Goal: Task Accomplishment & Management: Manage account settings

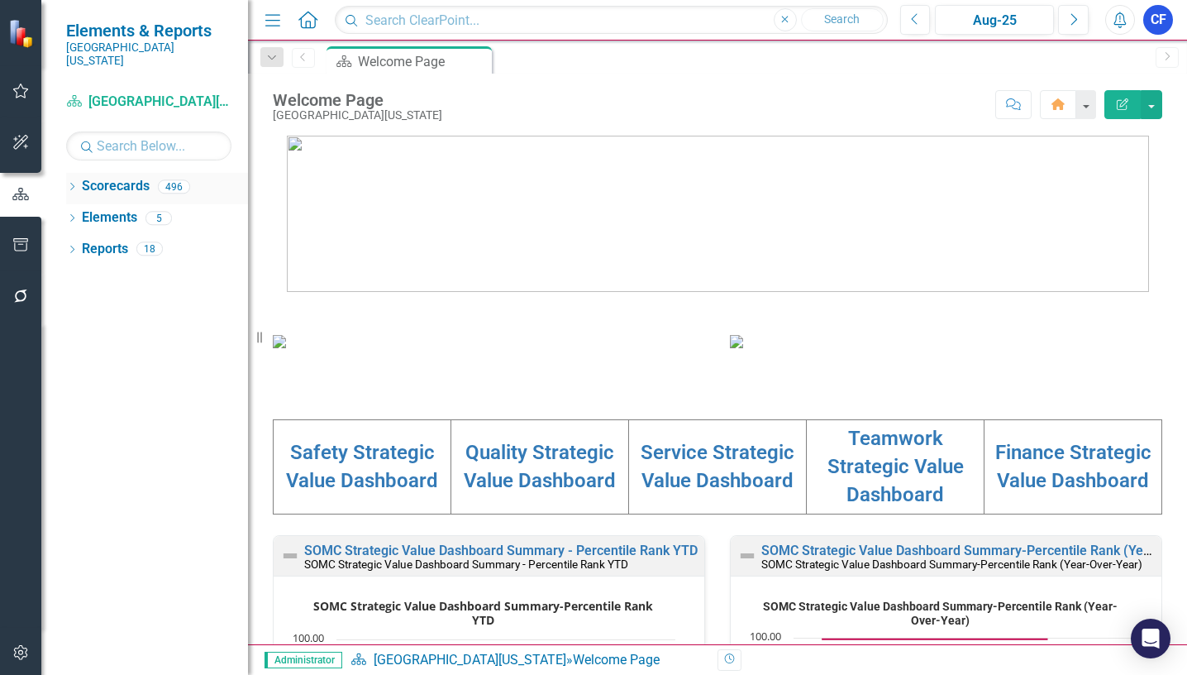
click at [72, 183] on icon at bounding box center [72, 186] width 4 height 7
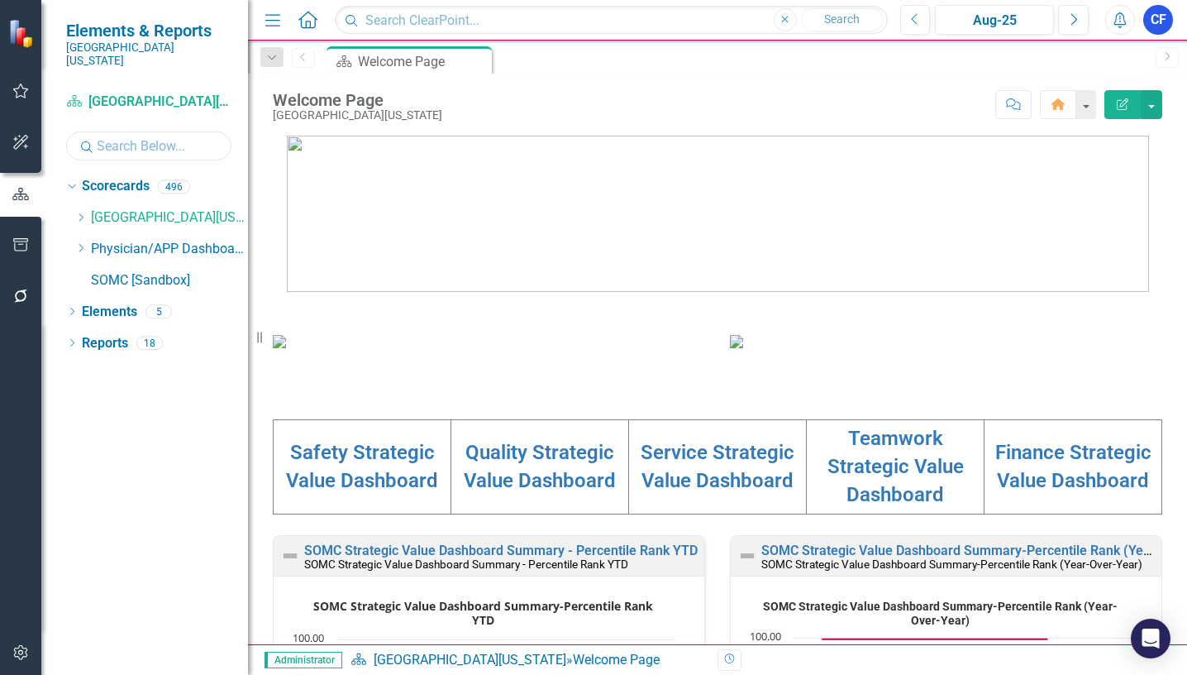
click at [123, 135] on input "text" at bounding box center [148, 145] width 165 height 29
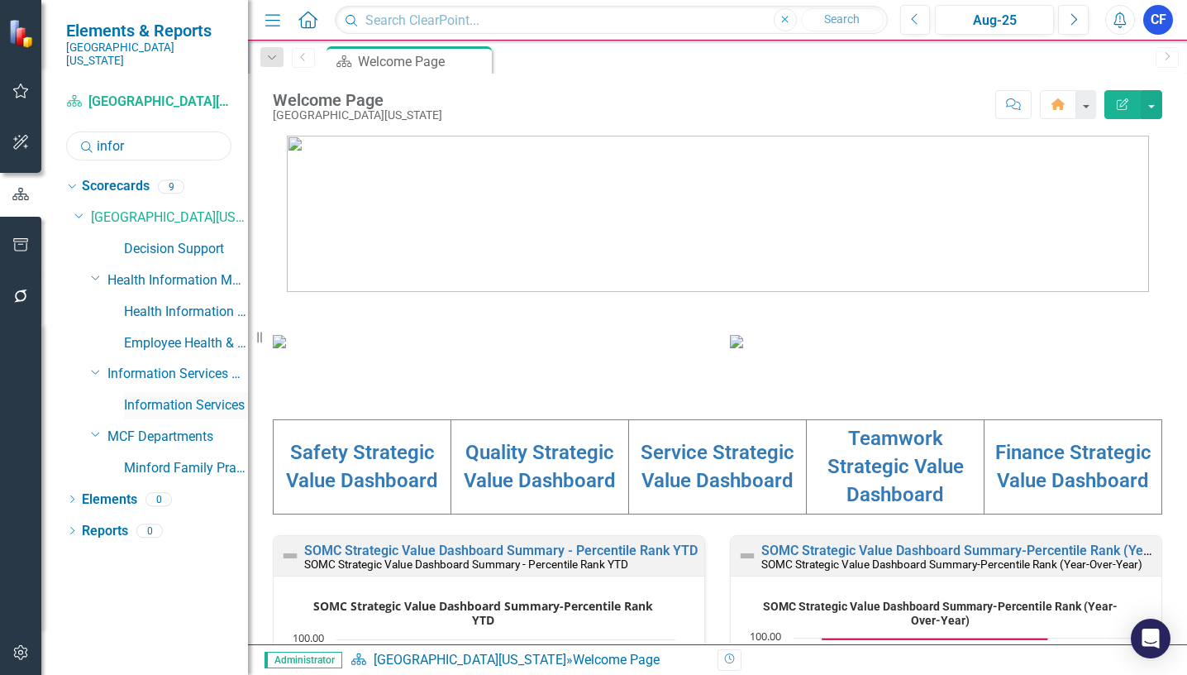
type input "infor"
click at [220, 396] on link "Information Services" at bounding box center [186, 405] width 124 height 19
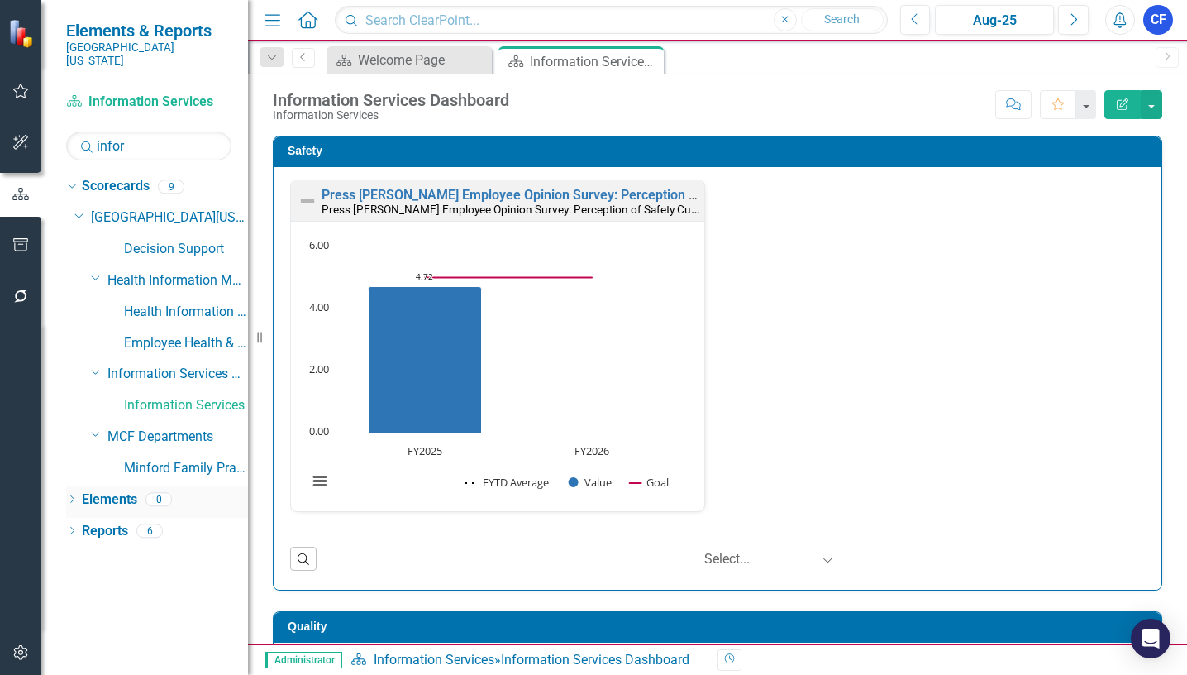
click at [96, 490] on link "Elements" at bounding box center [109, 499] width 55 height 19
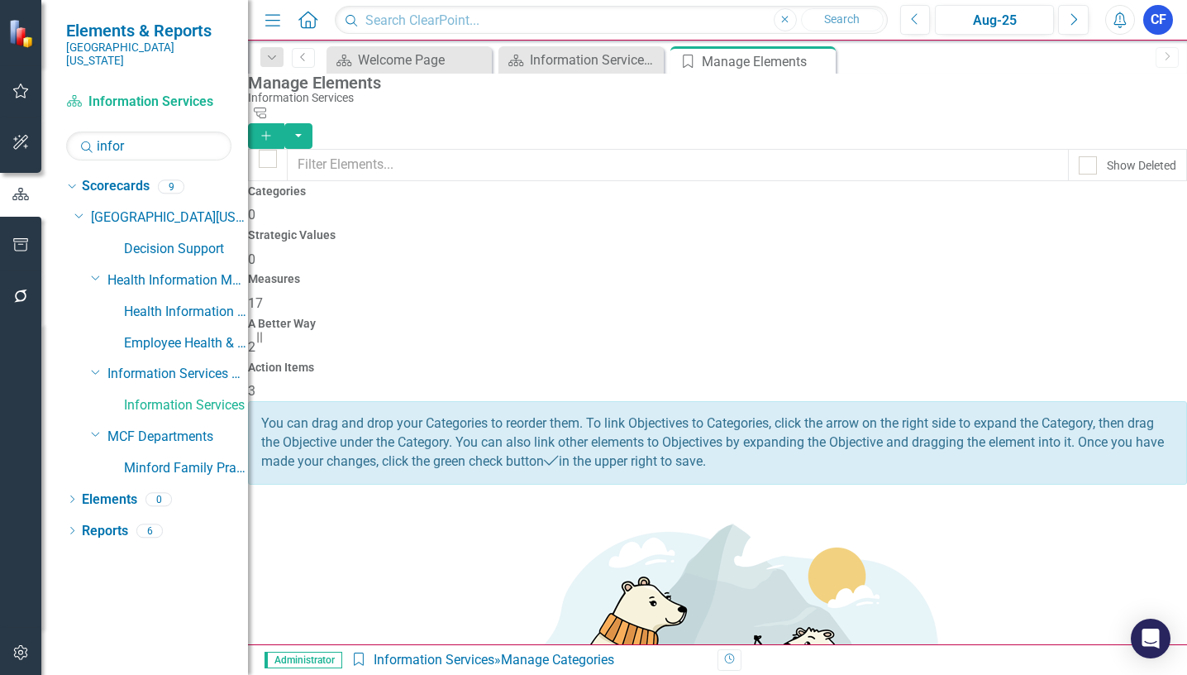
click at [698, 273] on h4 "Measures" at bounding box center [717, 279] width 939 height 12
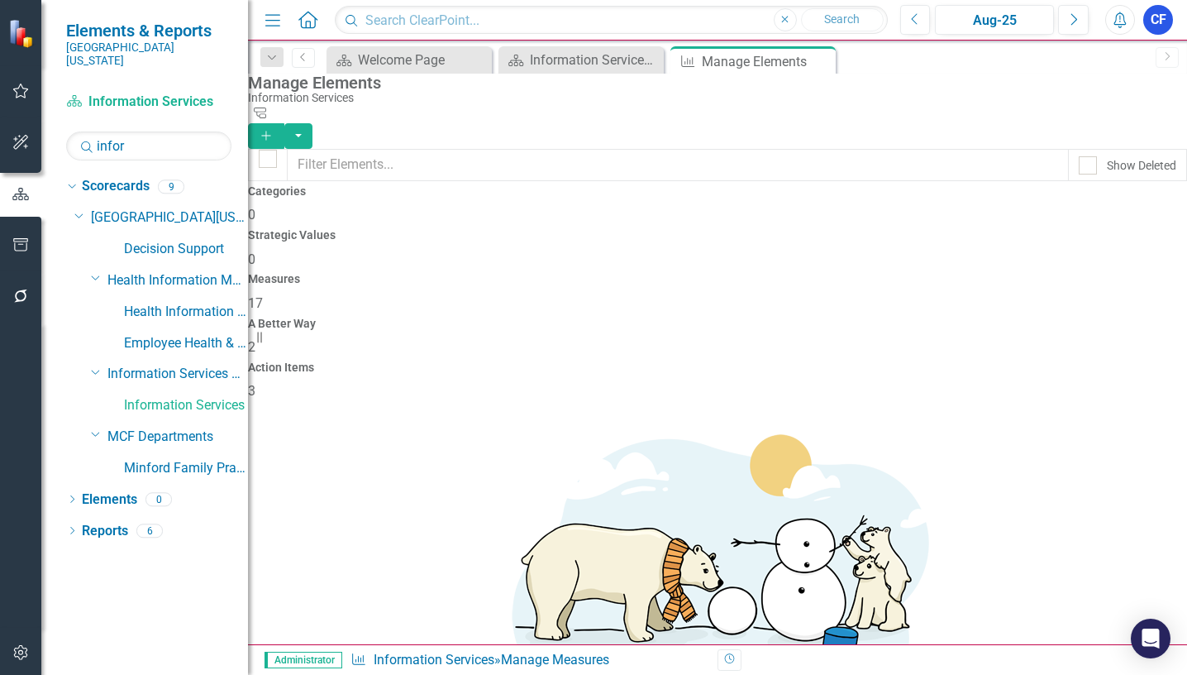
scroll to position [248, 0]
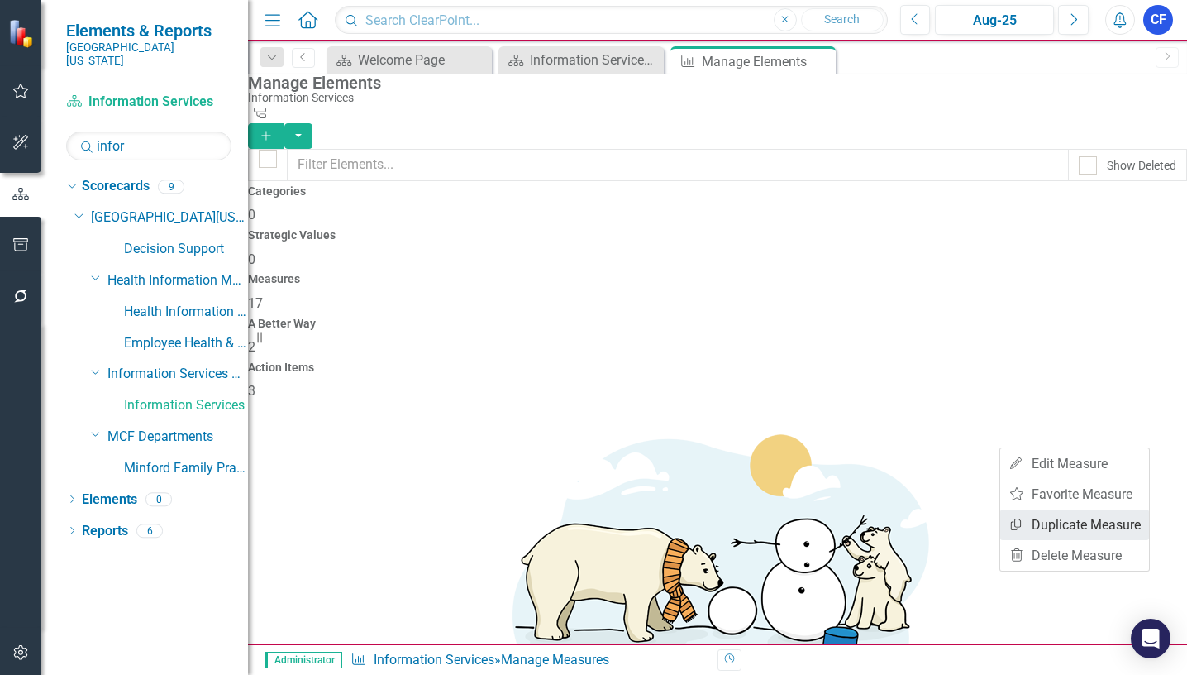
click at [1118, 523] on link "Copy Duplicate Measure" at bounding box center [1074, 524] width 149 height 31
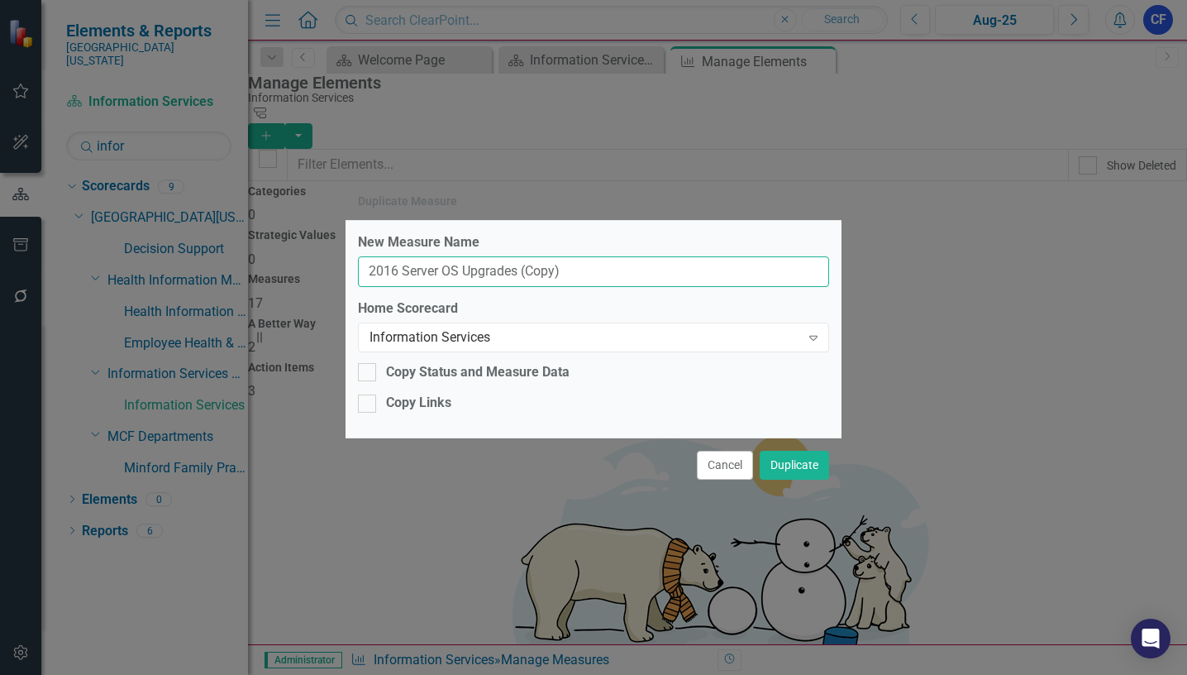
drag, startPoint x: 575, startPoint y: 270, endPoint x: 368, endPoint y: 274, distance: 207.5
click at [368, 274] on input "2016 Server OS Upgrades (Copy)" at bounding box center [593, 271] width 471 height 31
paste input "High Severity Vulnerabilities"
type input "High Severity Vulnerabilities"
click at [797, 464] on button "Duplicate" at bounding box center [794, 465] width 69 height 29
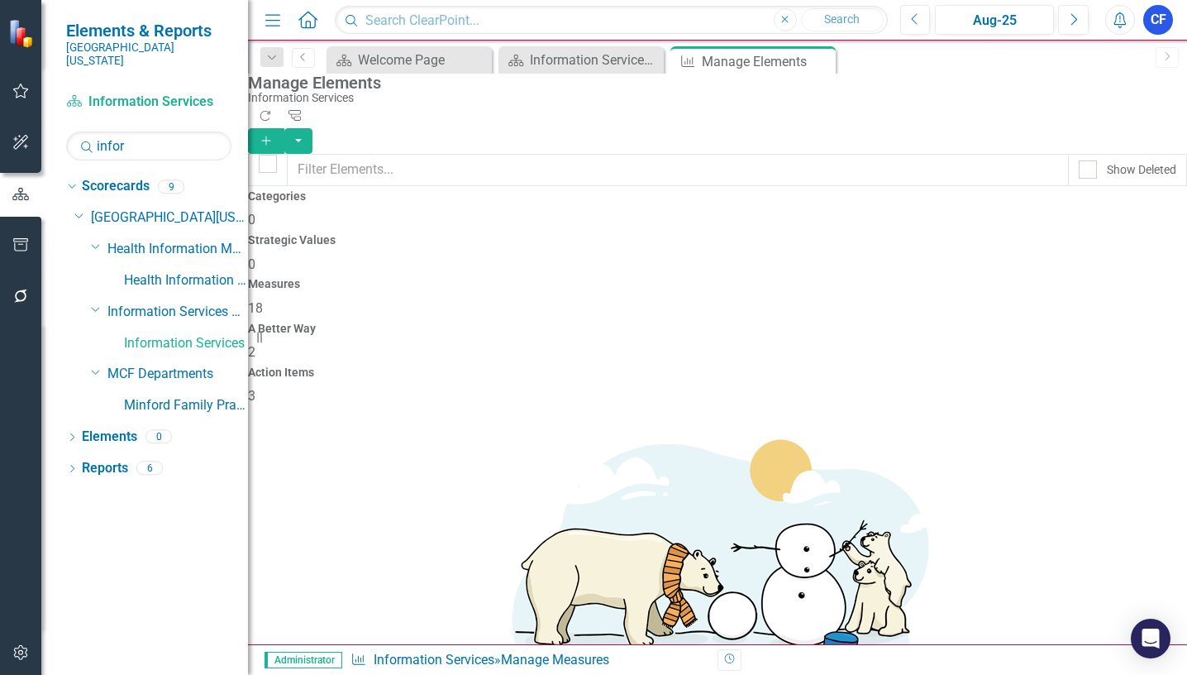
click at [1131, 573] on link "Copy Duplicate Measure" at bounding box center [1074, 576] width 149 height 31
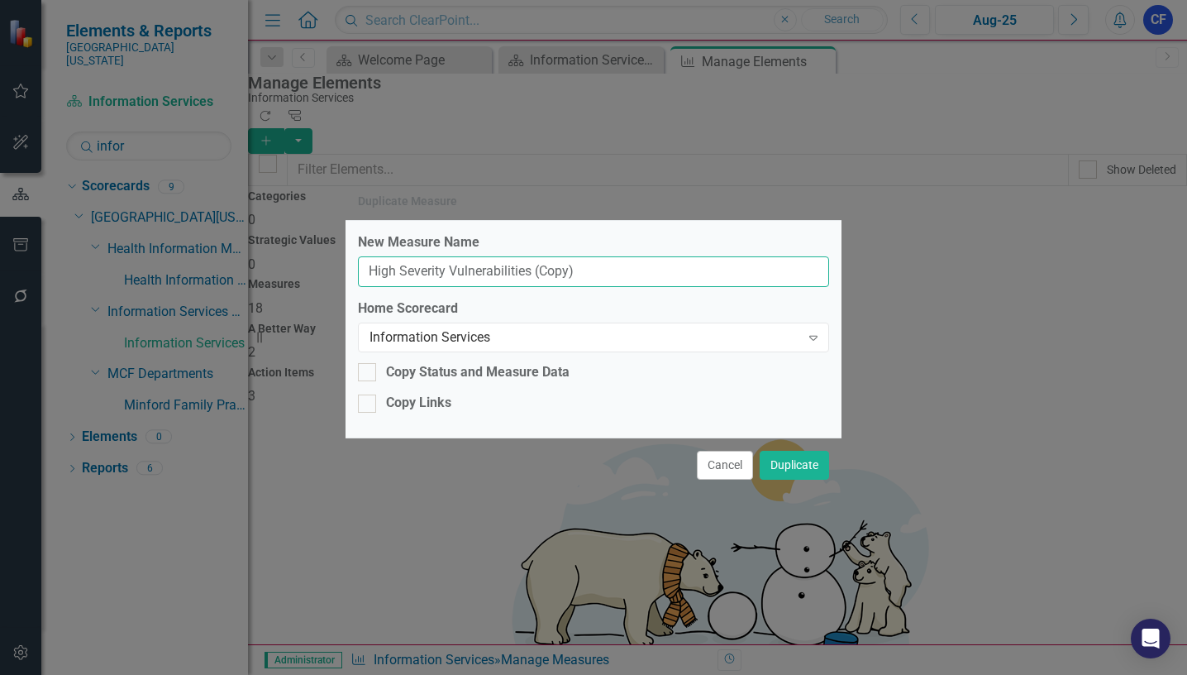
click at [595, 270] on input "High Severity Vulnerabilities (Copy)" at bounding box center [593, 271] width 471 height 31
drag, startPoint x: 584, startPoint y: 272, endPoint x: 366, endPoint y: 269, distance: 218.2
click at [366, 269] on input "High Severity Vulnerabilities (Copy)" at bounding box center [593, 271] width 471 height 31
paste input "Security Awareness Training"
type input "Security Awareness Training"
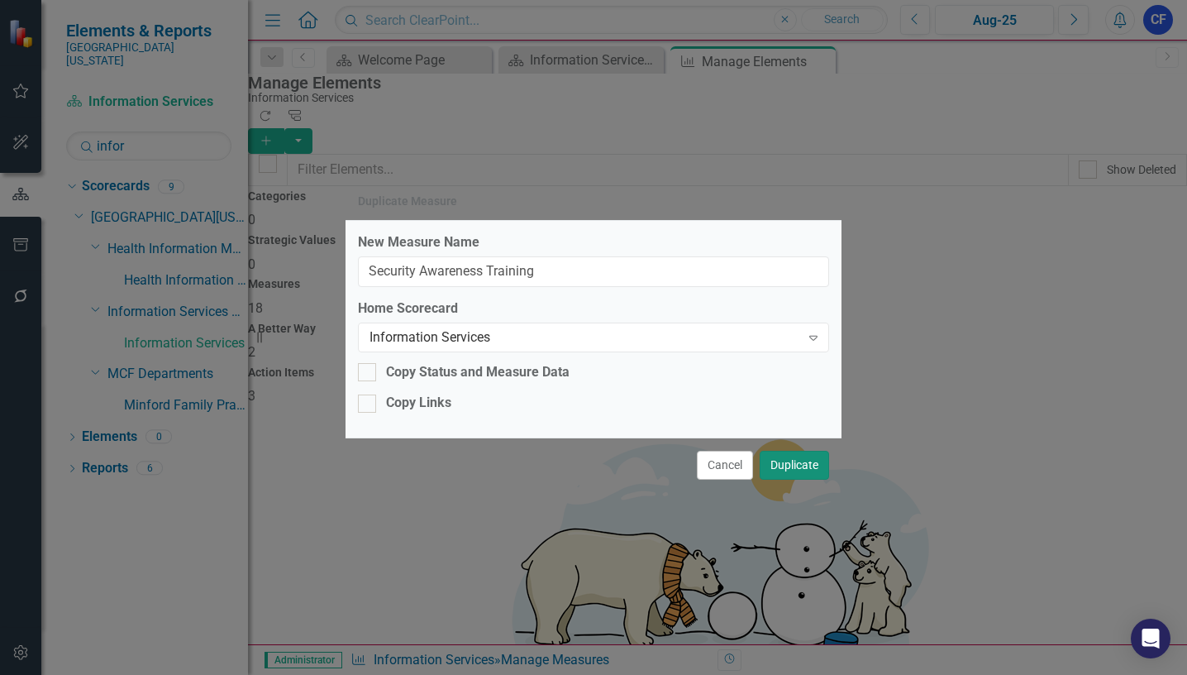
click at [799, 466] on button "Duplicate" at bounding box center [794, 465] width 69 height 29
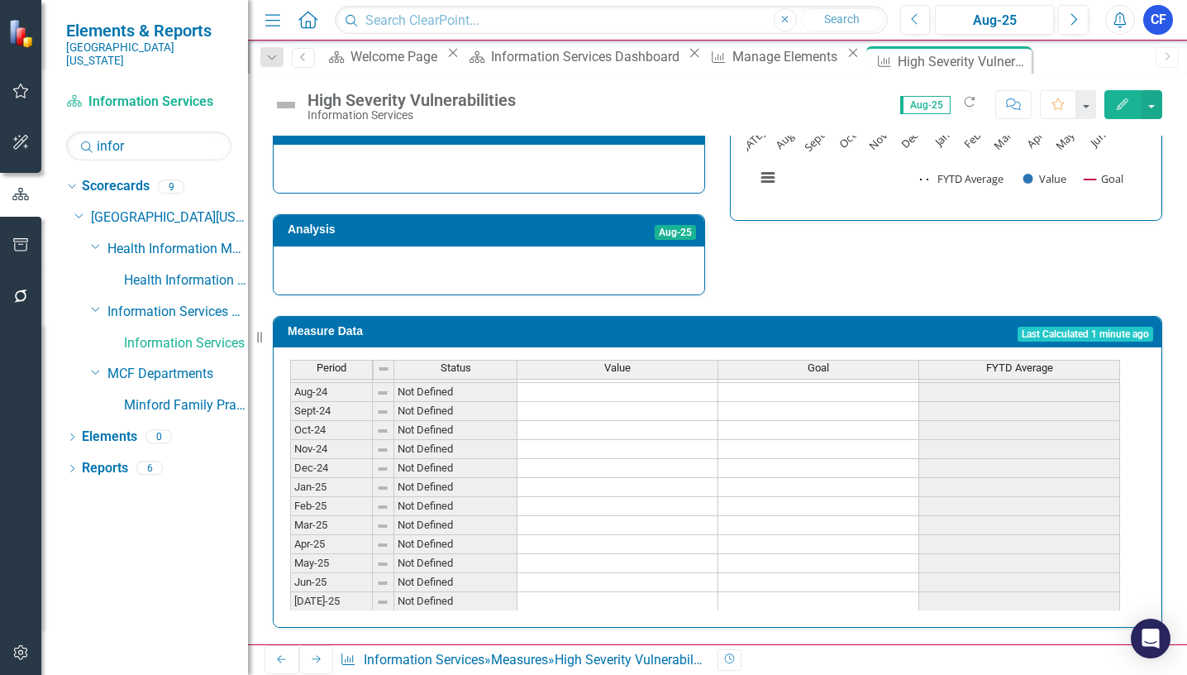
scroll to position [579, 0]
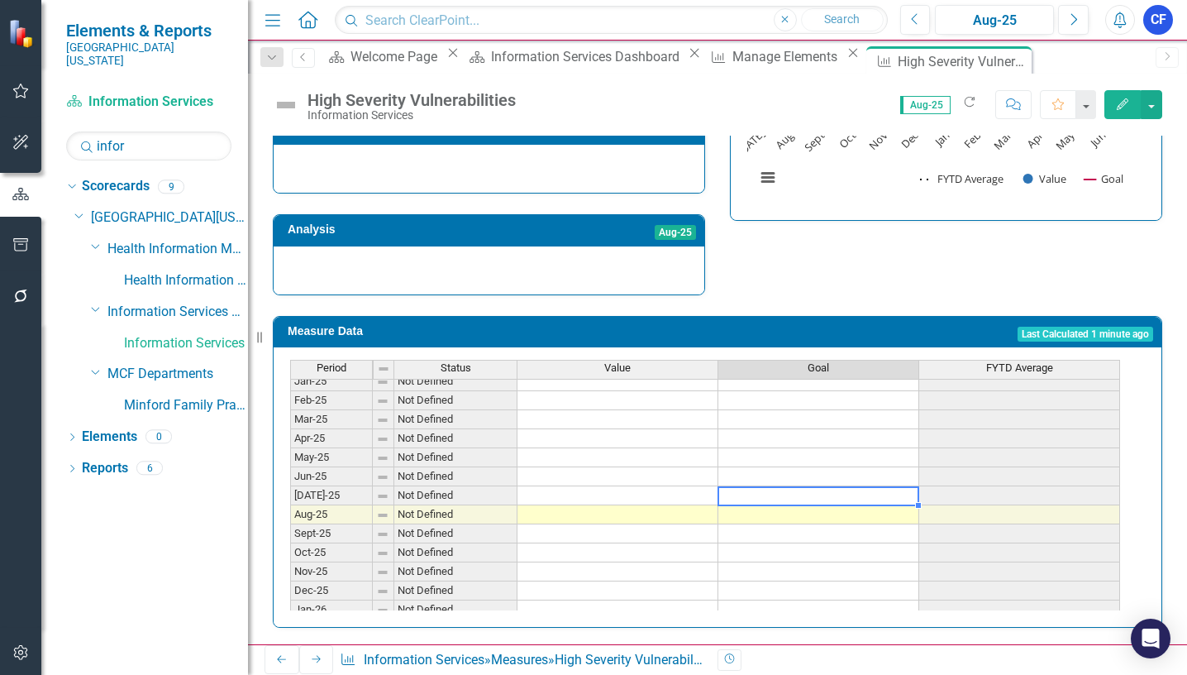
click at [812, 483] on tbody "Feb-24 Not Defined Mar-24 Not Defined Apr-24 Not Defined May-24 Not Defined Jun…" at bounding box center [705, 438] width 830 height 552
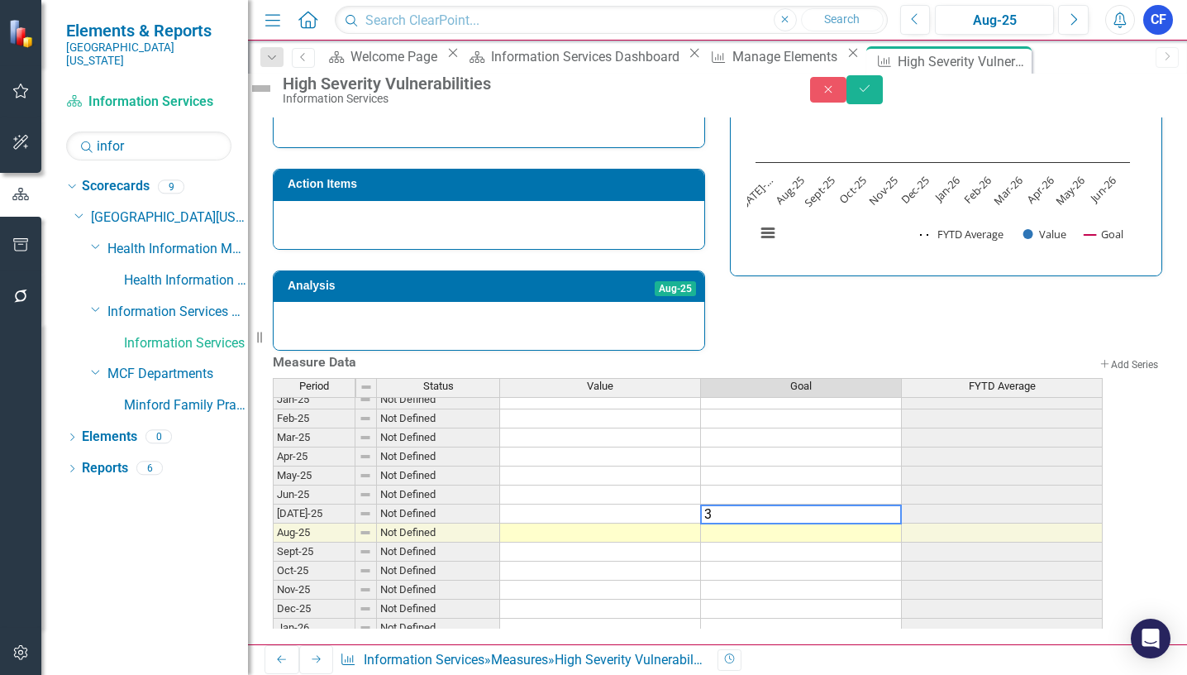
type textarea "30"
click at [865, 504] on td "30.00" at bounding box center [801, 513] width 201 height 19
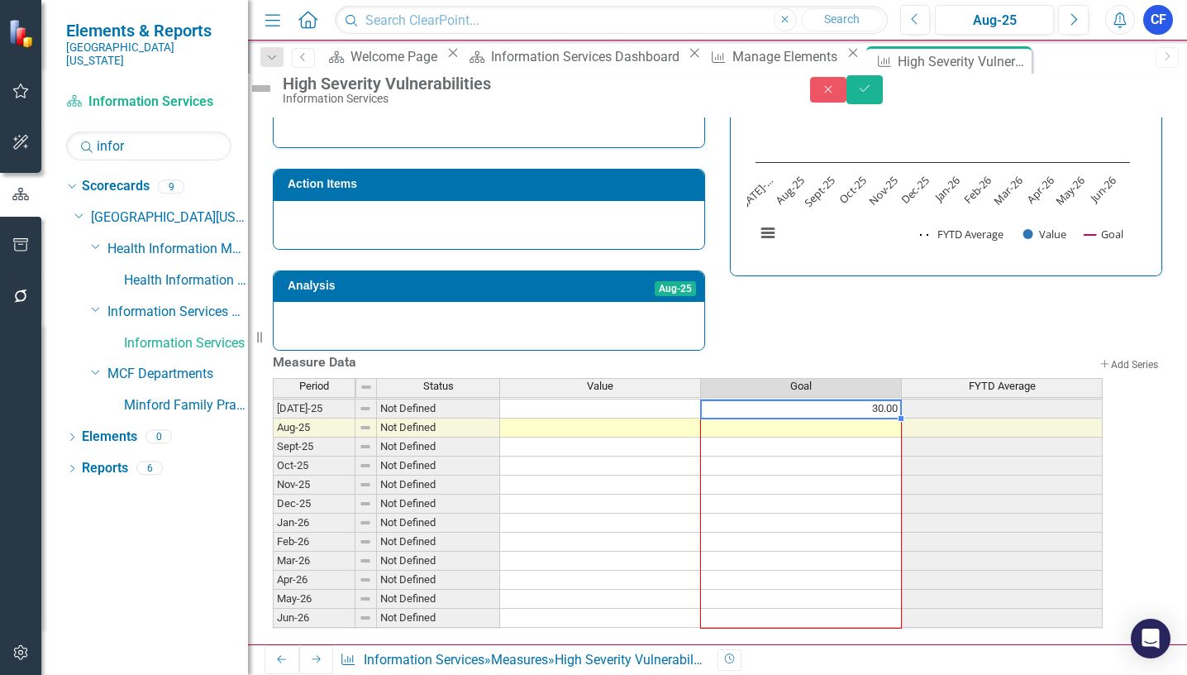
drag, startPoint x: 919, startPoint y: 509, endPoint x: 909, endPoint y: 605, distance: 96.4
click at [273, 605] on div "Period Status Value Goal FYTD Average Jun-24 Not Defined Jul-24 Not Defined Aug…" at bounding box center [273, 388] width 0 height 515
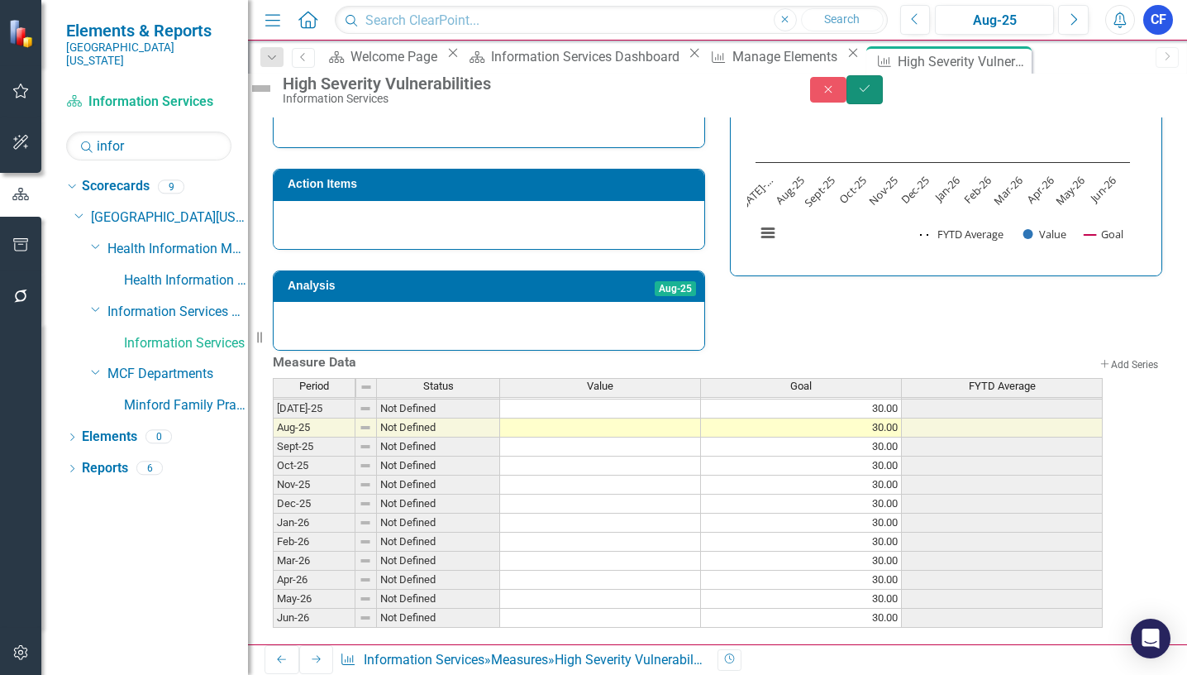
click at [872, 94] on icon "Save" at bounding box center [864, 89] width 15 height 12
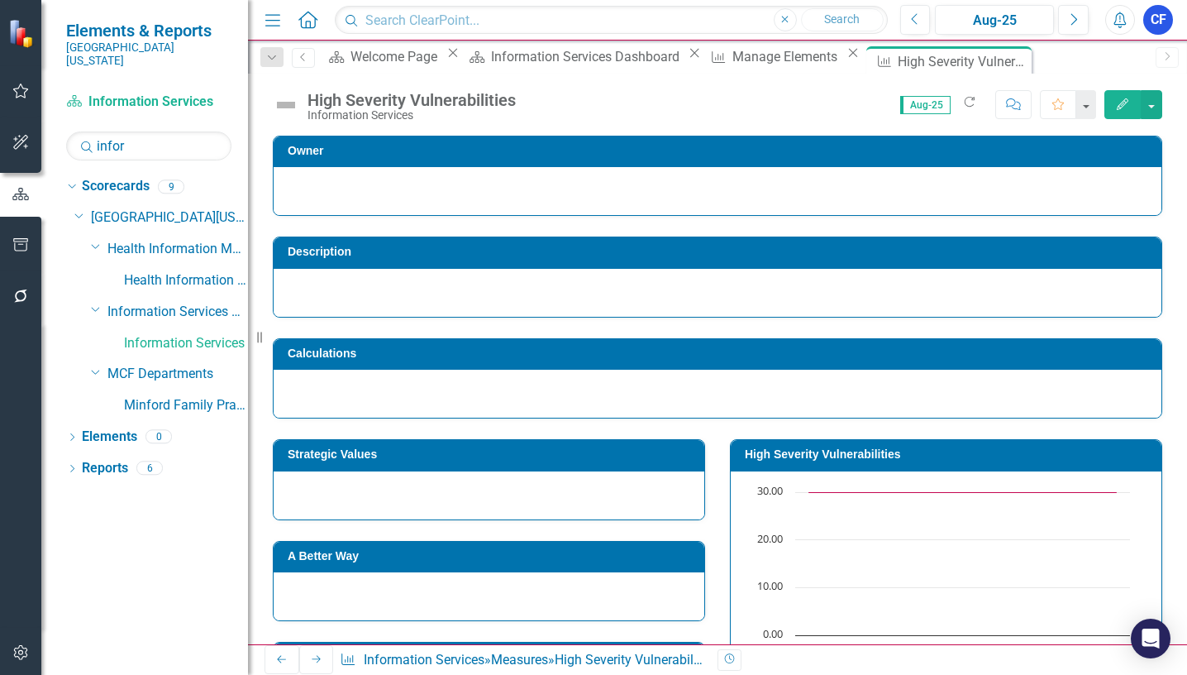
click at [355, 285] on div at bounding box center [718, 293] width 888 height 48
click at [356, 283] on div at bounding box center [718, 293] width 888 height 48
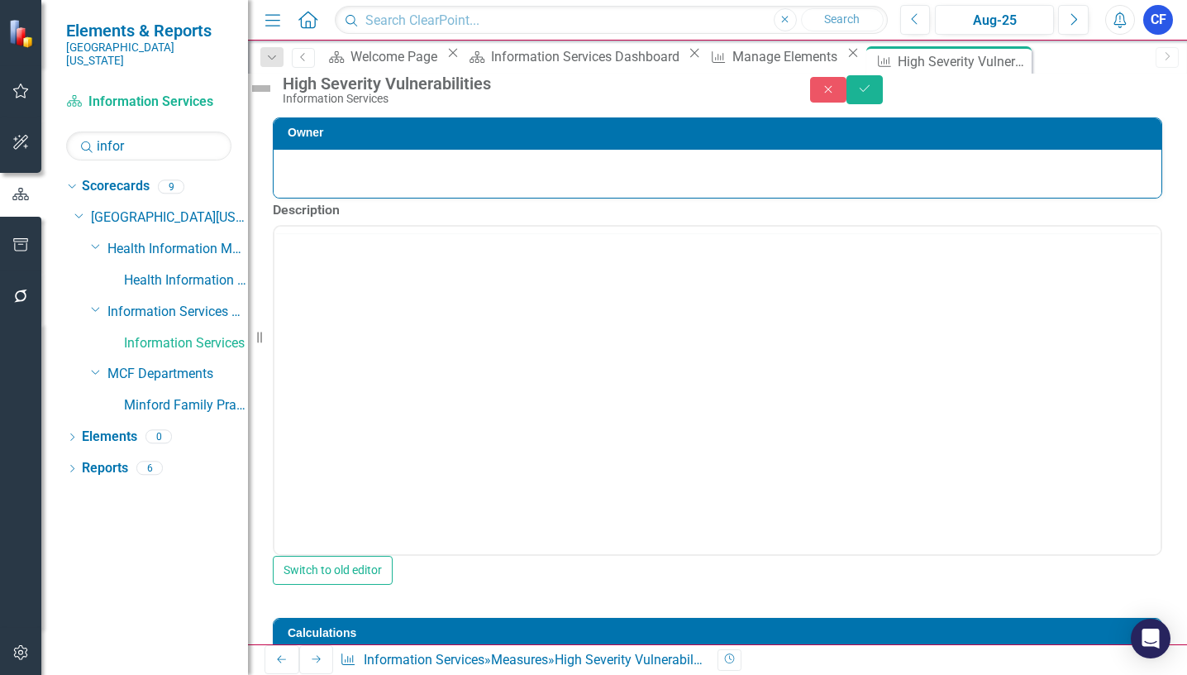
scroll to position [0, 0]
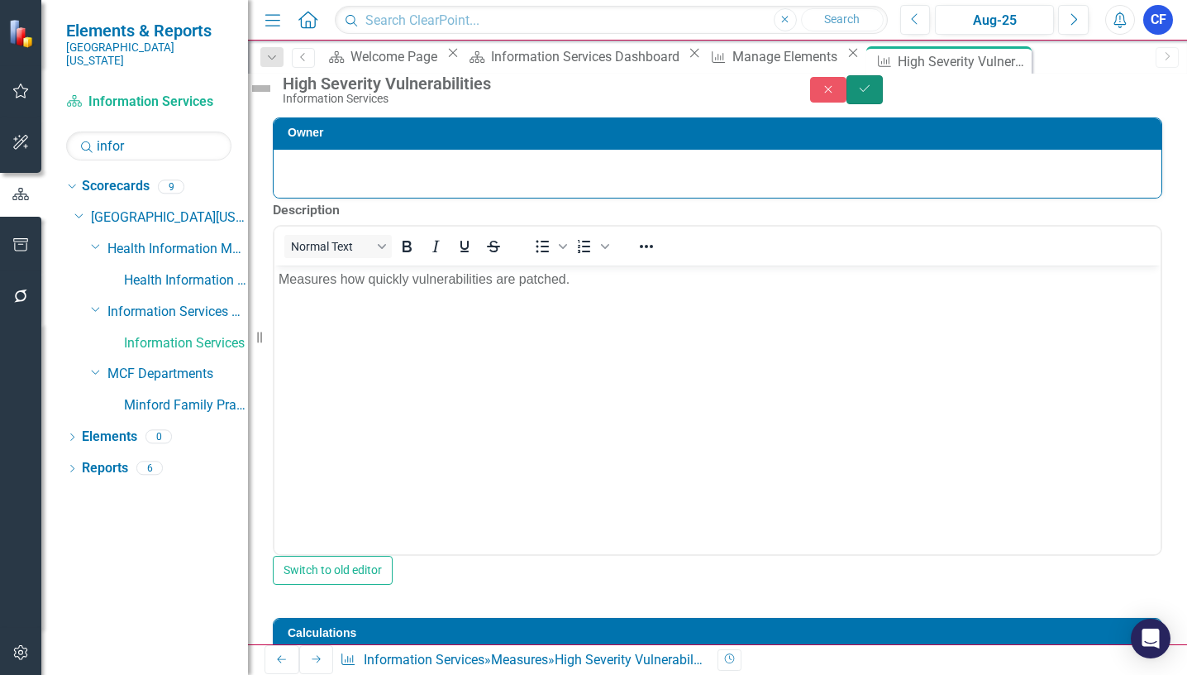
click at [872, 94] on icon "Save" at bounding box center [864, 89] width 15 height 12
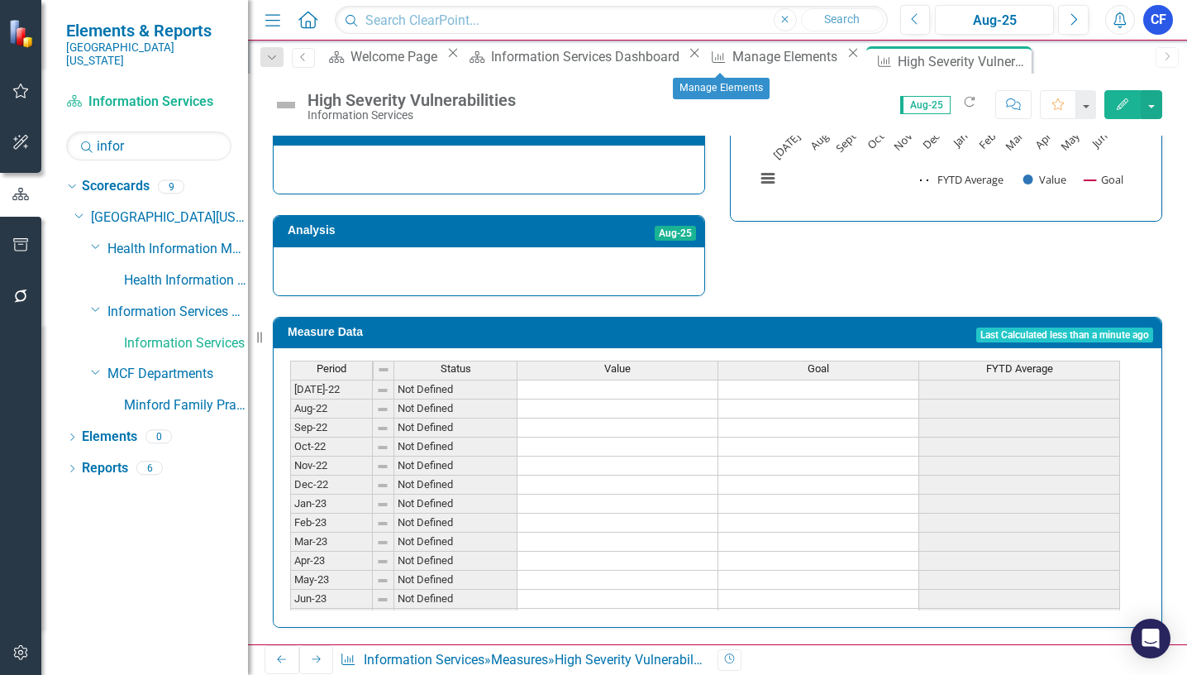
click at [845, 60] on icon "Close" at bounding box center [853, 52] width 17 height 13
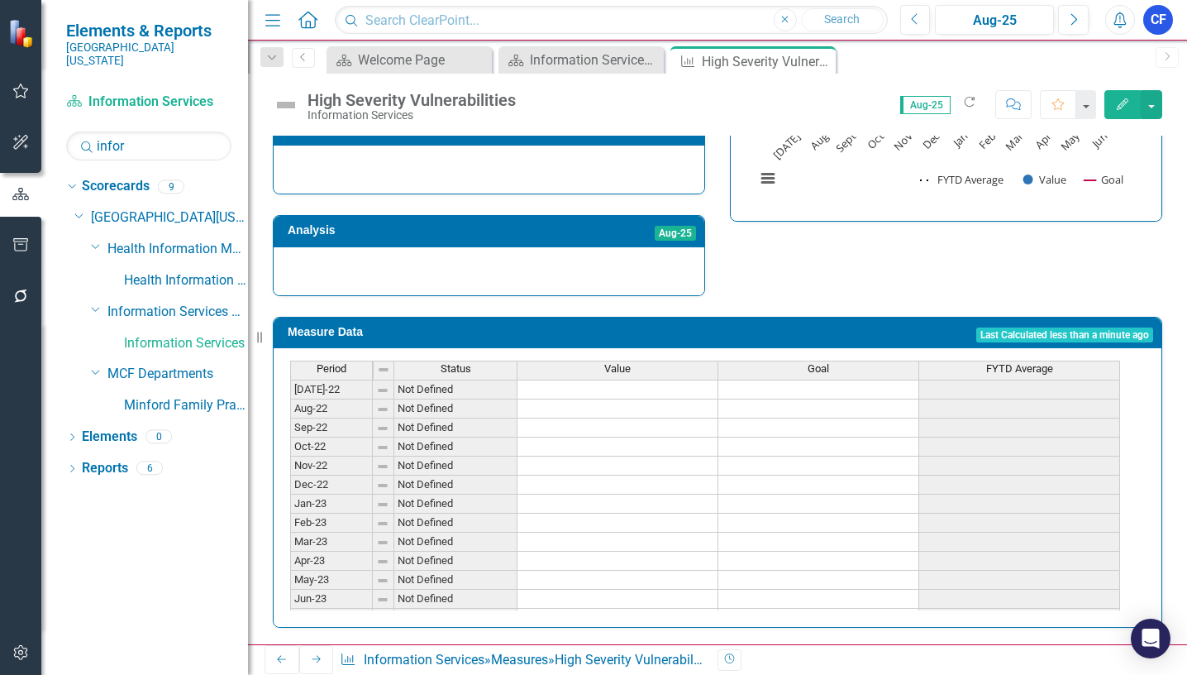
click at [312, 662] on icon at bounding box center [316, 659] width 9 height 7
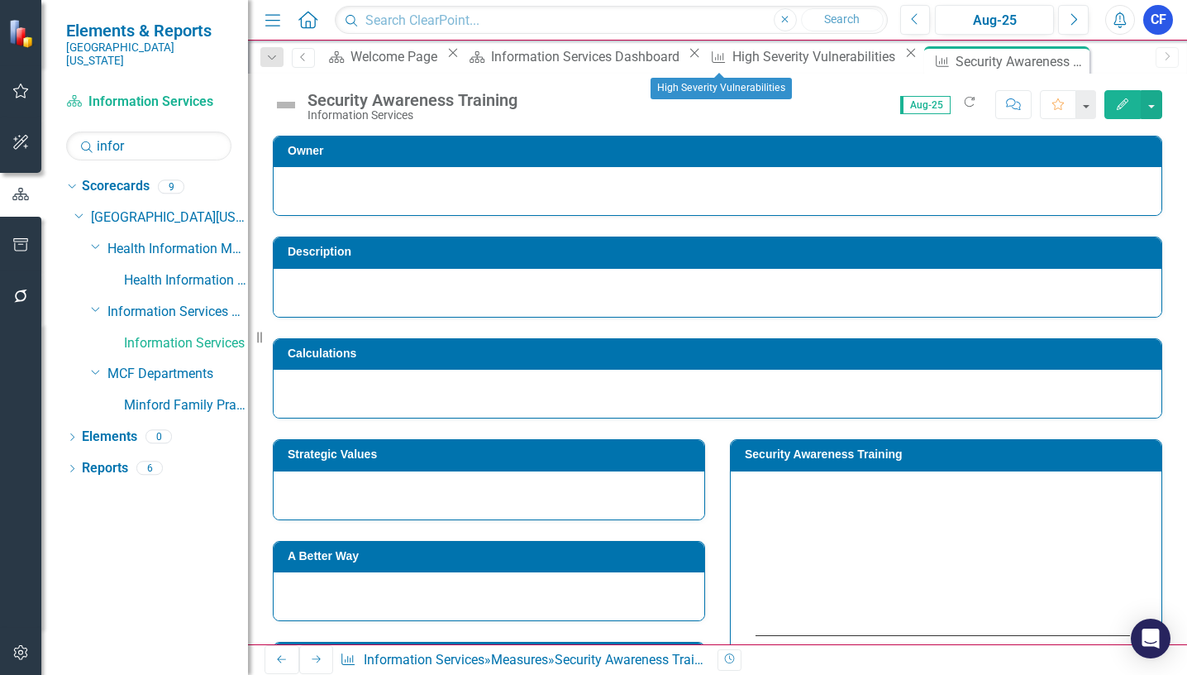
click at [903, 60] on icon "Close" at bounding box center [911, 52] width 17 height 13
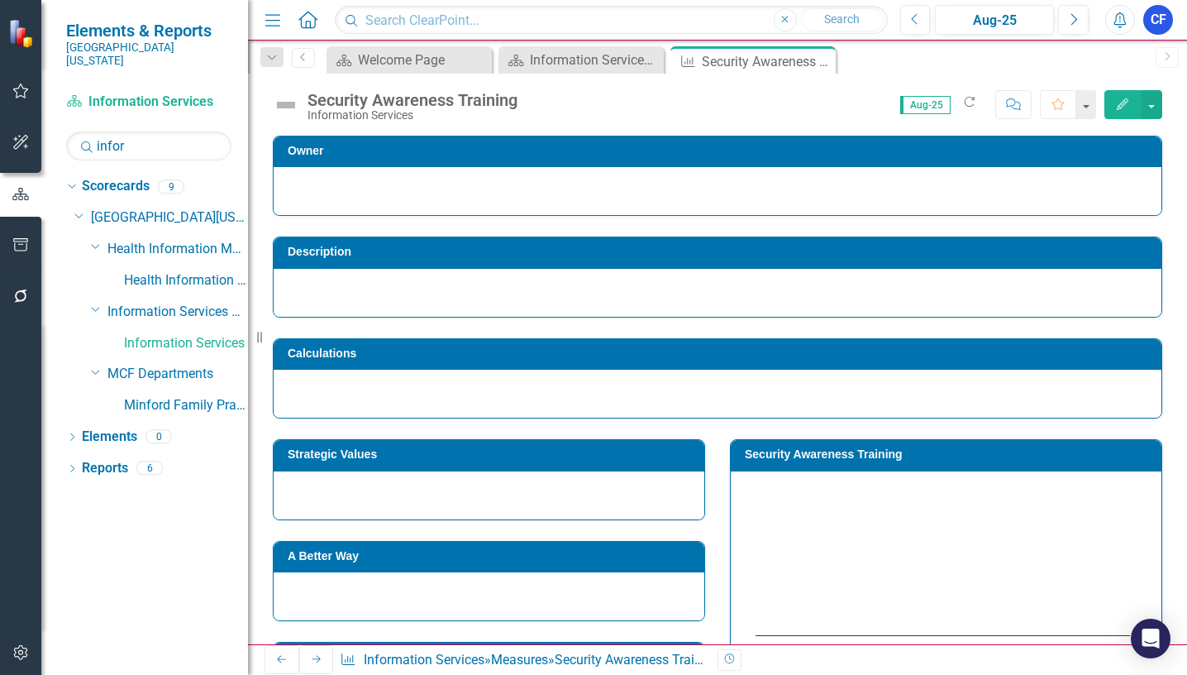
click at [344, 297] on div at bounding box center [718, 293] width 888 height 48
click at [344, 298] on div at bounding box center [718, 293] width 888 height 48
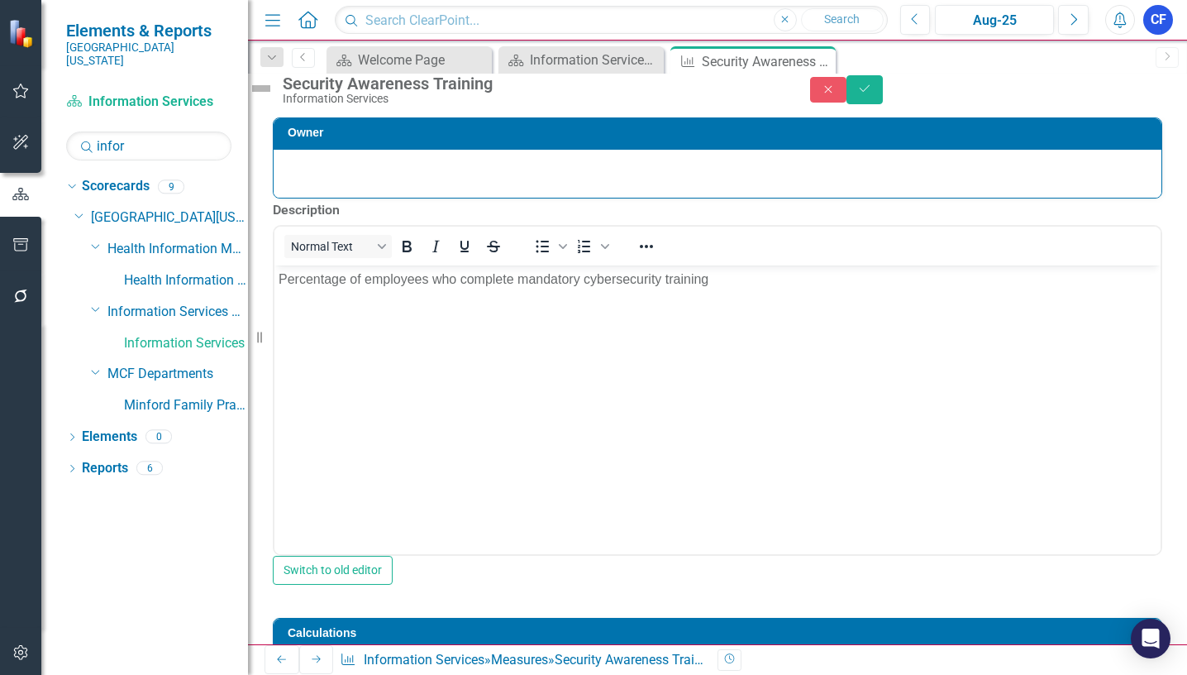
click at [1161, 253] on div "Description Normal Text To open the popup, press Shift+Enter To open the popup,…" at bounding box center [717, 397] width 914 height 399
click at [872, 94] on icon "Save" at bounding box center [864, 89] width 15 height 12
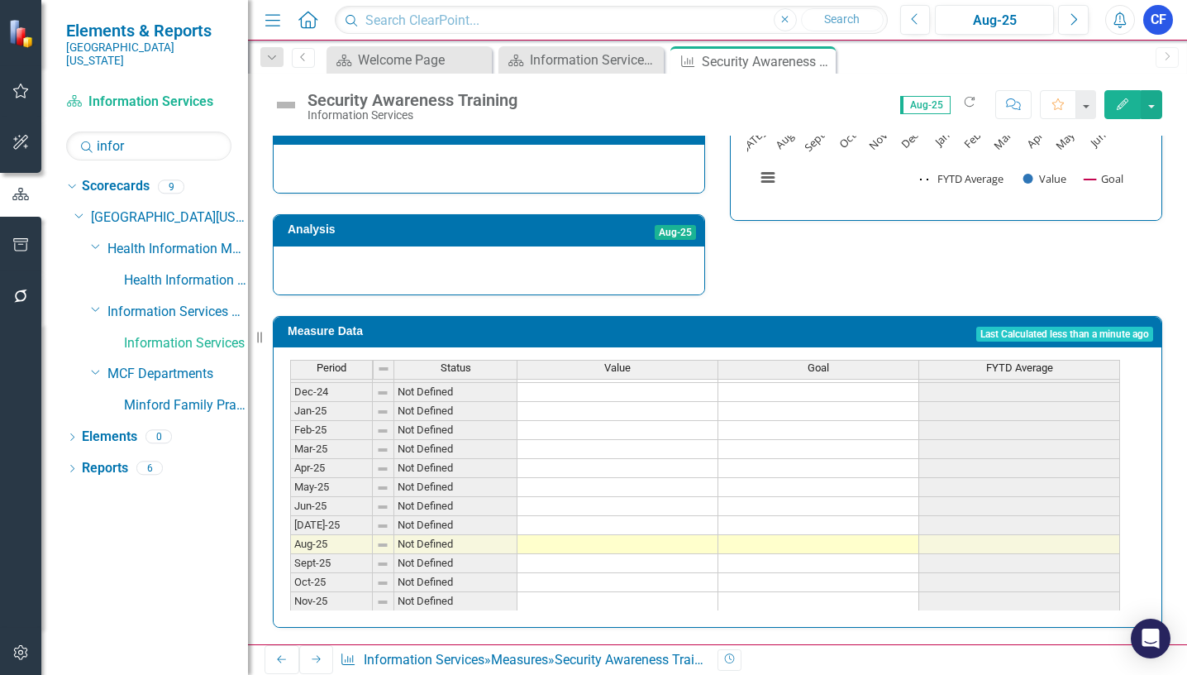
scroll to position [579, 0]
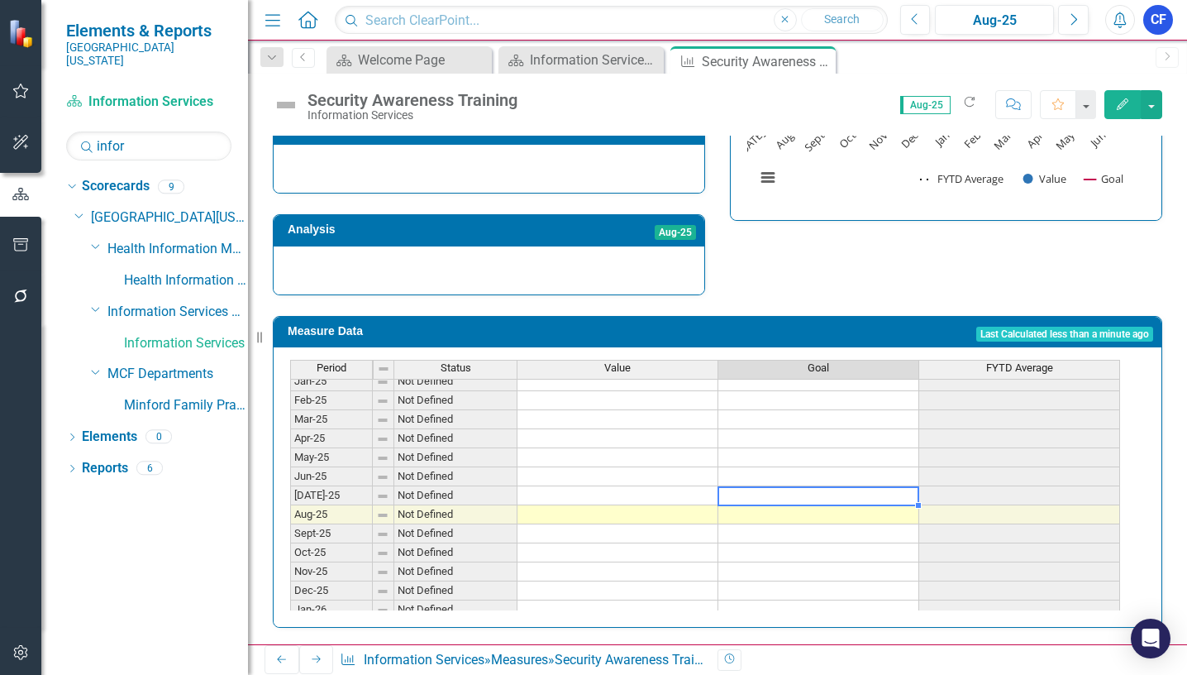
click at [832, 490] on tbody "Feb-24 Not Defined Mar-24 Not Defined Apr-24 Not Defined May-24 Not Defined Jun…" at bounding box center [705, 438] width 830 height 552
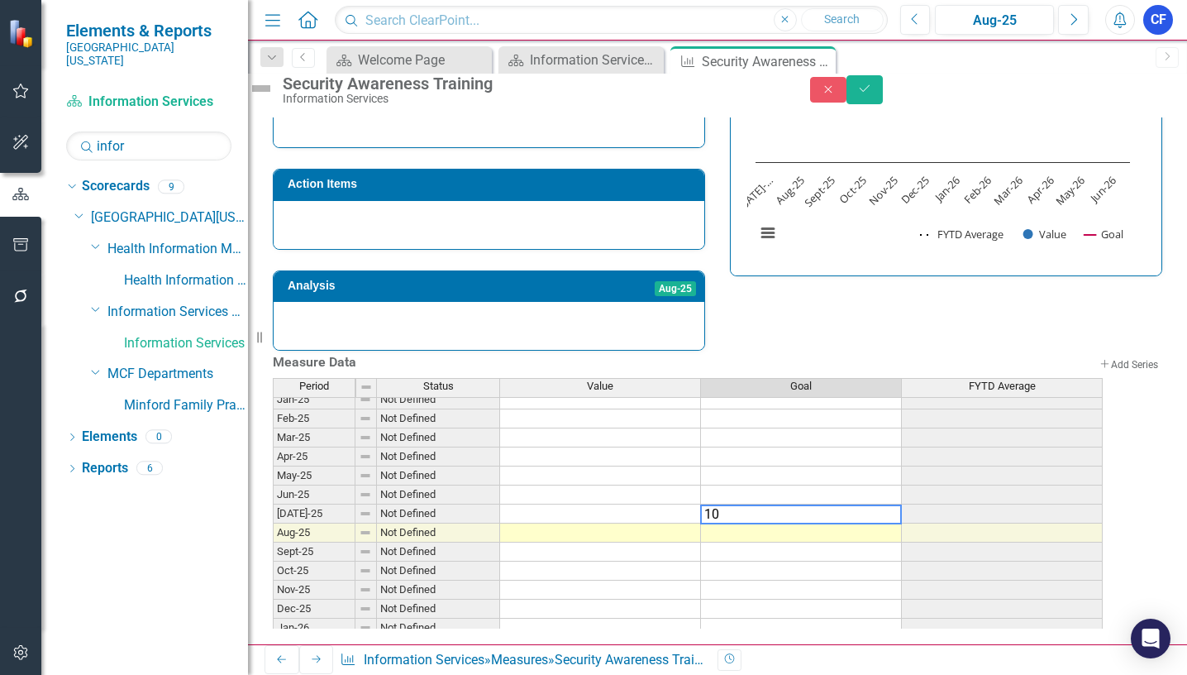
type textarea "100"
click at [902, 504] on td "100.00" at bounding box center [801, 513] width 201 height 19
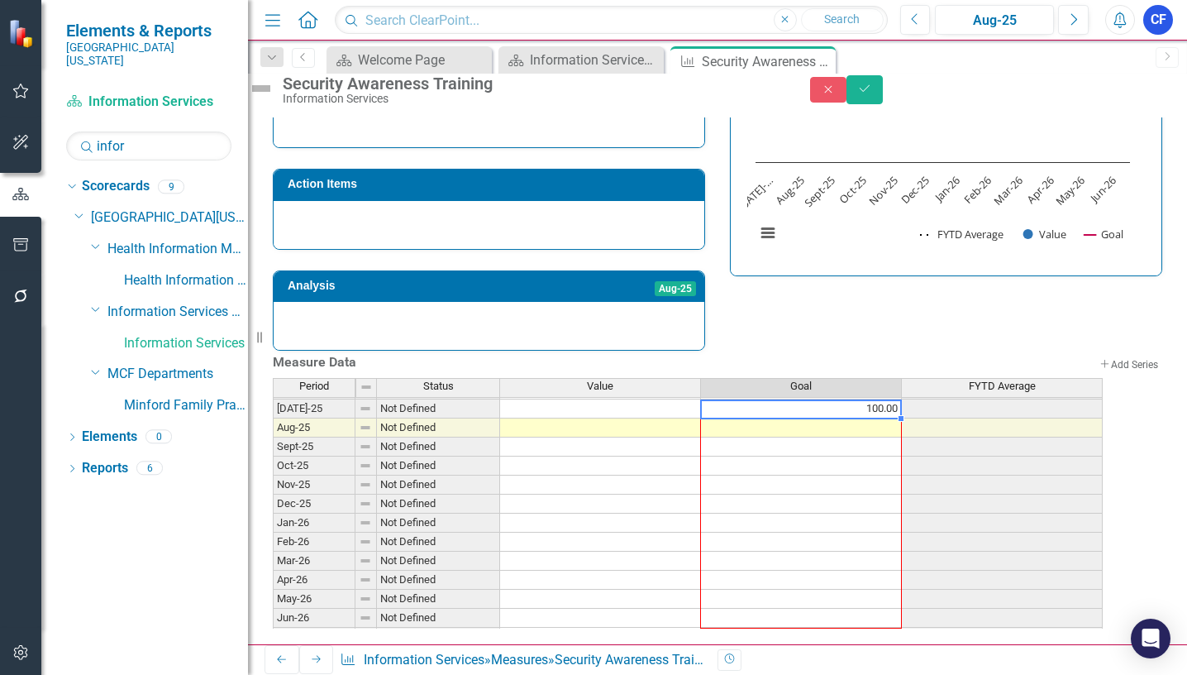
drag, startPoint x: 918, startPoint y: 510, endPoint x: 900, endPoint y: 603, distance: 95.2
click at [273, 603] on div "Period Status Value Goal FYTD Average Jun-24 Not Defined Jul-24 Not Defined Aug…" at bounding box center [273, 388] width 0 height 515
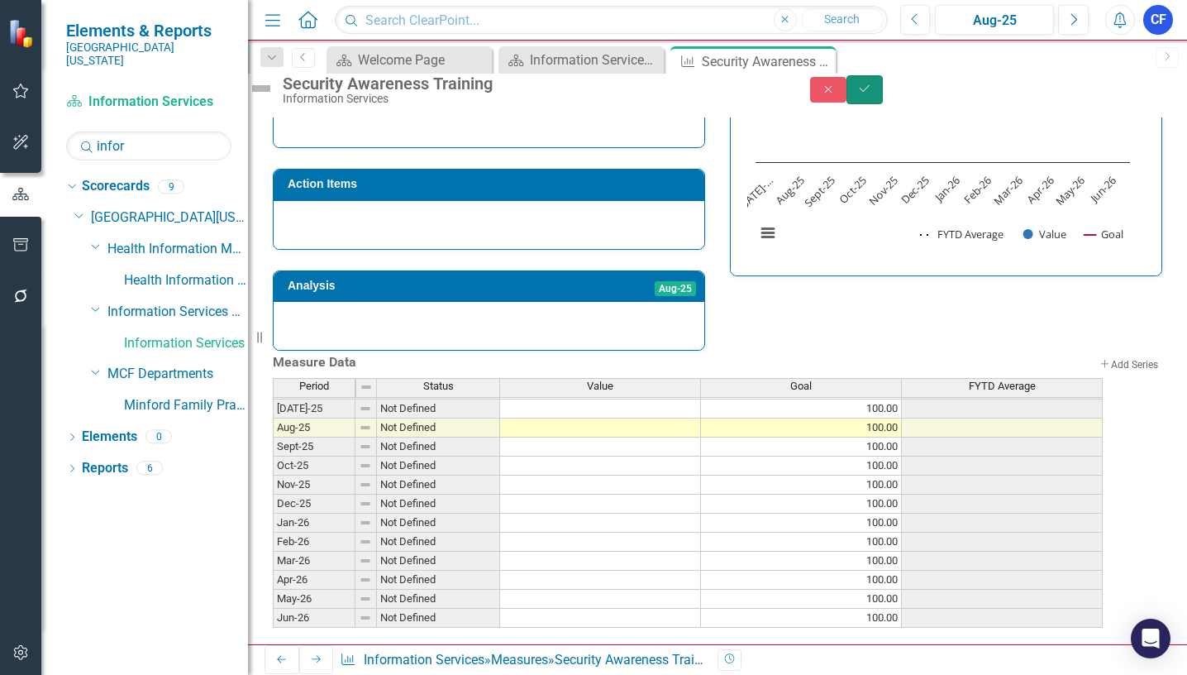
click at [872, 94] on icon "Save" at bounding box center [864, 89] width 15 height 12
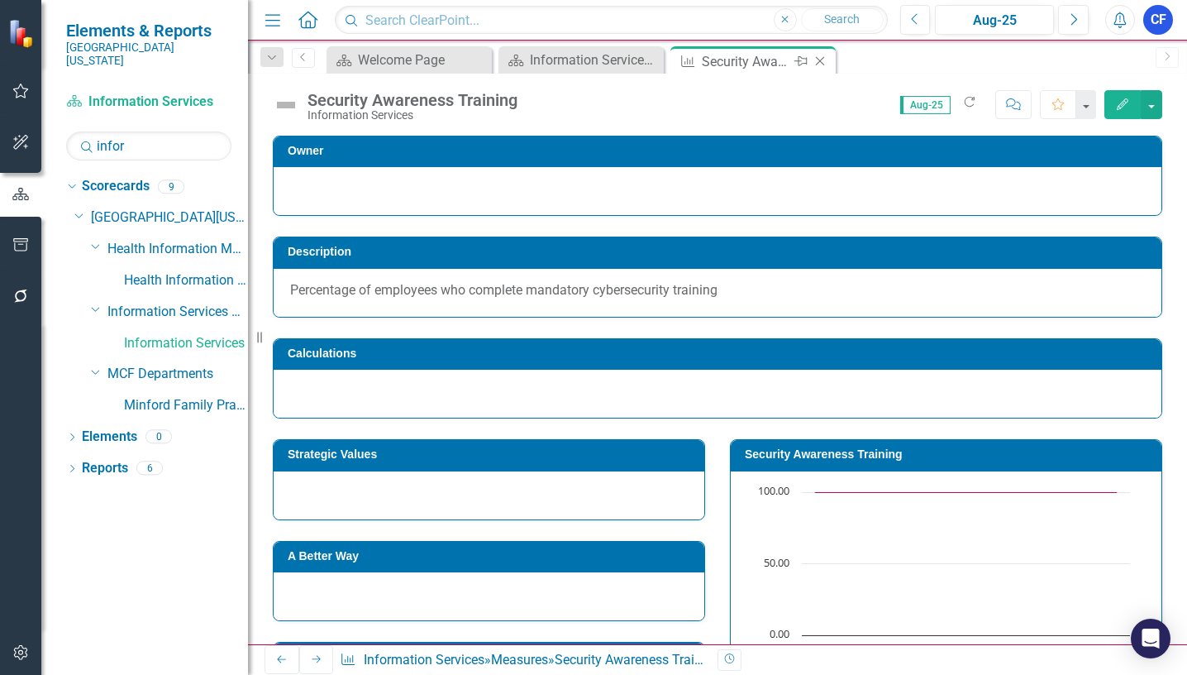
click at [819, 64] on icon "Close" at bounding box center [820, 61] width 17 height 13
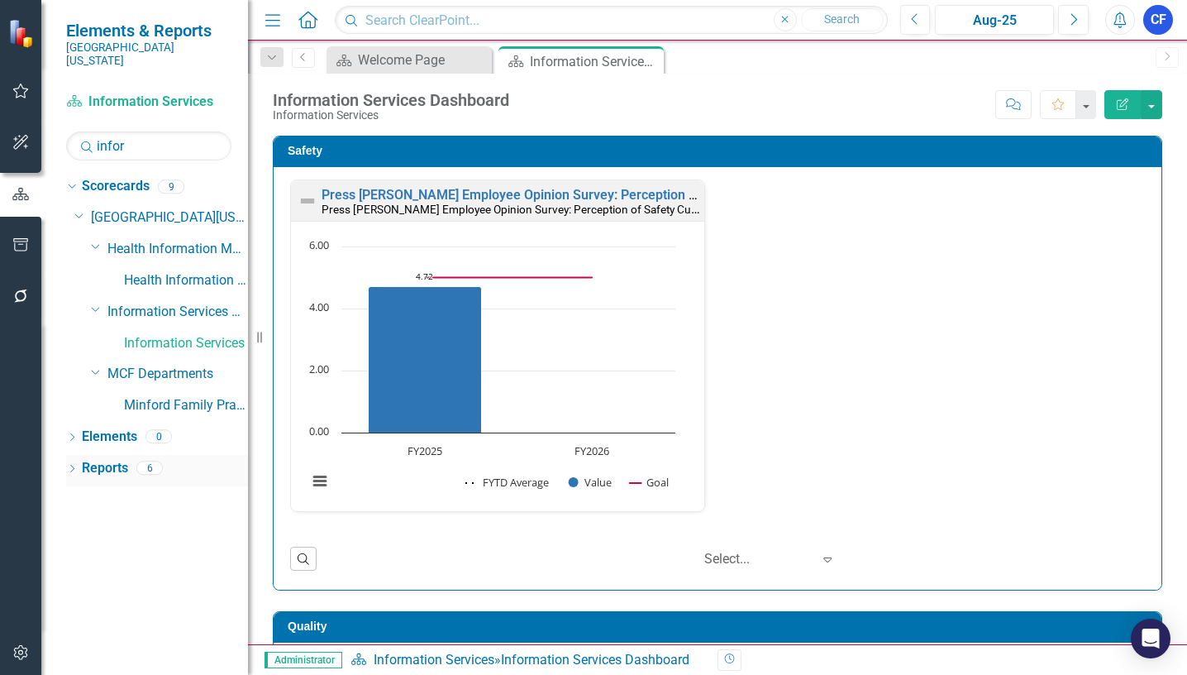
click at [108, 459] on link "Reports" at bounding box center [105, 468] width 46 height 19
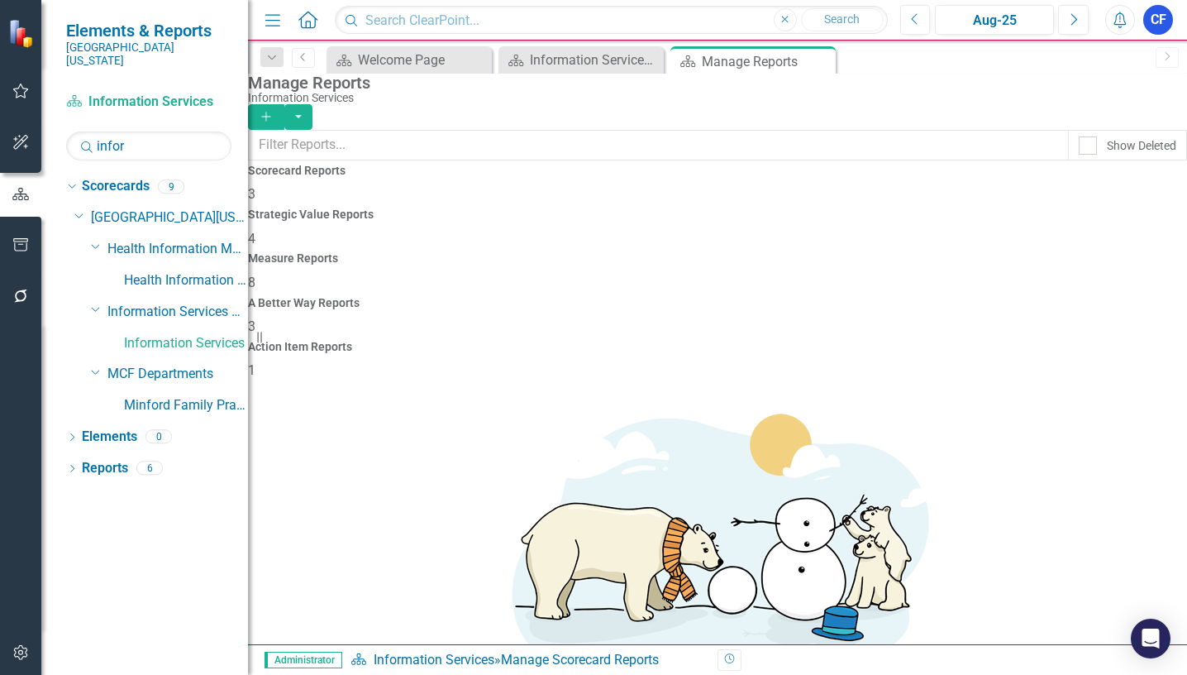
click at [700, 252] on h4 "Measure Reports" at bounding box center [717, 258] width 939 height 12
click at [1070, 555] on link "Edit Report Edit Report" at bounding box center [1081, 555] width 136 height 31
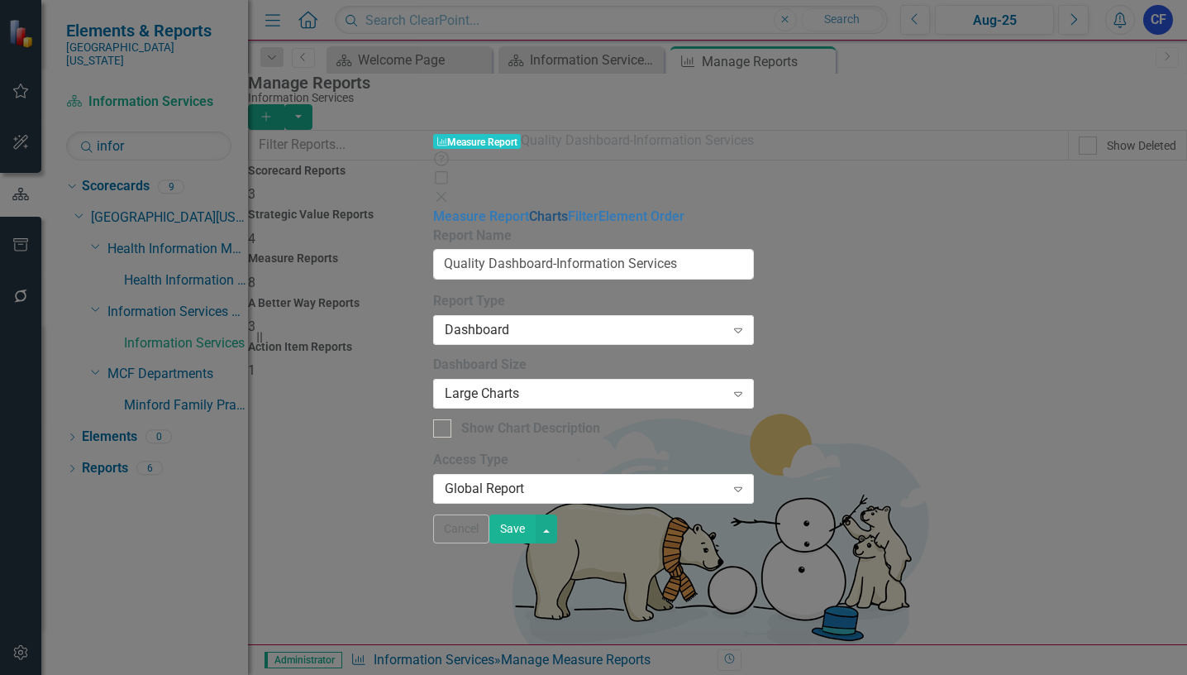
click at [529, 208] on link "Charts" at bounding box center [548, 216] width 39 height 16
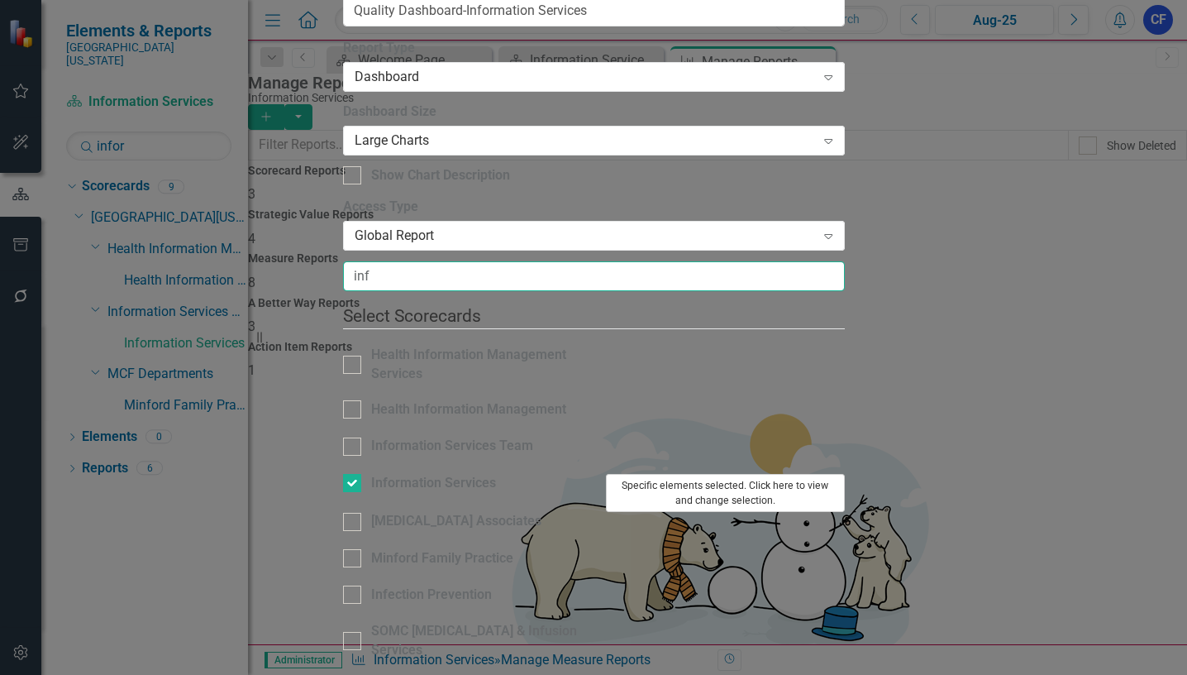
type input "inf"
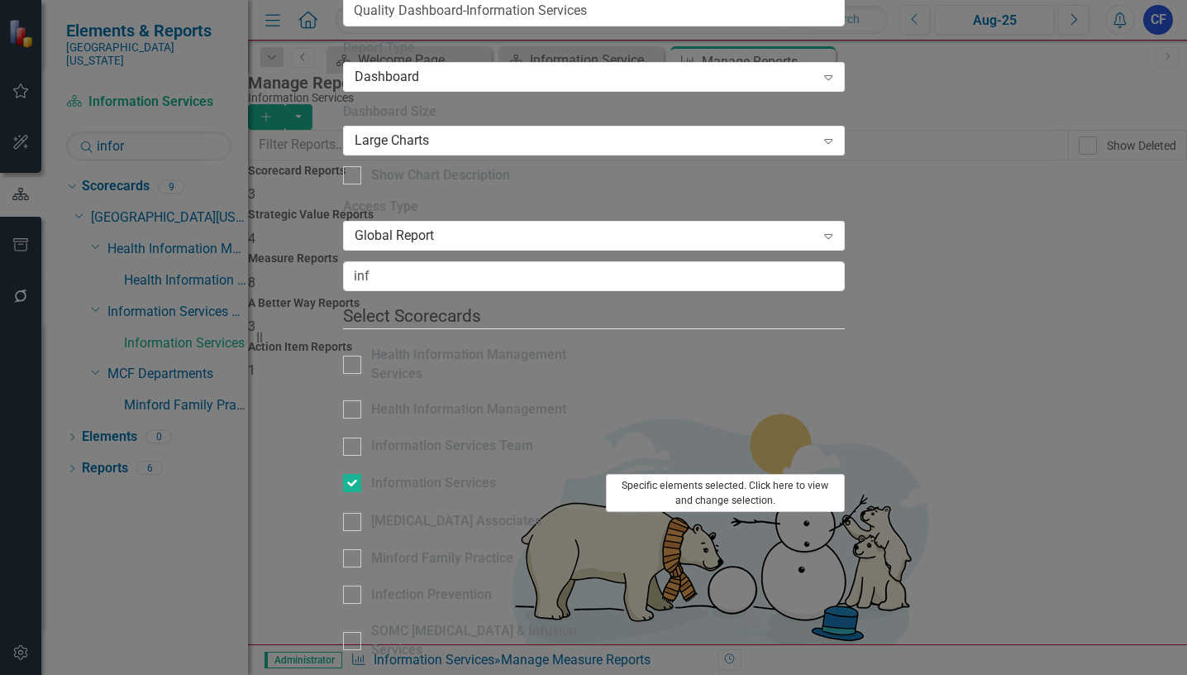
click at [845, 474] on button "Specific elements selected. Click here to view and change selection." at bounding box center [725, 493] width 239 height 39
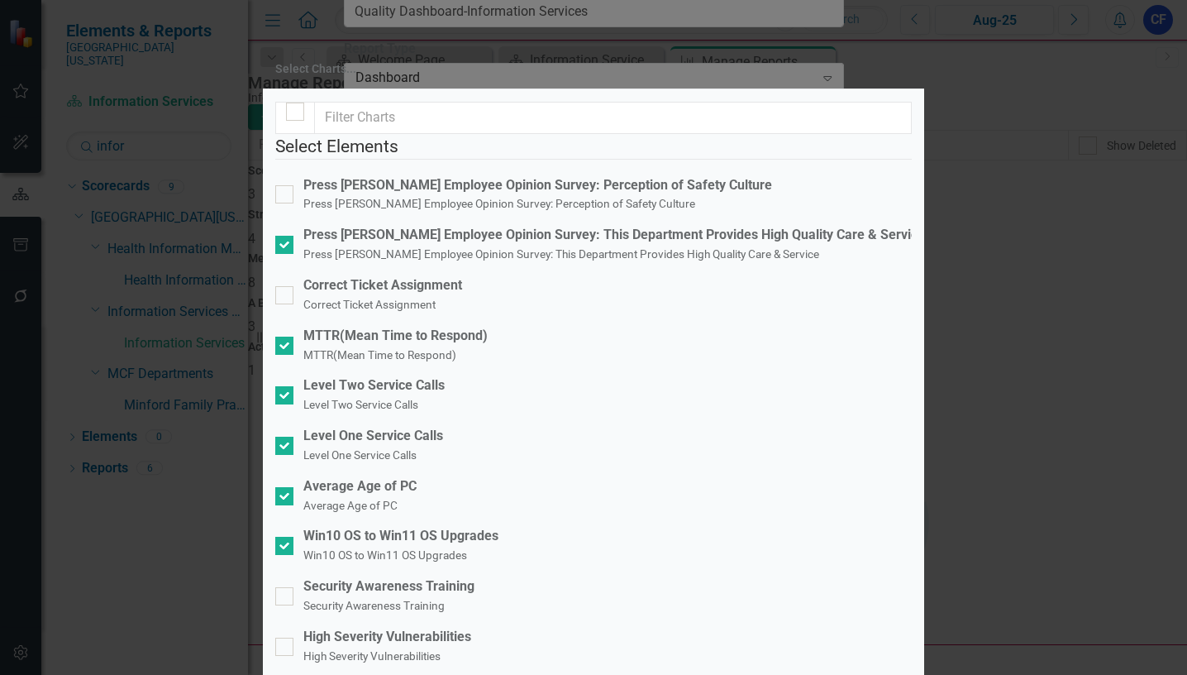
scroll to position [165, 0]
click at [286, 587] on input "Security Awareness Training Security Awareness Training" at bounding box center [280, 592] width 11 height 11
checkbox input "true"
click at [293, 637] on div at bounding box center [284, 646] width 18 height 18
click at [286, 637] on input "High Severity Vulnerabilities High Severity Vulnerabilities" at bounding box center [280, 642] width 11 height 11
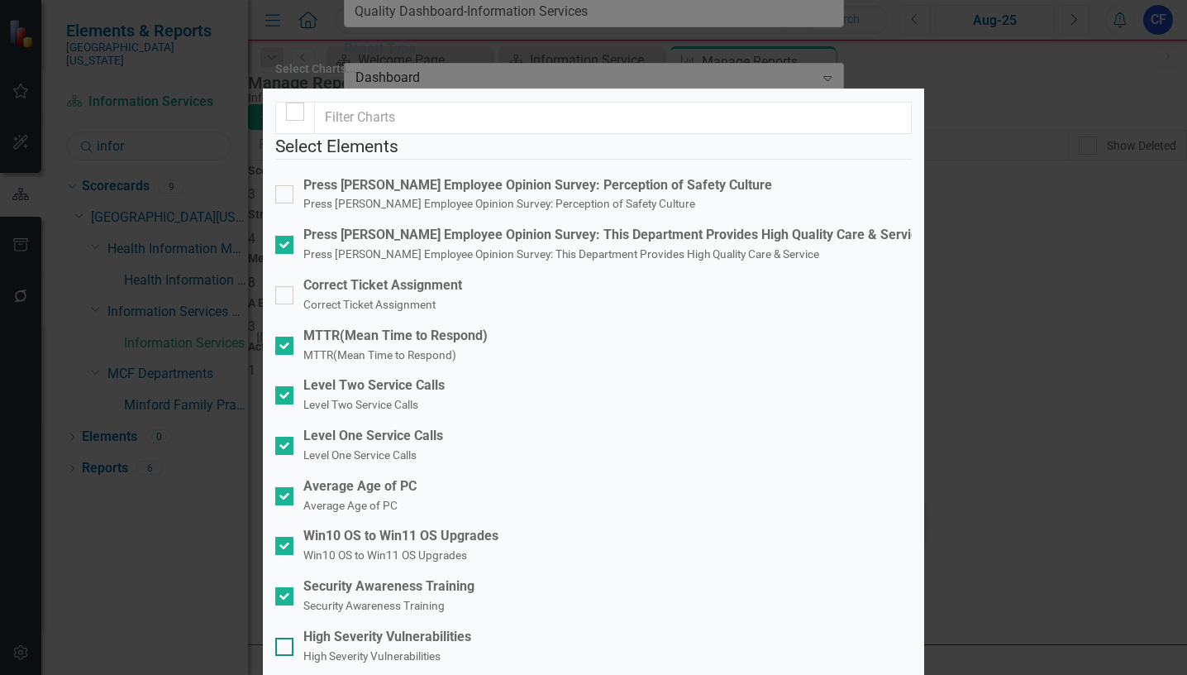
checkbox input "true"
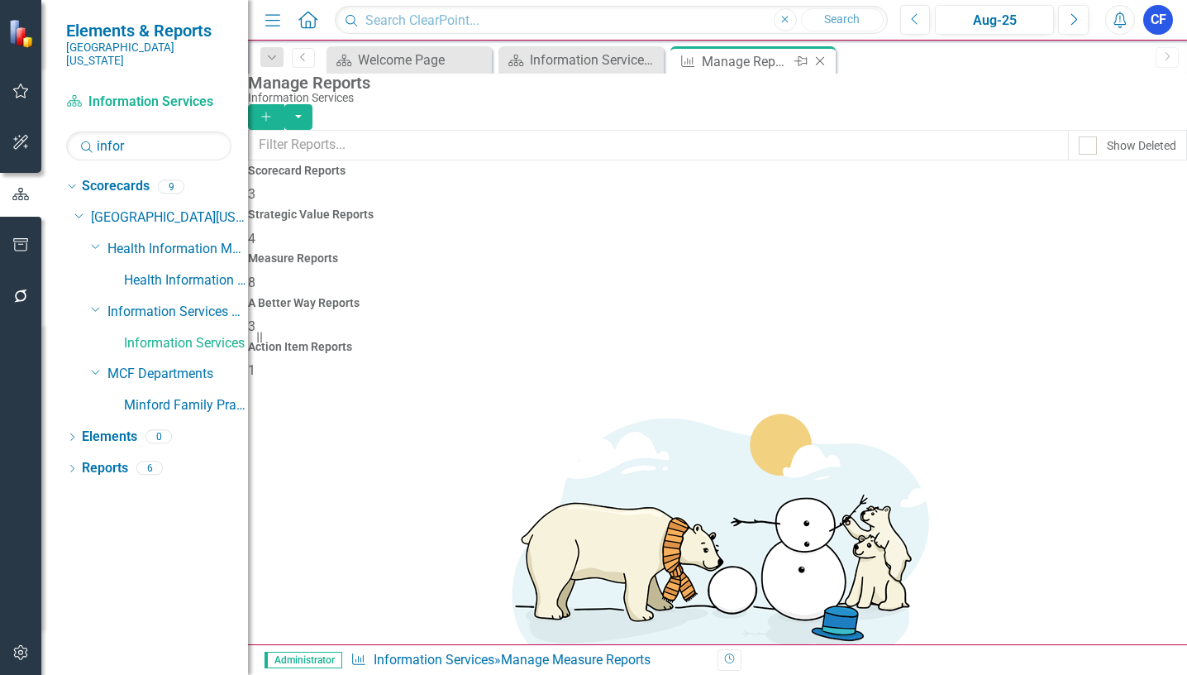
click at [820, 64] on icon "Close" at bounding box center [820, 61] width 17 height 13
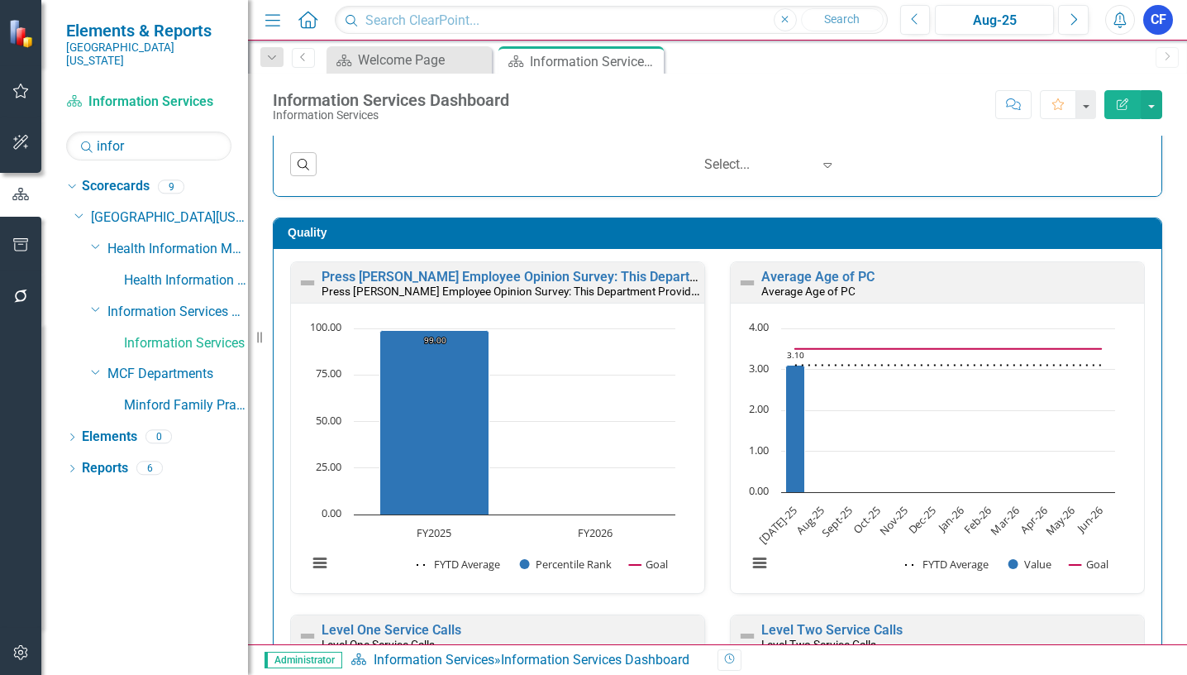
scroll to position [407, 0]
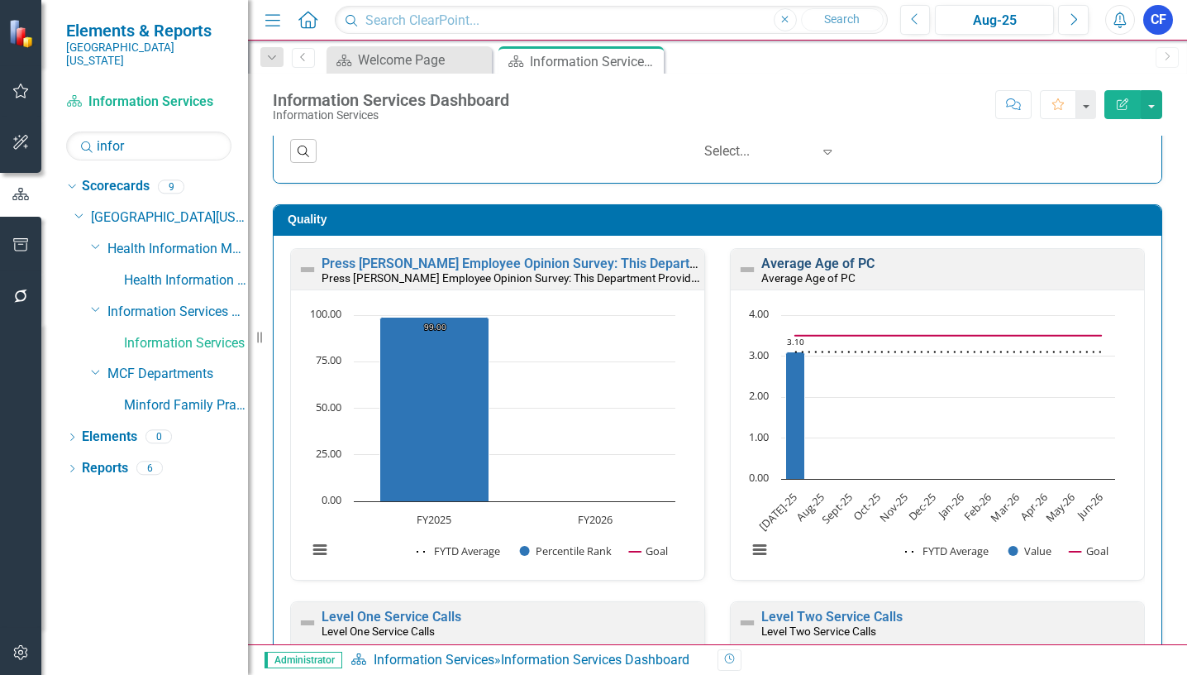
click at [803, 263] on link "Average Age of PC" at bounding box center [817, 263] width 113 height 16
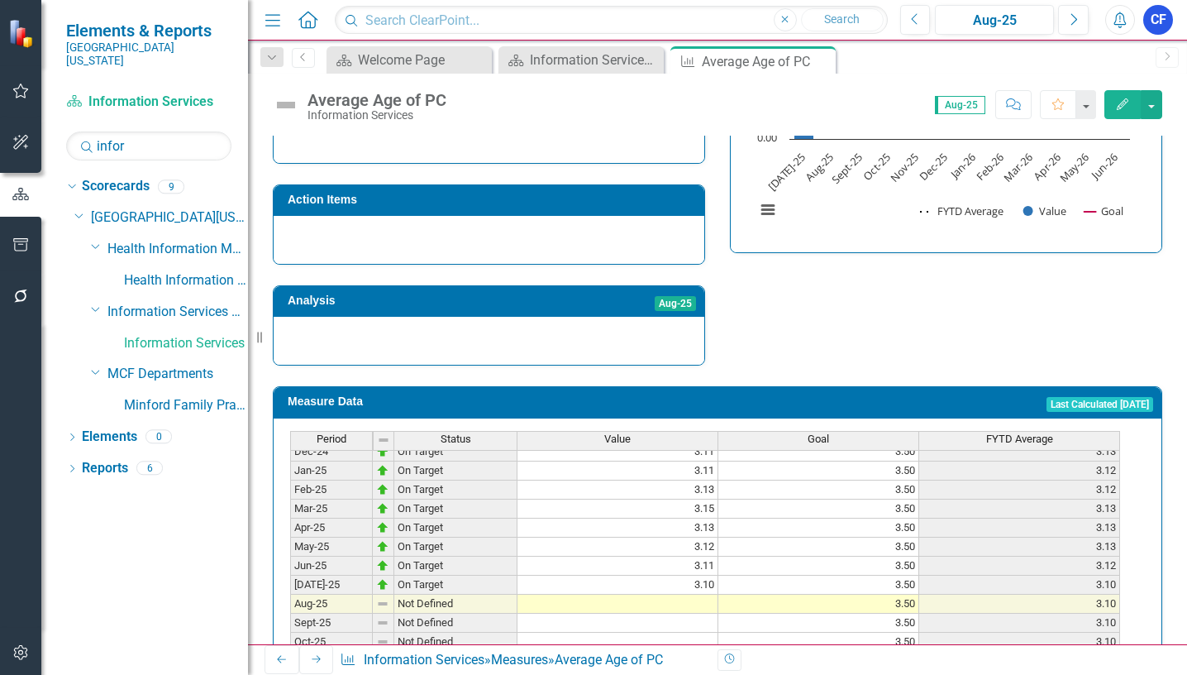
scroll to position [661, 0]
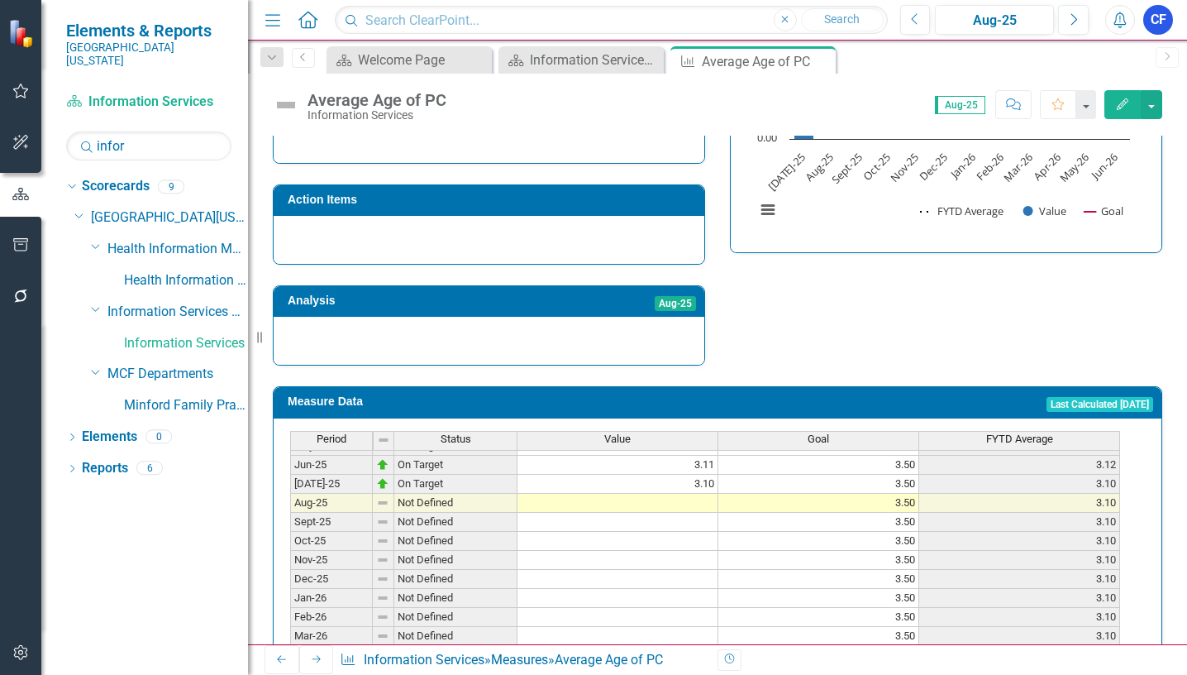
click at [679, 488] on tbody "Mar-24 On Target 2.95 3.50 2.87 Apr-24 On Target 2.99 3.50 2.88 May-24 On Targe…" at bounding box center [705, 435] width 830 height 533
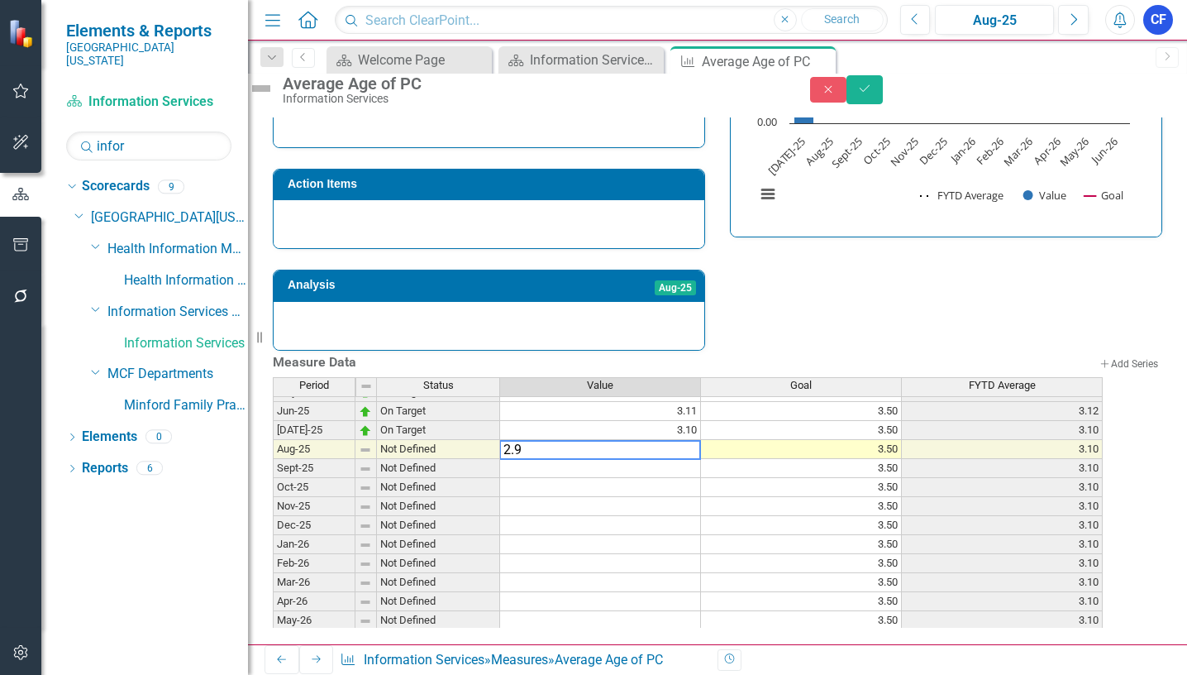
type textarea "2.95"
click at [872, 94] on icon "Save" at bounding box center [864, 89] width 15 height 12
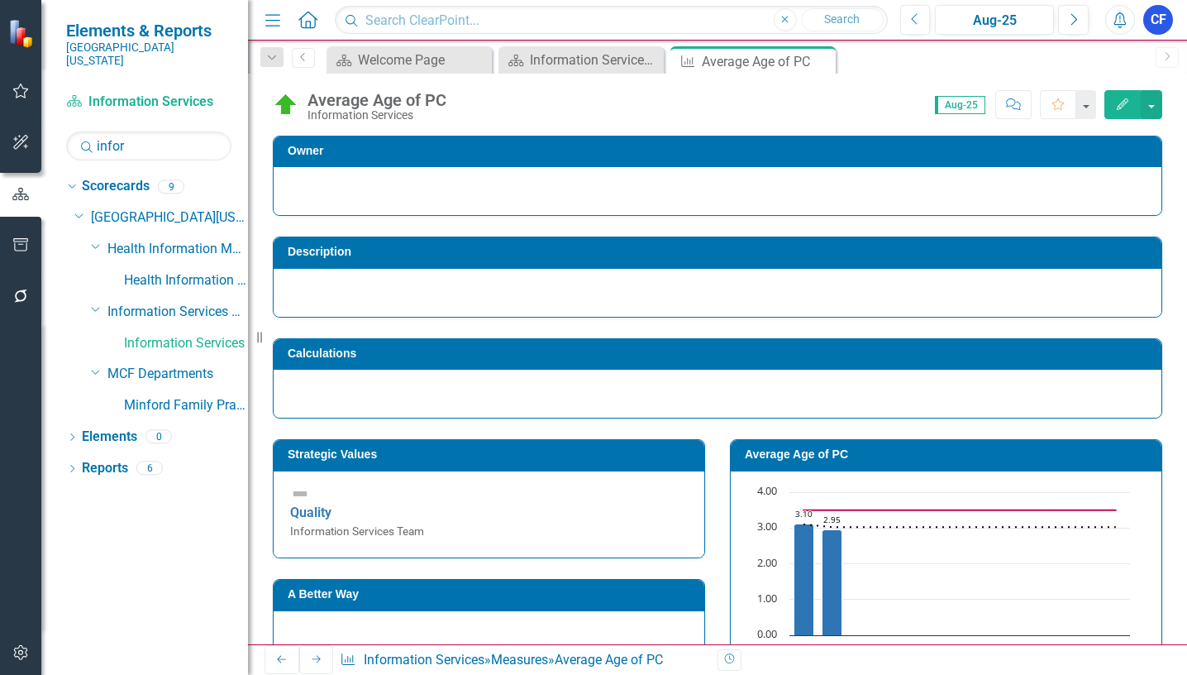
click at [310, 656] on icon "Next" at bounding box center [316, 659] width 13 height 10
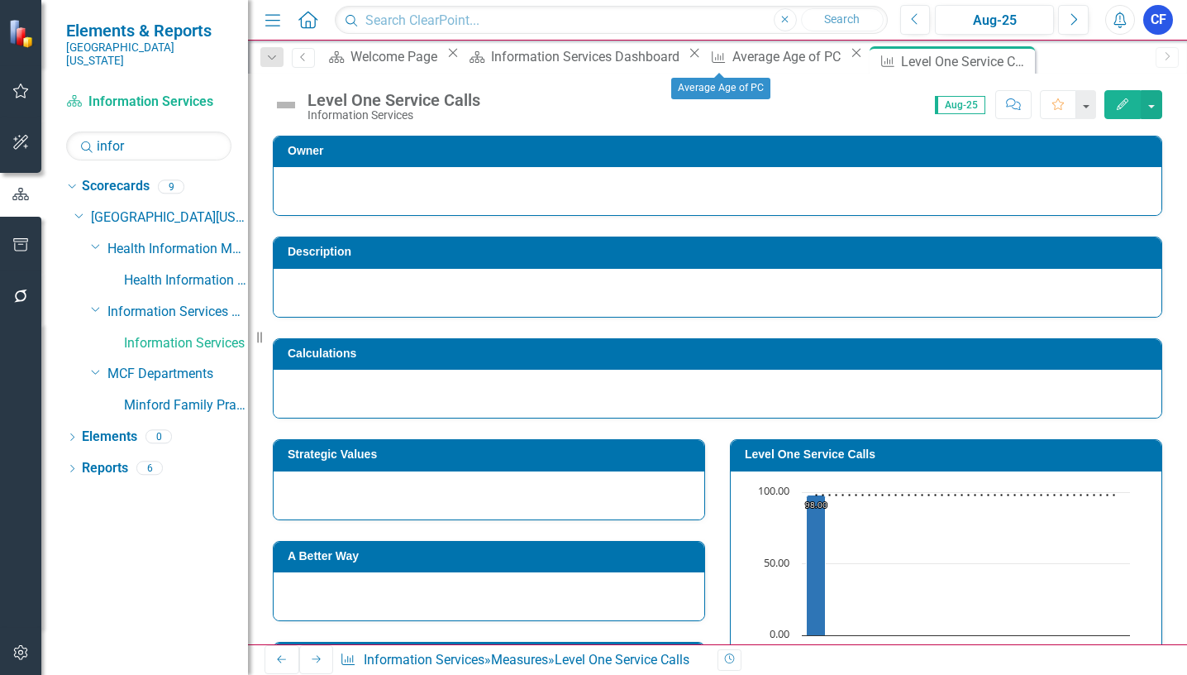
click at [852, 58] on icon at bounding box center [856, 53] width 9 height 9
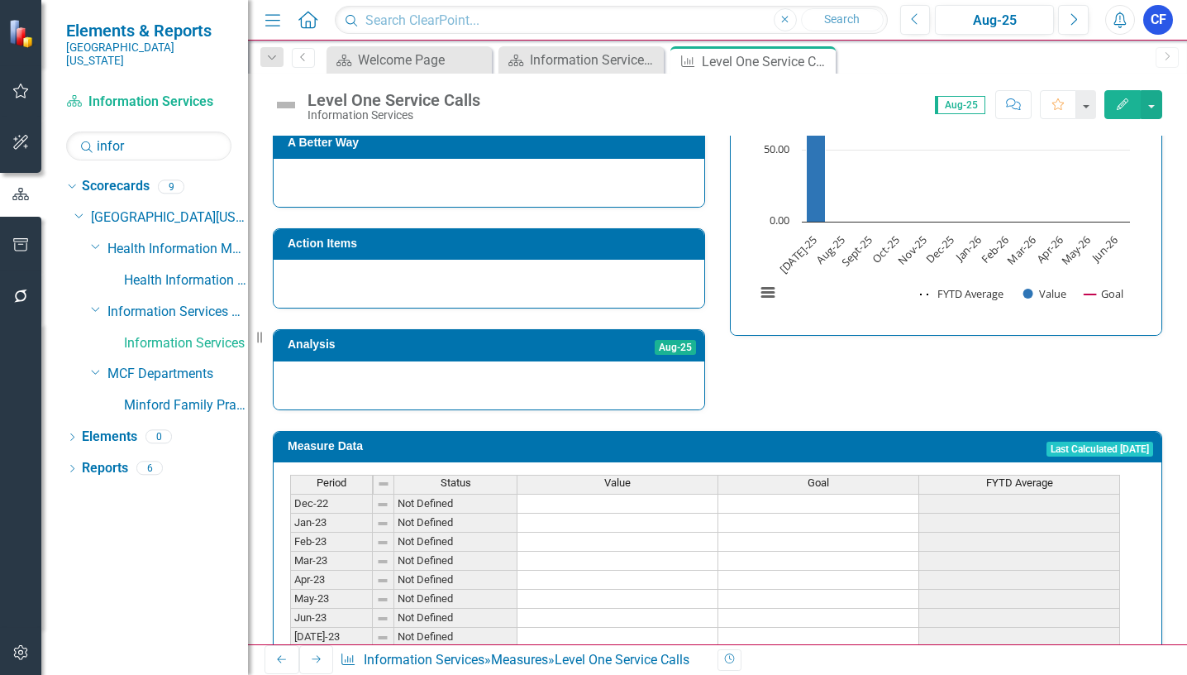
scroll to position [203, 0]
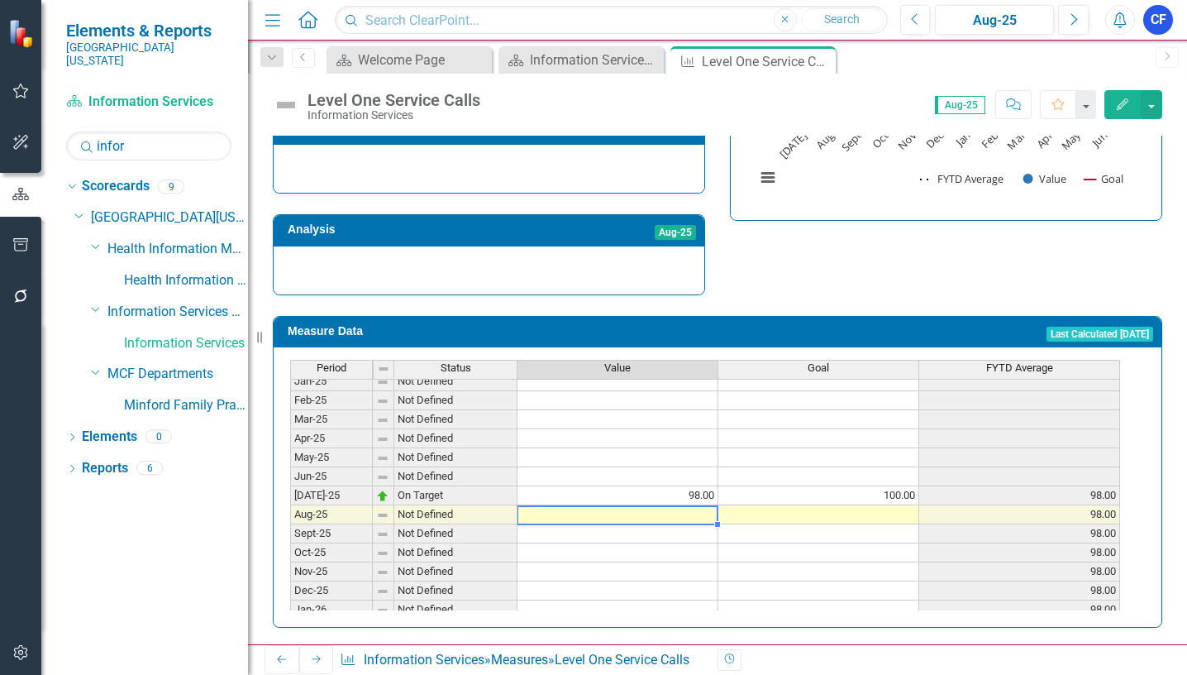
click at [700, 506] on tbody "Feb-24 Not Defined Mar-24 Not Defined Apr-24 Not Defined May-24 Not Defined Jun…" at bounding box center [705, 438] width 830 height 552
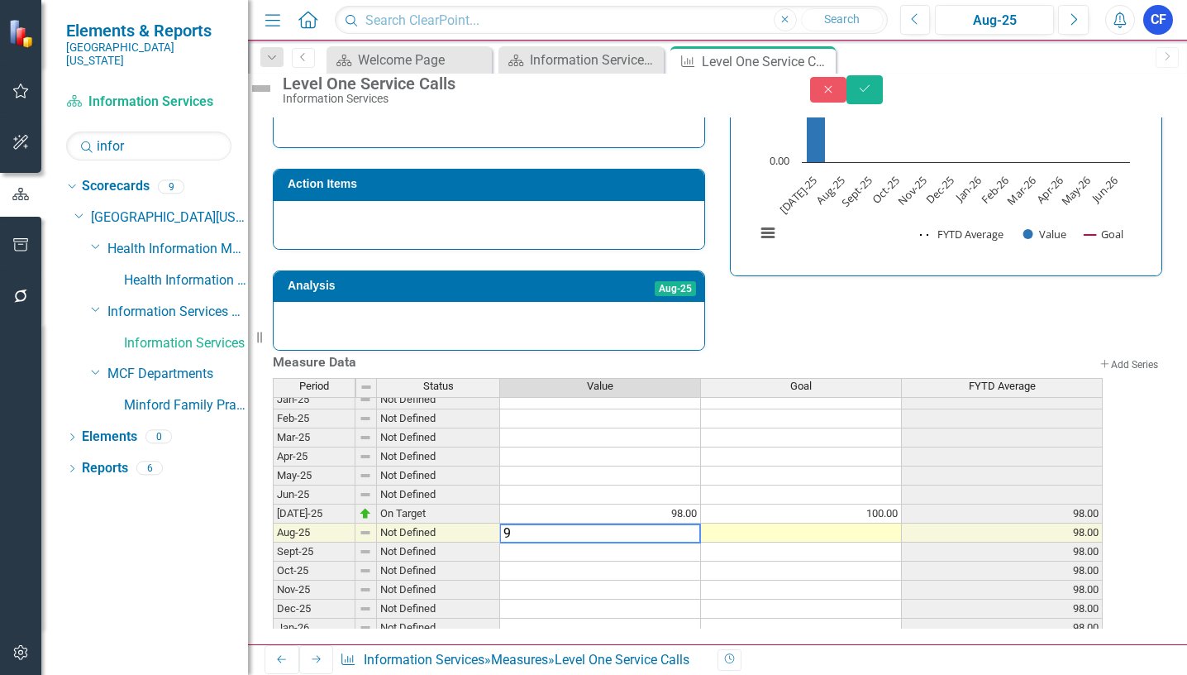
type textarea "99"
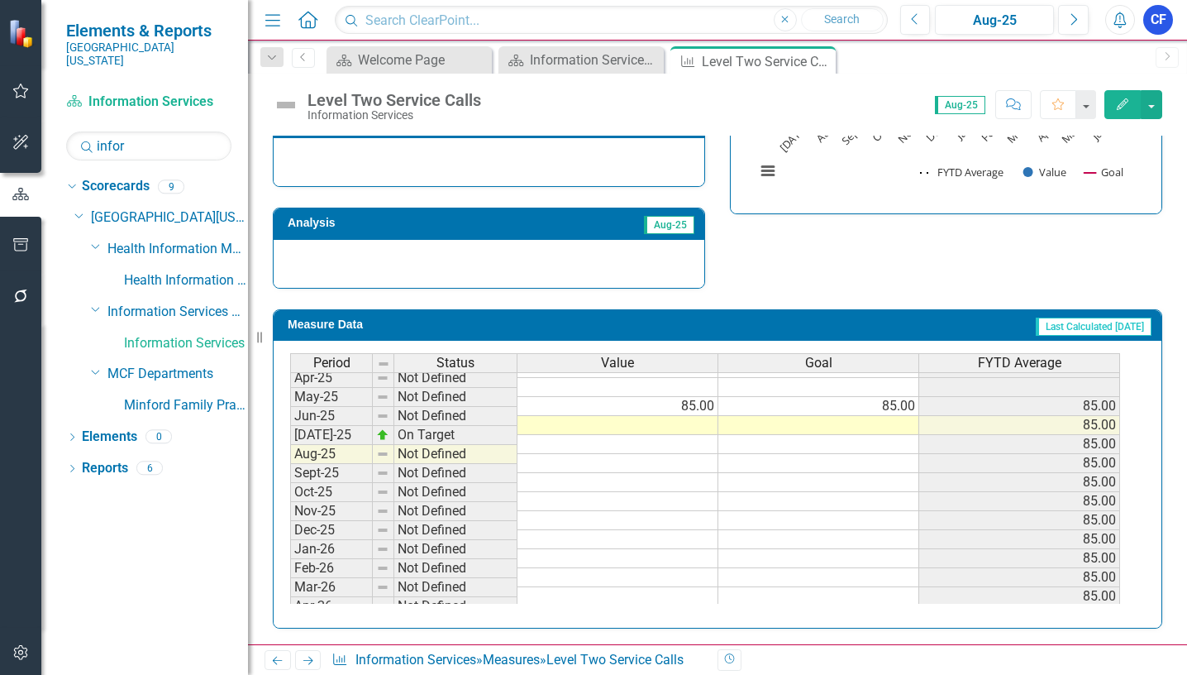
scroll to position [661, 0]
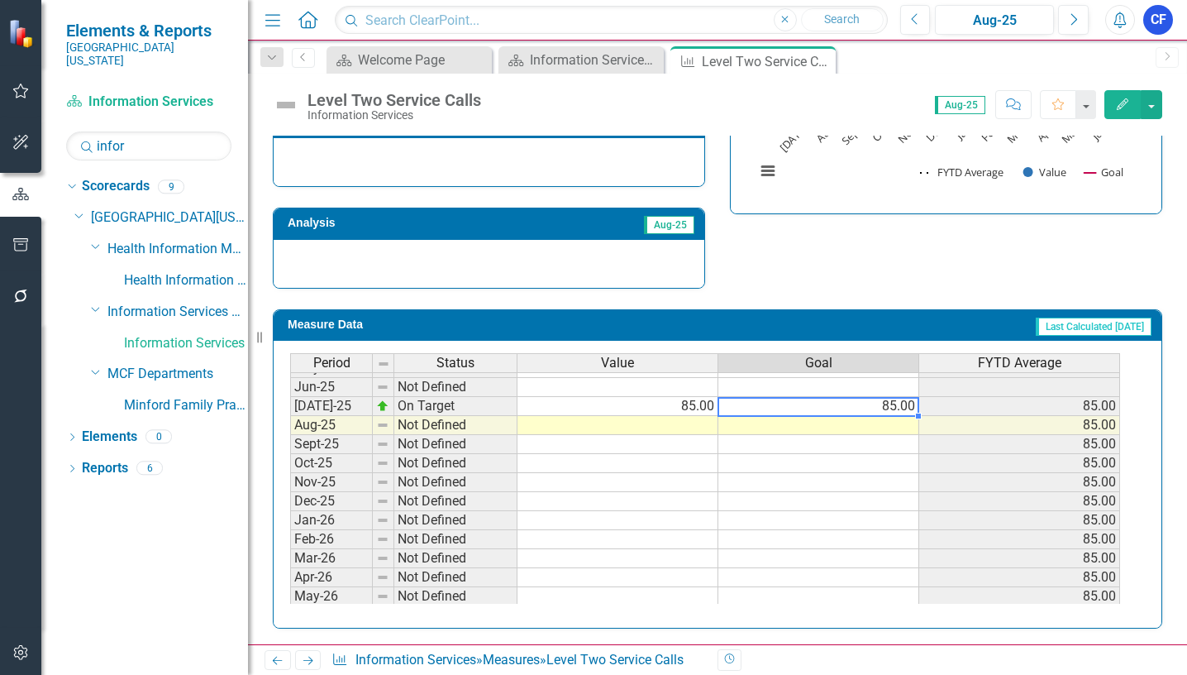
click at [897, 404] on tbody "May-24 Not Defined Jun-24 Not Defined Jul-24 Not Defined Aug-24 Not Defined Sep…" at bounding box center [705, 377] width 830 height 495
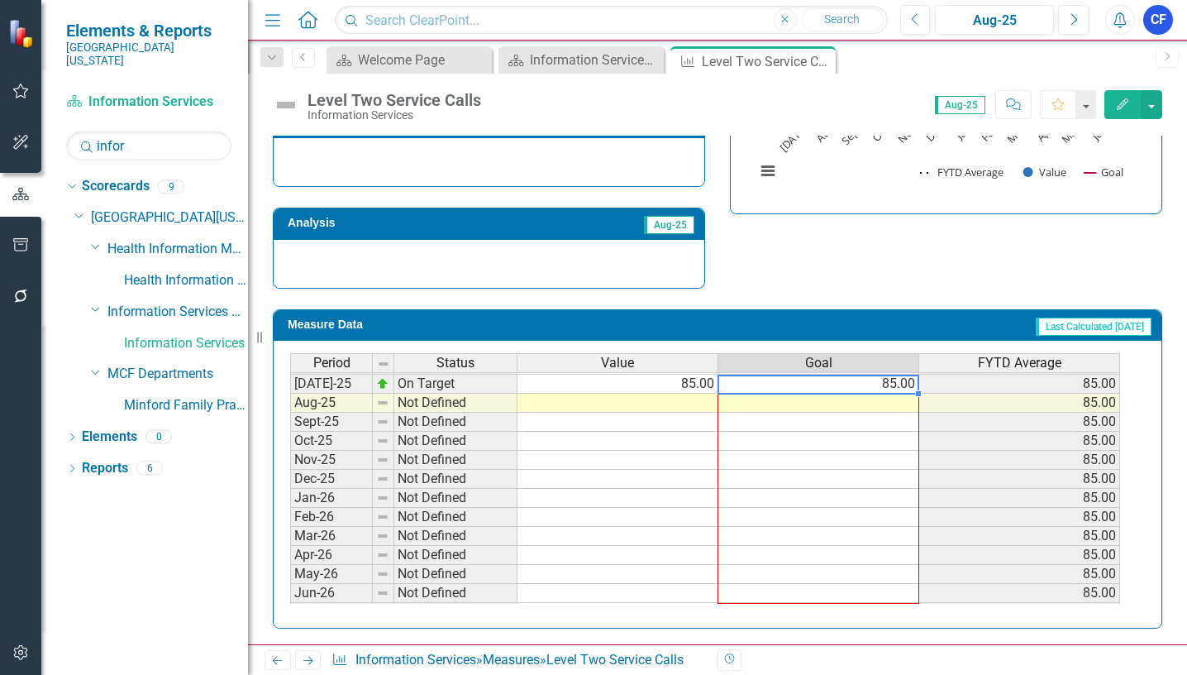
drag, startPoint x: 918, startPoint y: 416, endPoint x: 908, endPoint y: 589, distance: 173.0
click at [290, 589] on div "Period Status Value Goal FYTD Average Jun-24 Not Defined Jul-24 Not Defined Aug…" at bounding box center [290, 364] width 0 height 515
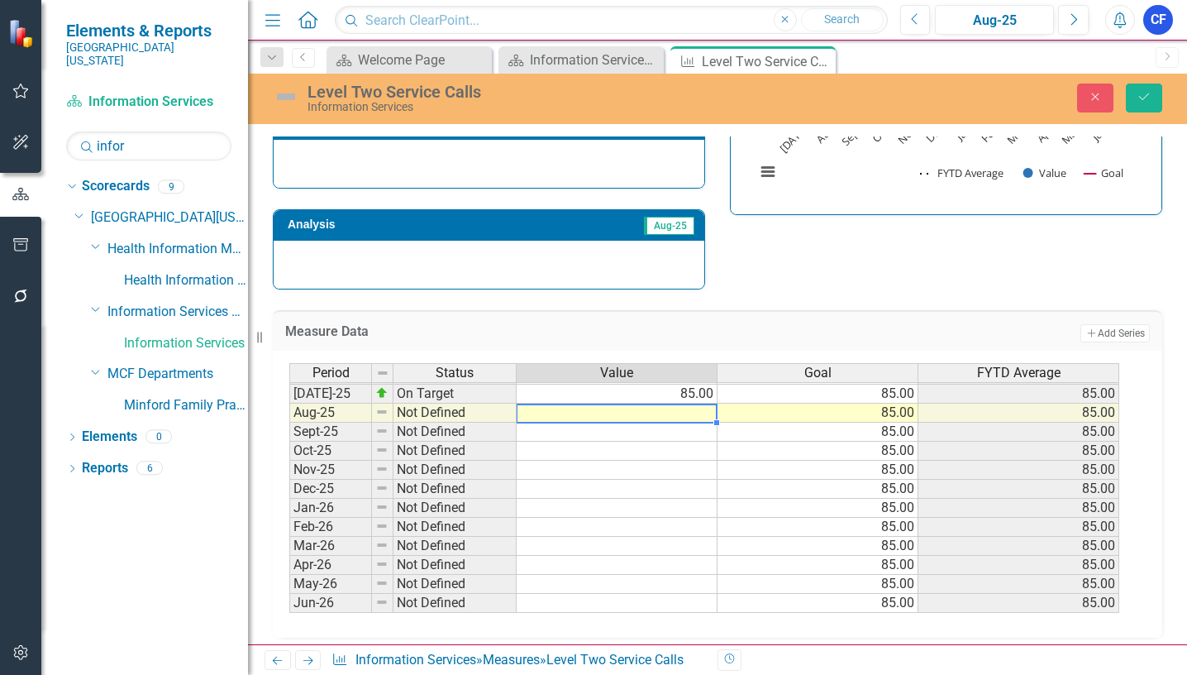
click at [677, 409] on td at bounding box center [617, 412] width 201 height 19
type textarea "91"
click at [1147, 97] on icon "Save" at bounding box center [1144, 97] width 15 height 12
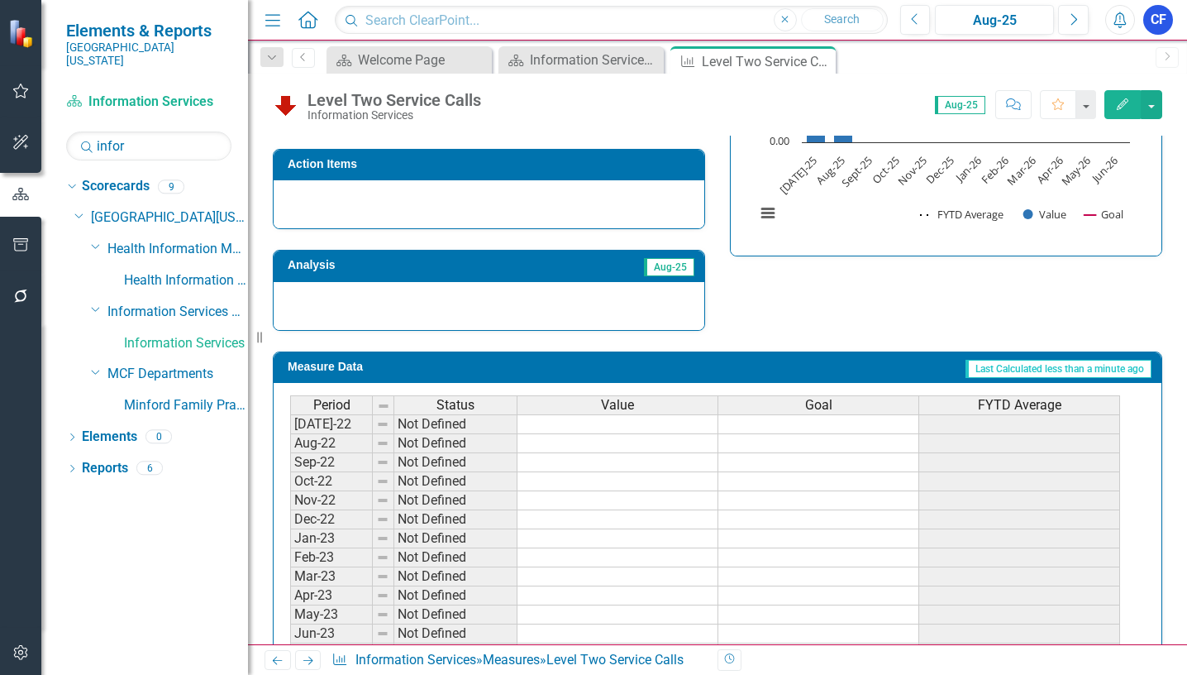
scroll to position [528, 0]
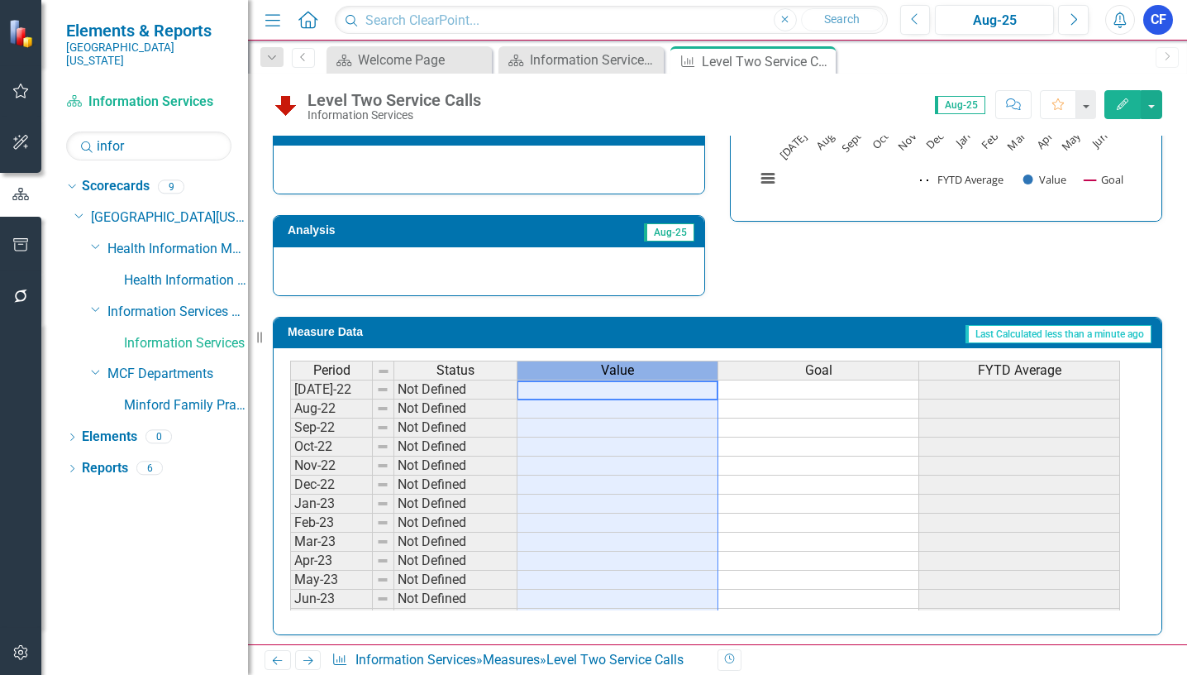
click at [619, 371] on span "Value" at bounding box center [617, 370] width 33 height 15
click at [613, 374] on span "Value" at bounding box center [617, 370] width 33 height 15
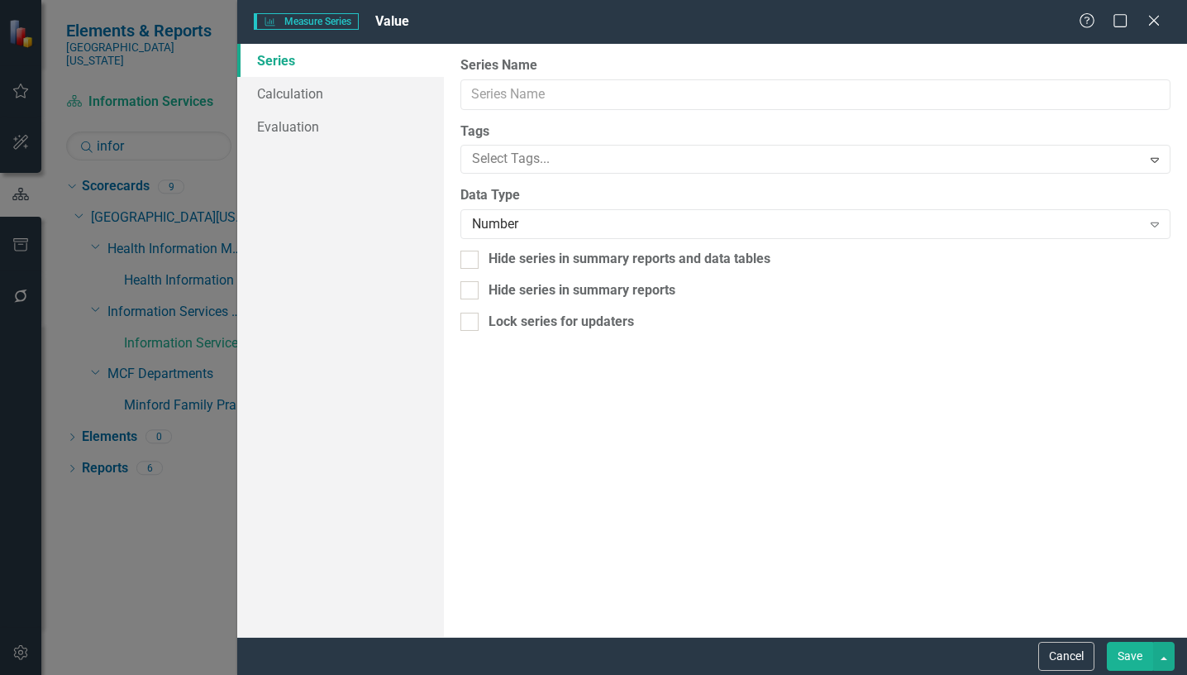
type input "Value"
click at [302, 131] on link "Evaluation" at bounding box center [340, 126] width 207 height 33
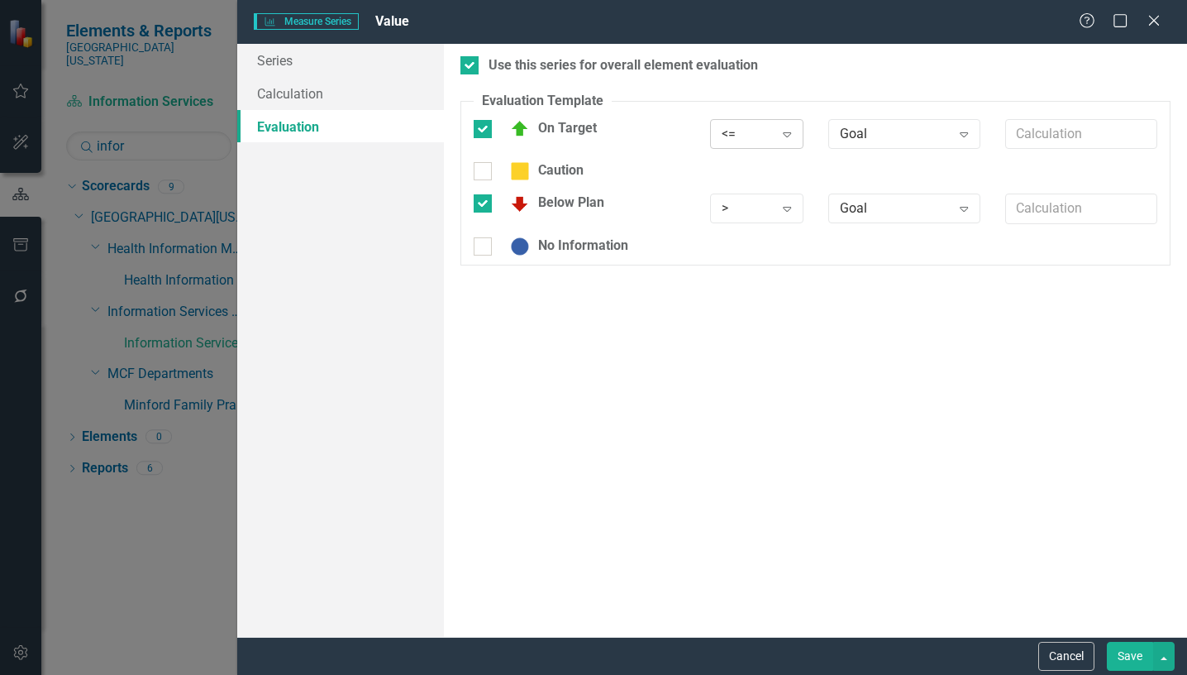
click at [783, 135] on icon "Expand" at bounding box center [787, 133] width 17 height 13
click at [739, 188] on div ">=" at bounding box center [780, 189] width 106 height 19
click at [788, 209] on icon "Expand" at bounding box center [787, 208] width 17 height 13
click at [741, 293] on div "<" at bounding box center [780, 292] width 106 height 19
click at [1127, 660] on button "Save" at bounding box center [1130, 655] width 46 height 29
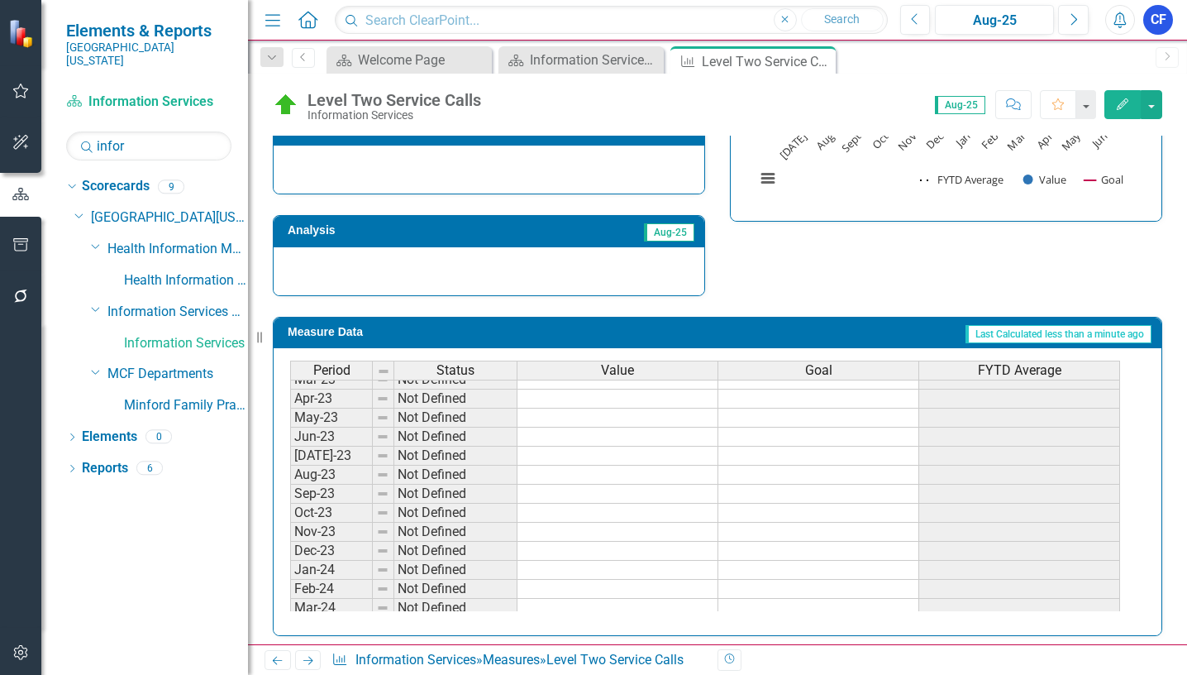
scroll to position [268, 0]
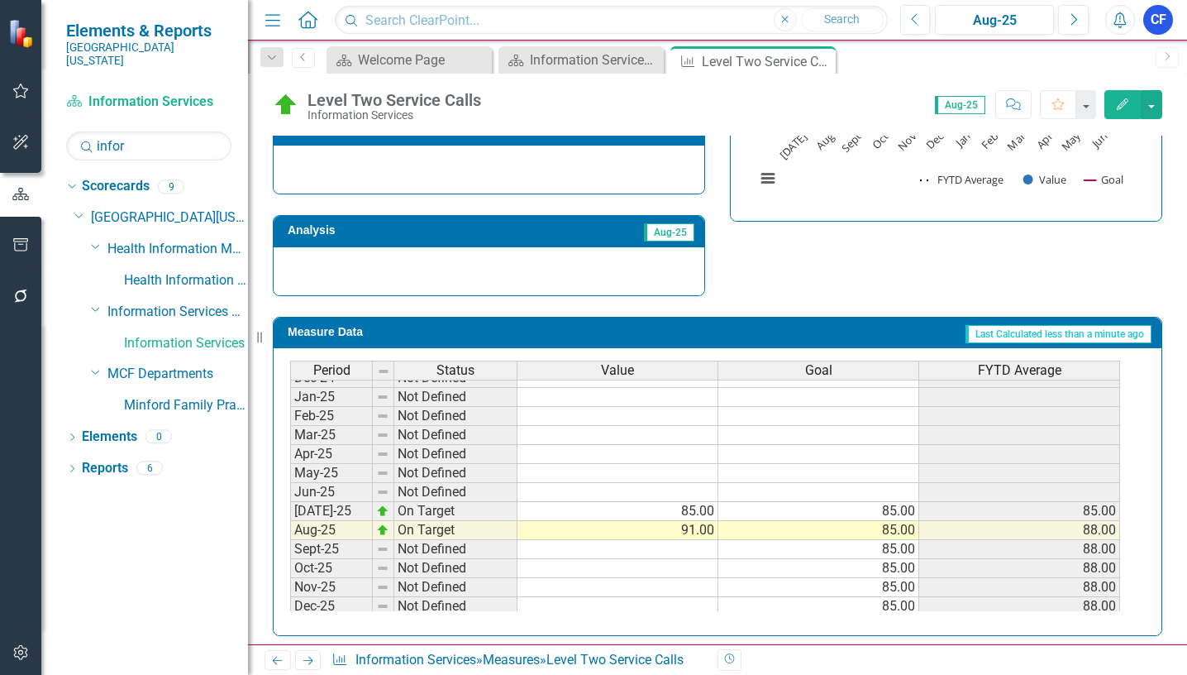
click at [303, 660] on icon "Next" at bounding box center [308, 660] width 14 height 11
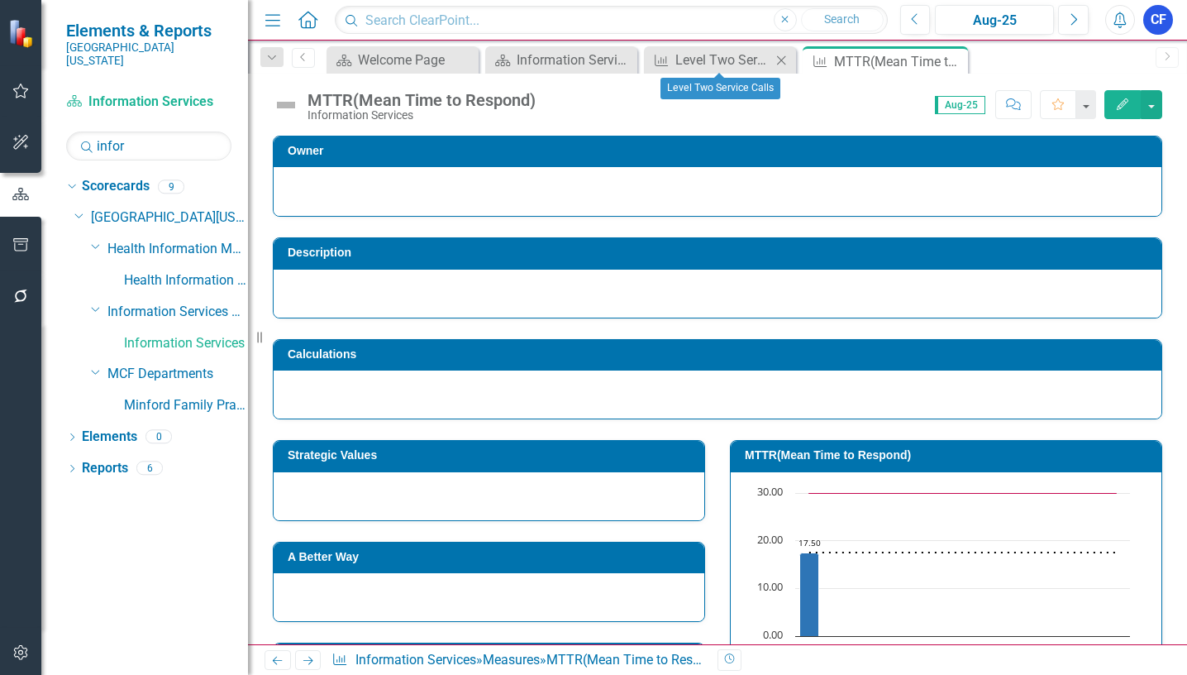
click at [775, 63] on icon "Close" at bounding box center [781, 60] width 17 height 13
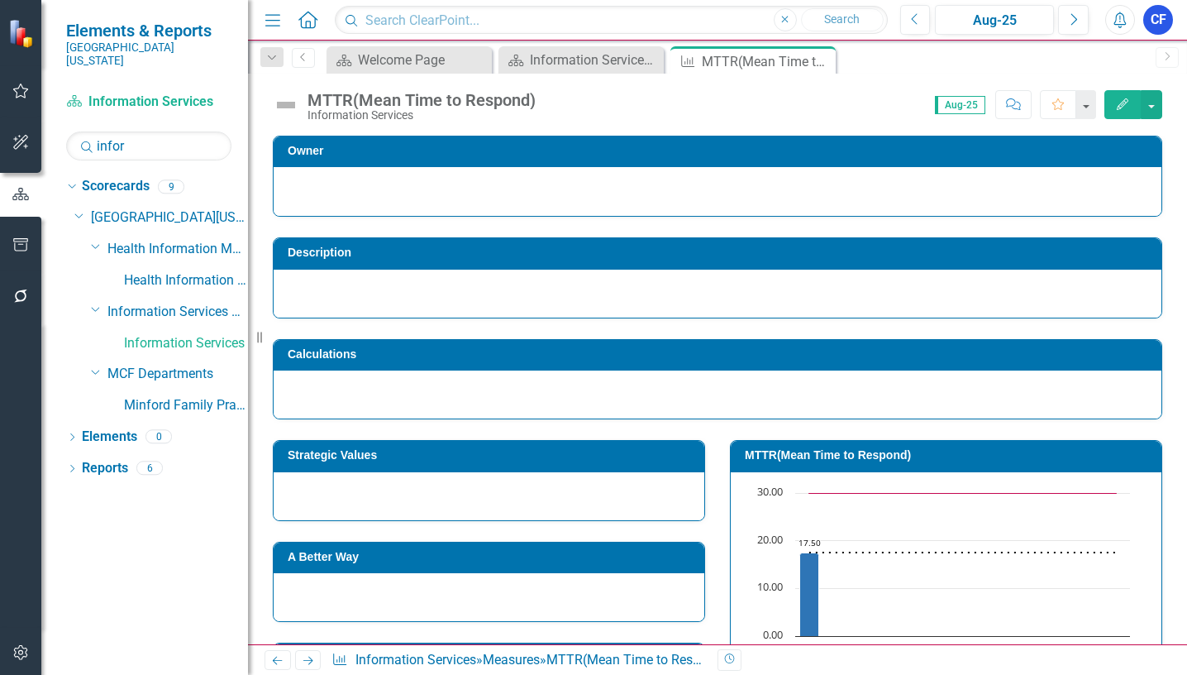
click at [311, 663] on icon "Next" at bounding box center [308, 660] width 14 height 11
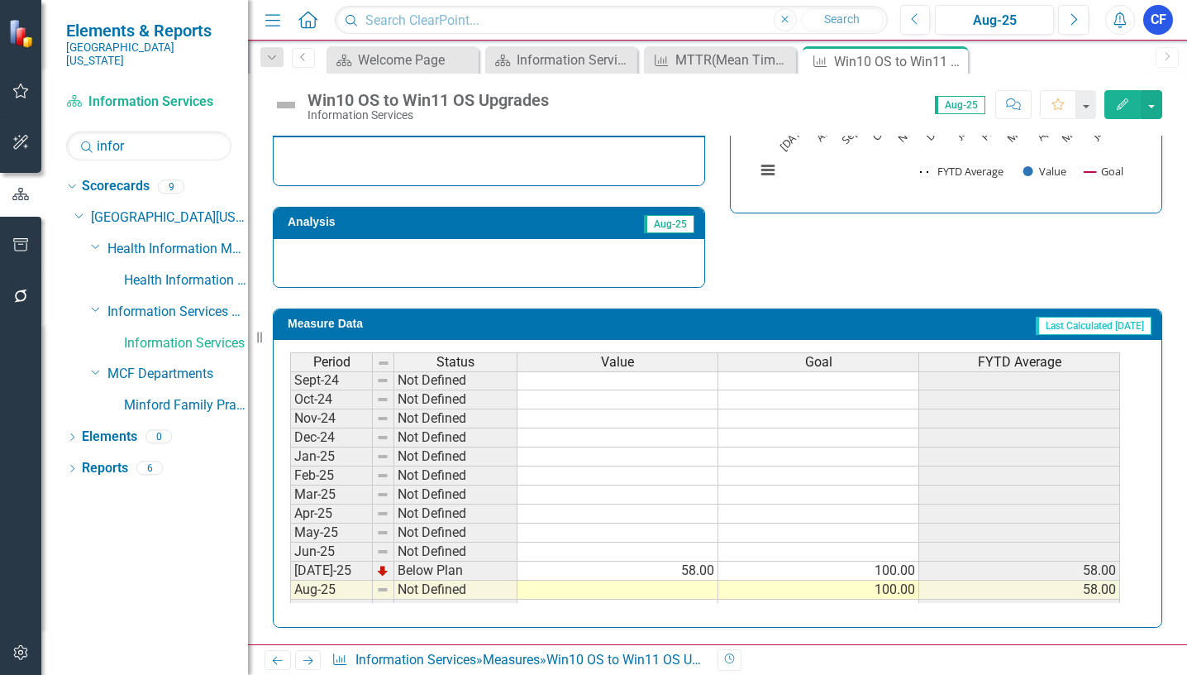
scroll to position [579, 0]
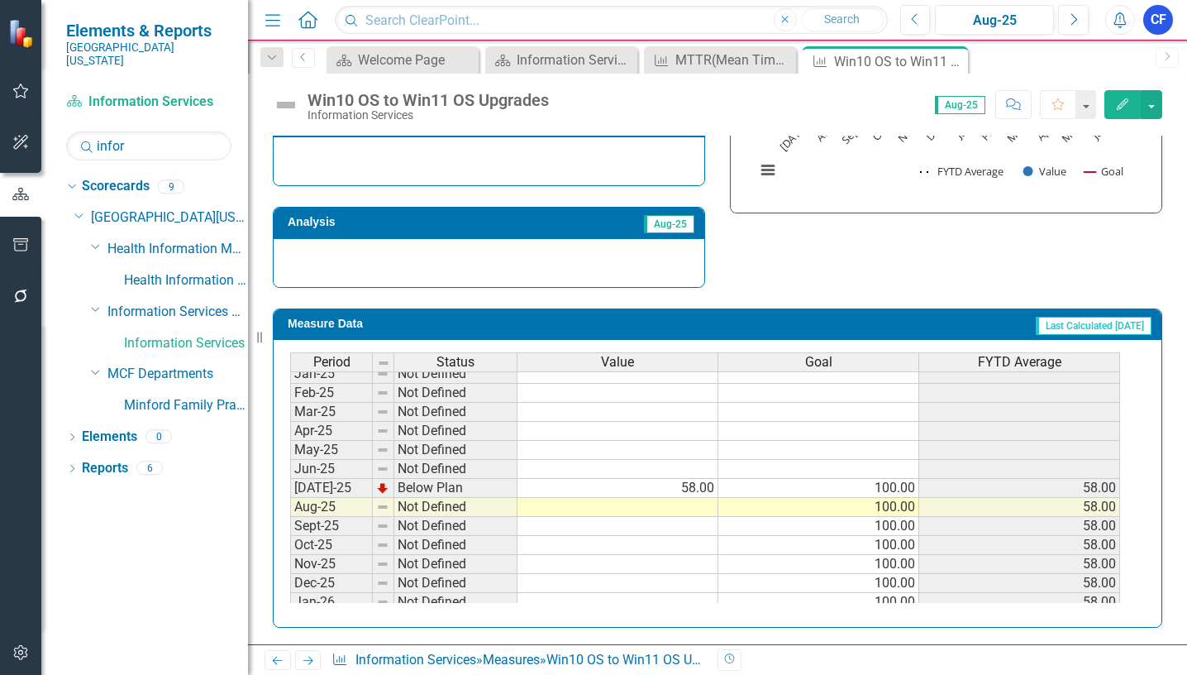
click at [685, 510] on tbody "Sep-23 Not Defined Oct-23 Not Defined Nov-23 Not Defined Dec-23 Not Defined Jan…" at bounding box center [705, 355] width 830 height 590
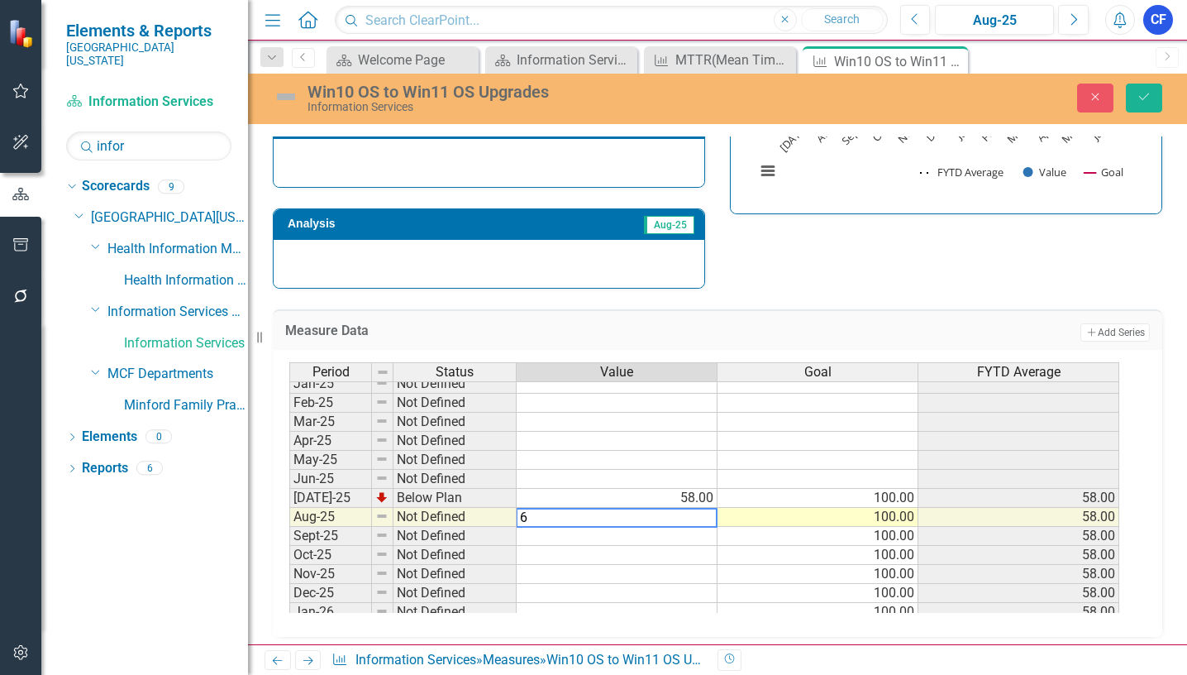
type textarea "62"
click at [1146, 97] on icon "submit" at bounding box center [1144, 96] width 10 height 7
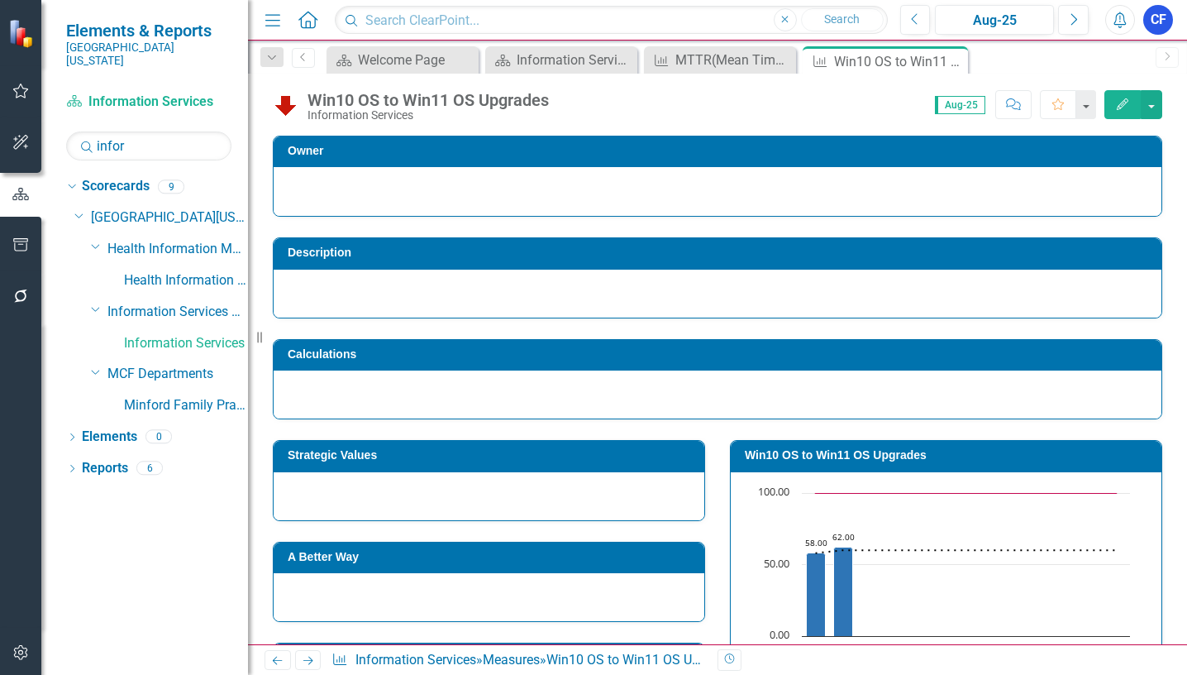
click at [310, 663] on icon at bounding box center [308, 660] width 10 height 8
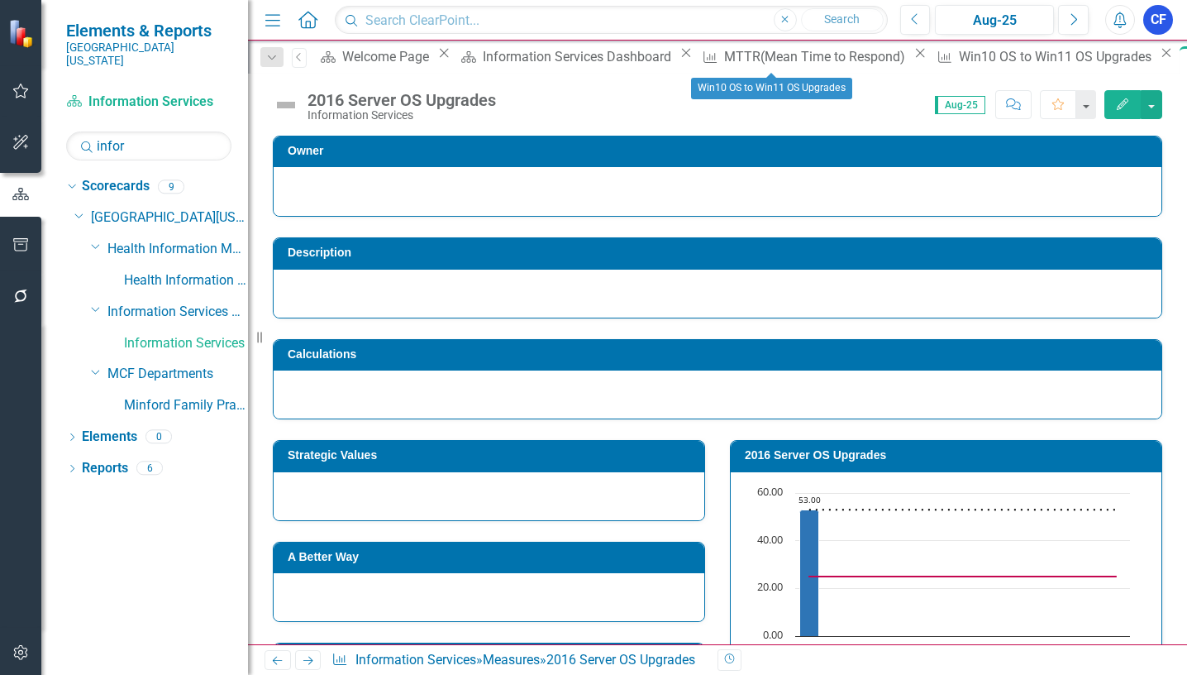
click at [1158, 60] on icon "Close" at bounding box center [1166, 52] width 17 height 13
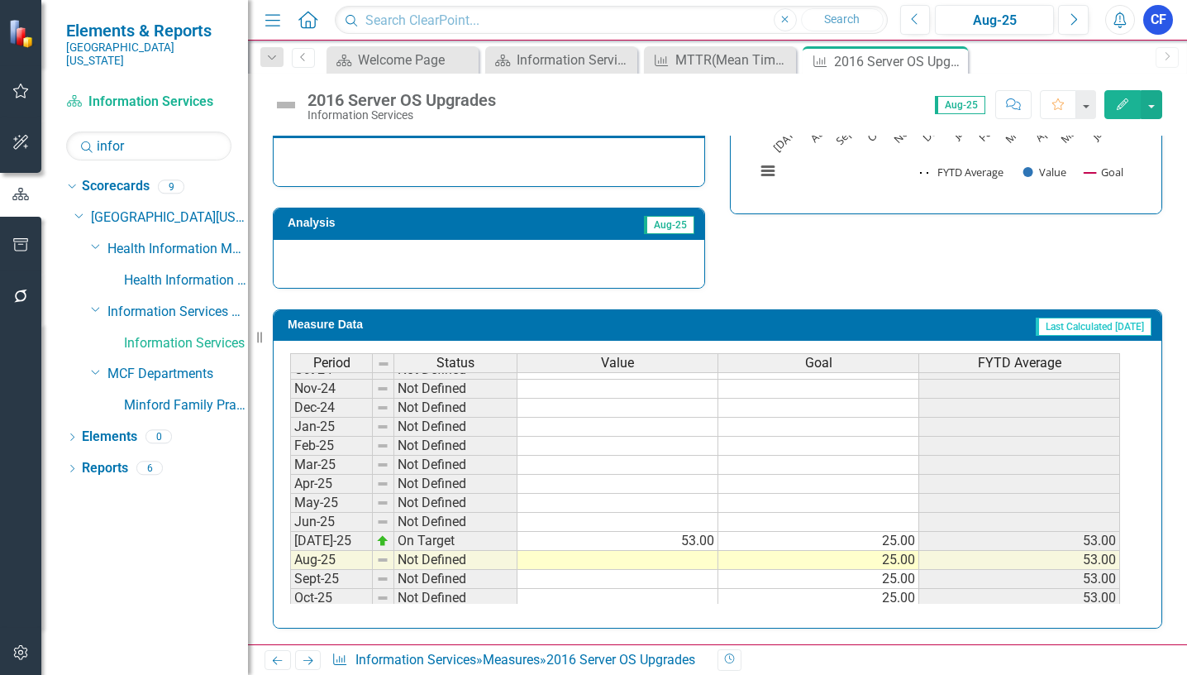
scroll to position [579, 0]
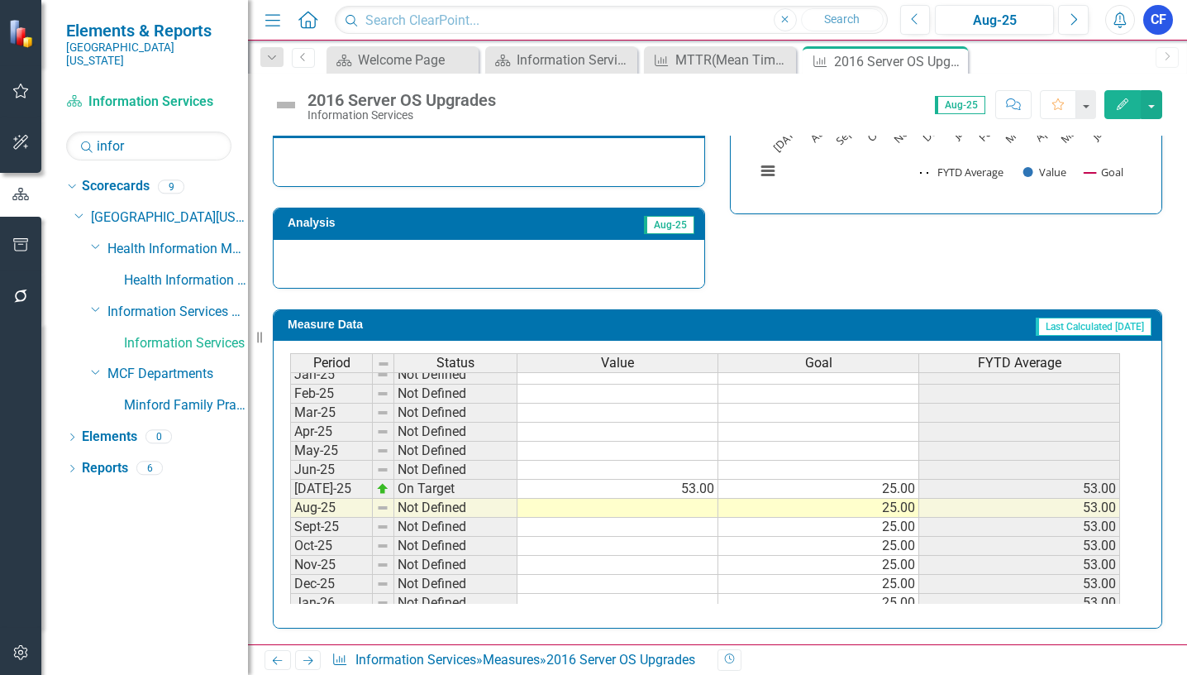
click at [694, 509] on tbody "Jan-24 Not Defined Feb-24 Not Defined Mar-24 Not Defined Apr-24 Not Defined May…" at bounding box center [705, 421] width 830 height 571
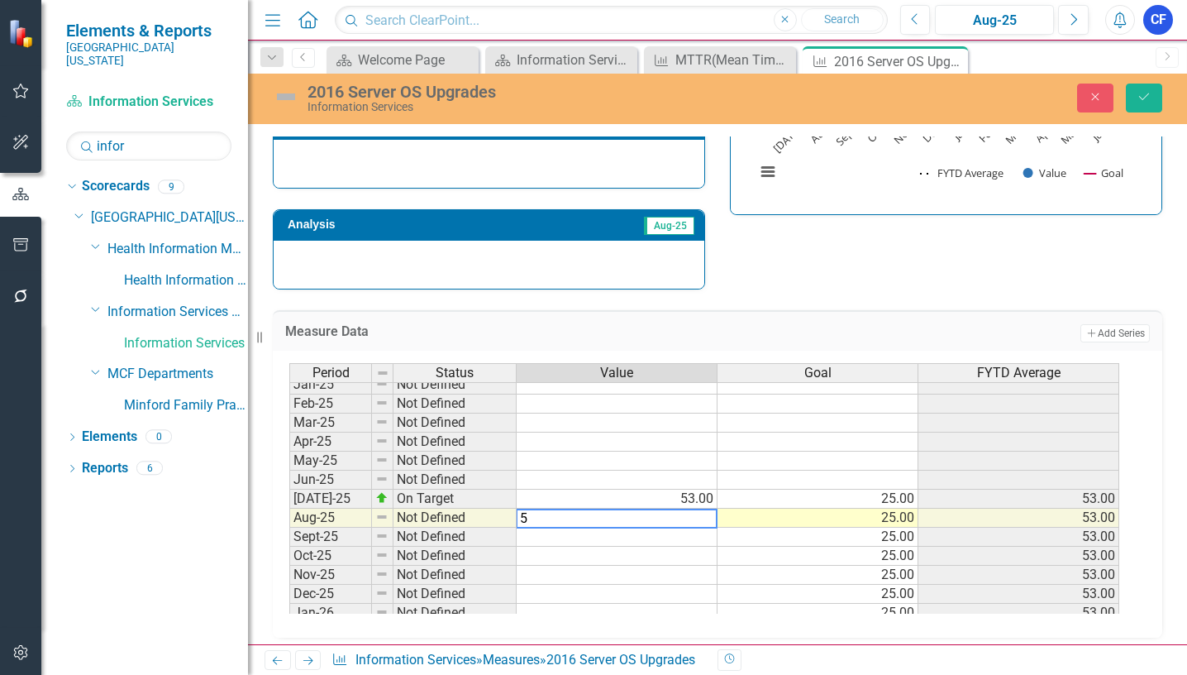
type textarea "53"
click at [1136, 94] on button "Save" at bounding box center [1144, 97] width 36 height 29
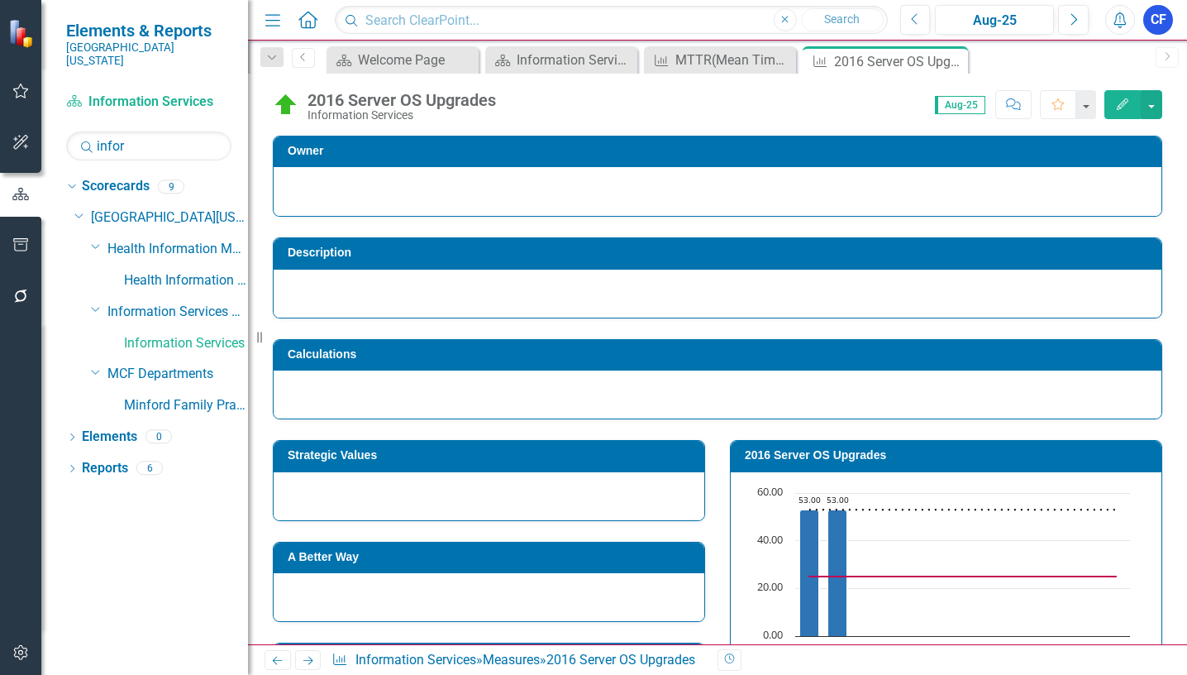
click at [308, 662] on icon "Next" at bounding box center [308, 660] width 14 height 11
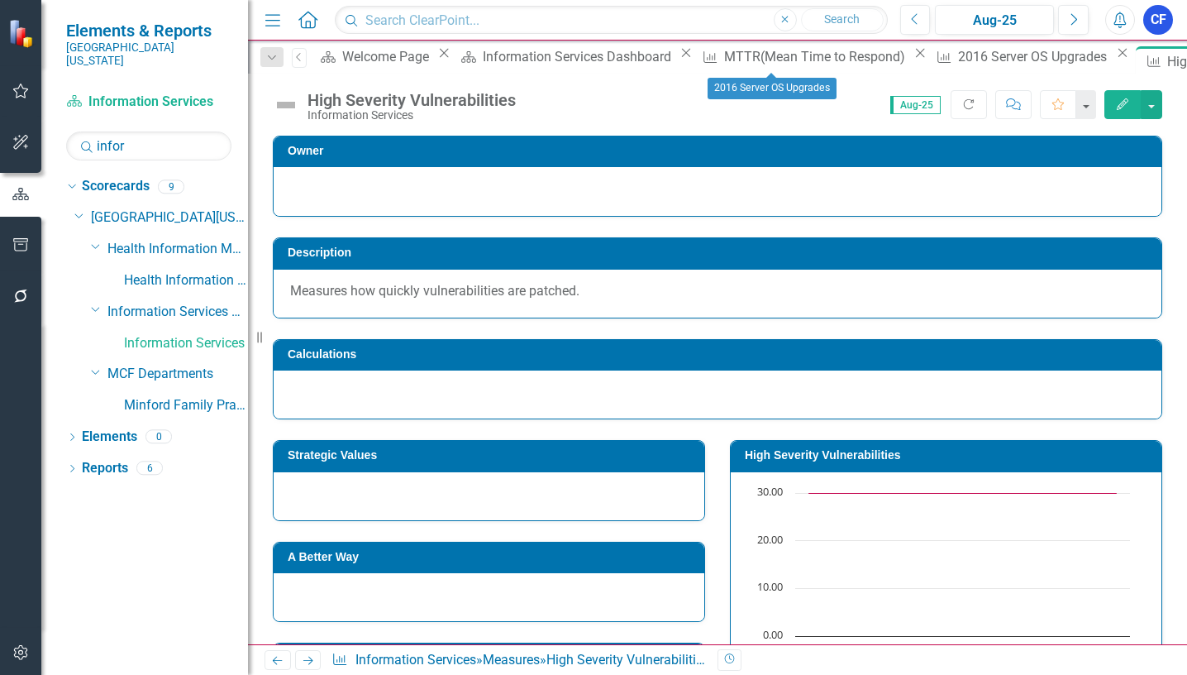
click at [1114, 60] on icon "Close" at bounding box center [1122, 52] width 17 height 13
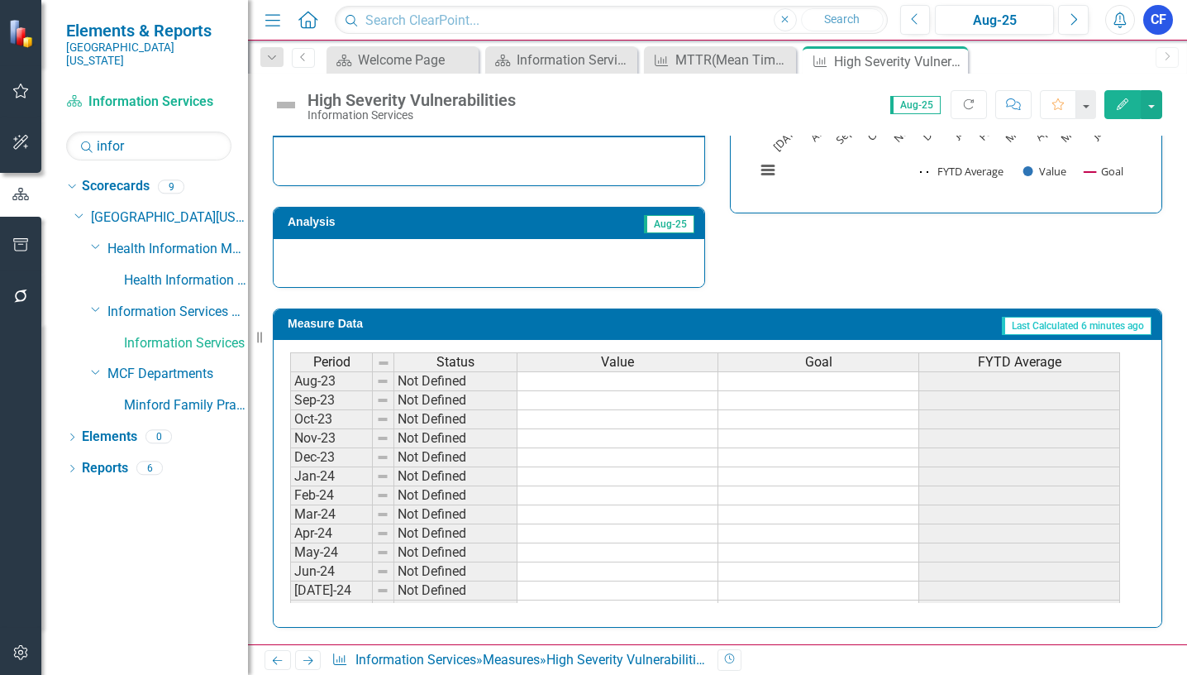
scroll to position [474, 0]
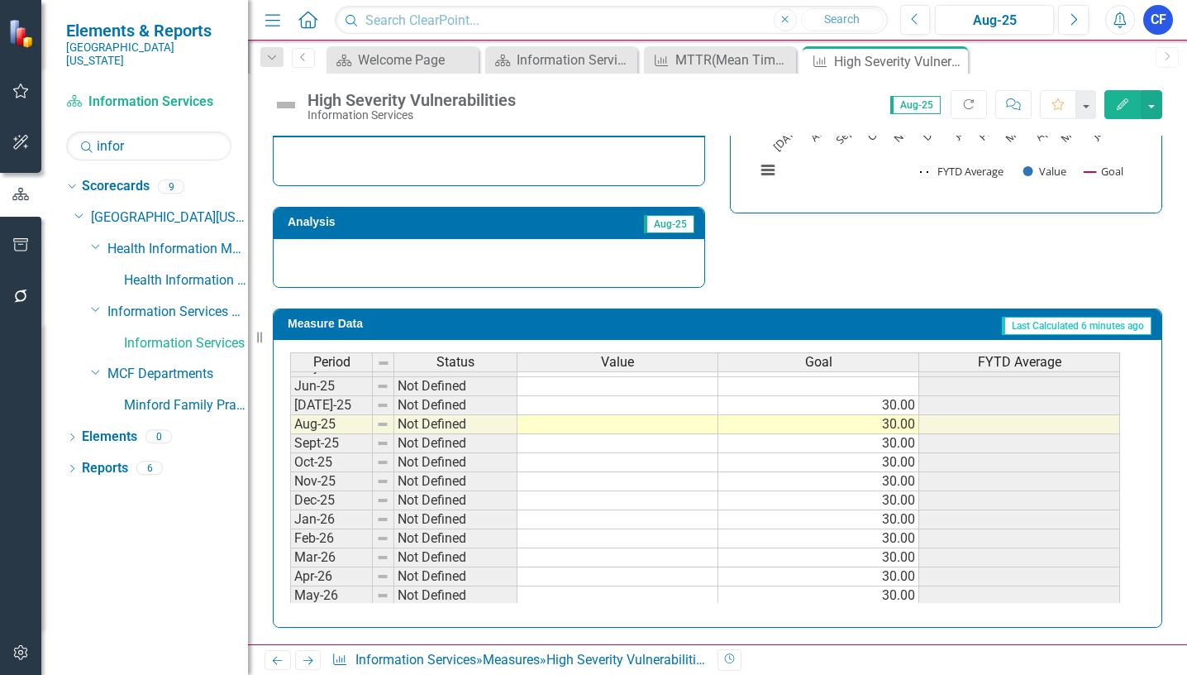
click at [675, 406] on tbody "Jan-24 Not Defined Feb-24 Not Defined Mar-24 Not Defined Apr-24 Not Defined May…" at bounding box center [705, 338] width 830 height 571
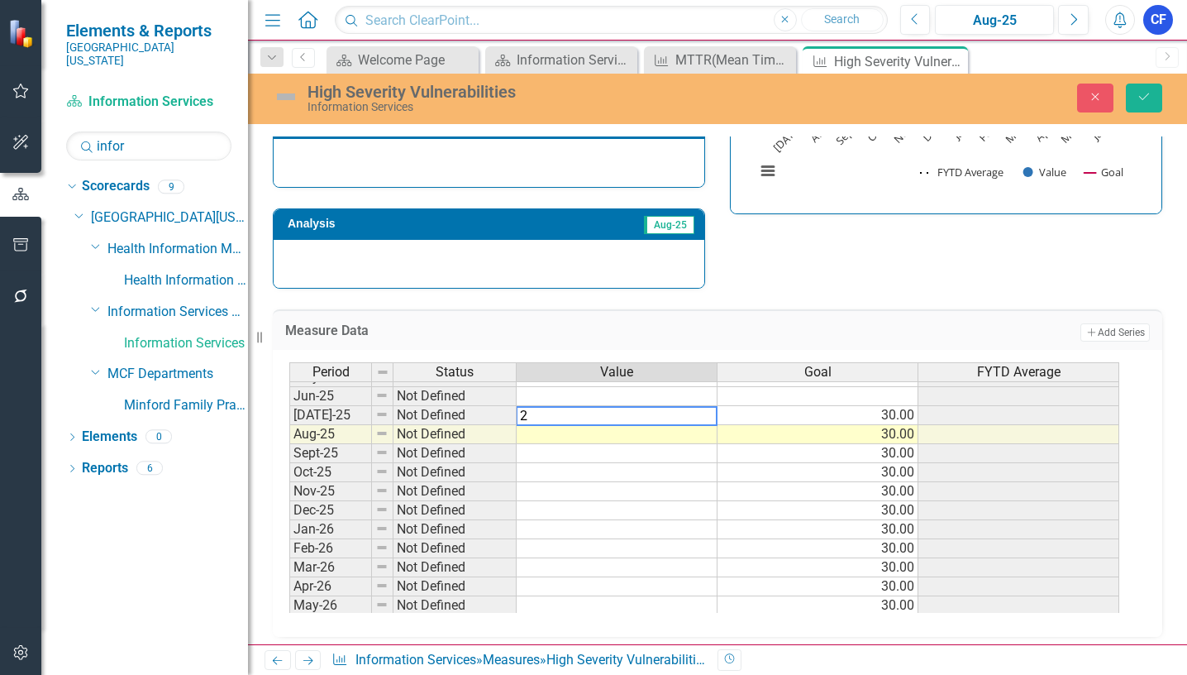
type textarea "21"
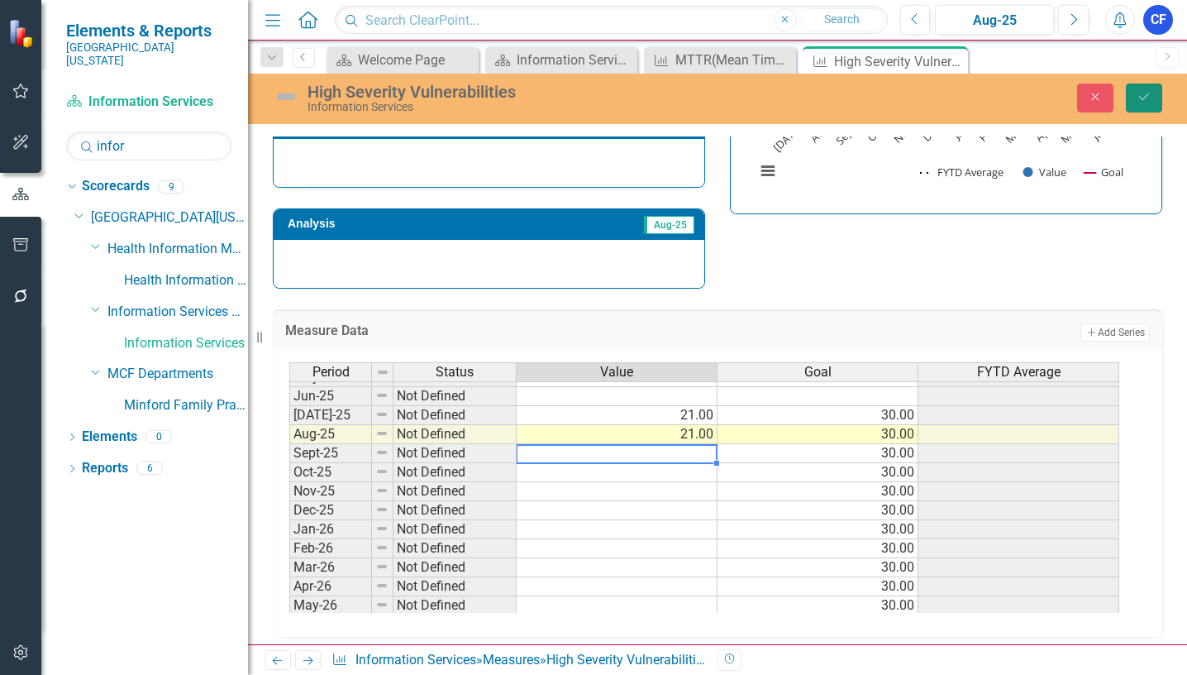
click at [1143, 95] on icon "Save" at bounding box center [1144, 97] width 15 height 12
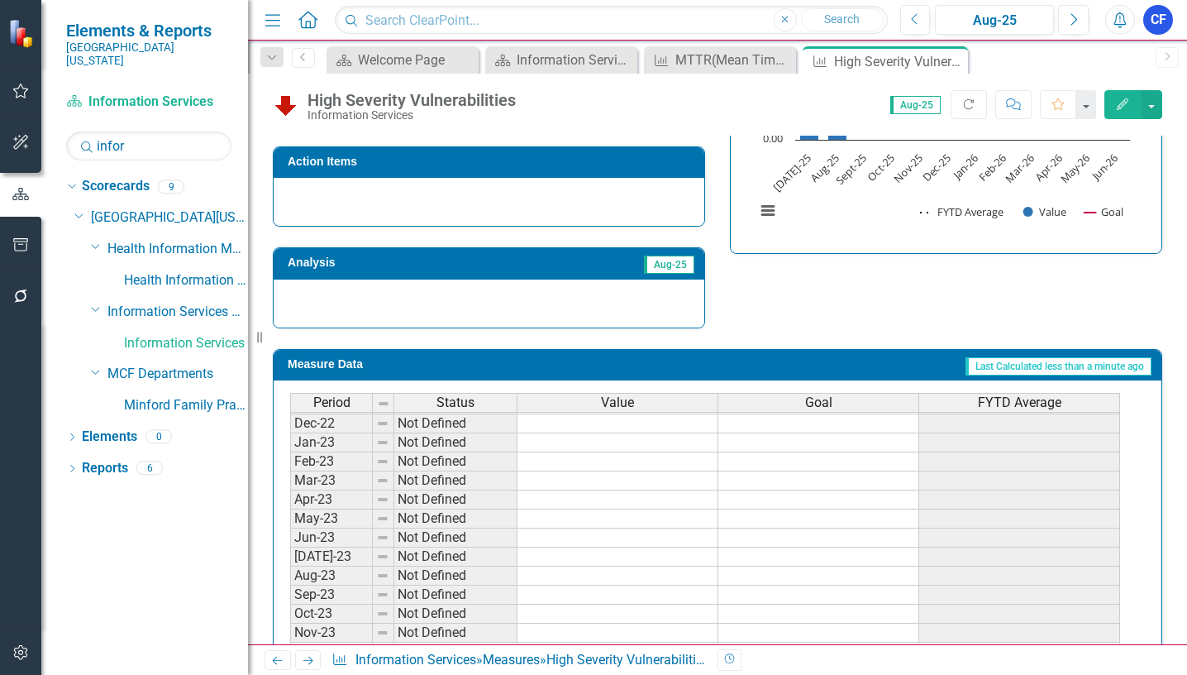
scroll to position [246, 0]
click at [306, 658] on icon "Next" at bounding box center [308, 660] width 14 height 11
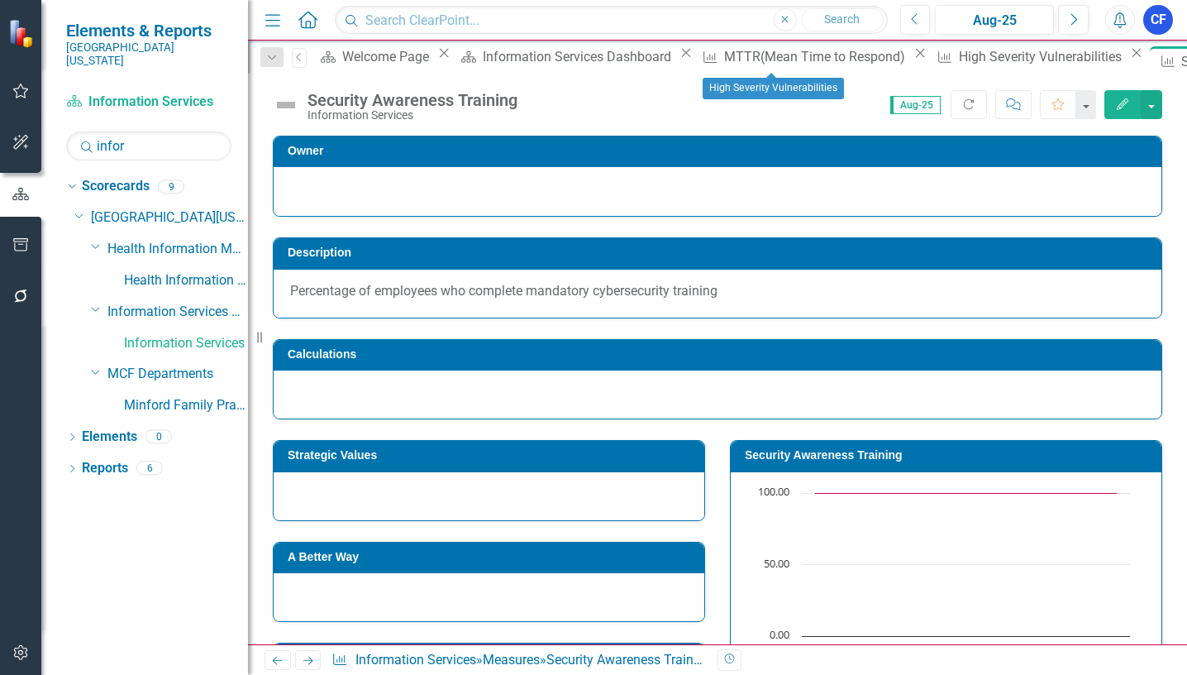
click at [1126, 60] on div "Close" at bounding box center [1136, 52] width 21 height 13
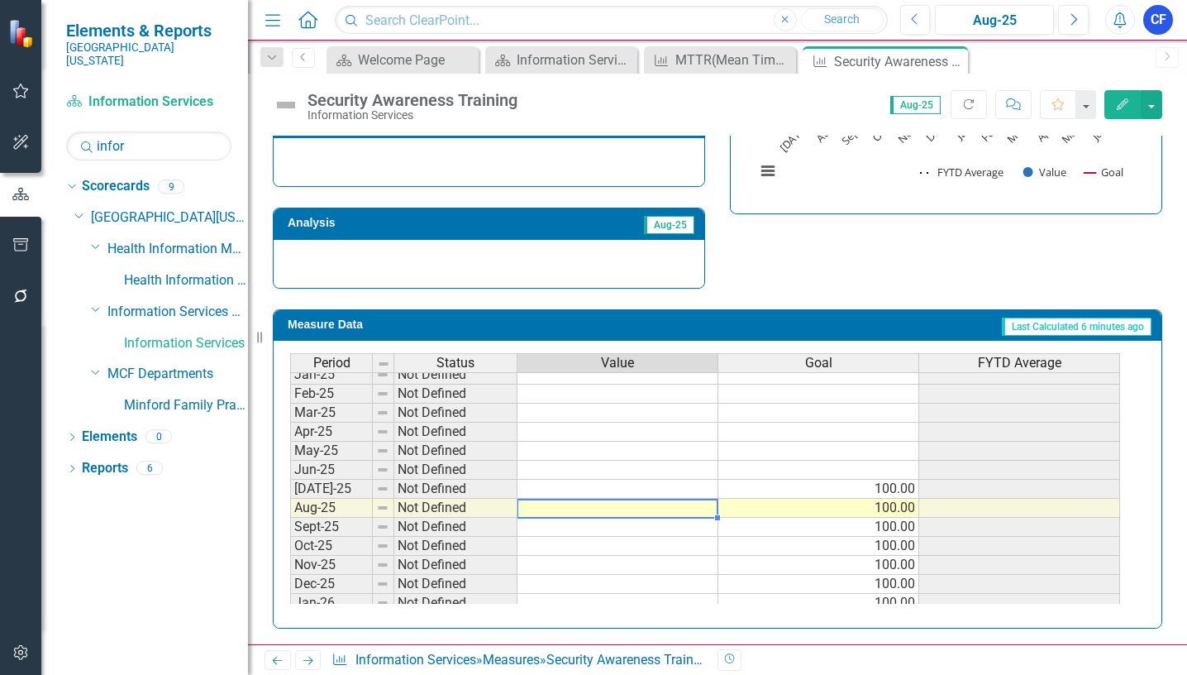
click at [672, 515] on tbody "Jan-24 Not Defined Feb-24 Not Defined Mar-24 Not Defined Apr-24 Not Defined May…" at bounding box center [705, 421] width 830 height 571
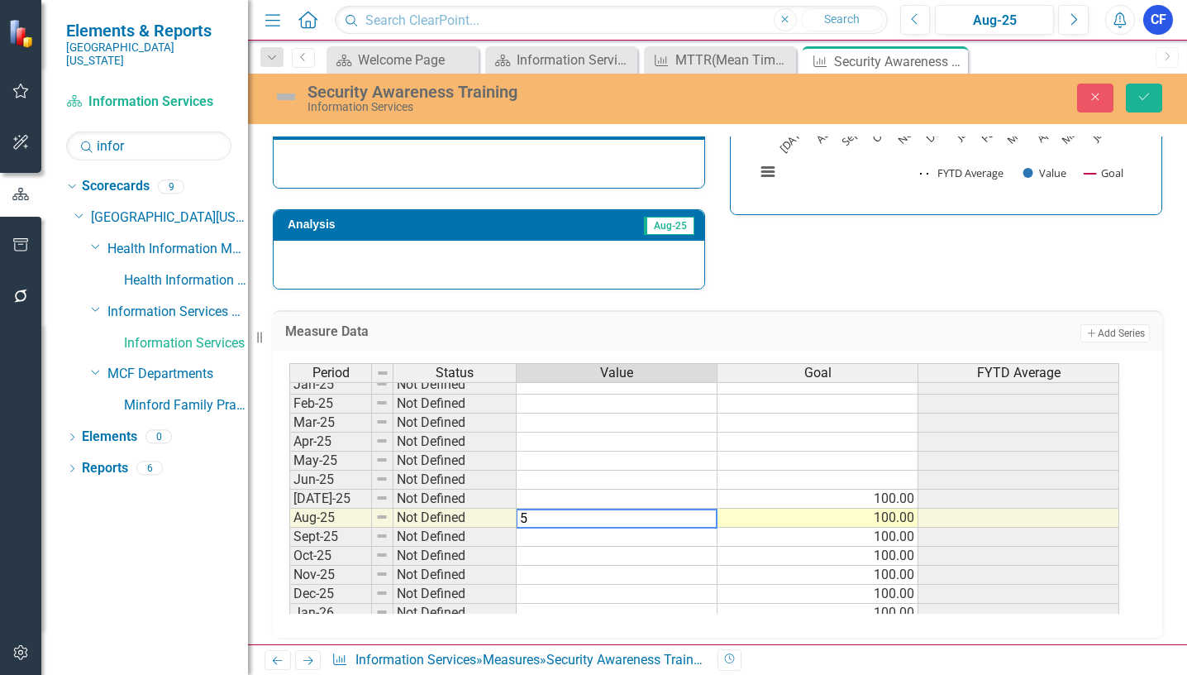
type textarea "55"
click at [1146, 95] on icon "Save" at bounding box center [1144, 97] width 15 height 12
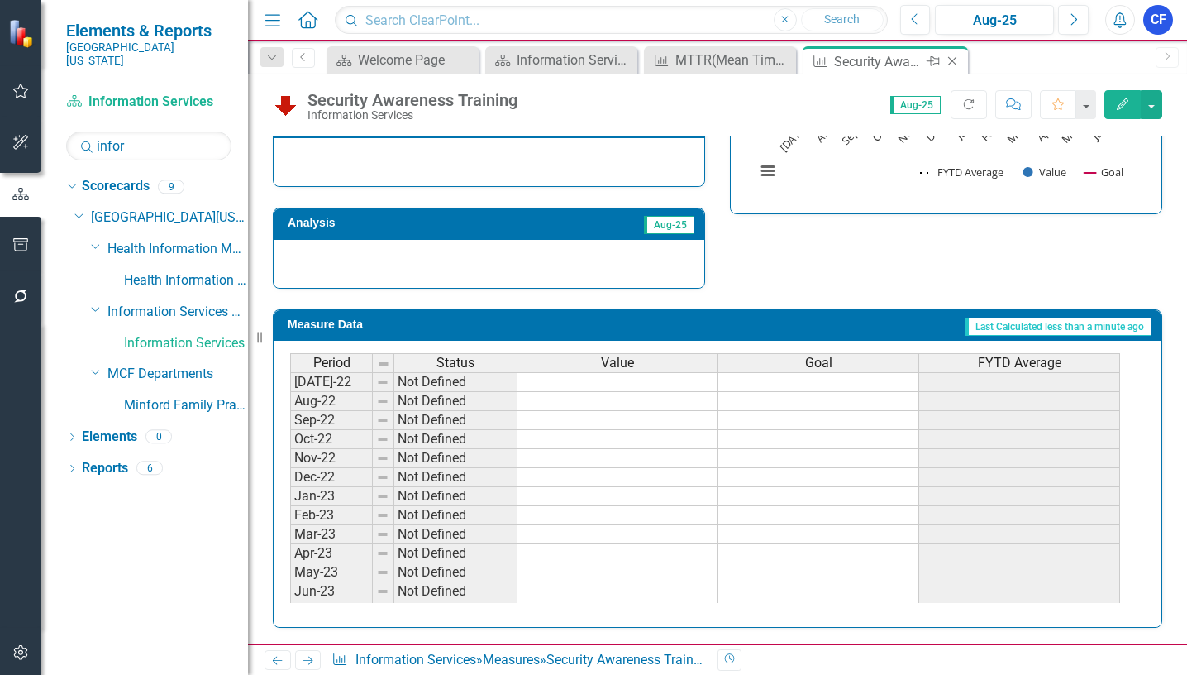
click at [955, 64] on icon at bounding box center [952, 61] width 9 height 9
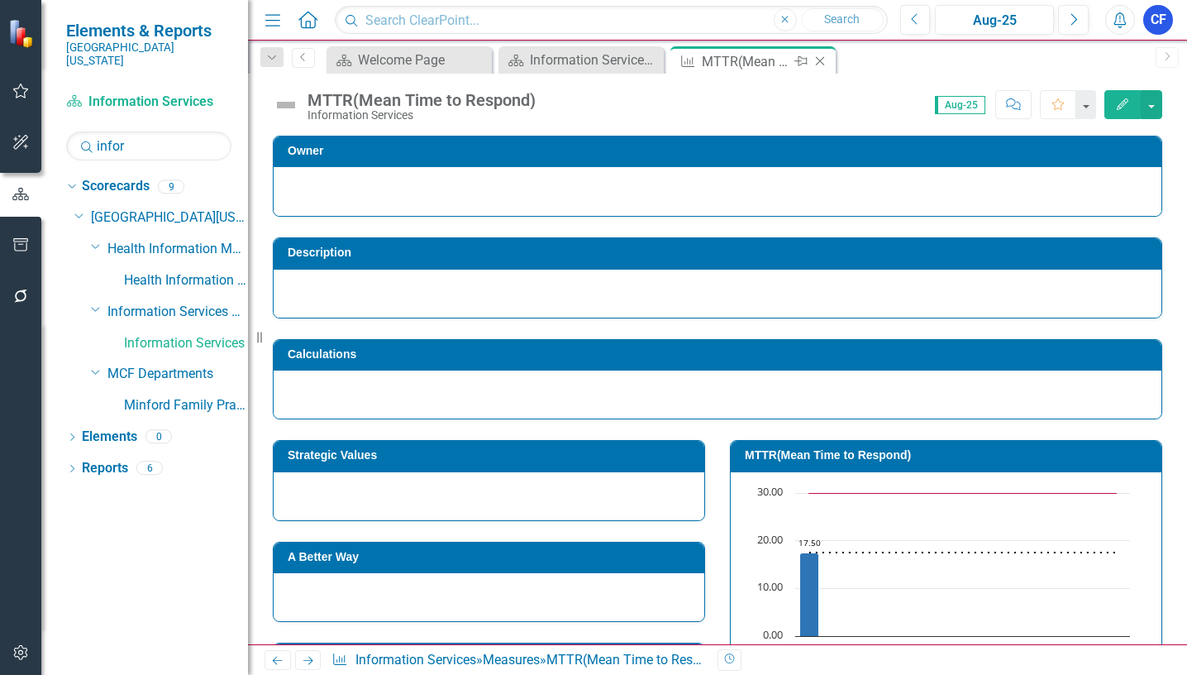
click at [727, 65] on div "MTTR(Mean Time to Respond)" at bounding box center [746, 61] width 88 height 21
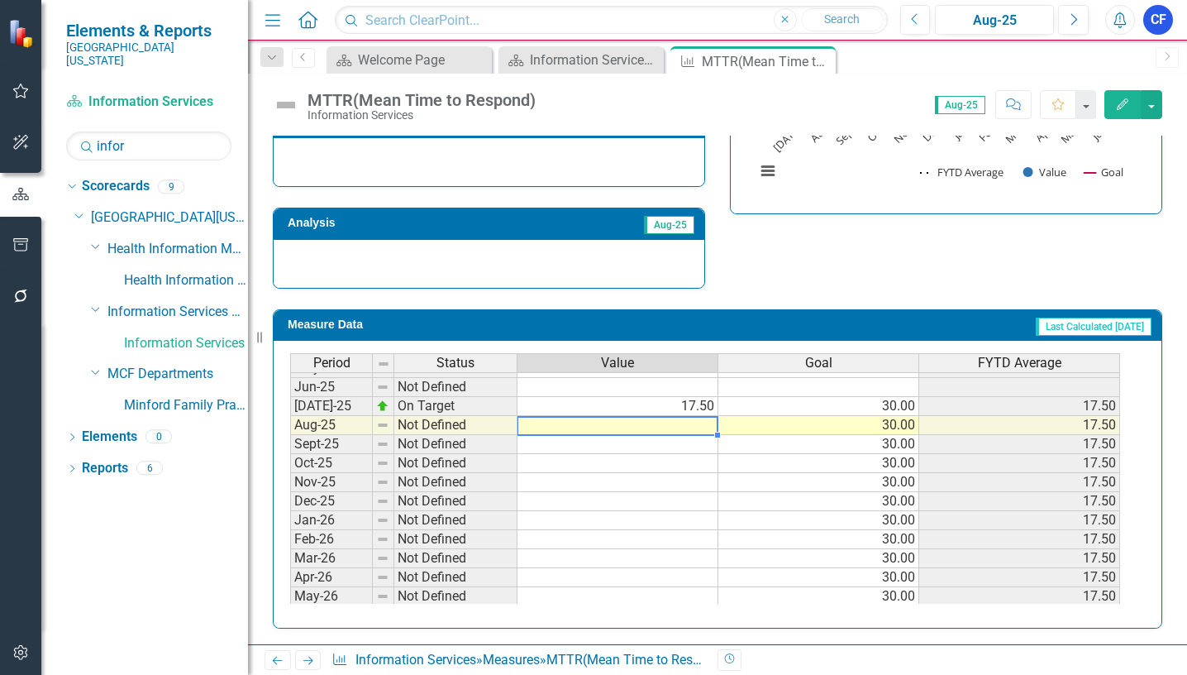
click at [665, 425] on tbody "May-24 Not Defined Jun-24 Not Defined Jul-24 Not Defined Aug-24 Not Defined Sep…" at bounding box center [705, 377] width 830 height 495
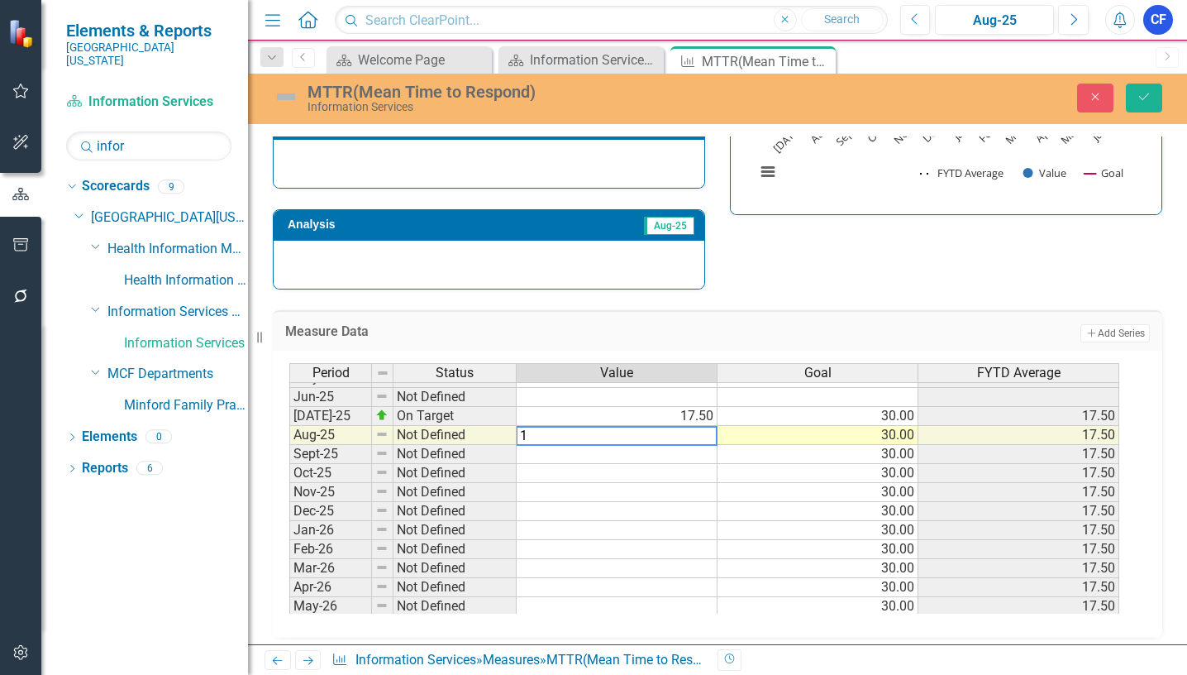
type textarea "11"
click at [1151, 98] on button "Save" at bounding box center [1144, 97] width 36 height 29
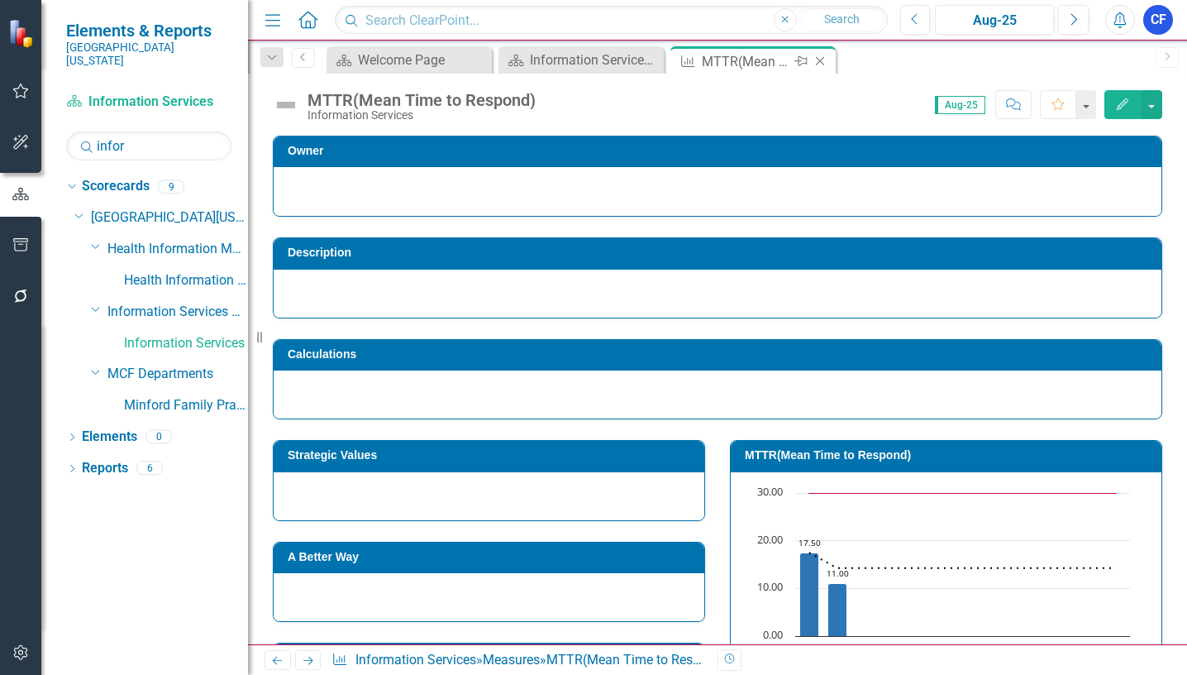
click at [824, 64] on icon "Close" at bounding box center [820, 61] width 17 height 13
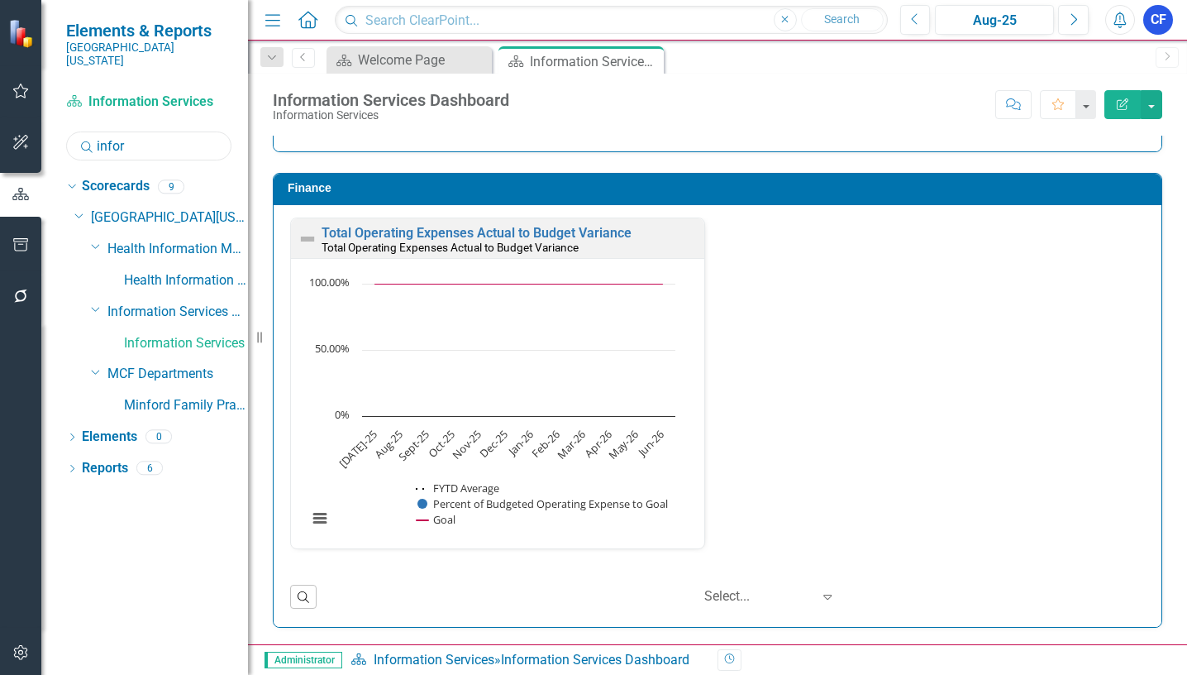
drag, startPoint x: 131, startPoint y: 132, endPoint x: 93, endPoint y: 127, distance: 38.3
click at [93, 131] on div "Search infor" at bounding box center [148, 145] width 165 height 29
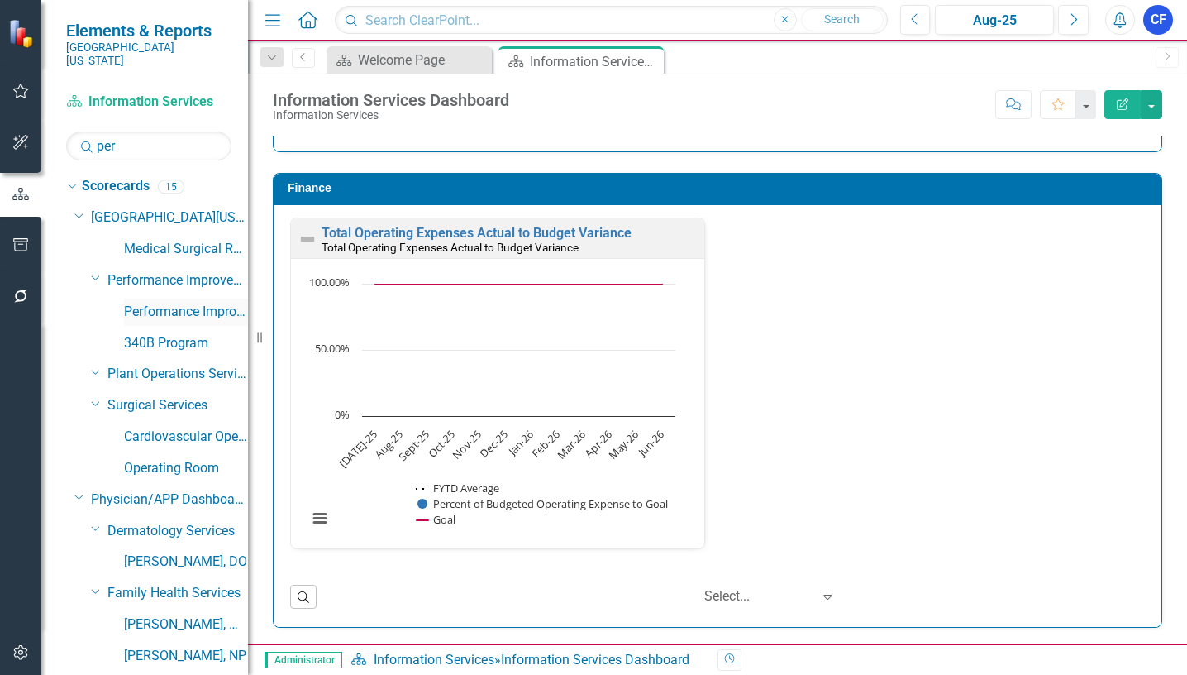
click at [188, 303] on link "Performance Improvement" at bounding box center [186, 312] width 124 height 19
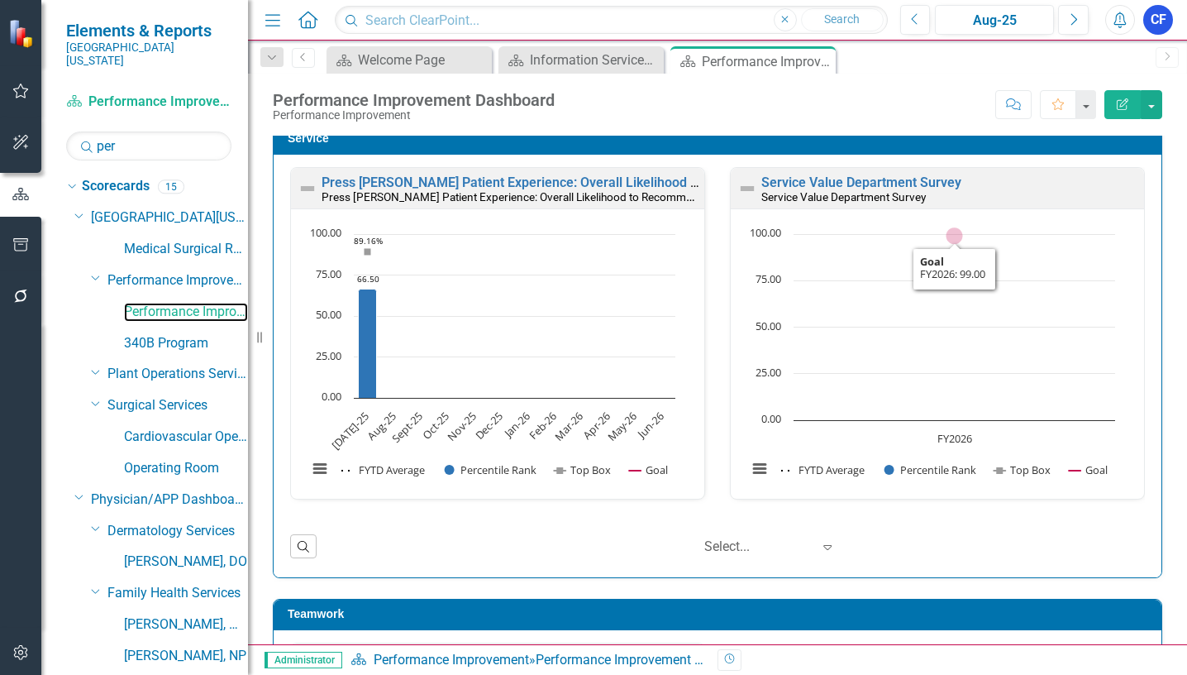
scroll to position [771, 0]
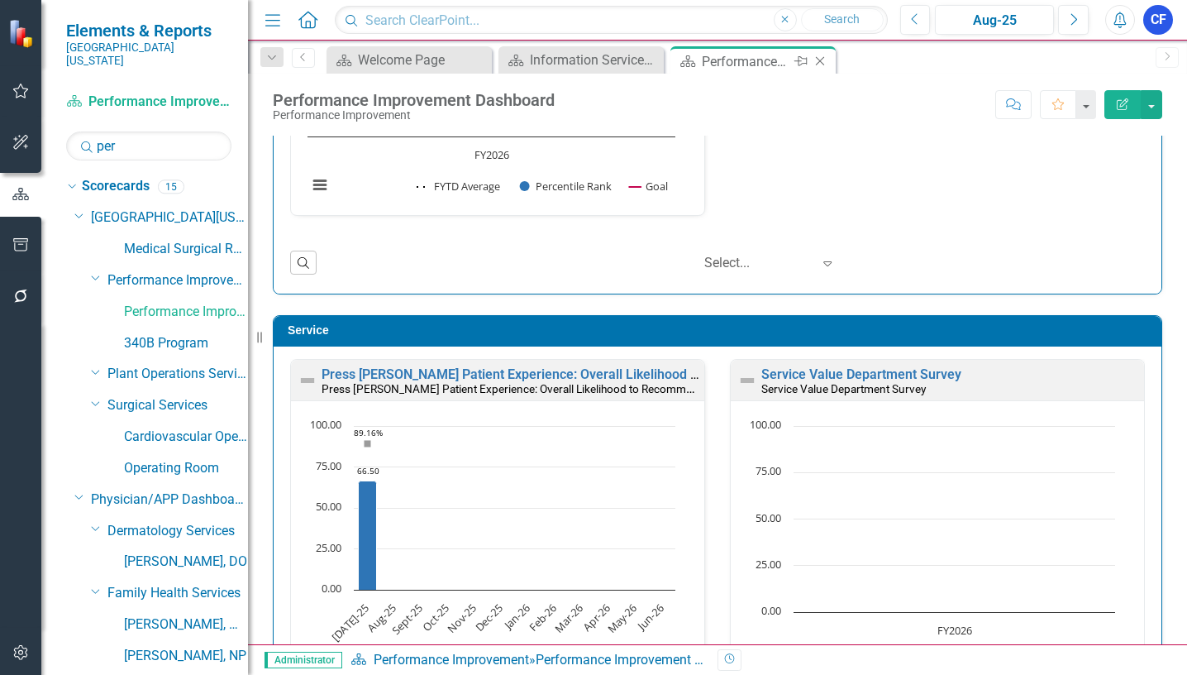
click at [825, 64] on icon "Close" at bounding box center [820, 61] width 17 height 13
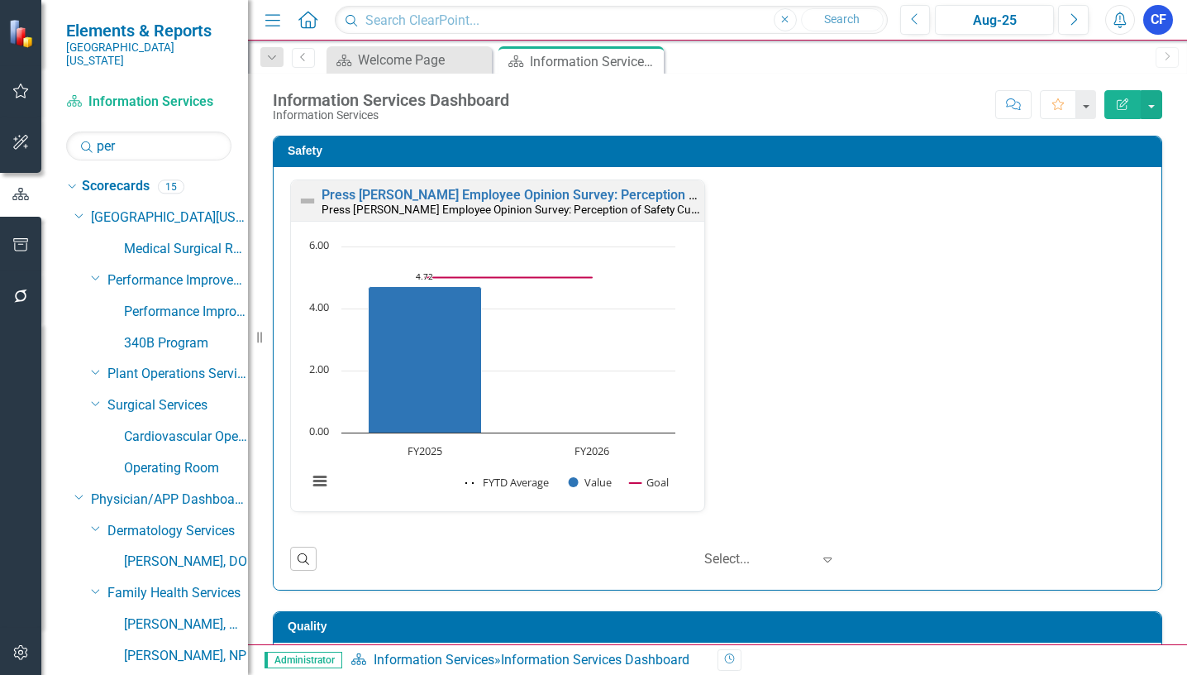
drag, startPoint x: 647, startPoint y: 60, endPoint x: 637, endPoint y: 69, distance: 13.5
click at [0, 0] on icon at bounding box center [0, 0] width 0 height 0
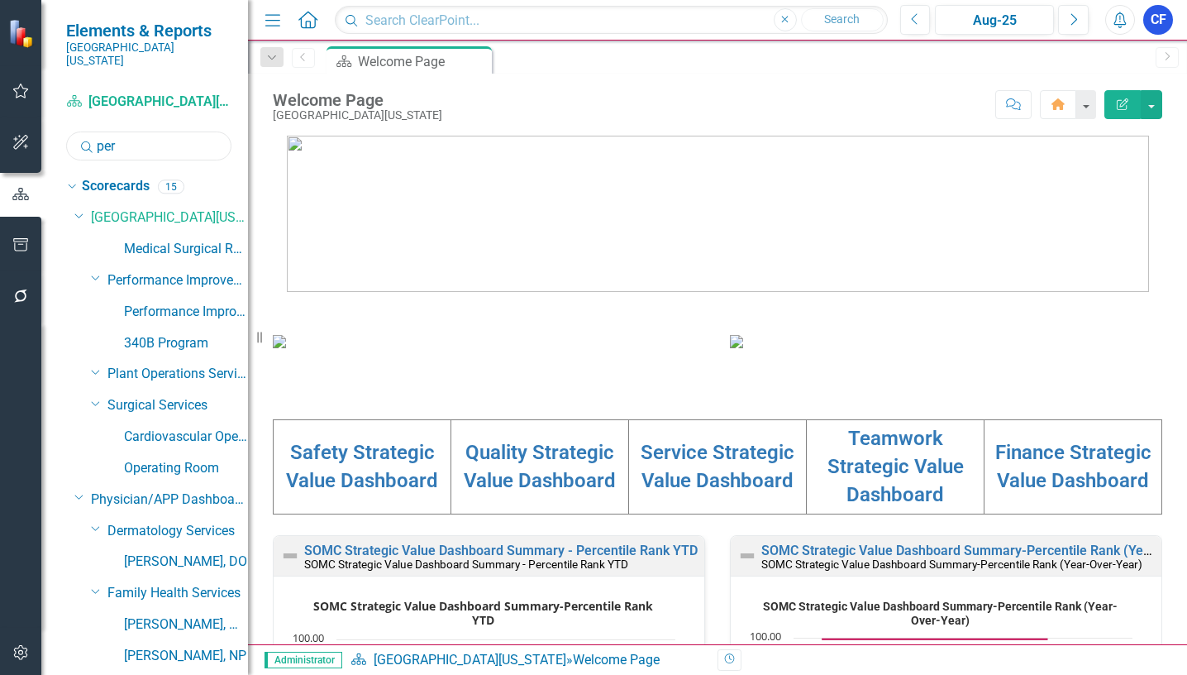
drag, startPoint x: 131, startPoint y: 131, endPoint x: 82, endPoint y: 133, distance: 48.8
click at [82, 133] on div "Search per" at bounding box center [148, 145] width 165 height 29
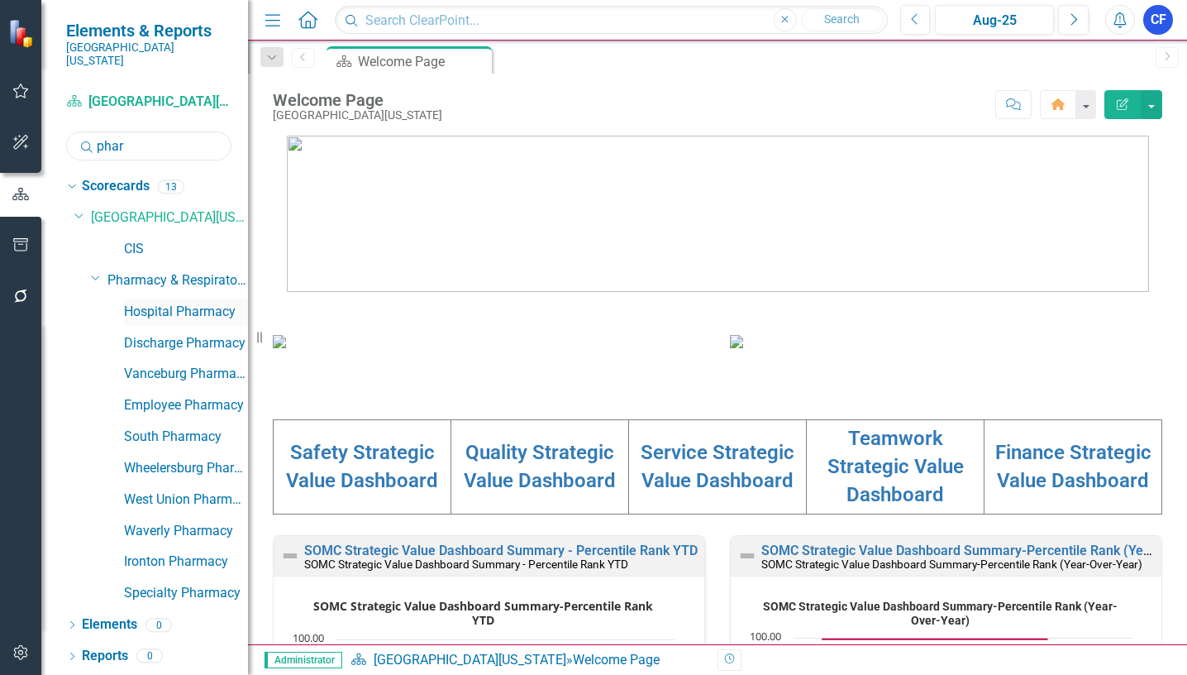
type input "phar"
click at [219, 303] on link "Hospital Pharmacy" at bounding box center [186, 312] width 124 height 19
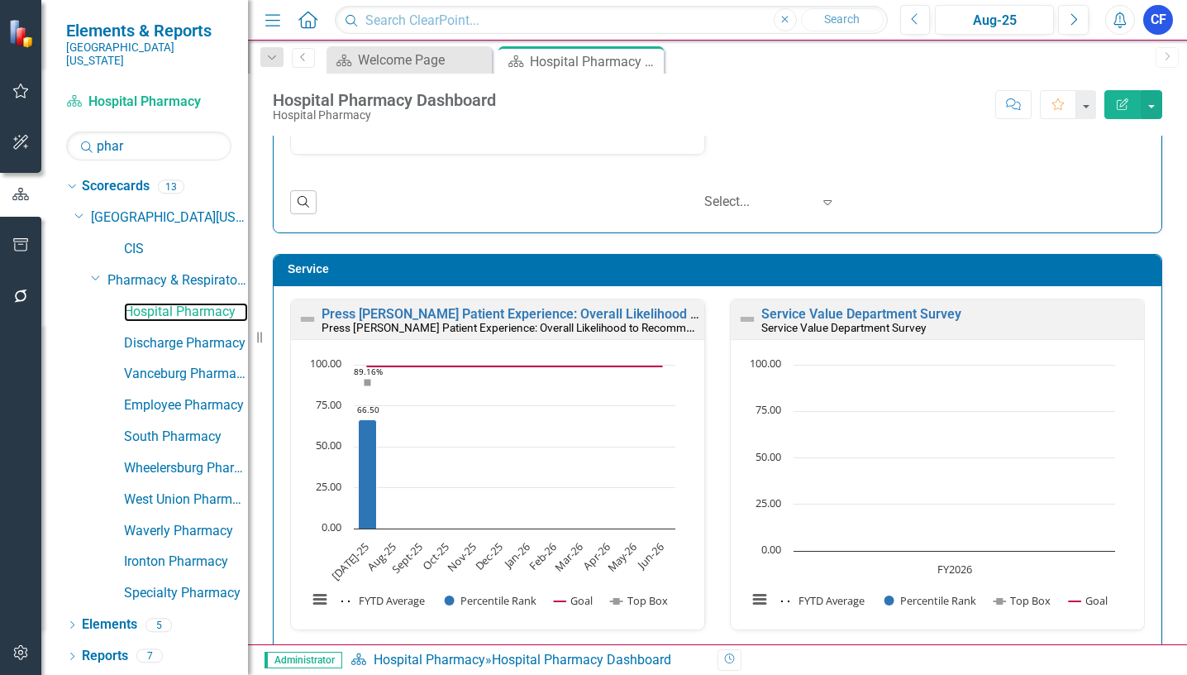
scroll to position [1537, 0]
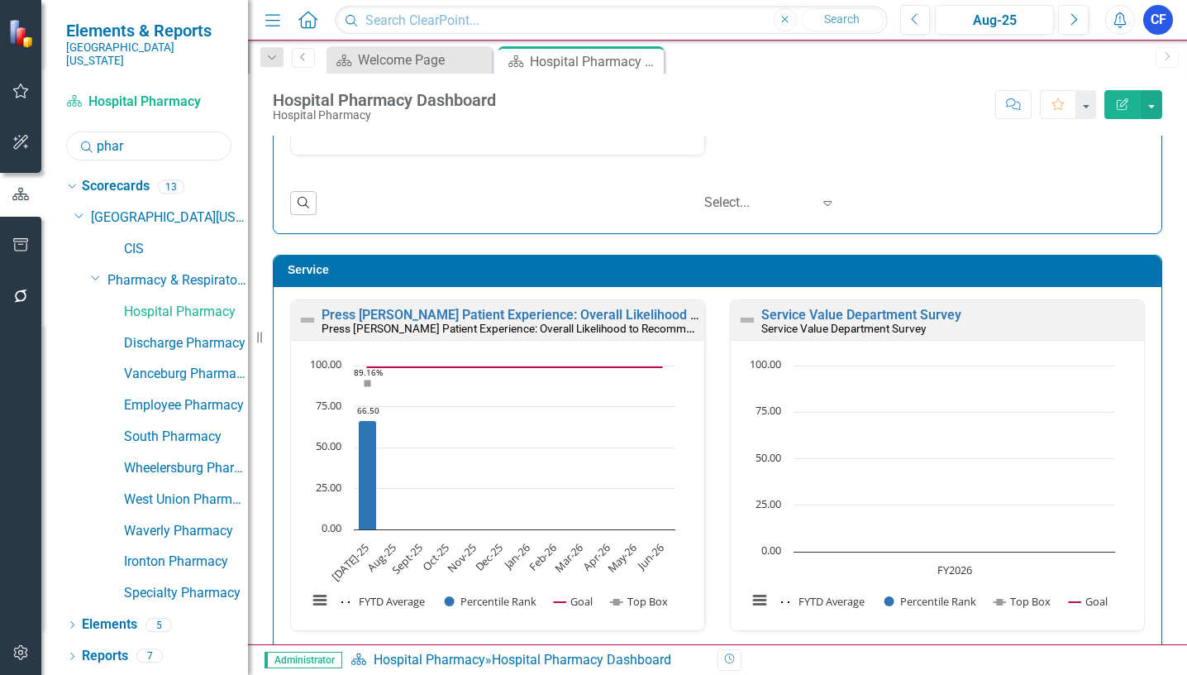
drag, startPoint x: 111, startPoint y: 131, endPoint x: 93, endPoint y: 128, distance: 17.7
click at [93, 131] on div "Search phar" at bounding box center [148, 145] width 165 height 29
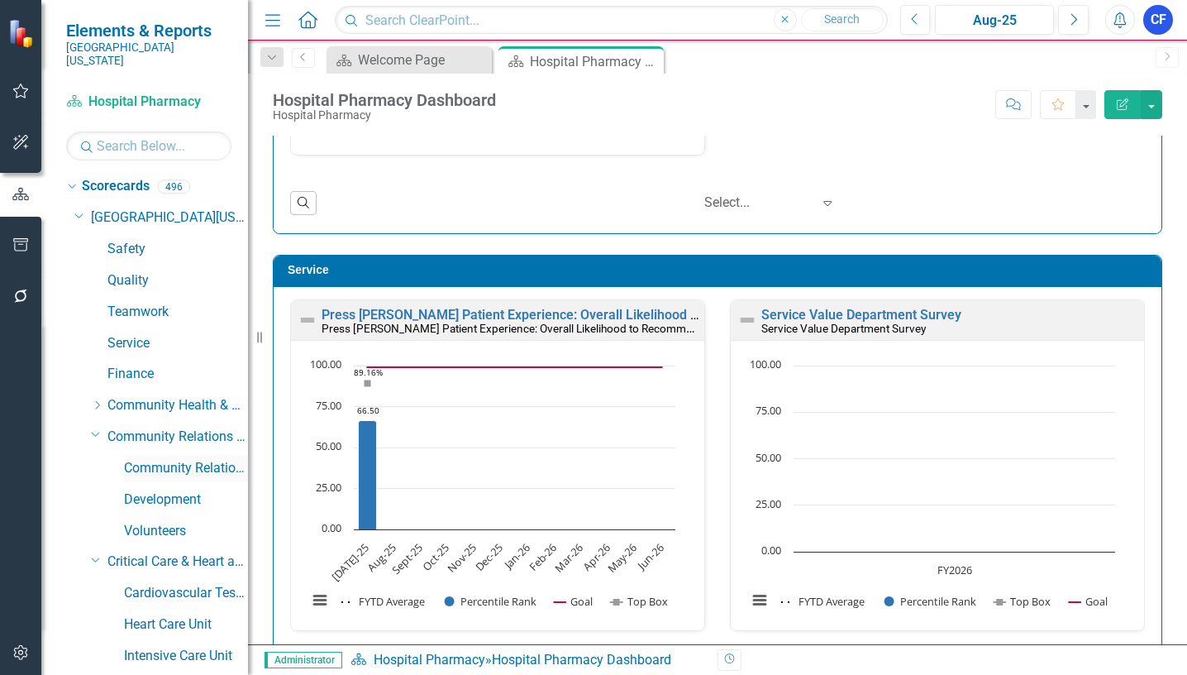
click at [204, 459] on link "Community Relations" at bounding box center [186, 468] width 124 height 19
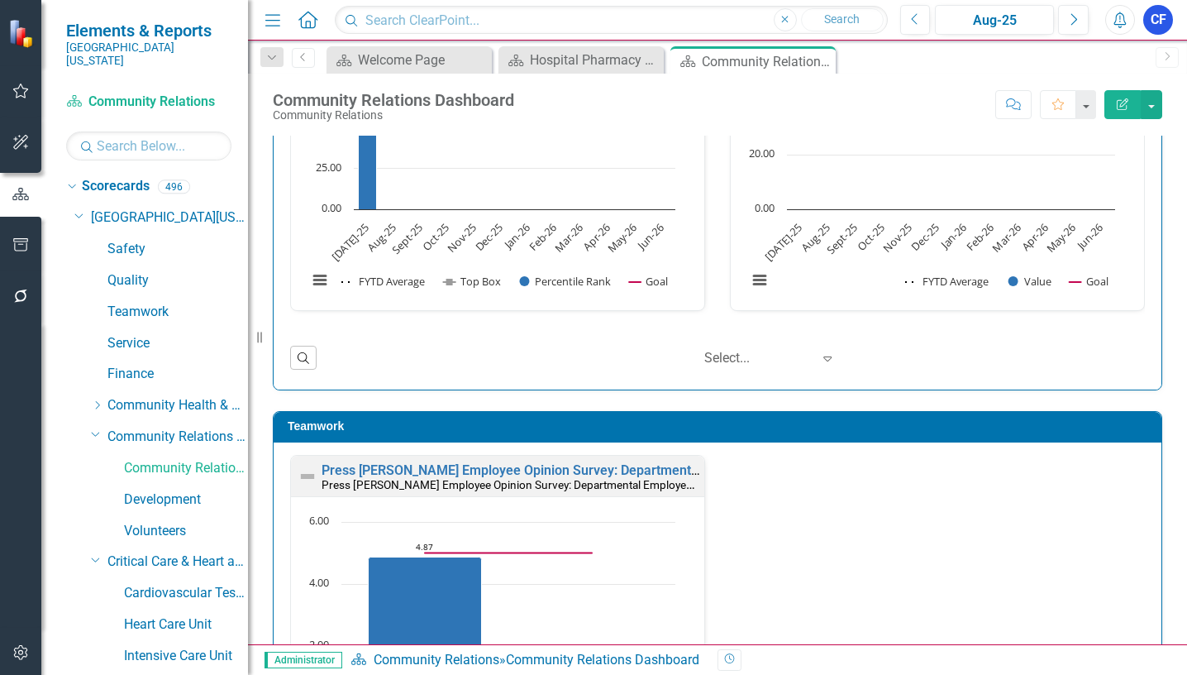
scroll to position [1240, 0]
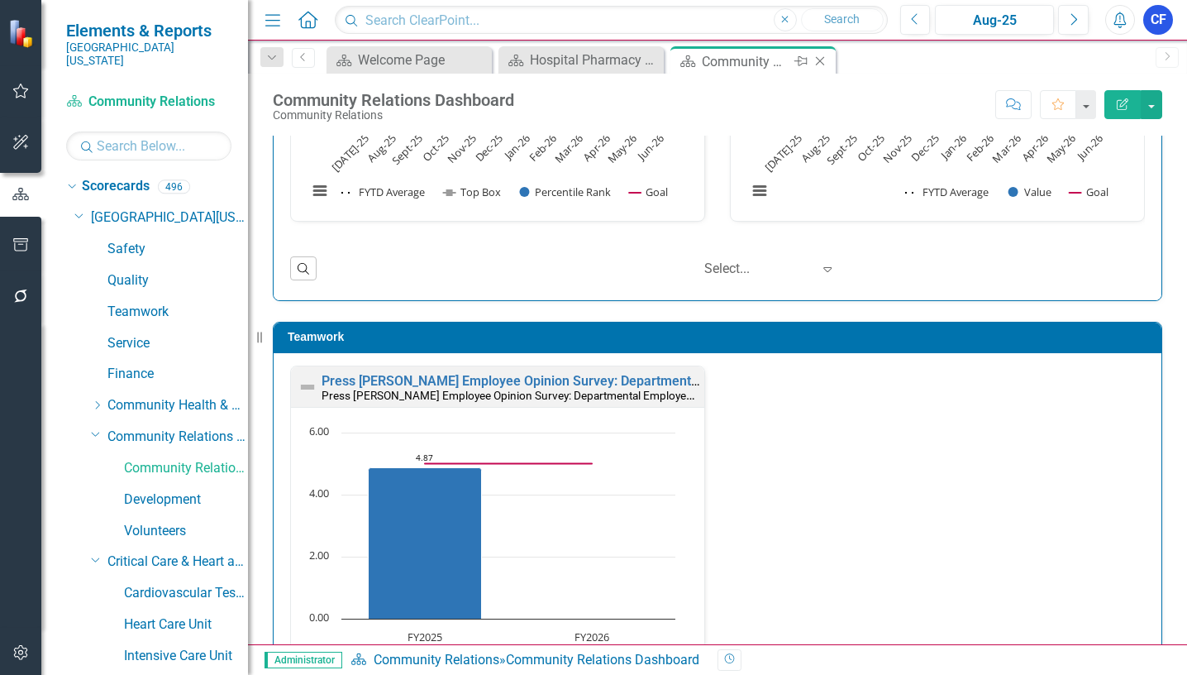
click at [824, 62] on icon "Close" at bounding box center [820, 61] width 17 height 13
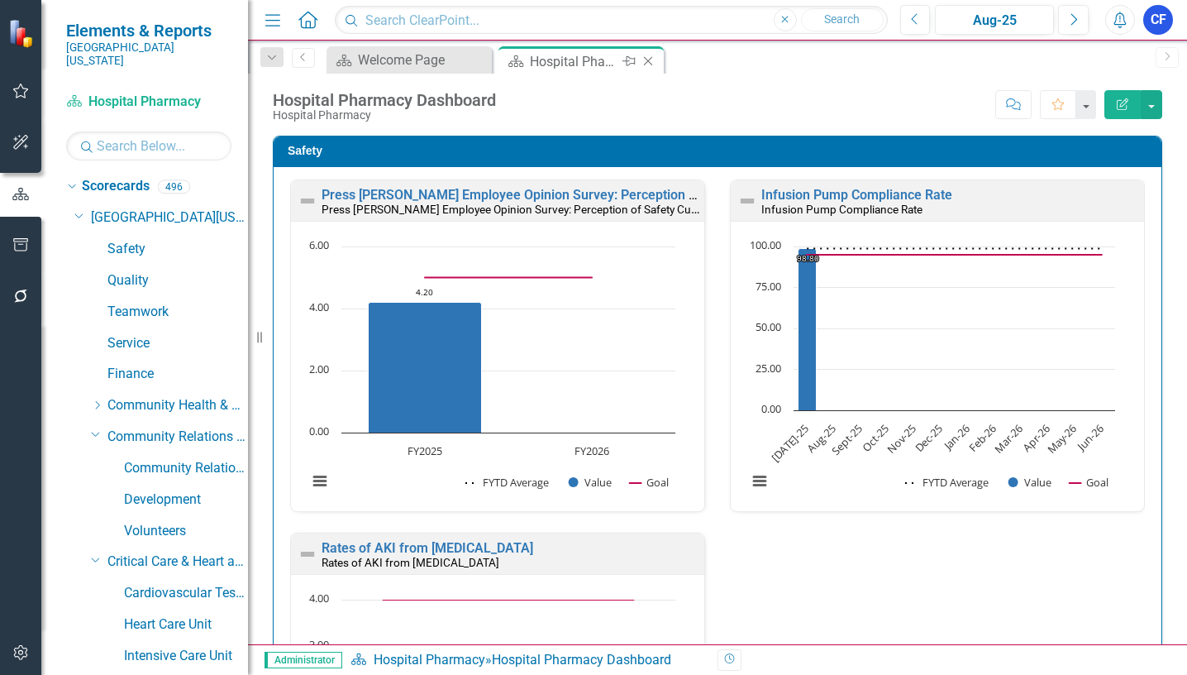
click at [651, 63] on icon "Close" at bounding box center [648, 61] width 17 height 13
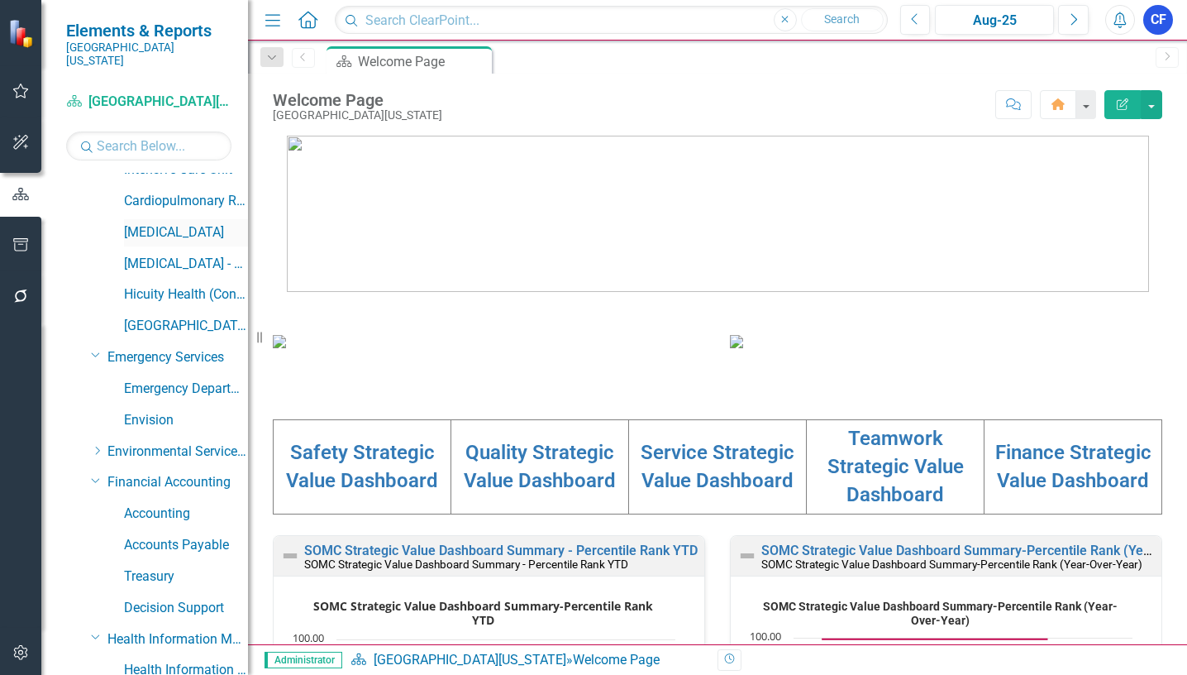
scroll to position [496, 0]
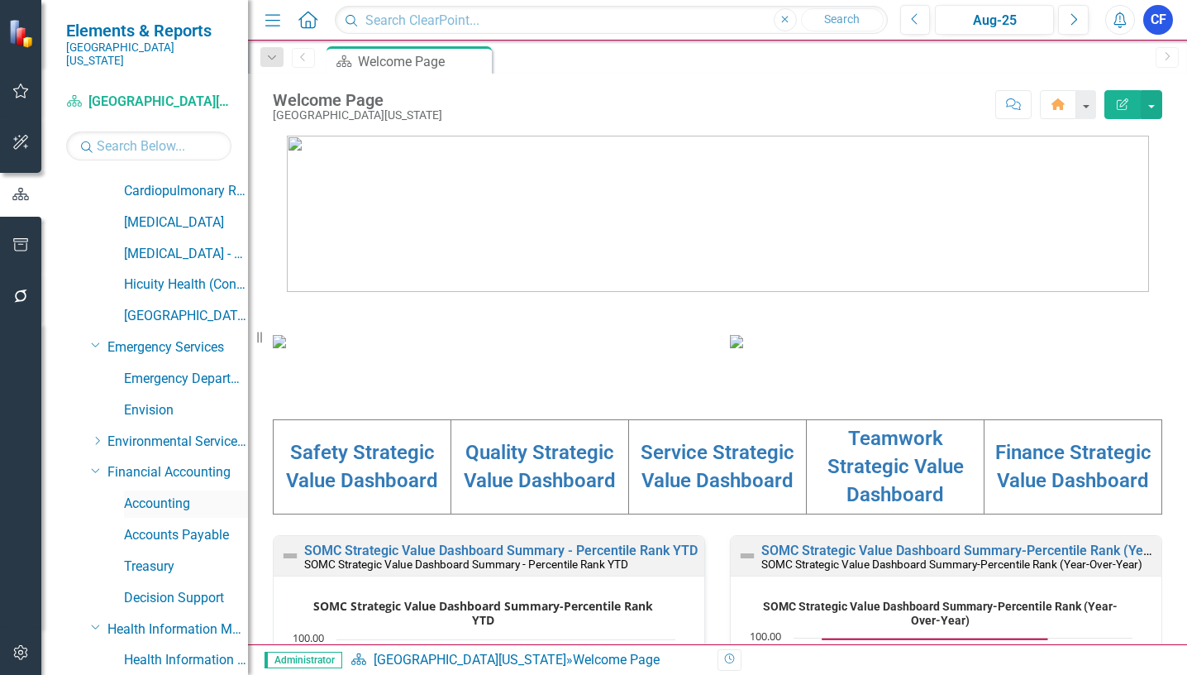
click at [169, 494] on link "Accounting" at bounding box center [186, 503] width 124 height 19
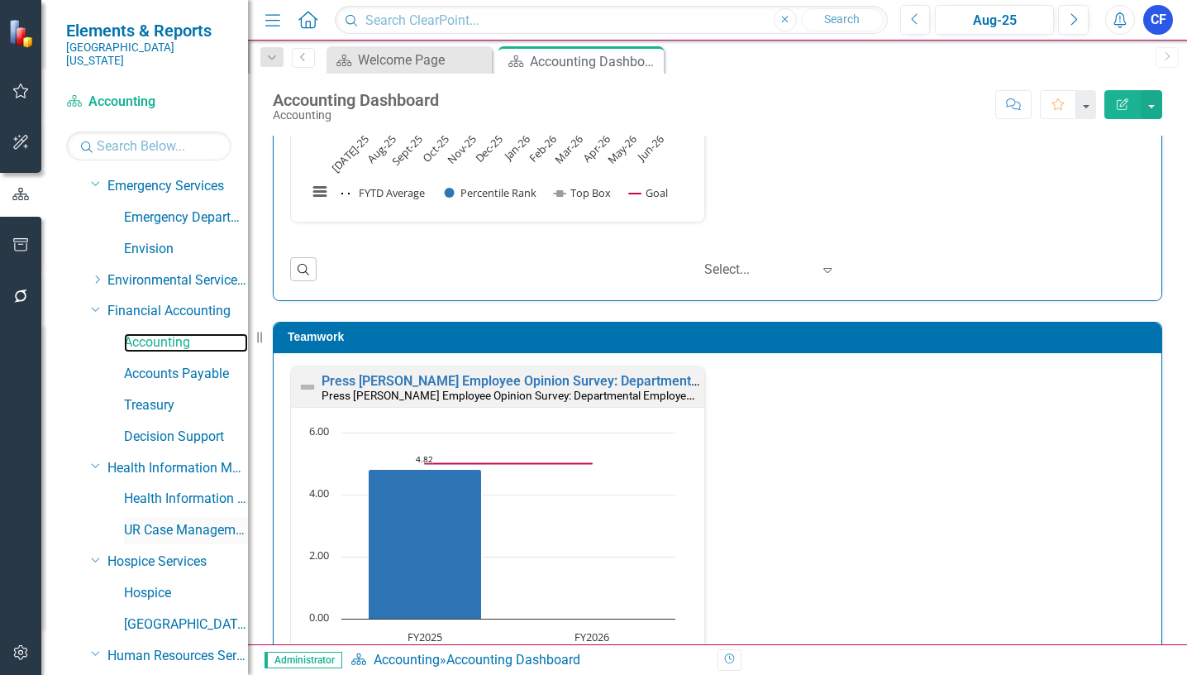
scroll to position [661, 0]
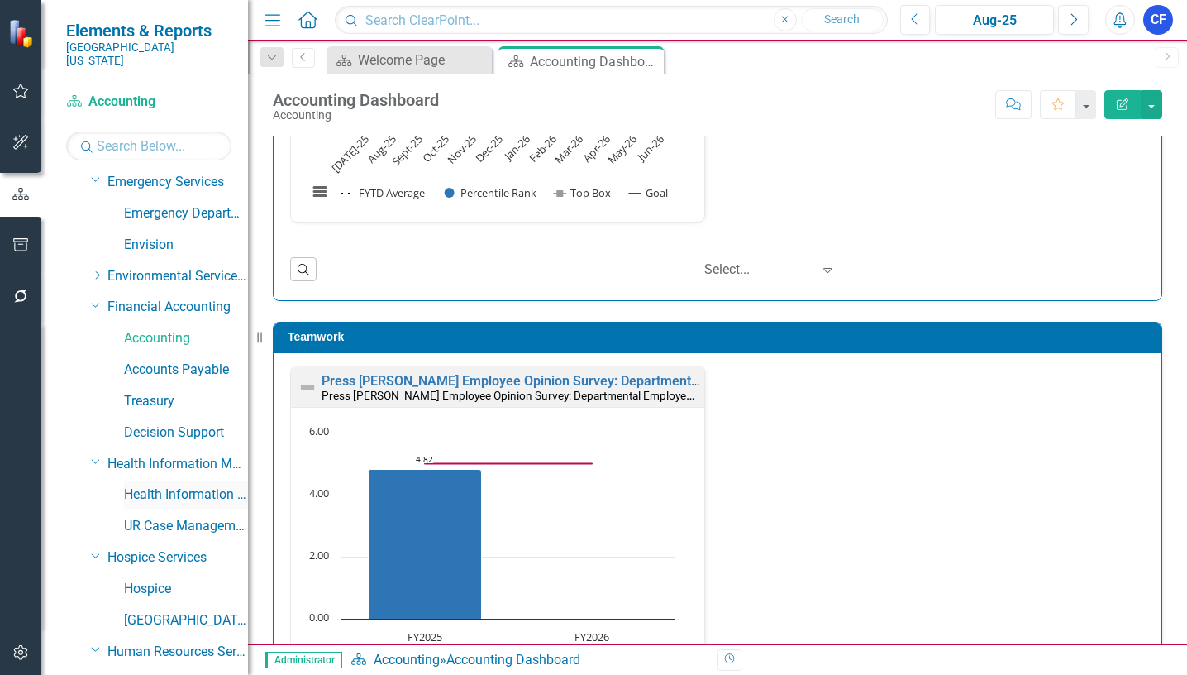
click at [197, 485] on link "Health Information Management" at bounding box center [186, 494] width 124 height 19
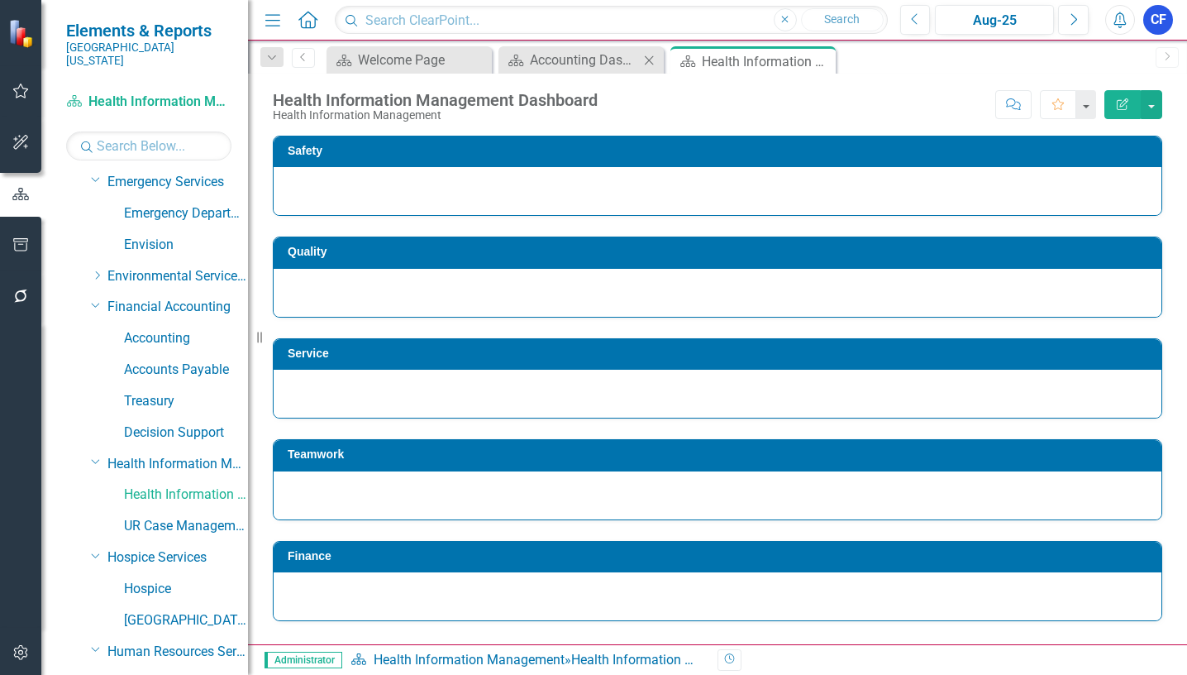
click at [651, 64] on icon "Close" at bounding box center [649, 60] width 17 height 13
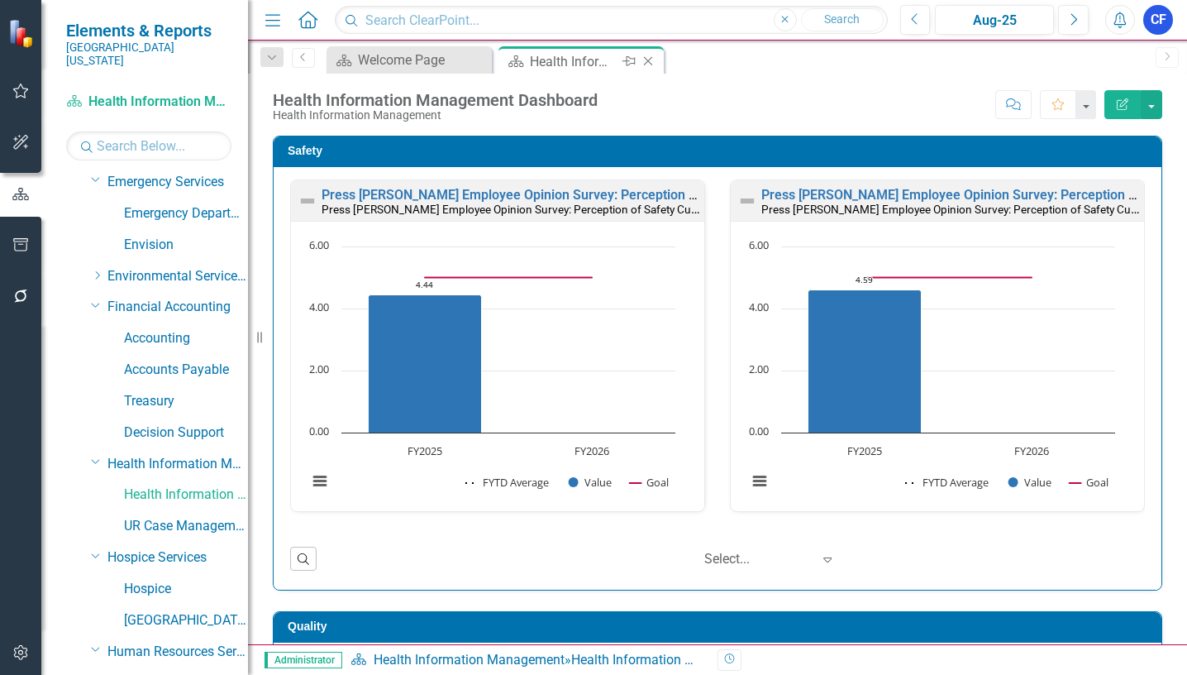
click at [651, 62] on icon "Close" at bounding box center [648, 61] width 17 height 13
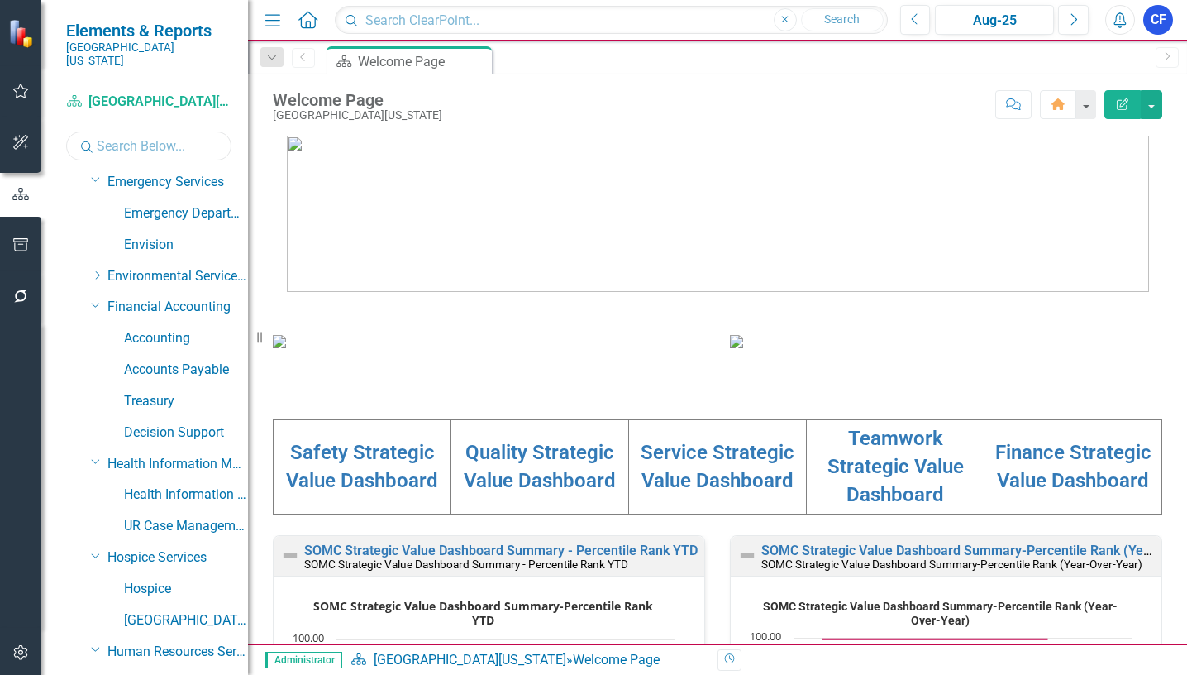
click at [190, 131] on input "text" at bounding box center [148, 145] width 165 height 29
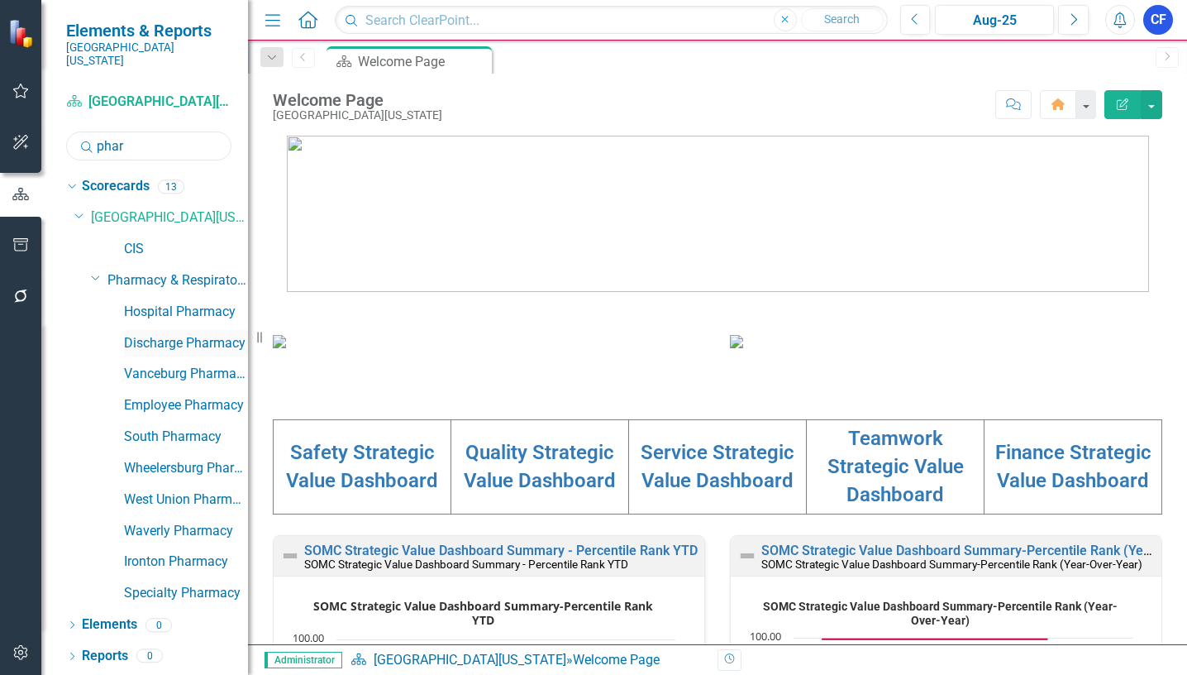
type input "phar"
click at [215, 334] on link "Discharge Pharmacy" at bounding box center [186, 343] width 124 height 19
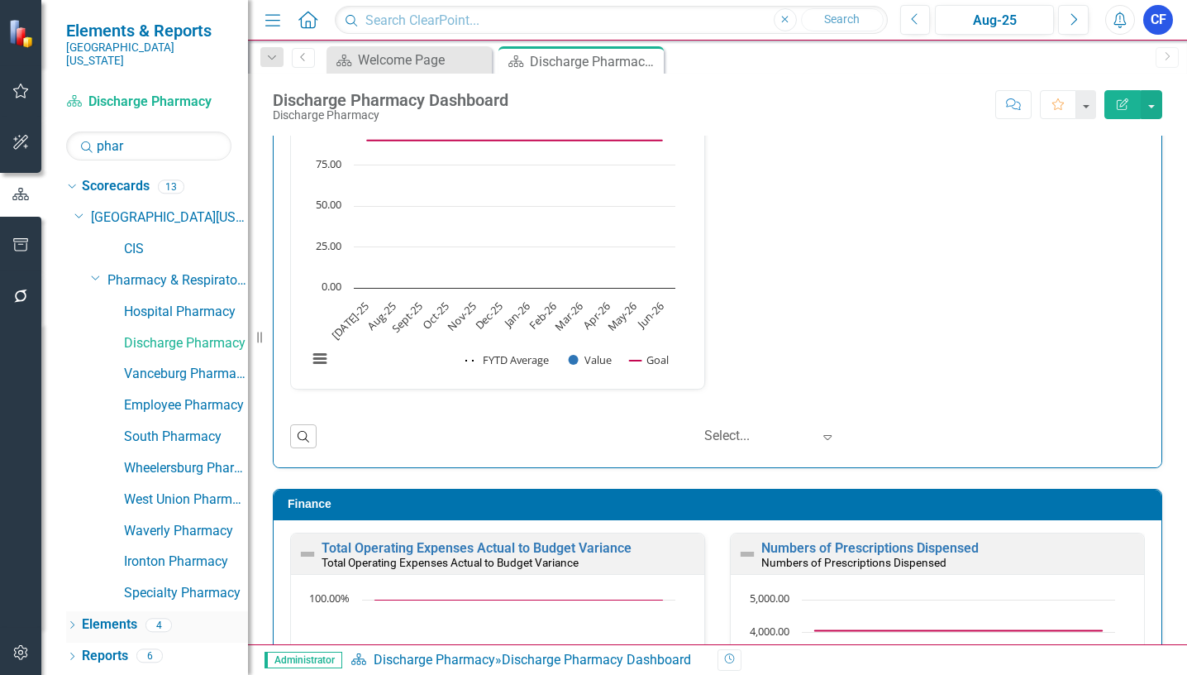
click at [121, 615] on link "Elements" at bounding box center [109, 624] width 55 height 19
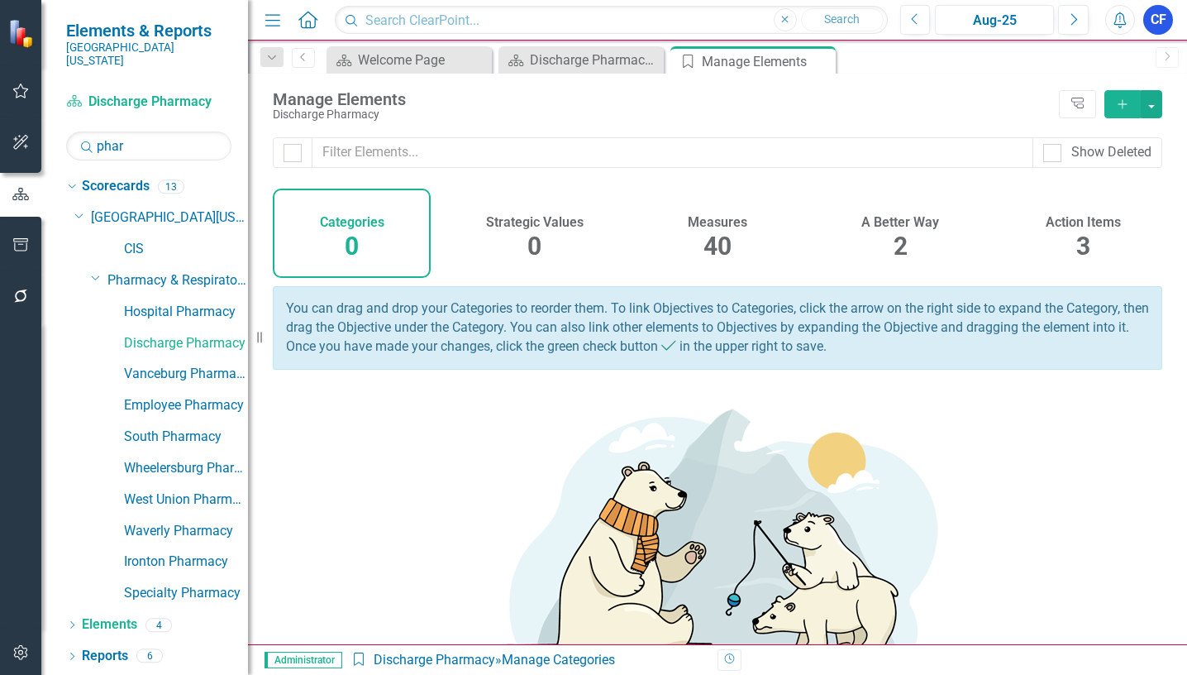
click at [716, 220] on h4 "Measures" at bounding box center [718, 222] width 60 height 15
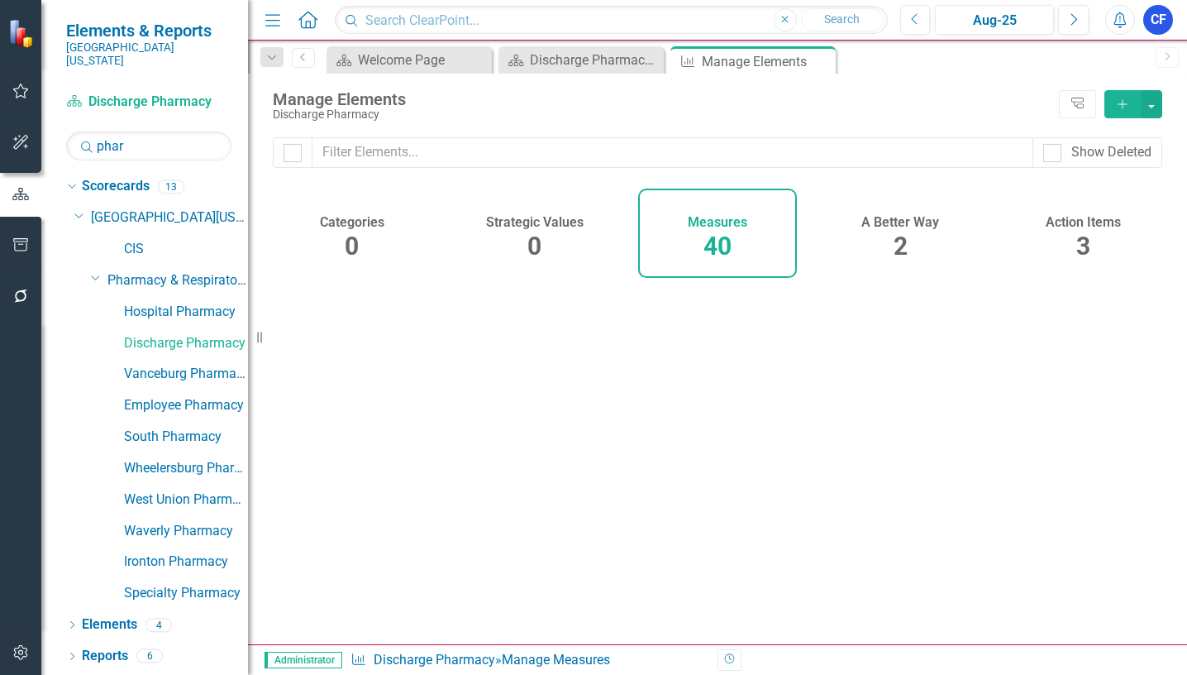
checkbox input "false"
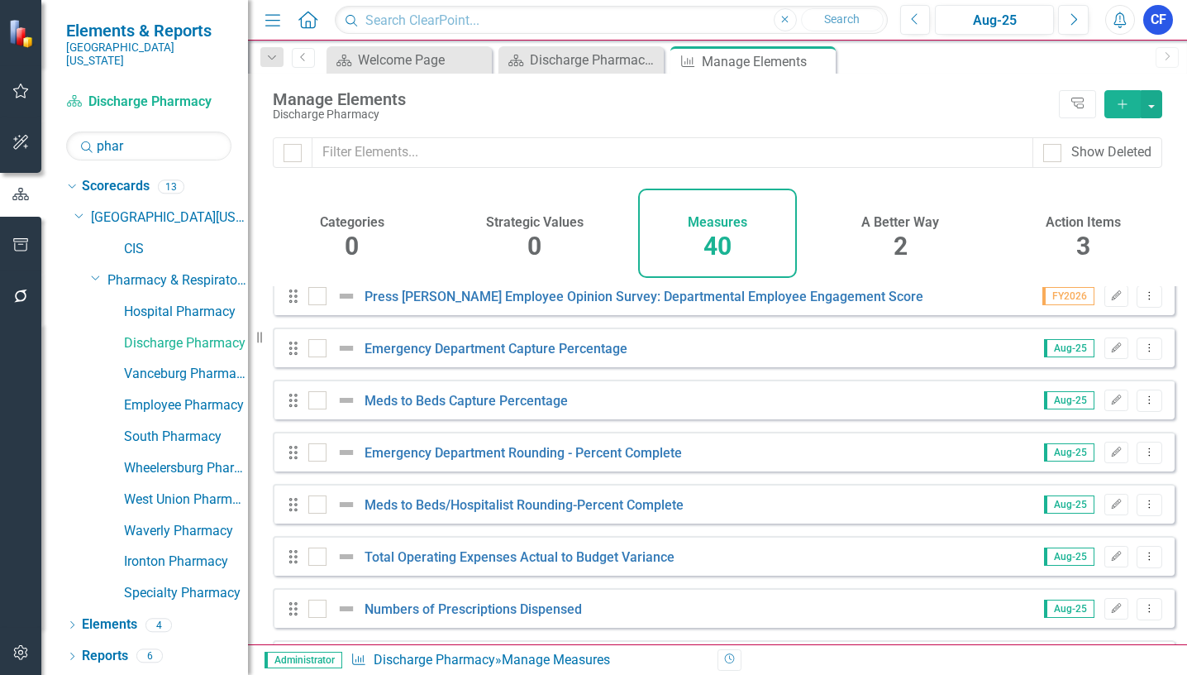
scroll to position [248, 0]
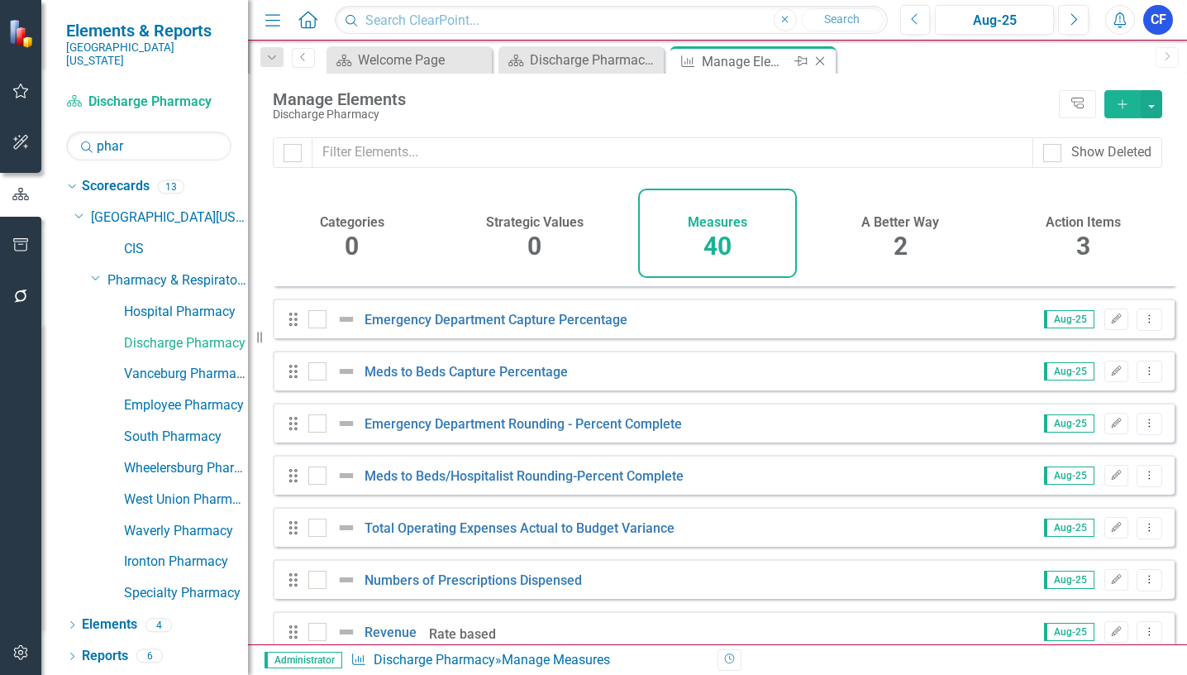
click at [820, 66] on icon "Close" at bounding box center [820, 61] width 17 height 13
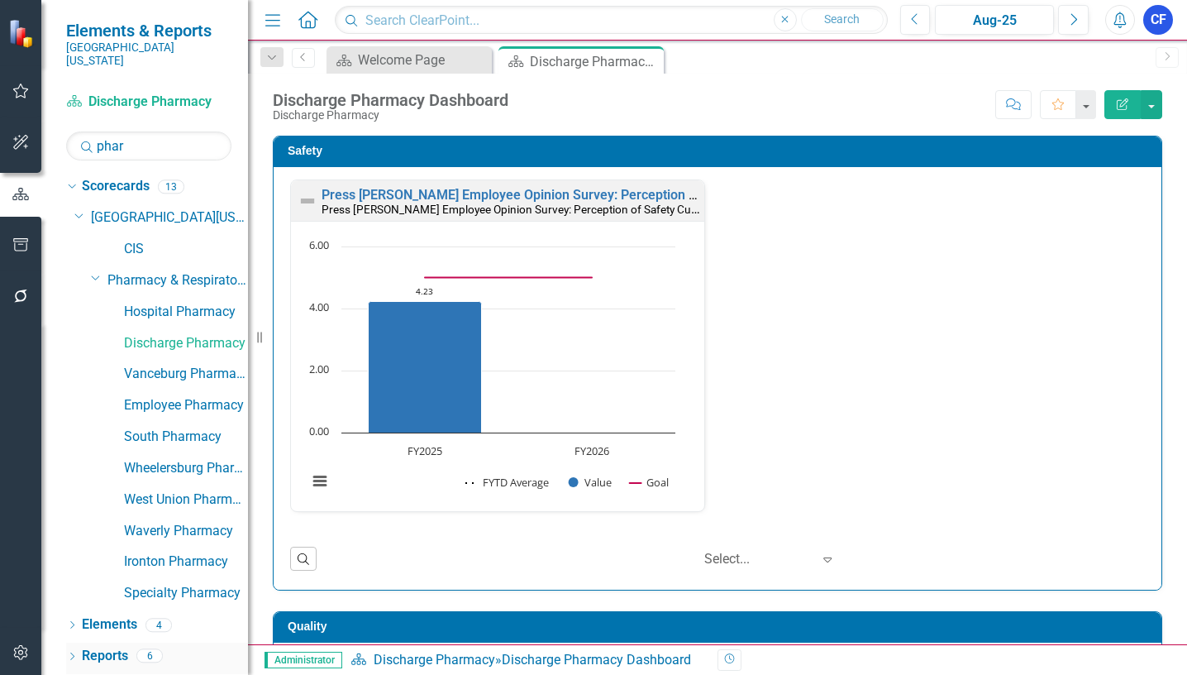
click at [109, 646] on link "Reports" at bounding box center [105, 655] width 46 height 19
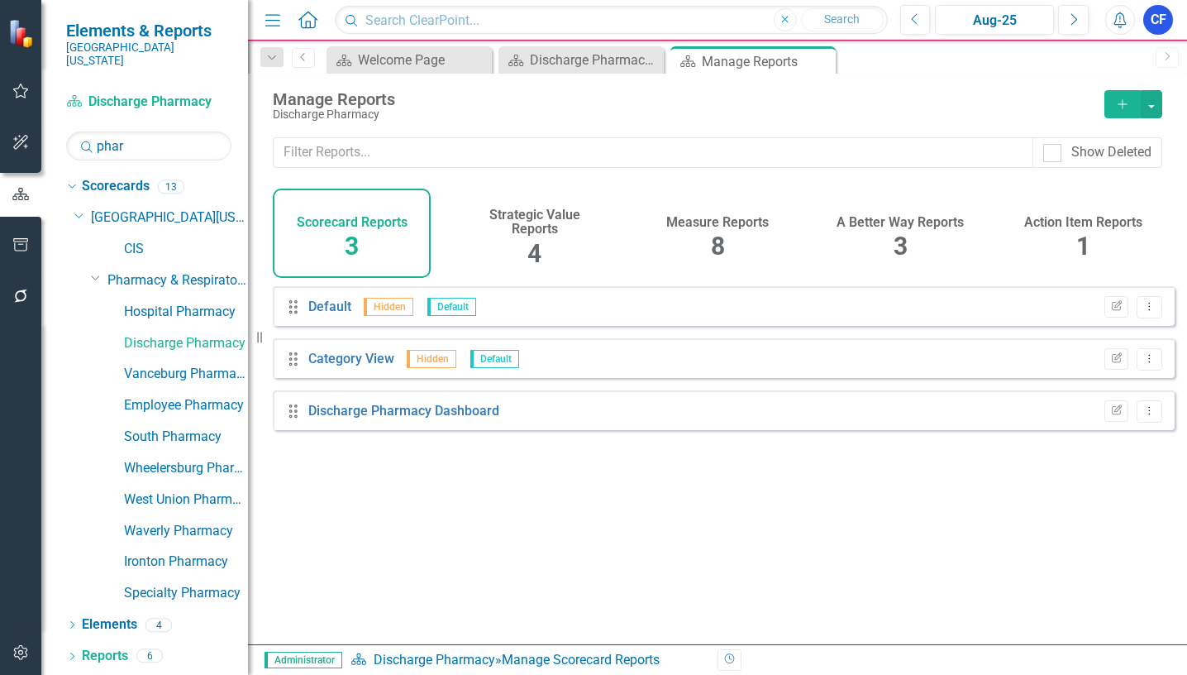
click at [719, 226] on h4 "Measure Reports" at bounding box center [717, 222] width 103 height 15
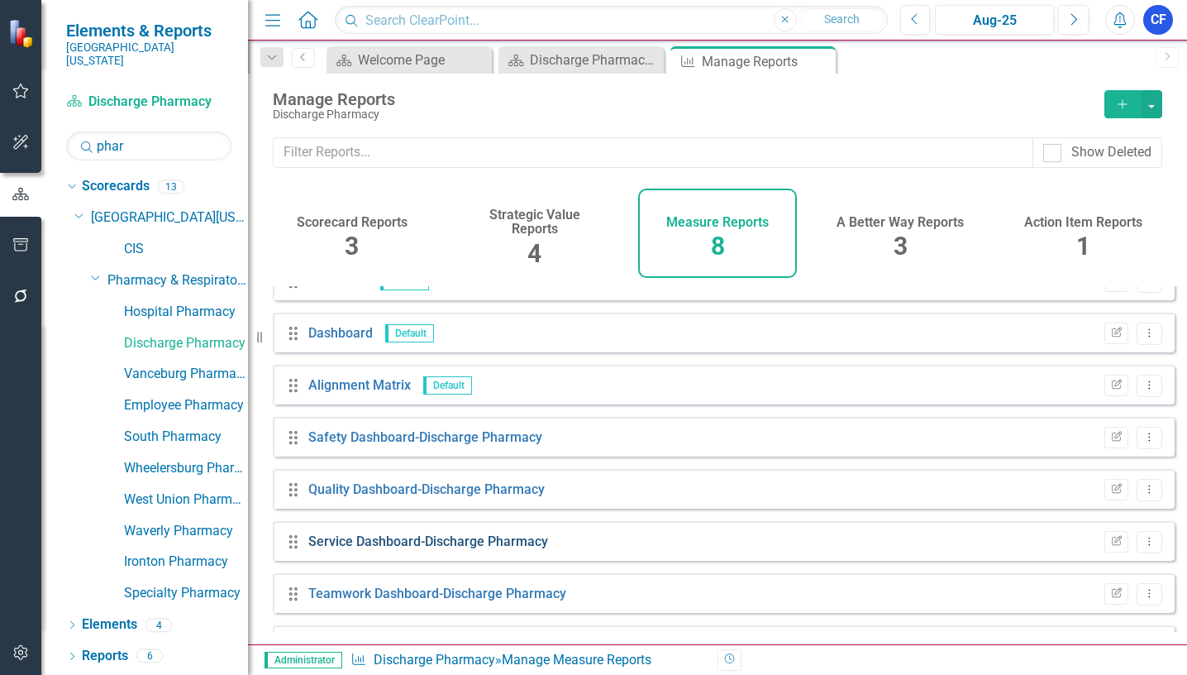
scroll to position [71, 0]
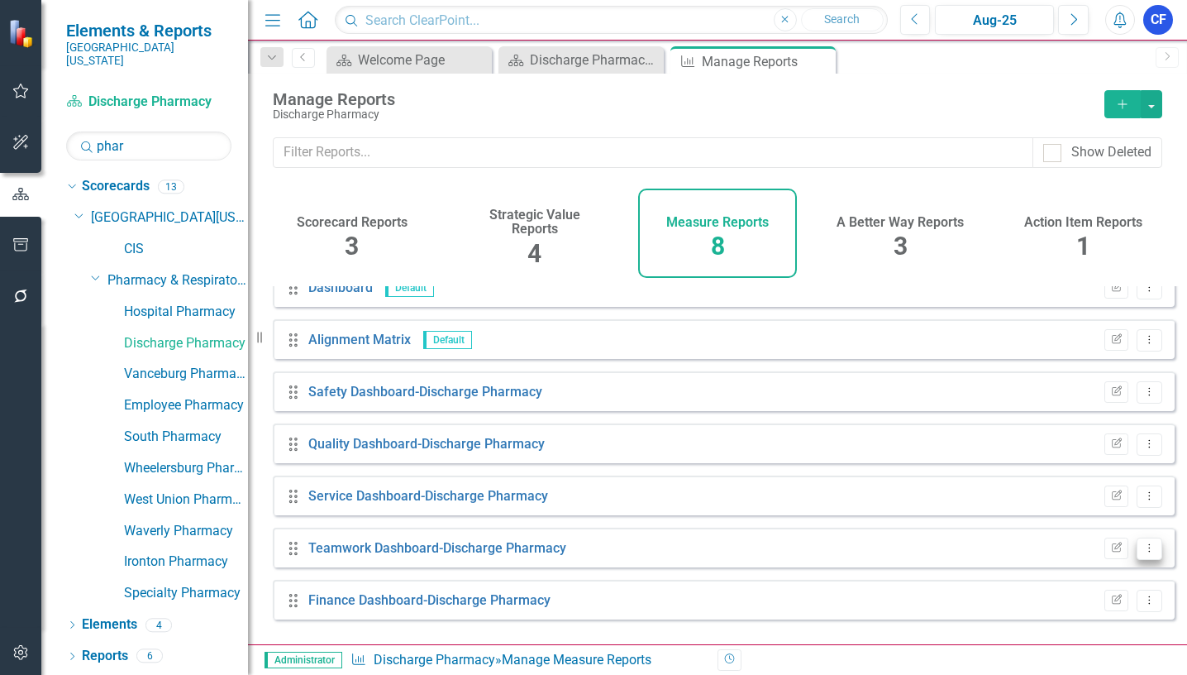
click at [1142, 553] on icon "Dropdown Menu" at bounding box center [1149, 547] width 14 height 11
click at [1089, 439] on link "Edit Report Edit Report" at bounding box center [1081, 442] width 136 height 31
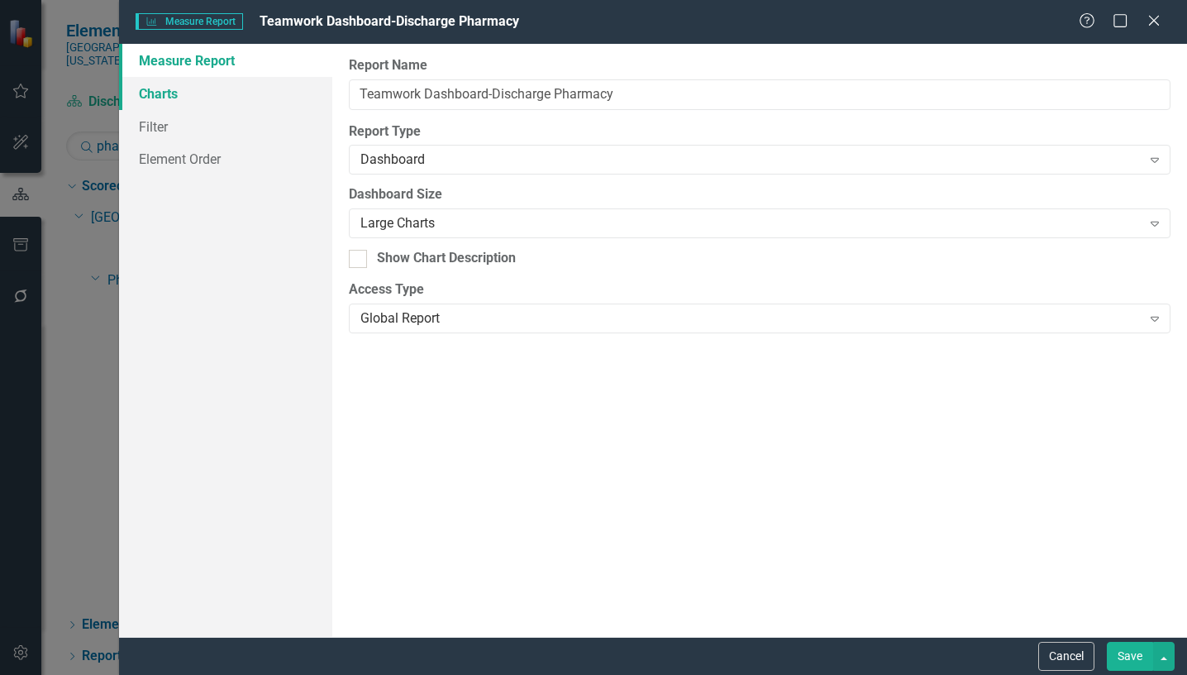
click at [158, 97] on link "Charts" at bounding box center [225, 93] width 213 height 33
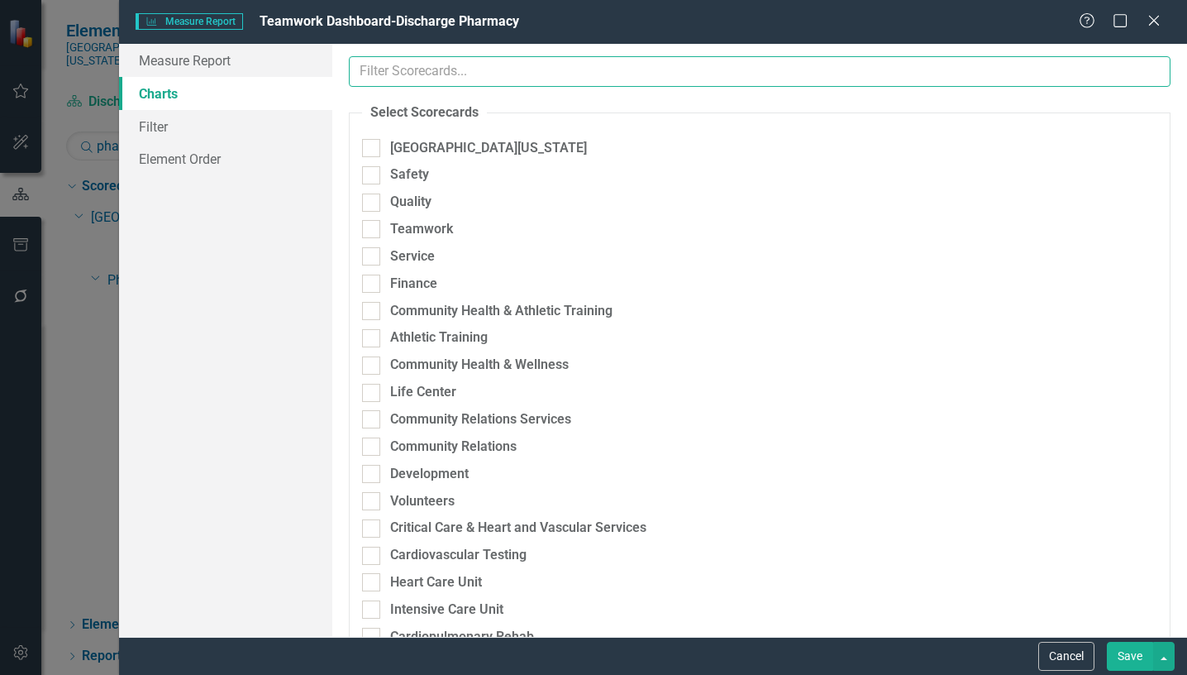
click at [458, 77] on input "text" at bounding box center [760, 71] width 822 height 31
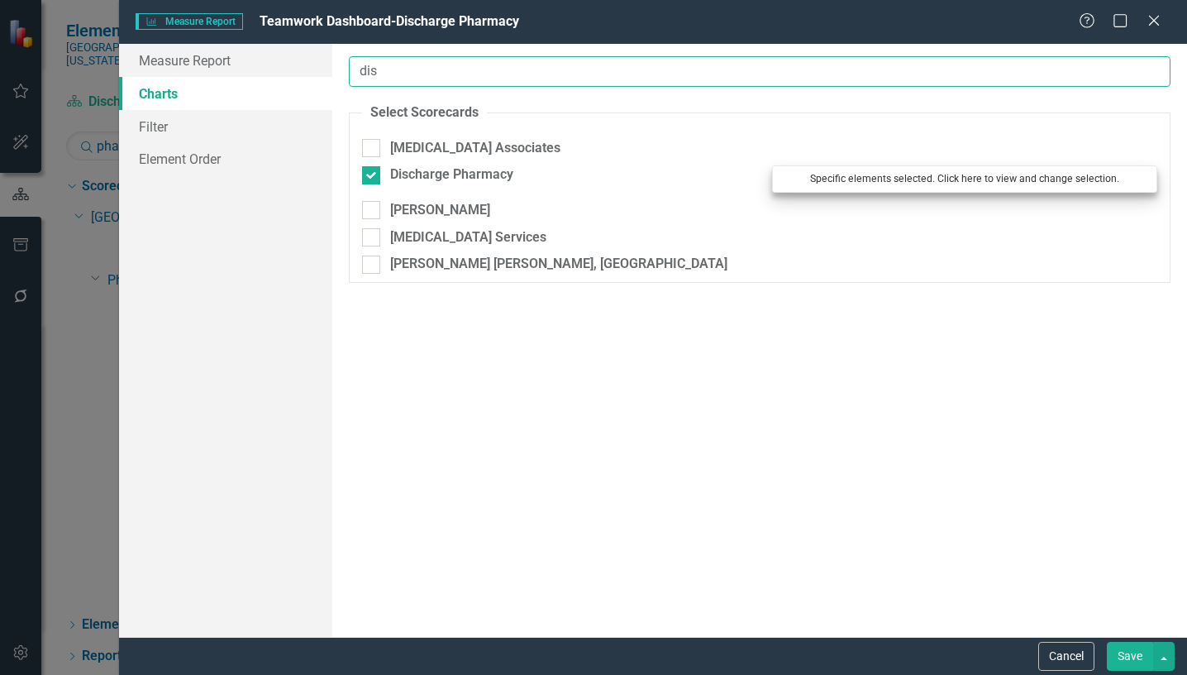
type input "dis"
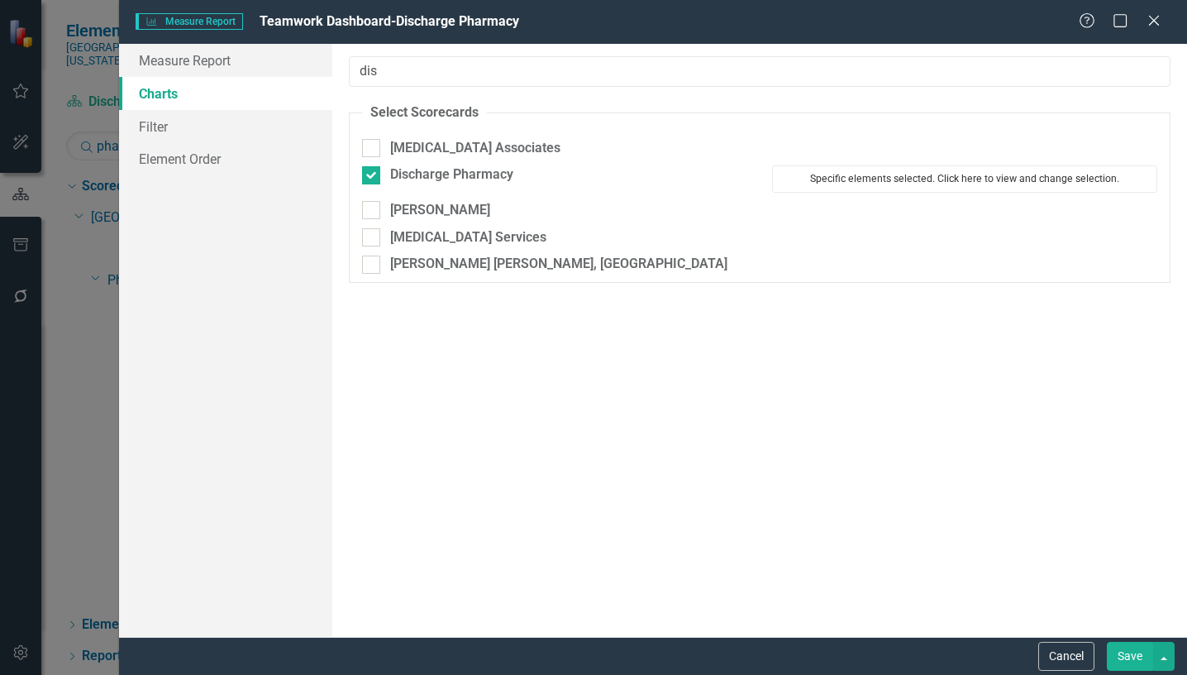
click at [877, 178] on button "Specific elements selected. Click here to view and change selection." at bounding box center [964, 178] width 385 height 26
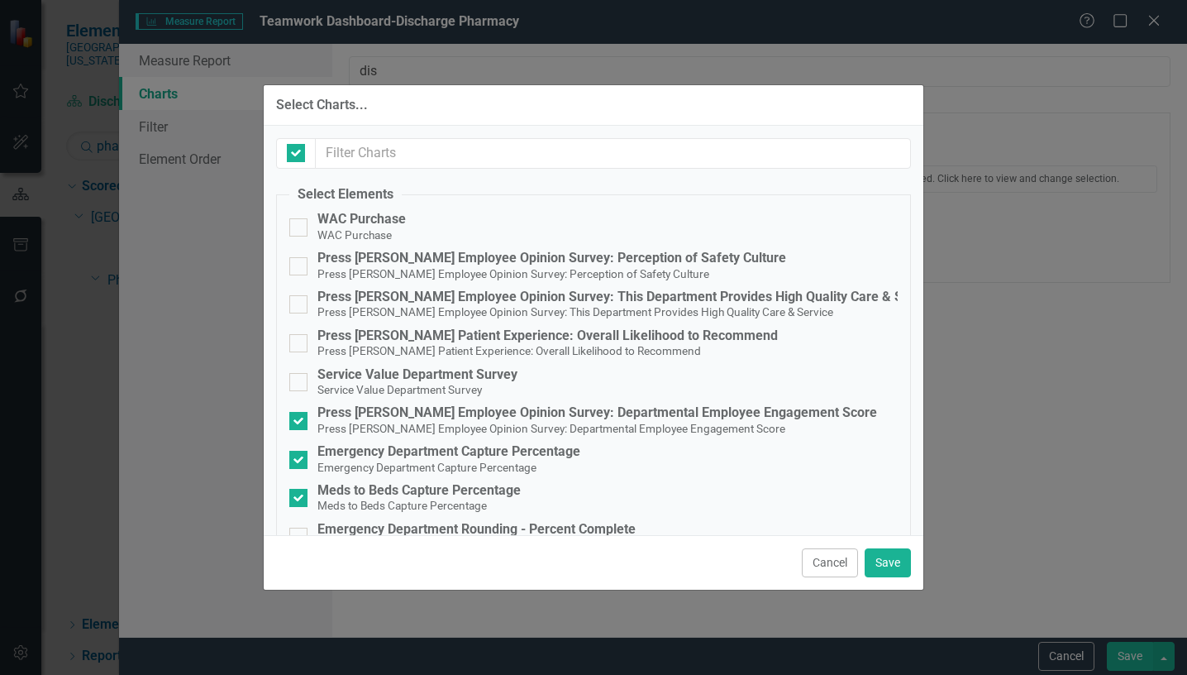
checkbox input "false"
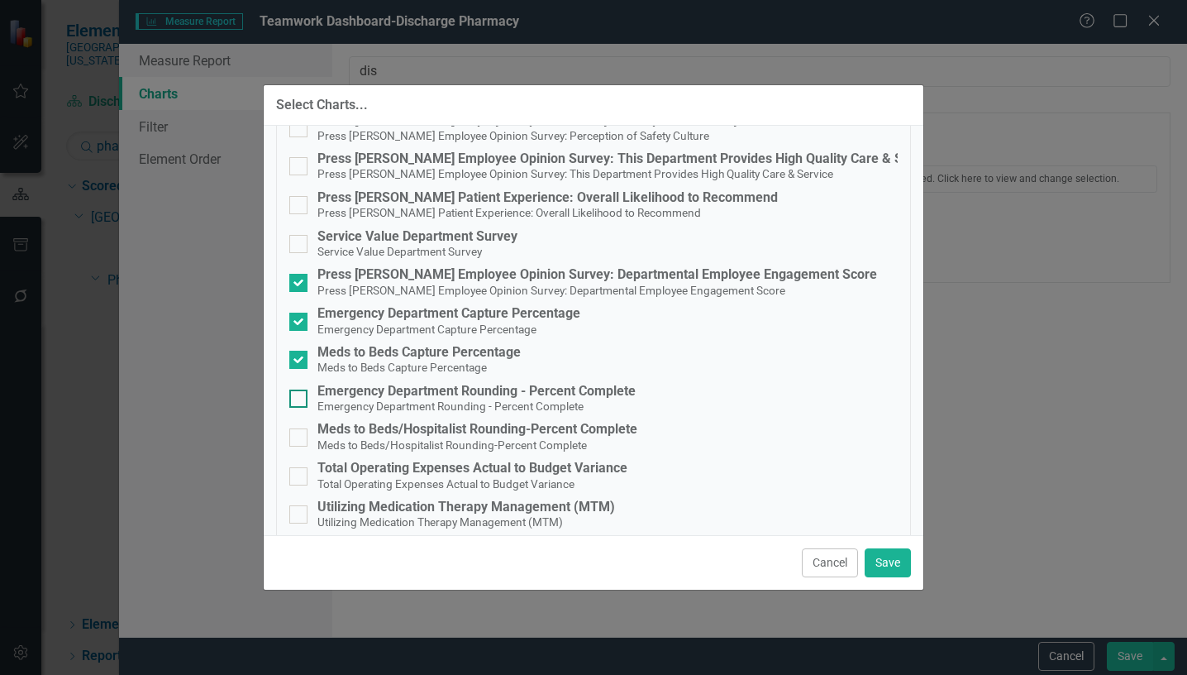
scroll to position [165, 0]
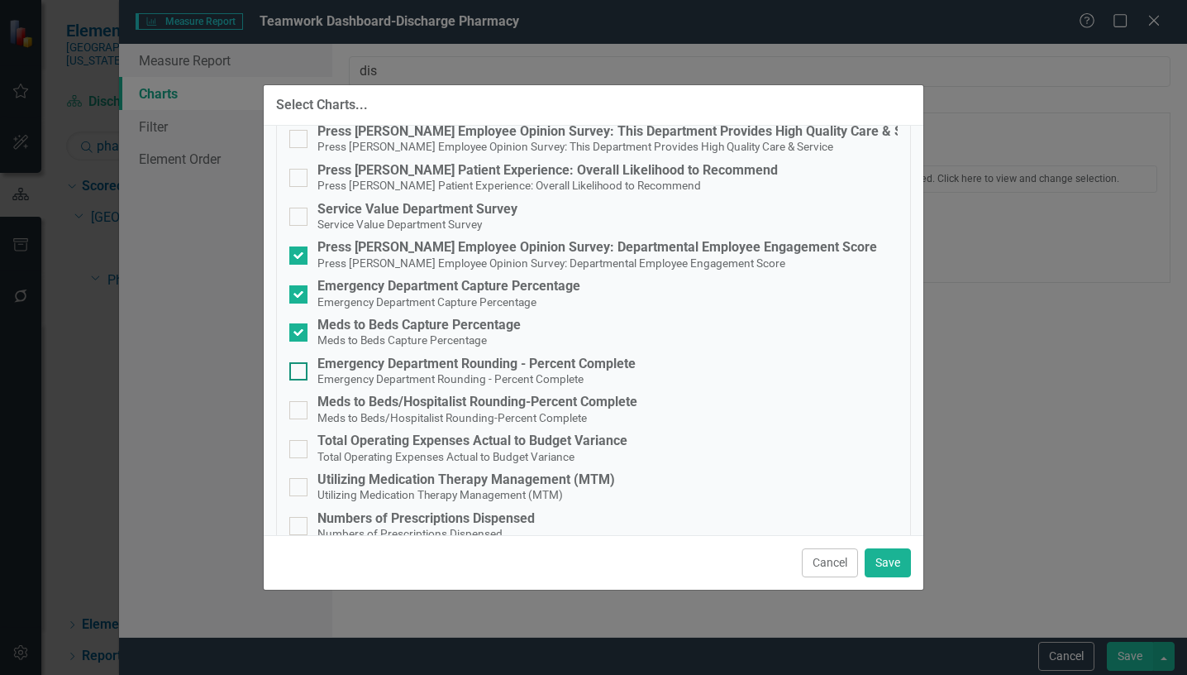
click at [295, 367] on input "Emergency Department Rounding - Percent Complete Emergency Department Rounding …" at bounding box center [294, 367] width 11 height 11
checkbox input "true"
click at [299, 411] on input "Meds to Beds/Hospitalist Rounding-Percent Complete Meds to Beds/Hospitalist Rou…" at bounding box center [294, 406] width 11 height 11
checkbox input "true"
click at [896, 565] on button "Save" at bounding box center [888, 562] width 46 height 29
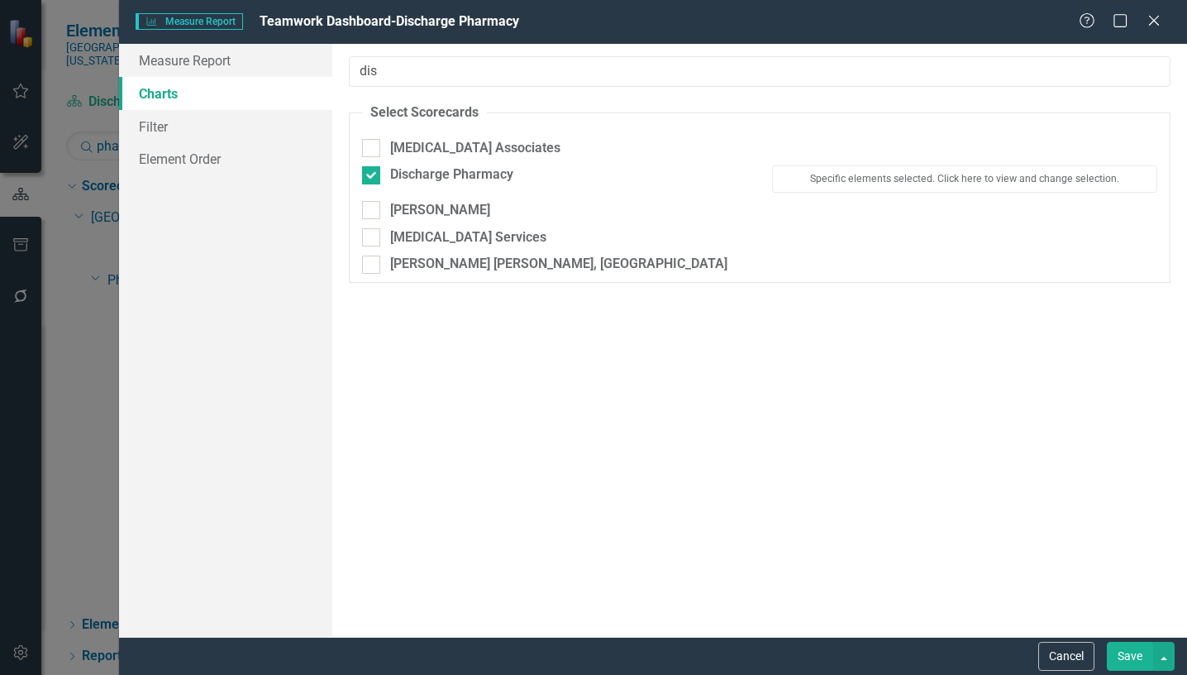
click at [1130, 658] on button "Save" at bounding box center [1130, 655] width 46 height 29
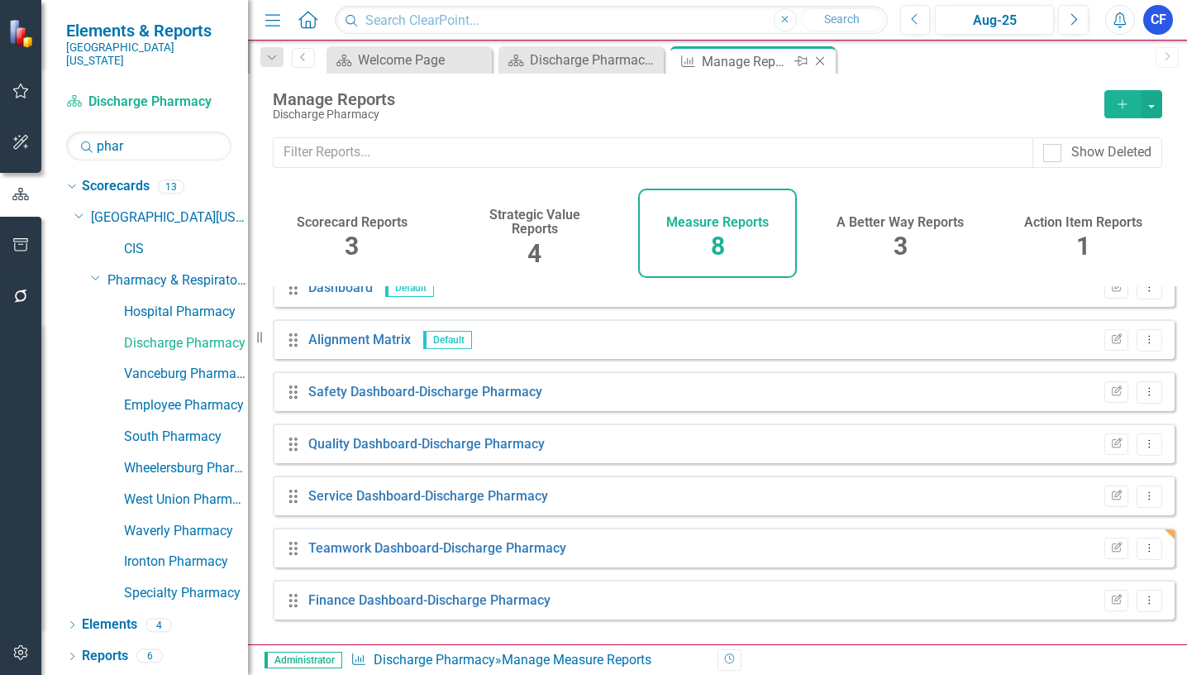
click at [818, 66] on icon "Close" at bounding box center [820, 61] width 17 height 13
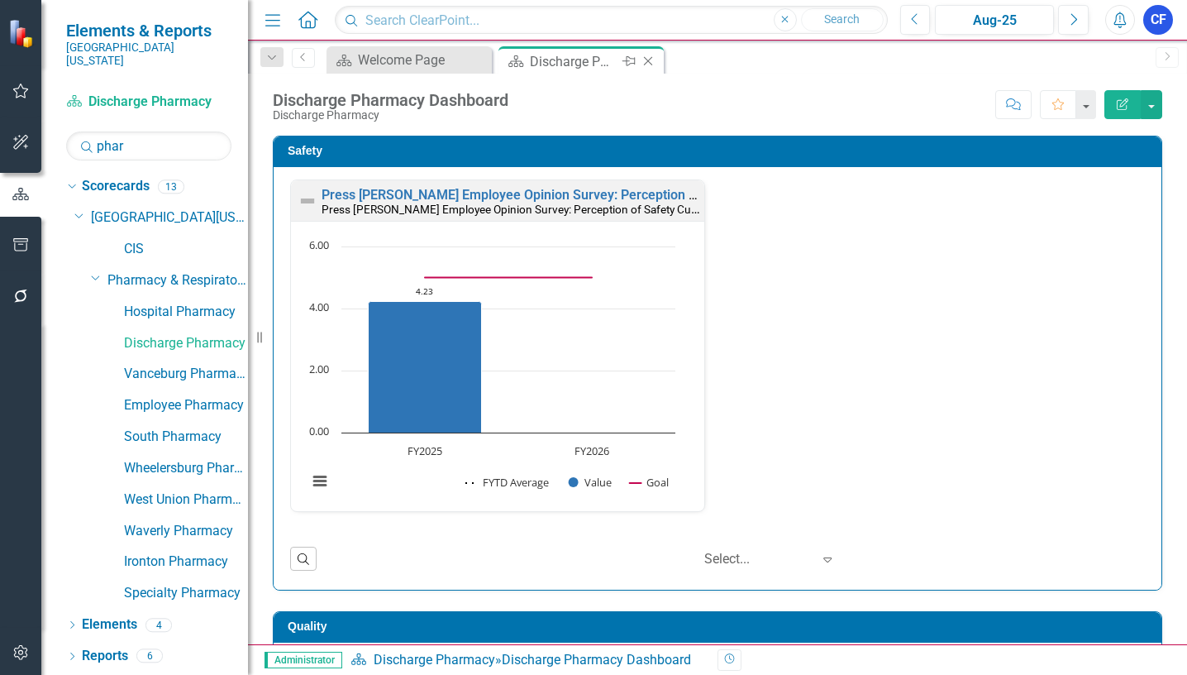
click at [575, 61] on div "Discharge Pharmacy Dashboard" at bounding box center [574, 61] width 88 height 21
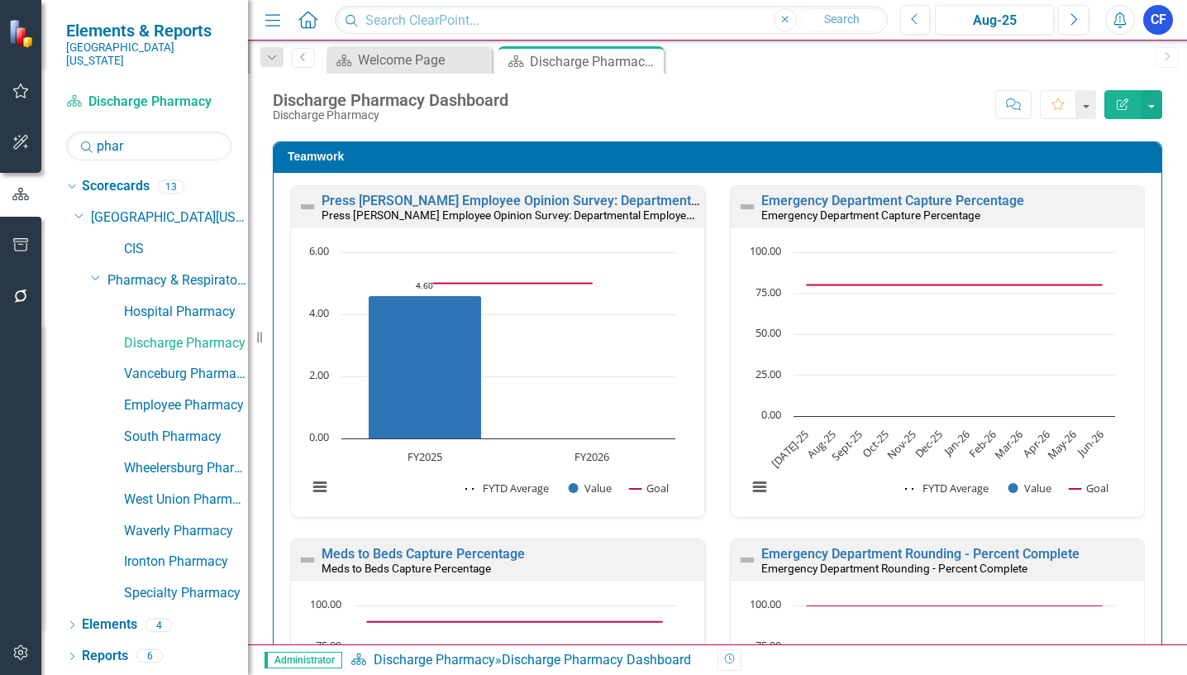
scroll to position [1323, 0]
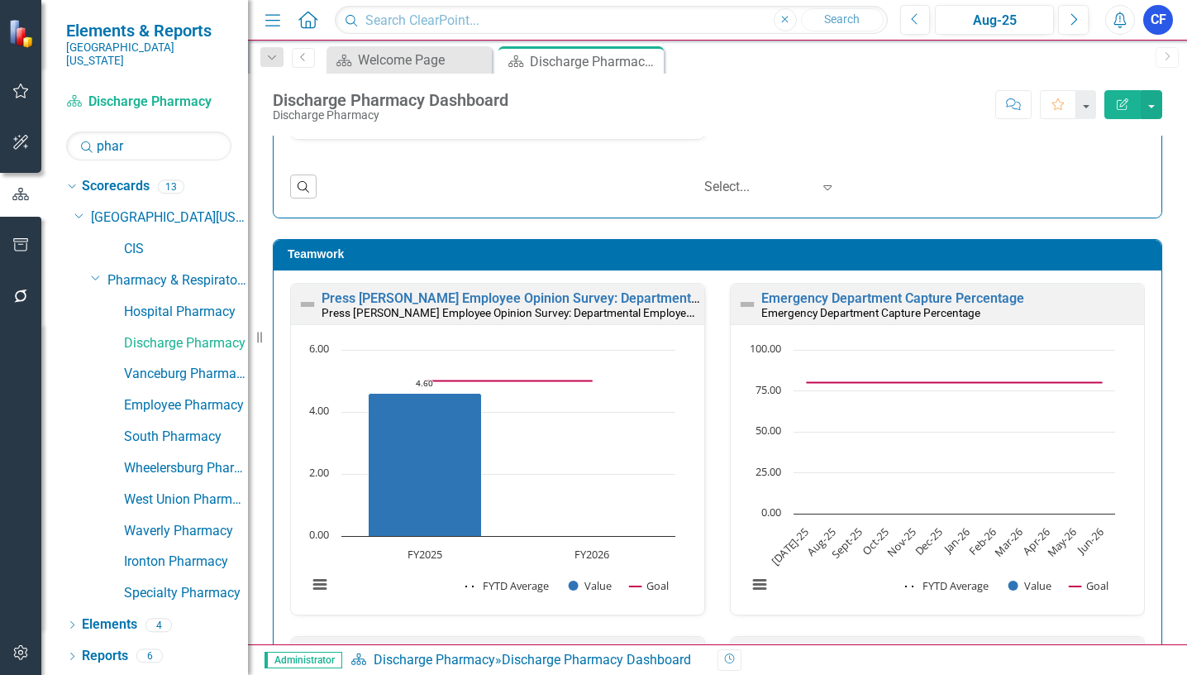
click at [880, 310] on small "Emergency Department Capture Percentage" at bounding box center [870, 312] width 219 height 13
click at [879, 298] on link "Emergency Department Capture Percentage" at bounding box center [892, 298] width 263 height 16
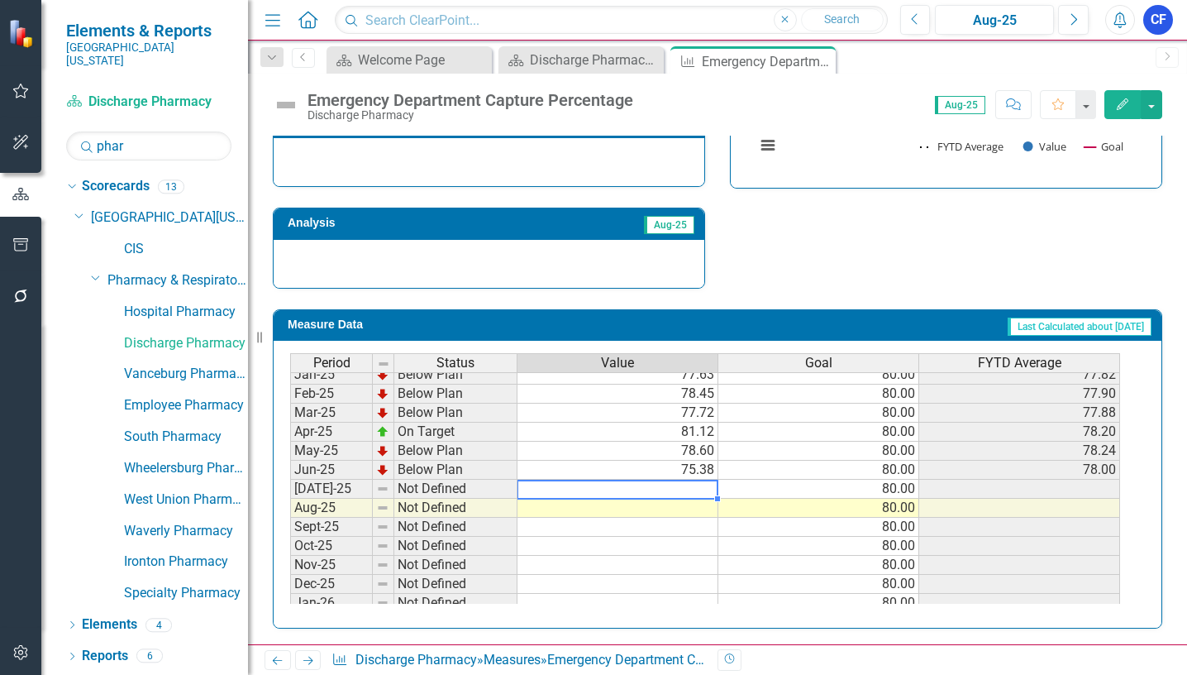
click at [689, 487] on tbody "May-24 Not Defined 80.00 Jun-24 Not Defined 80.00 Jul-24 Below Plan 79.37 80.00…" at bounding box center [705, 488] width 830 height 552
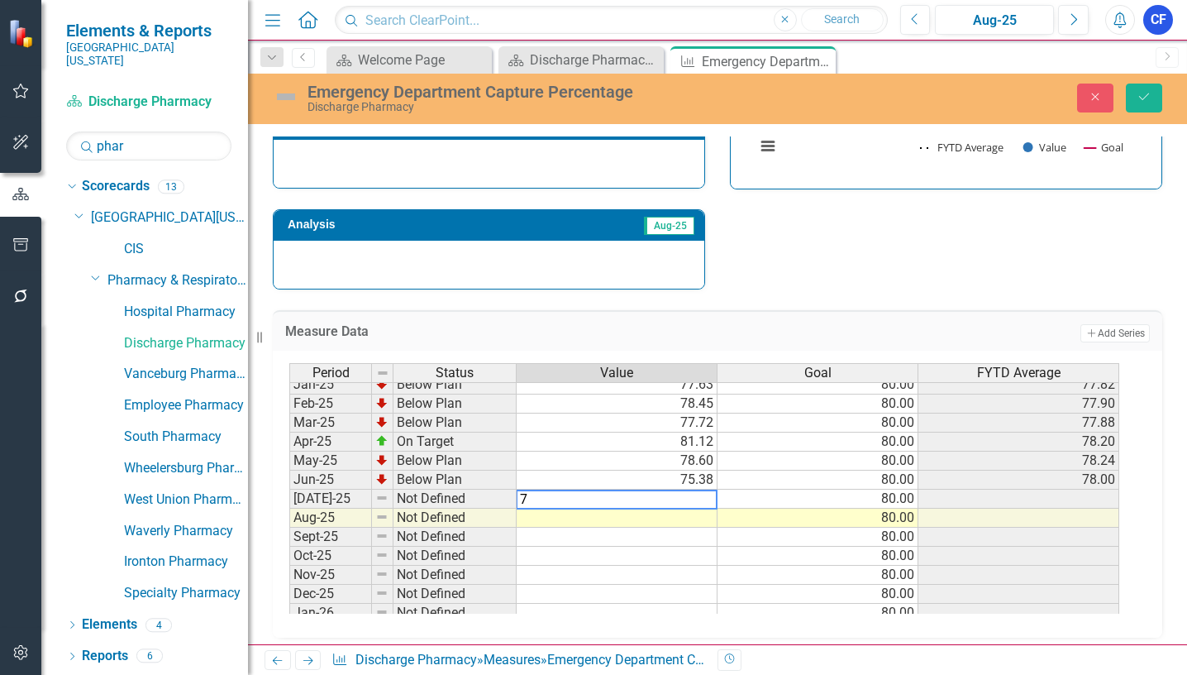
type textarea "75"
click at [1147, 91] on icon "Save" at bounding box center [1144, 97] width 15 height 12
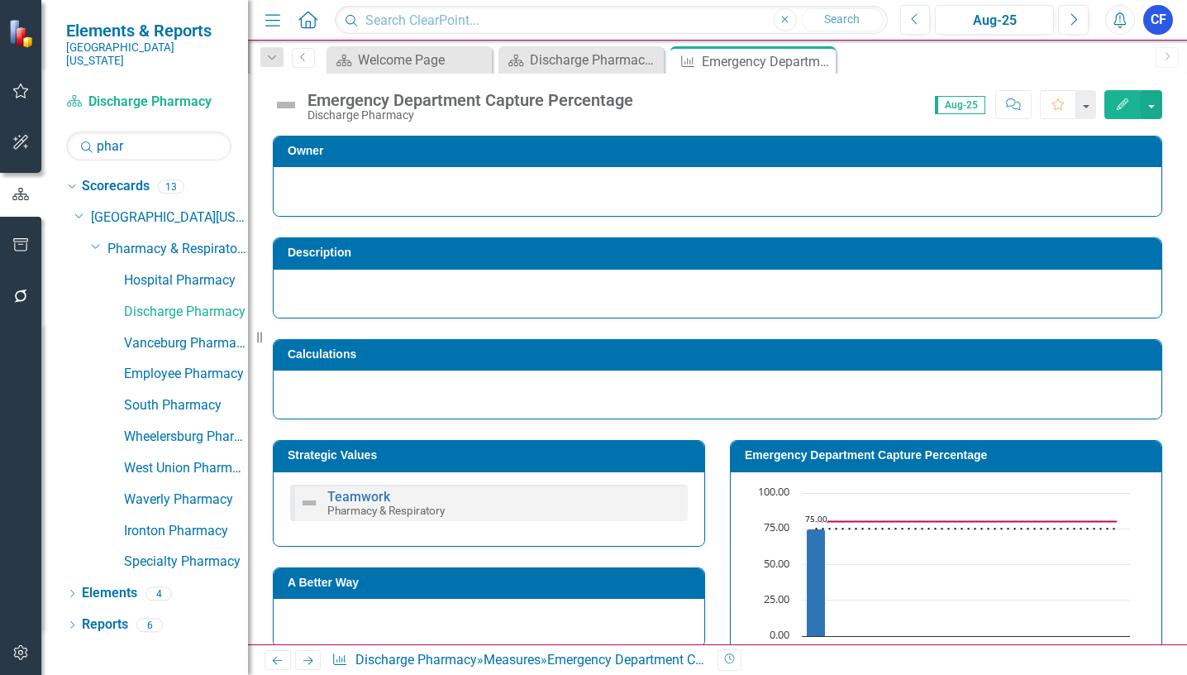
click at [312, 660] on icon at bounding box center [308, 660] width 10 height 8
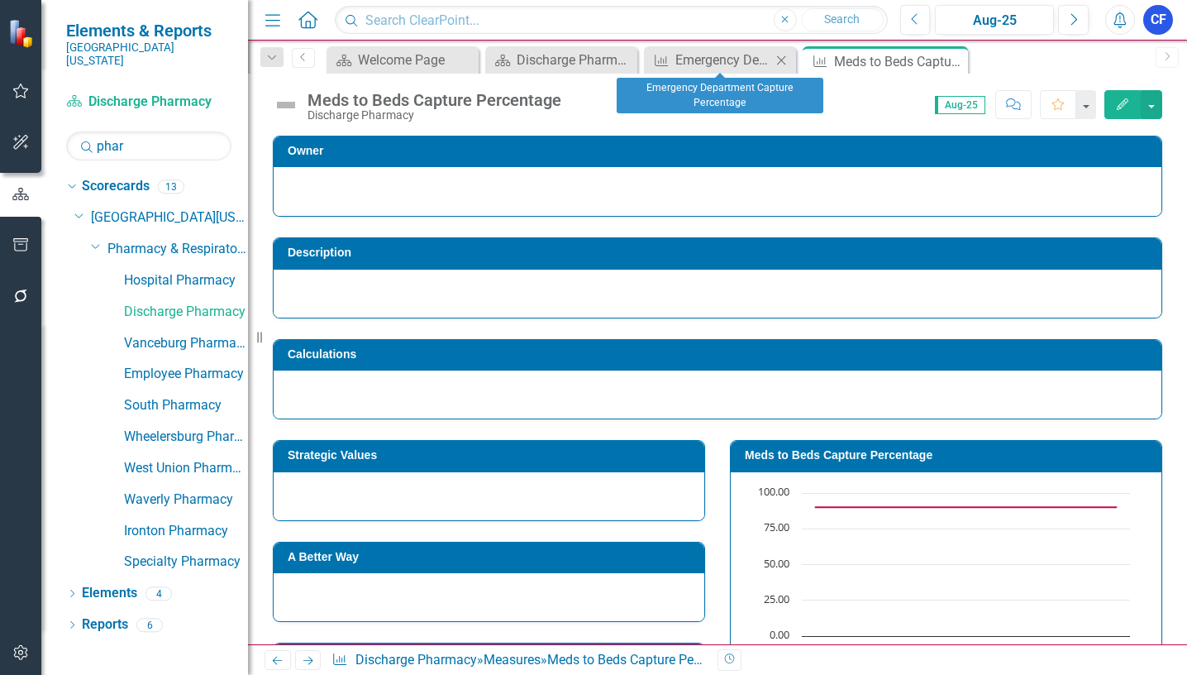
click at [780, 61] on icon at bounding box center [781, 59] width 9 height 9
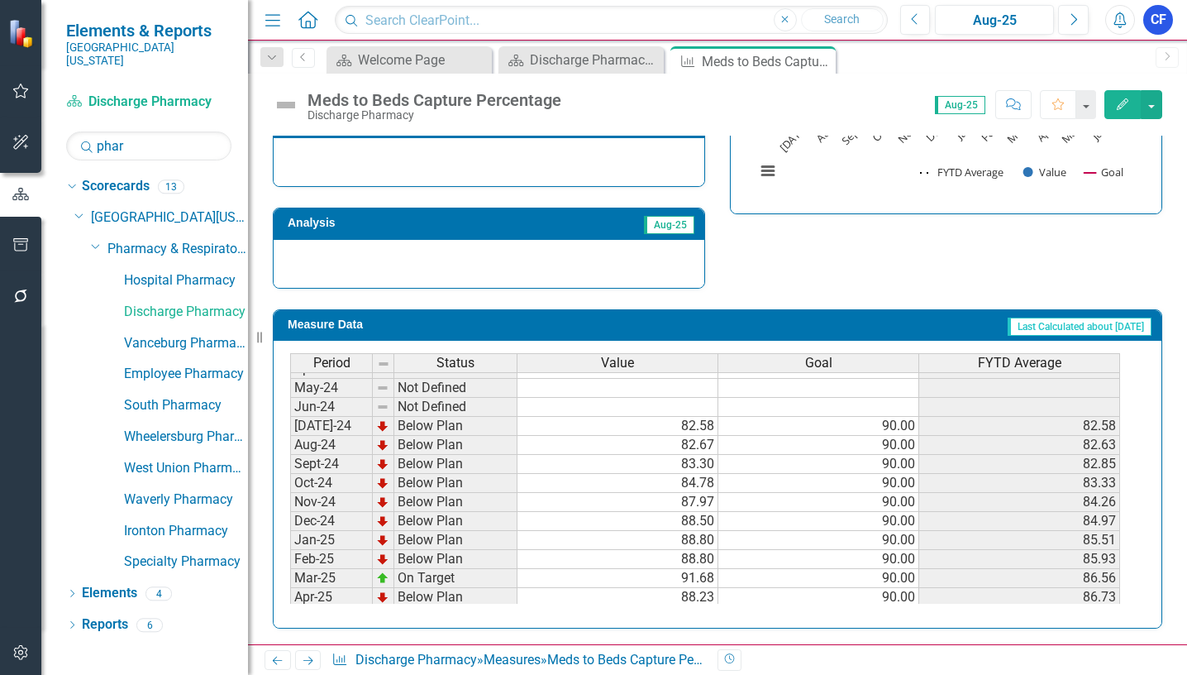
scroll to position [474, 0]
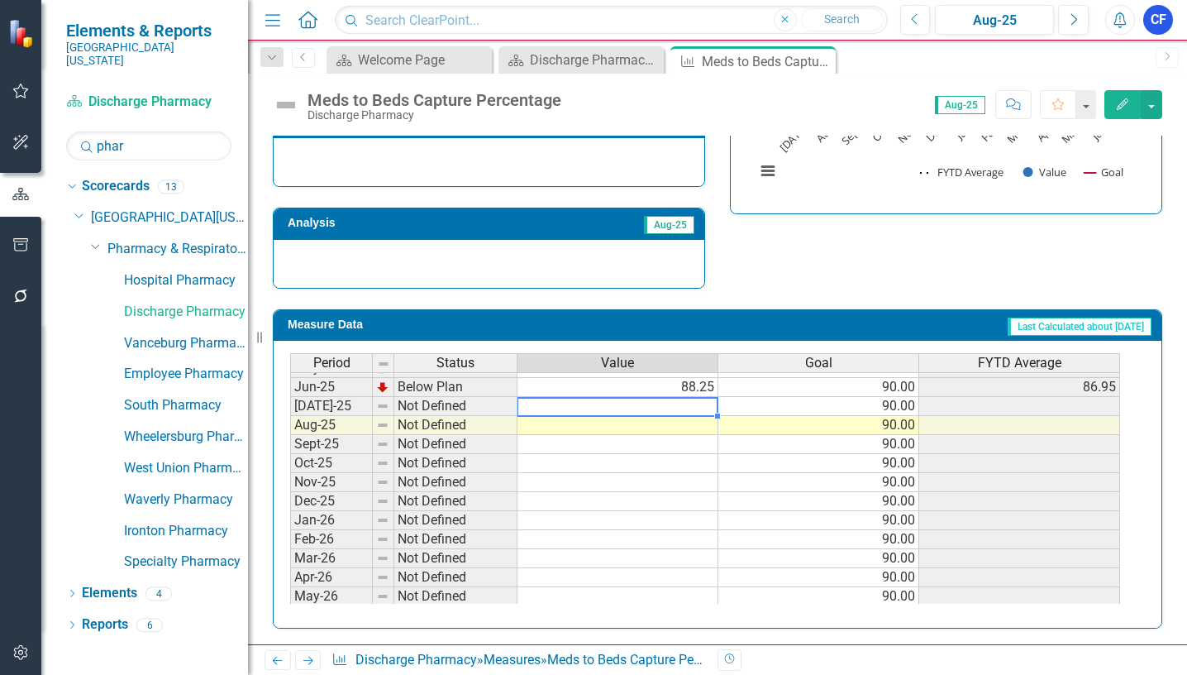
click at [700, 411] on tbody "Aug-24 Below Plan 82.67 90.00 82.63 Sept-24 Below Plan 83.30 90.00 82.85 Oct-24…" at bounding box center [705, 482] width 830 height 590
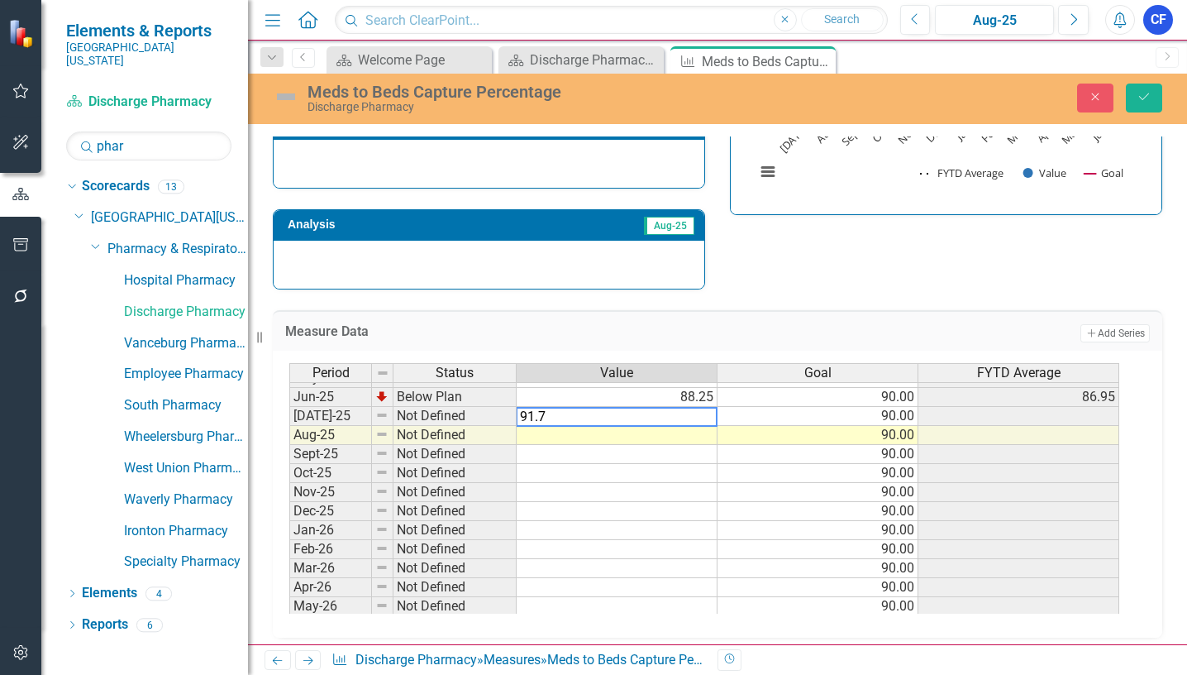
type textarea "91.79"
click at [1147, 97] on icon "Save" at bounding box center [1144, 97] width 15 height 12
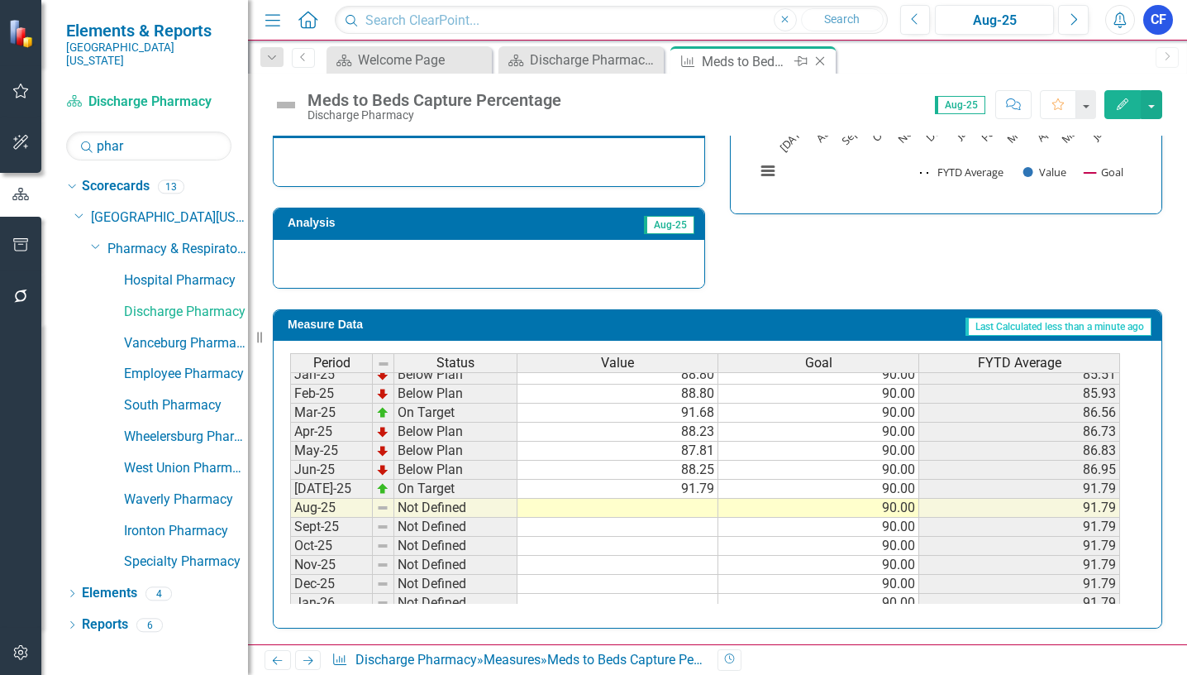
click at [819, 62] on icon at bounding box center [820, 61] width 9 height 9
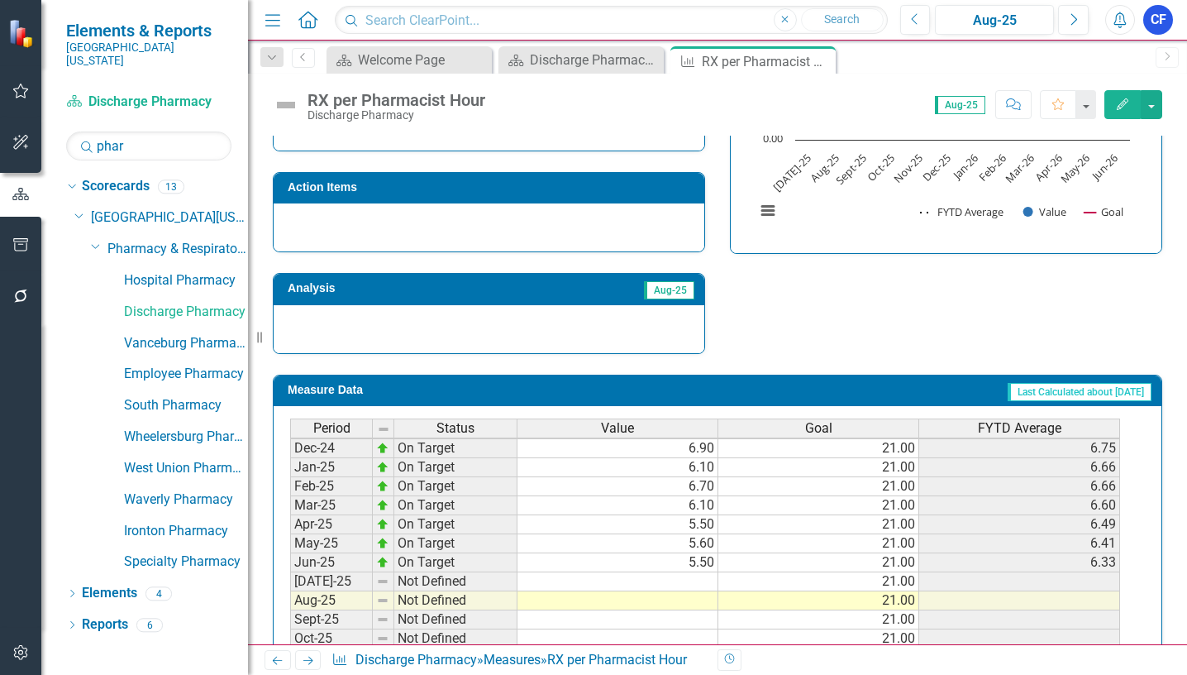
scroll to position [656, 0]
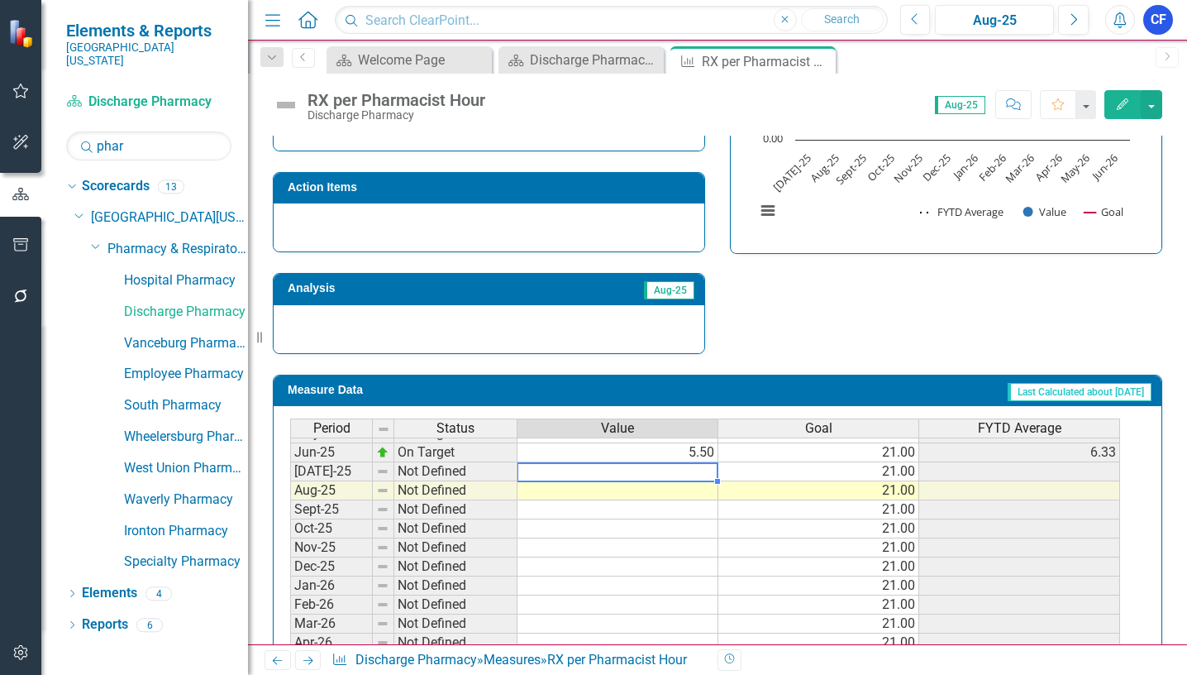
click at [701, 472] on tbody "May-24 On Target 6.90 15.00 6.30 Jun-24 On Target 6.50 15.00 6.32 [DATE]-24 On …" at bounding box center [705, 442] width 830 height 495
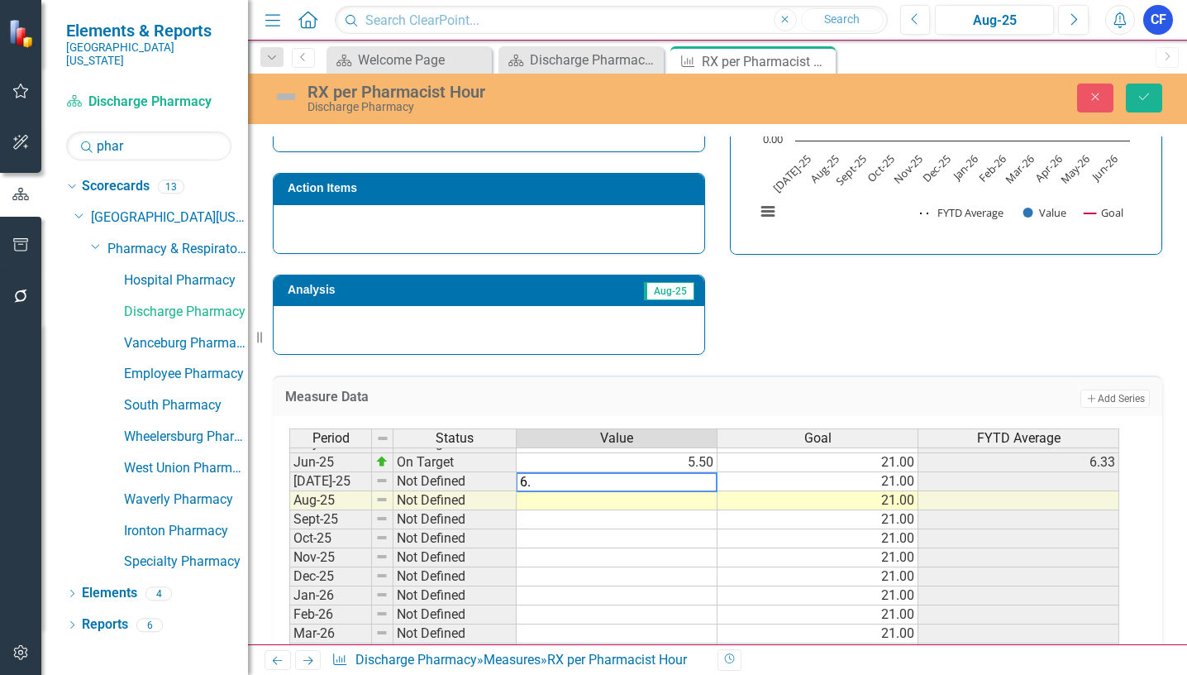
type textarea "6.1"
click at [1151, 101] on button "Save" at bounding box center [1144, 97] width 36 height 29
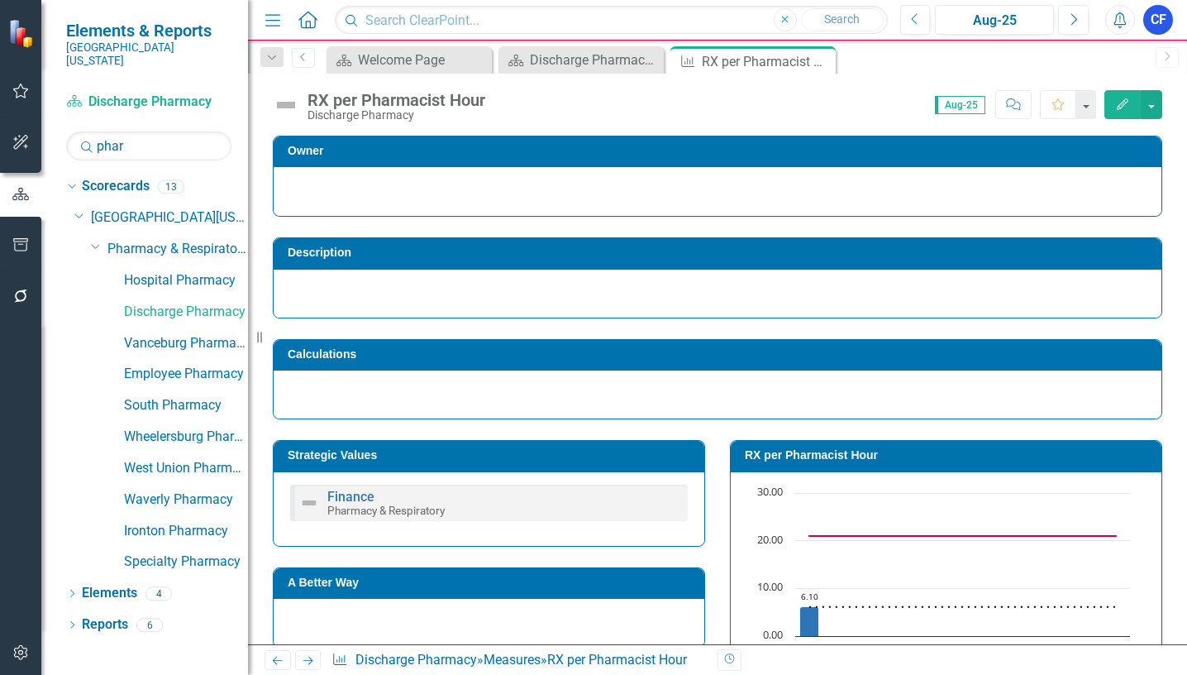
drag, startPoint x: 308, startPoint y: 658, endPoint x: 331, endPoint y: 643, distance: 27.5
click at [308, 658] on icon "Next" at bounding box center [308, 660] width 14 height 11
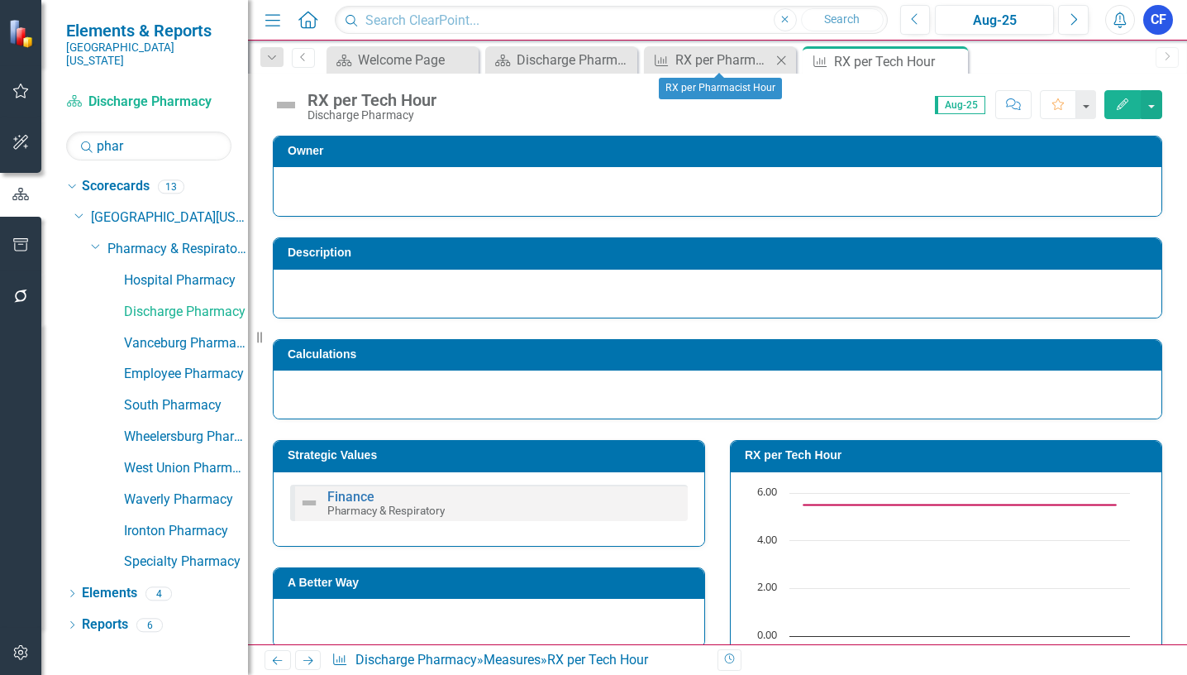
click at [784, 56] on icon "Close" at bounding box center [781, 60] width 17 height 13
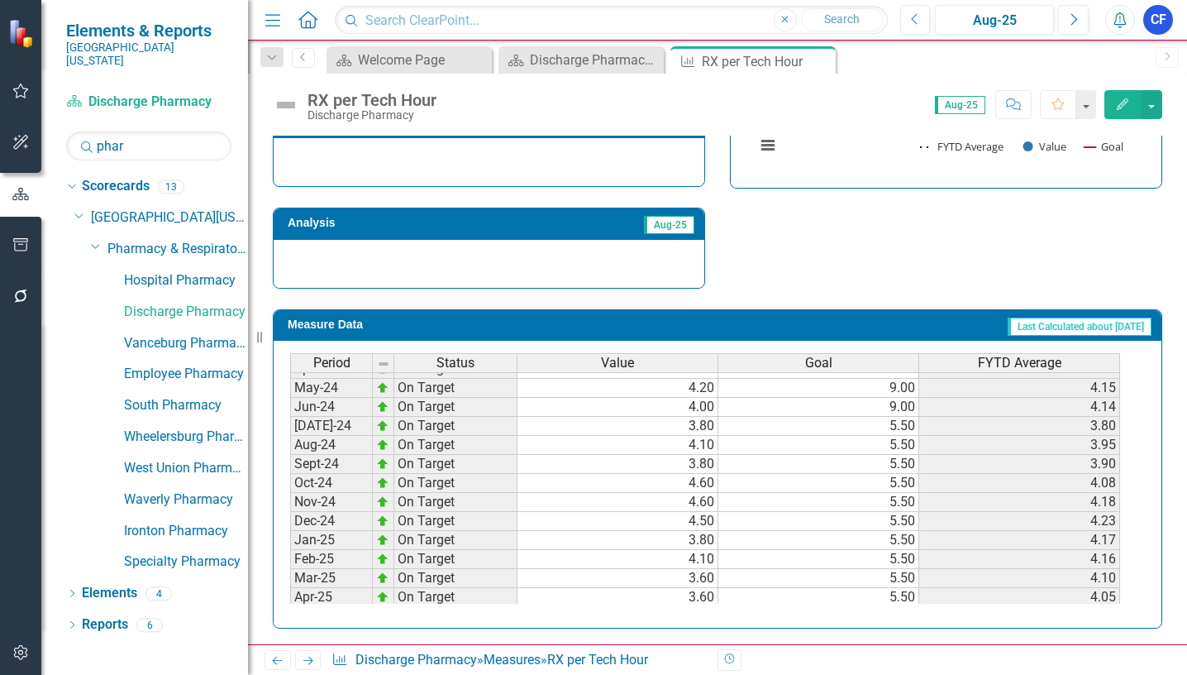
scroll to position [579, 0]
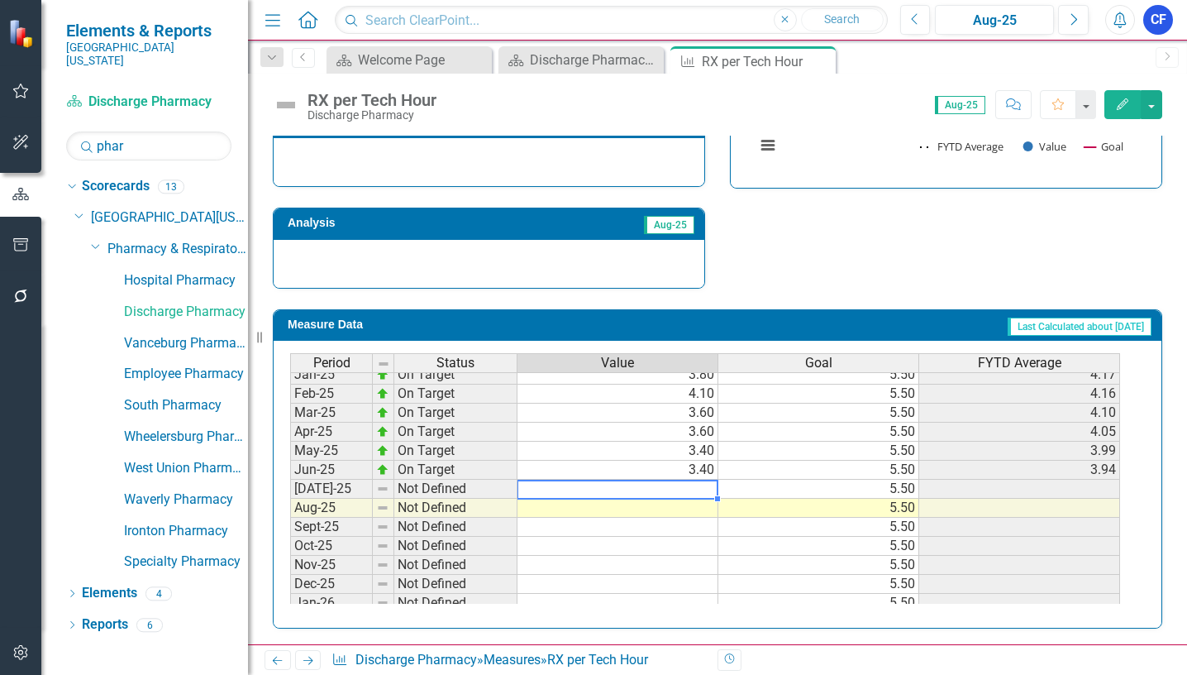
click at [698, 492] on tbody "Feb-24 On Target 4.50 9.00 4.14 Mar-24 On Target 4.60 9.00 4.19 Apr-24 On Targe…" at bounding box center [705, 431] width 830 height 552
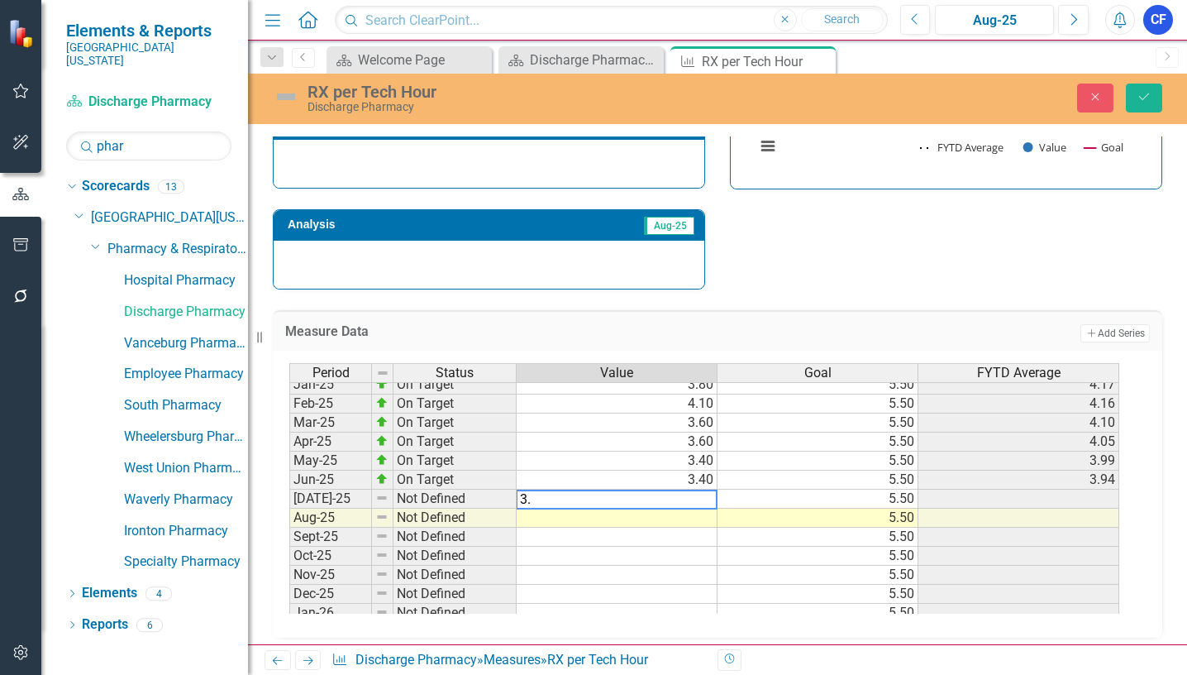
type textarea "3.2"
click at [1139, 94] on icon "Save" at bounding box center [1144, 97] width 15 height 12
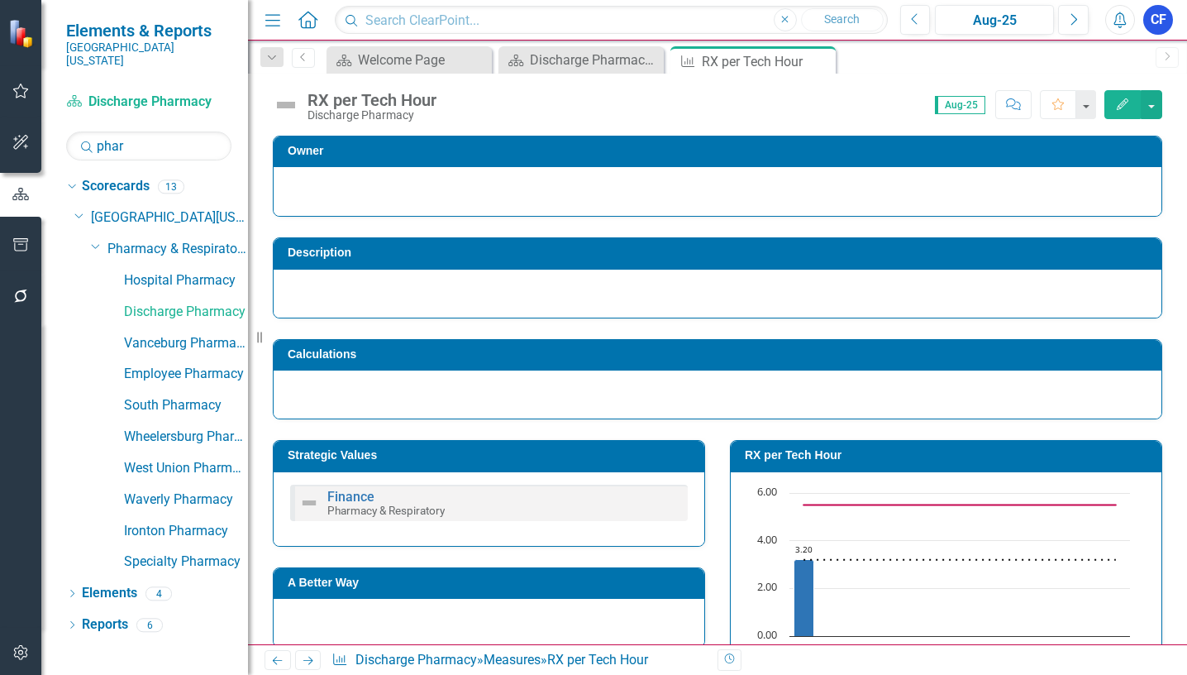
click at [308, 663] on icon "Next" at bounding box center [308, 660] width 14 height 11
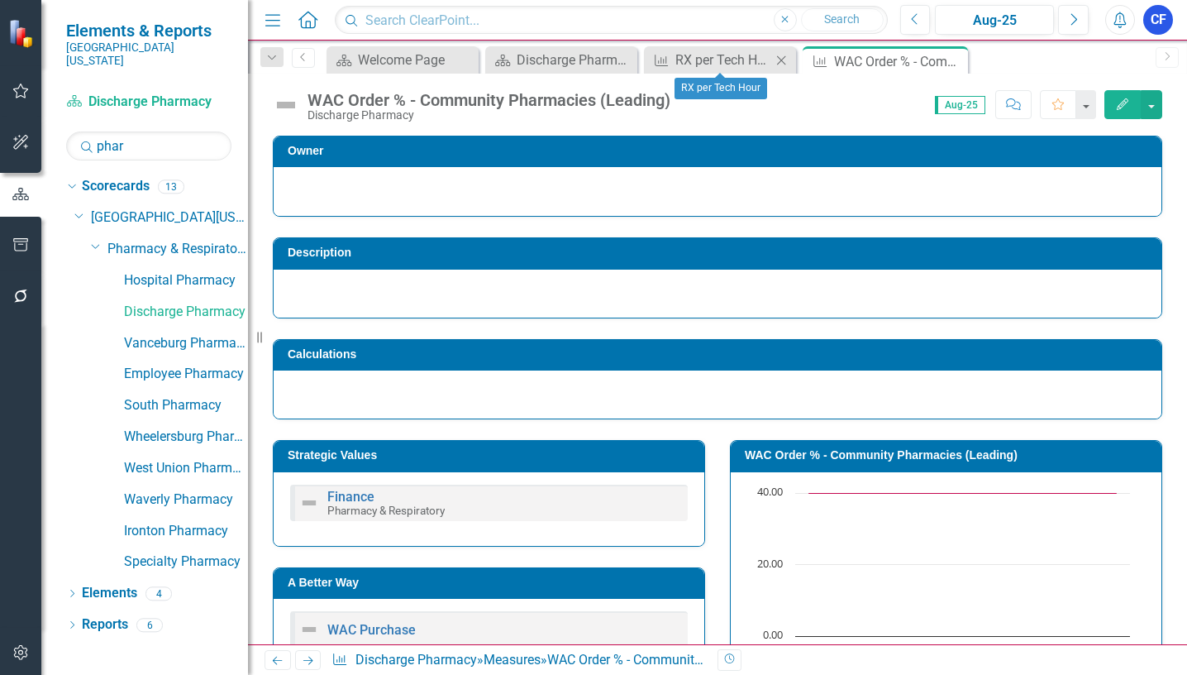
click at [782, 63] on icon "Close" at bounding box center [781, 60] width 17 height 13
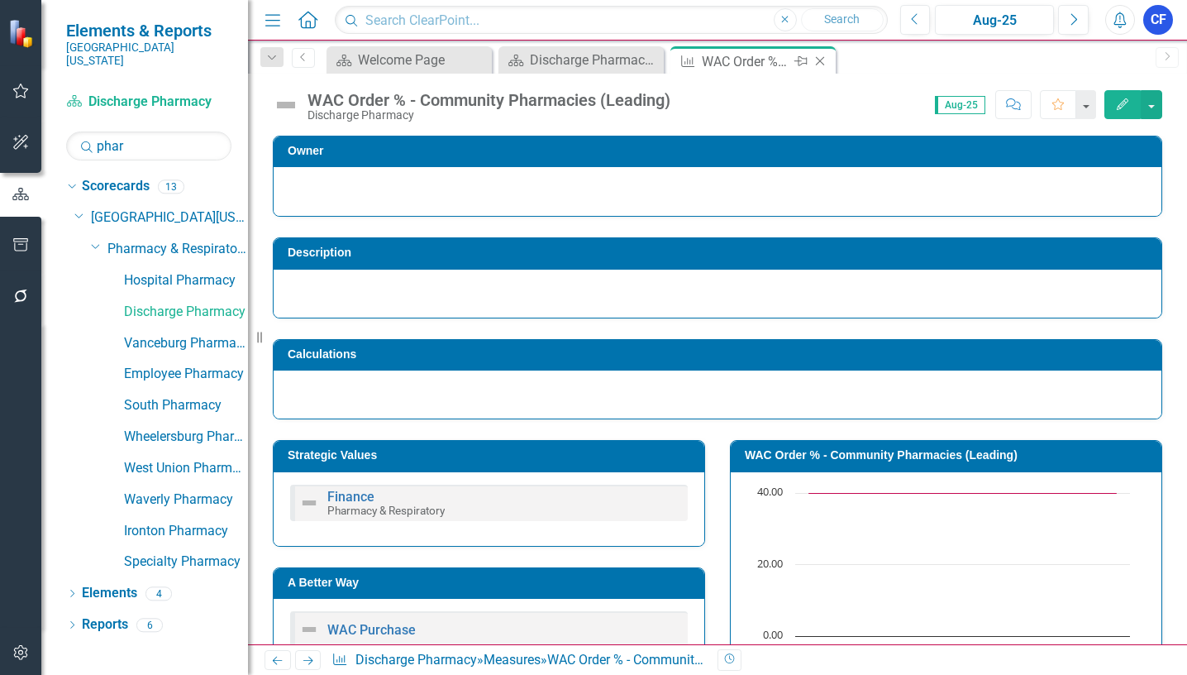
click at [819, 68] on div "Close" at bounding box center [821, 61] width 21 height 21
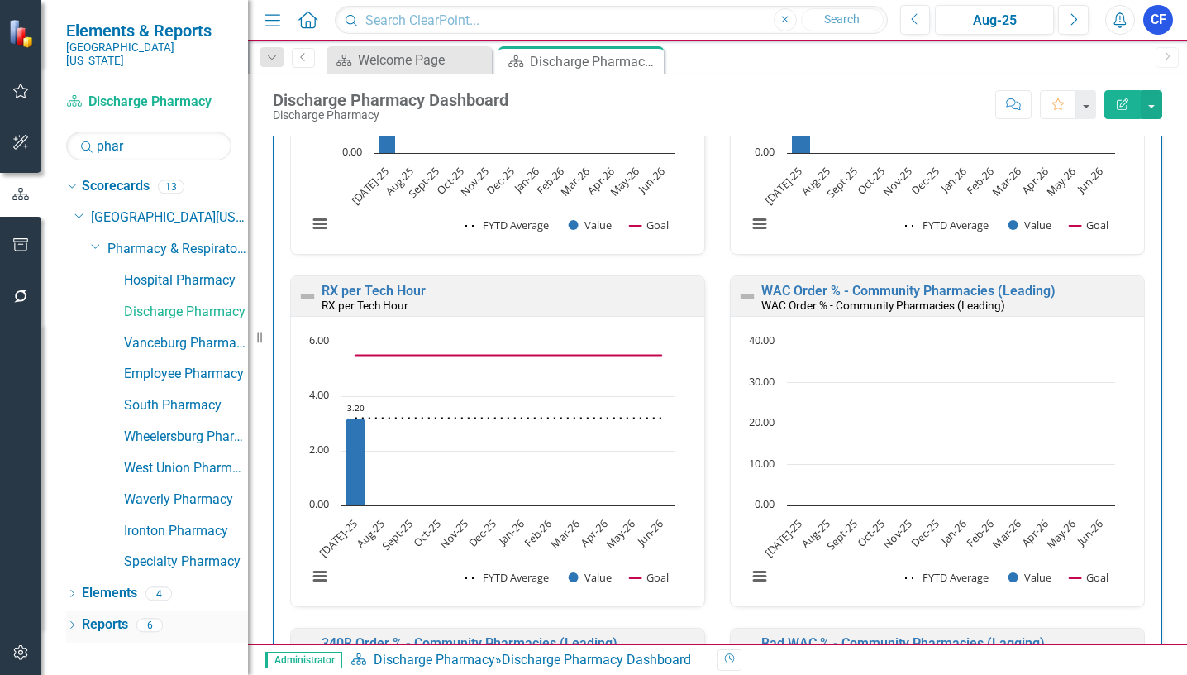
click at [105, 615] on link "Reports" at bounding box center [105, 624] width 46 height 19
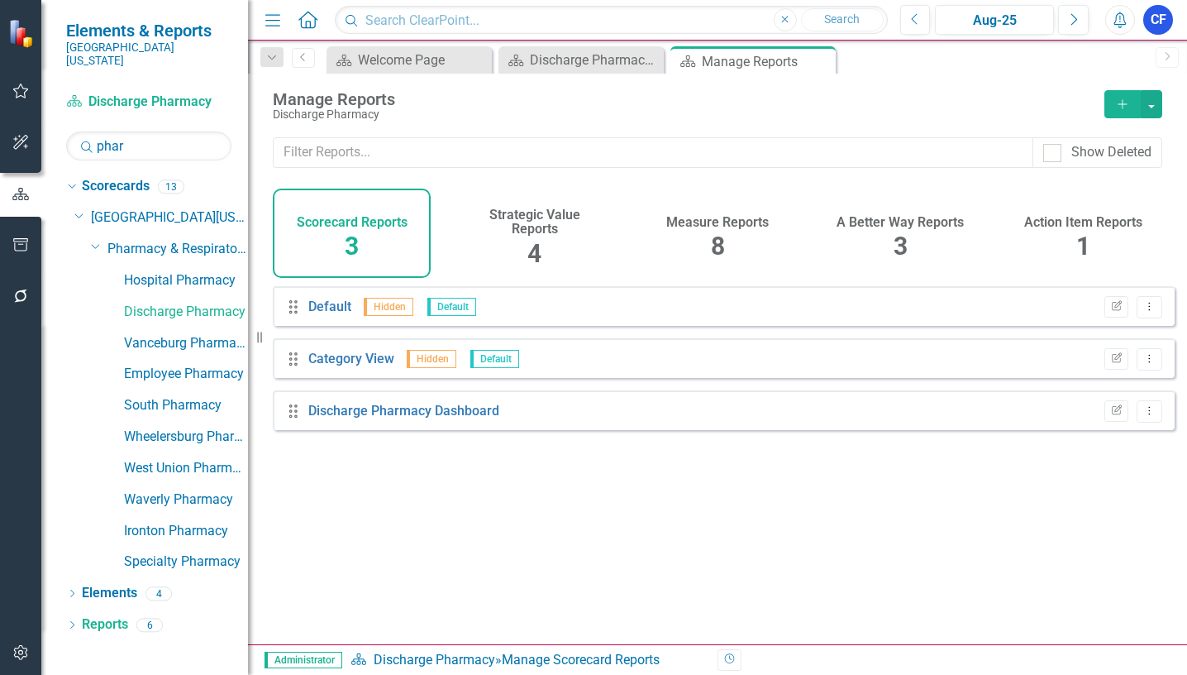
click at [735, 226] on h4 "Measure Reports" at bounding box center [717, 222] width 103 height 15
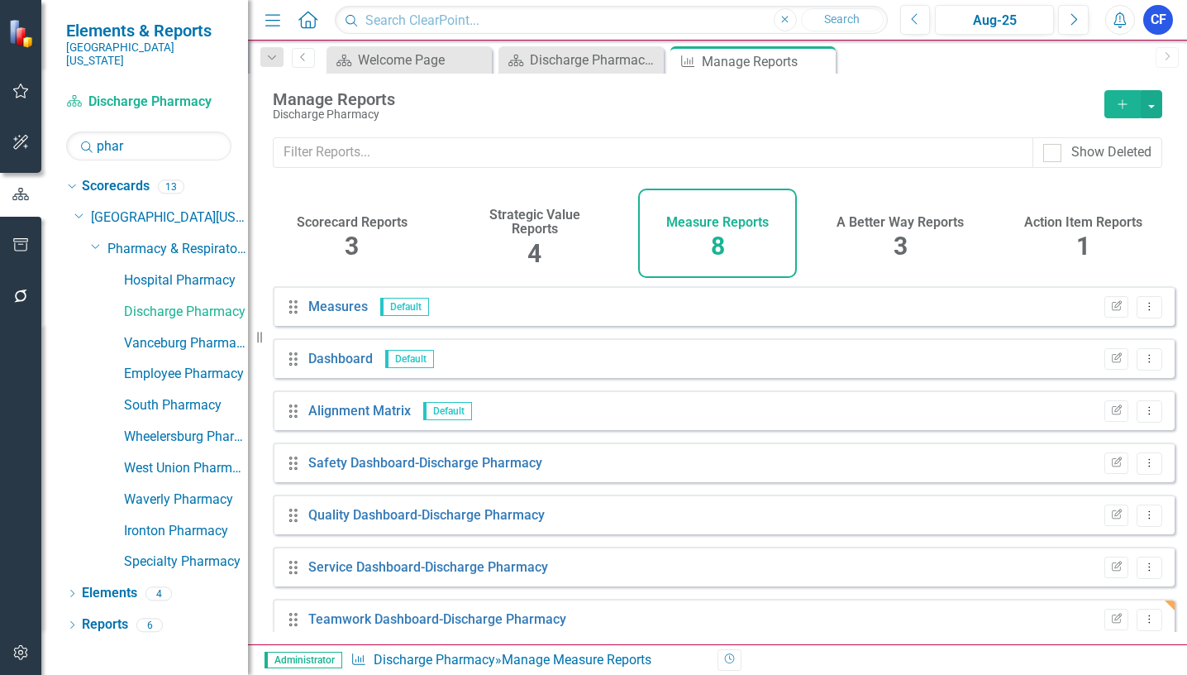
scroll to position [71, 0]
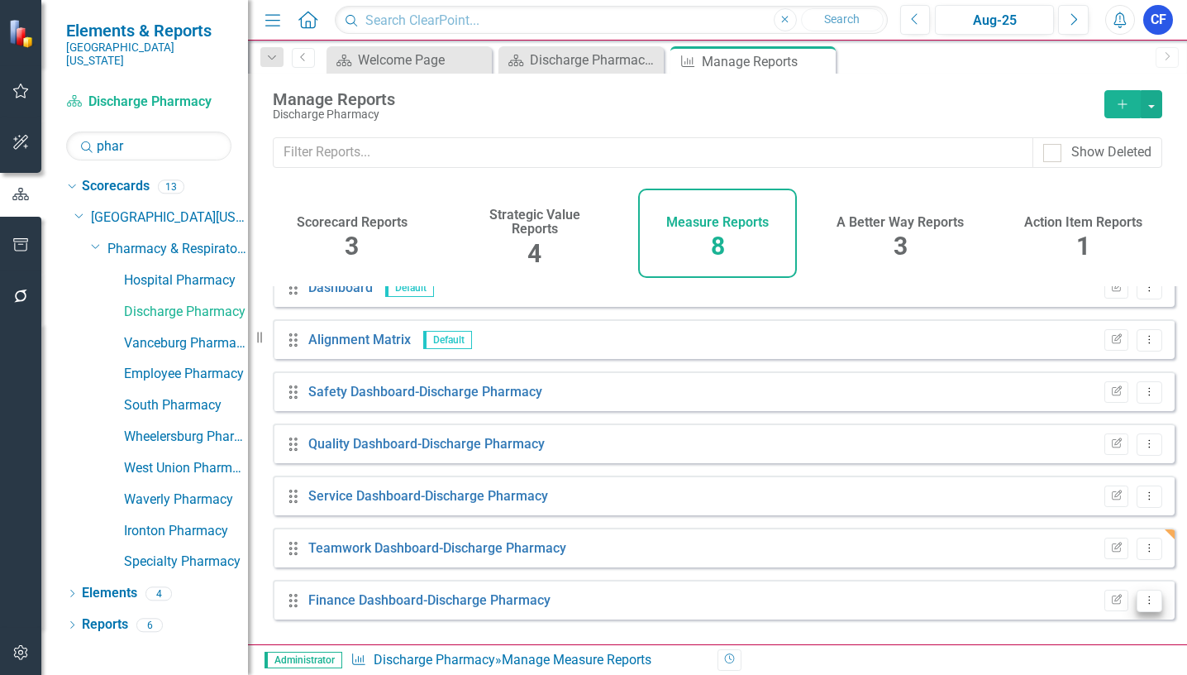
click at [1142, 605] on icon "Dropdown Menu" at bounding box center [1149, 599] width 14 height 11
click at [1106, 498] on link "Edit Report Edit Report" at bounding box center [1081, 494] width 136 height 31
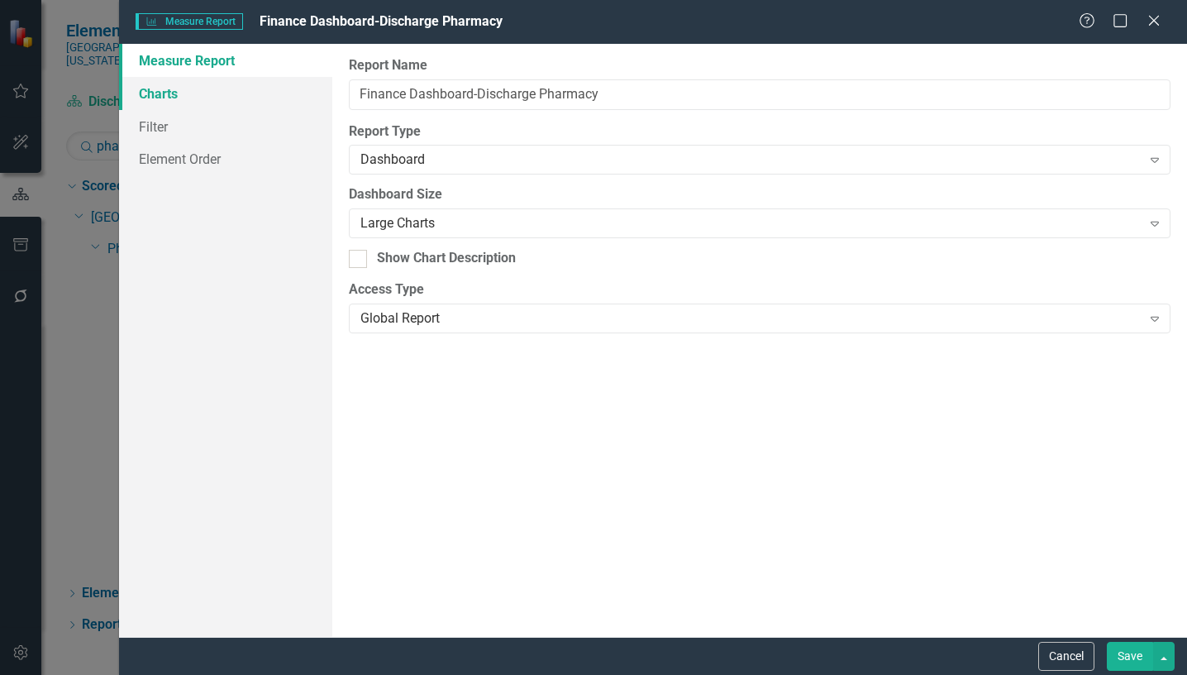
click at [151, 93] on link "Charts" at bounding box center [225, 93] width 213 height 33
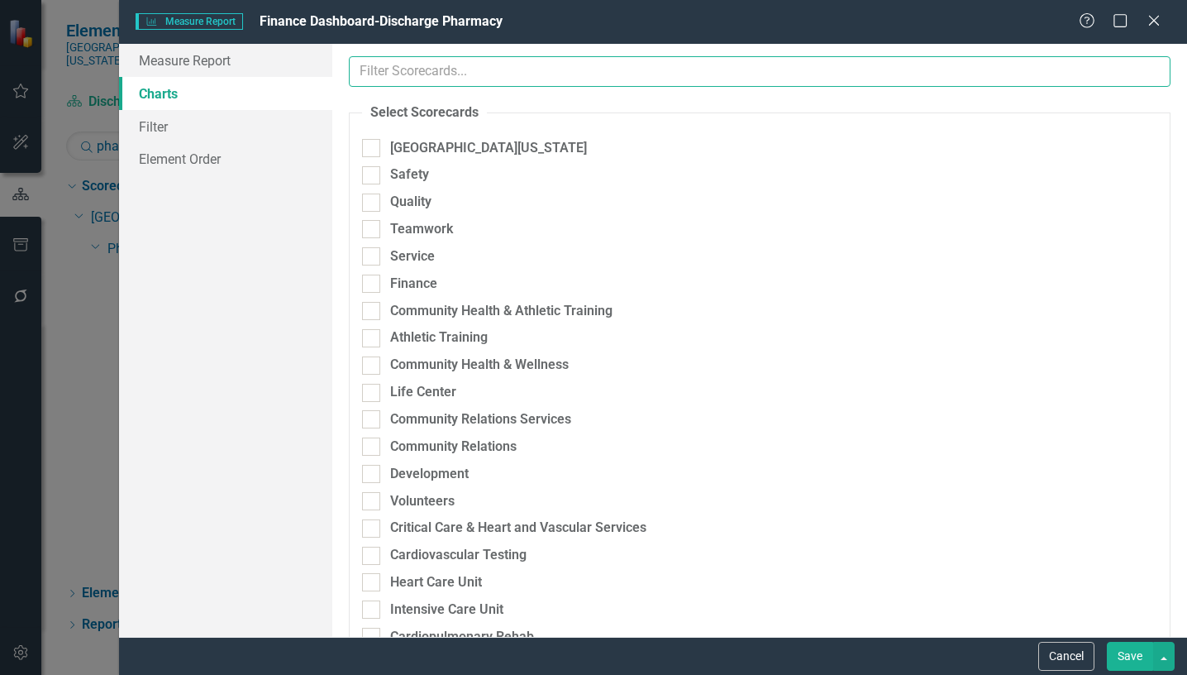
click at [491, 69] on input "text" at bounding box center [760, 71] width 822 height 31
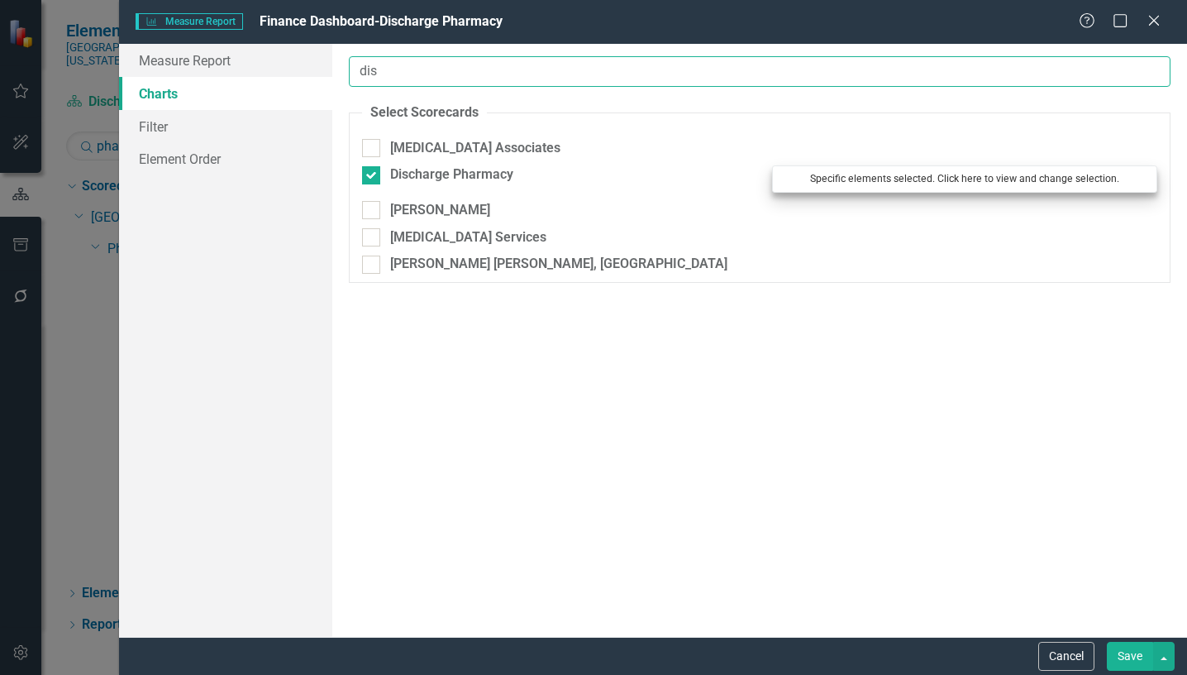
type input "dis"
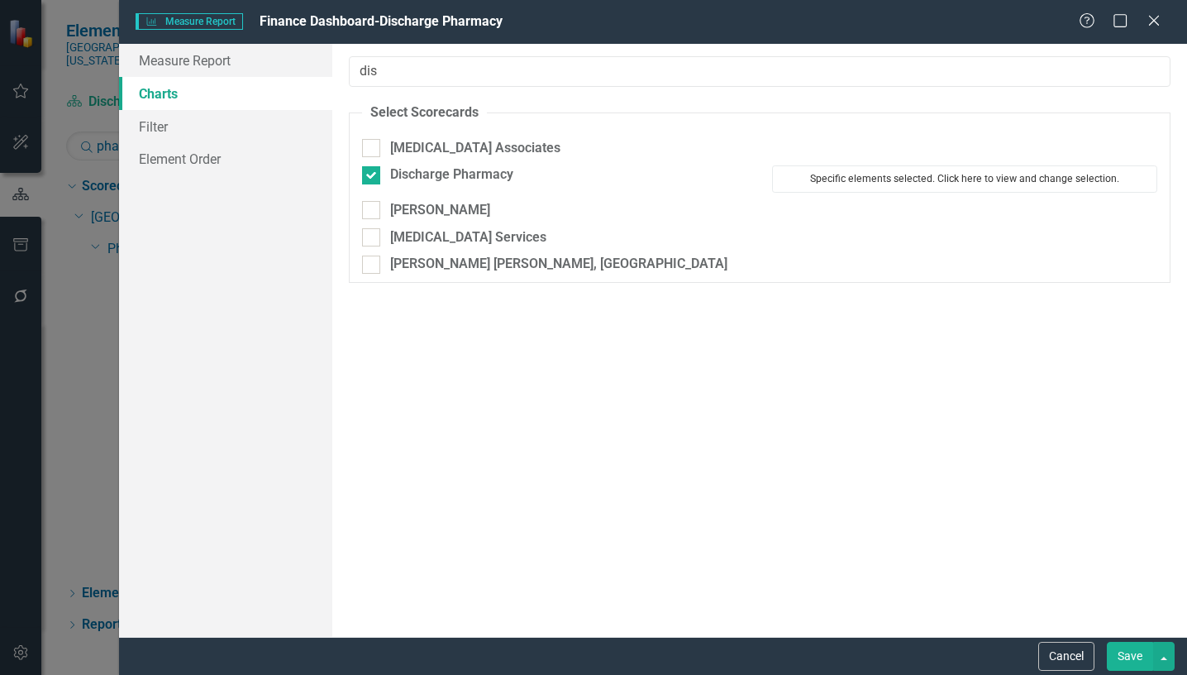
click at [949, 179] on button "Specific elements selected. Click here to view and change selection." at bounding box center [964, 178] width 385 height 26
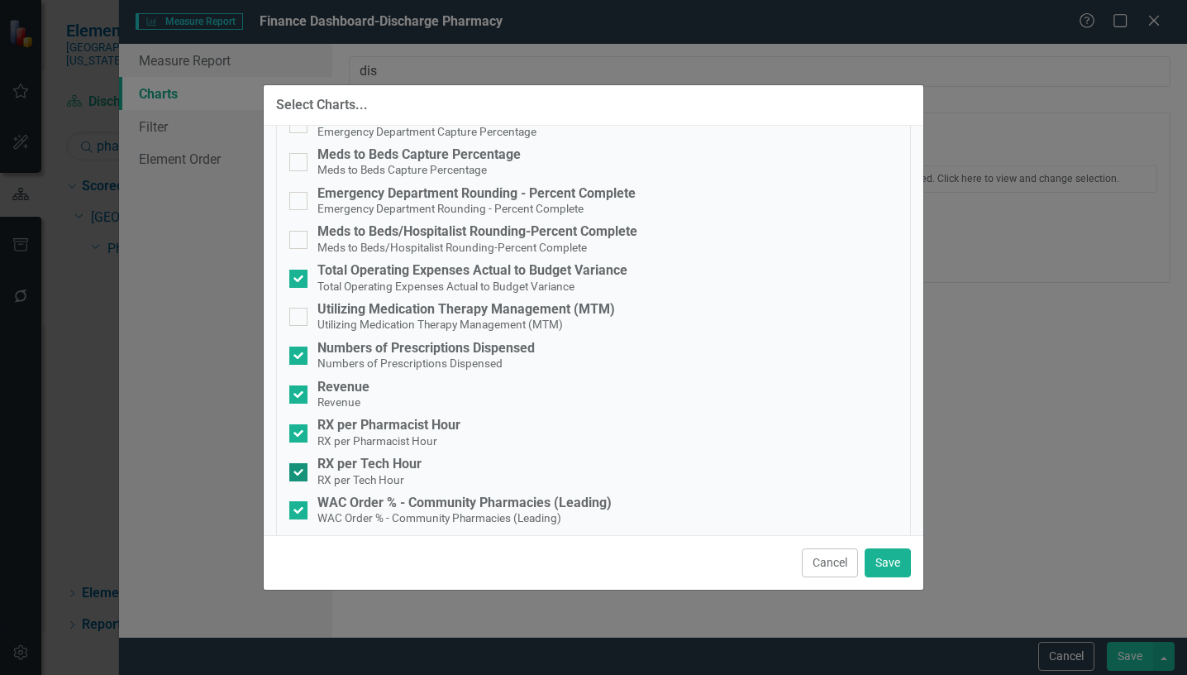
scroll to position [579, 0]
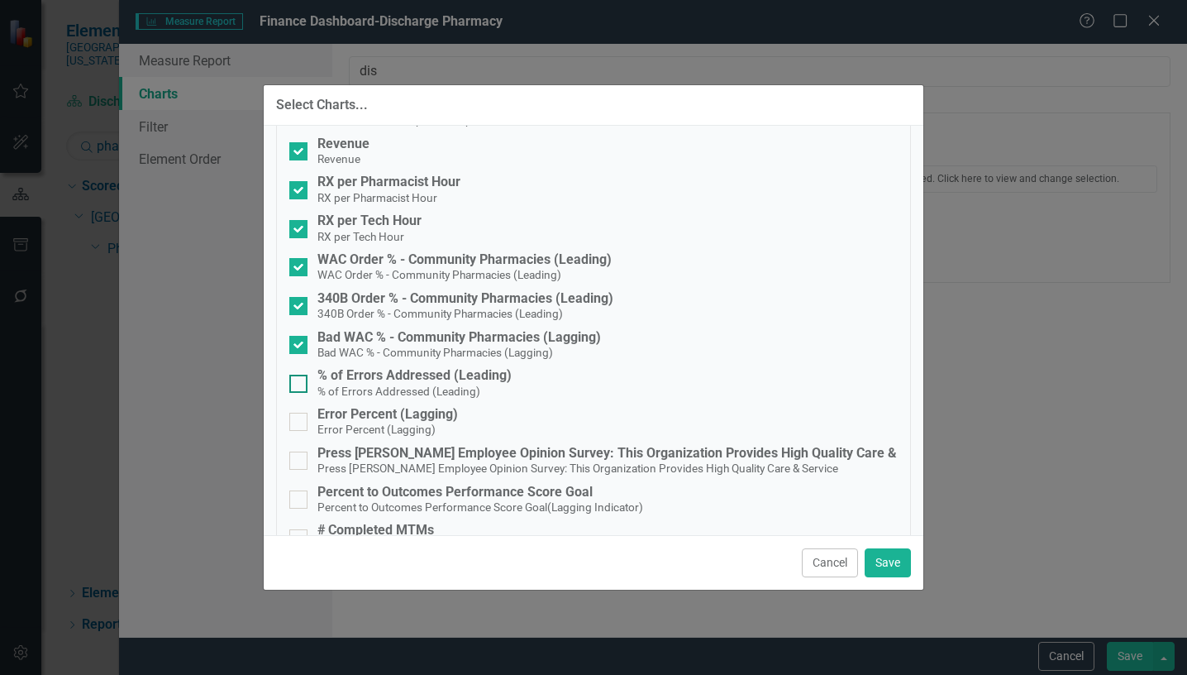
click at [304, 382] on div at bounding box center [298, 383] width 18 height 18
click at [300, 382] on input "% of Errors Addressed (Leading) % of Errors Addressed (Leading)" at bounding box center [294, 379] width 11 height 11
checkbox input "true"
click at [294, 425] on div at bounding box center [298, 421] width 18 height 18
click at [294, 423] on input "Error Percent (Lagging) Error Percent (Lagging)" at bounding box center [294, 417] width 11 height 11
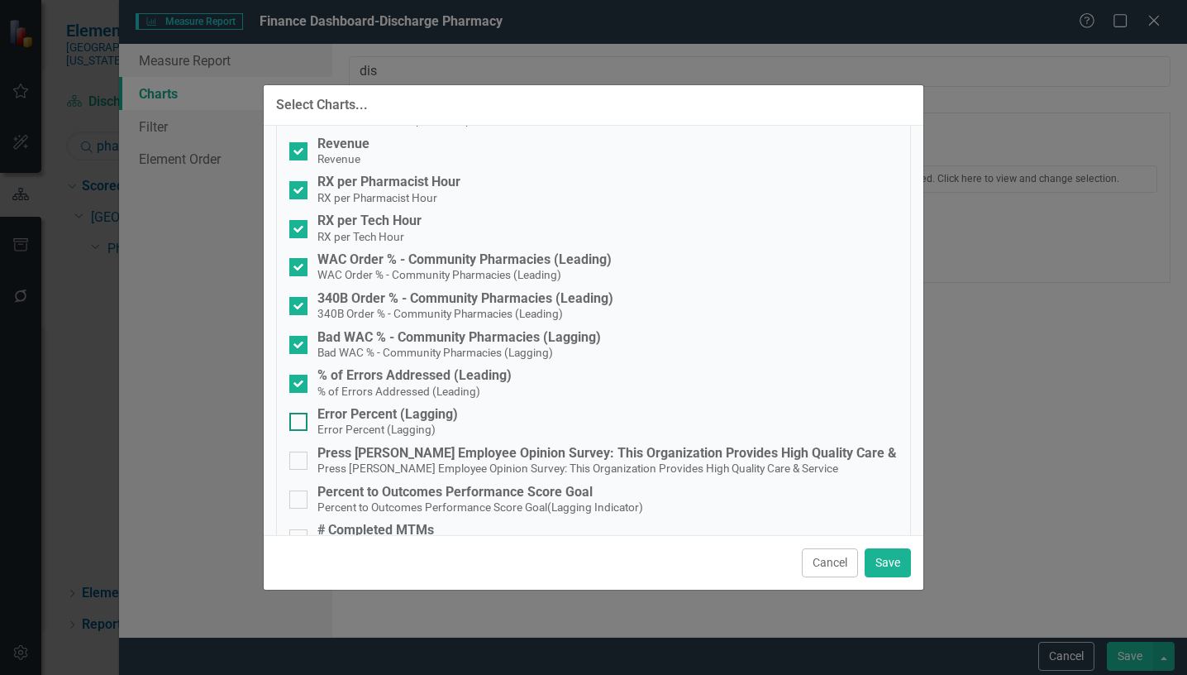
checkbox input "true"
click at [882, 561] on button "Save" at bounding box center [888, 562] width 46 height 29
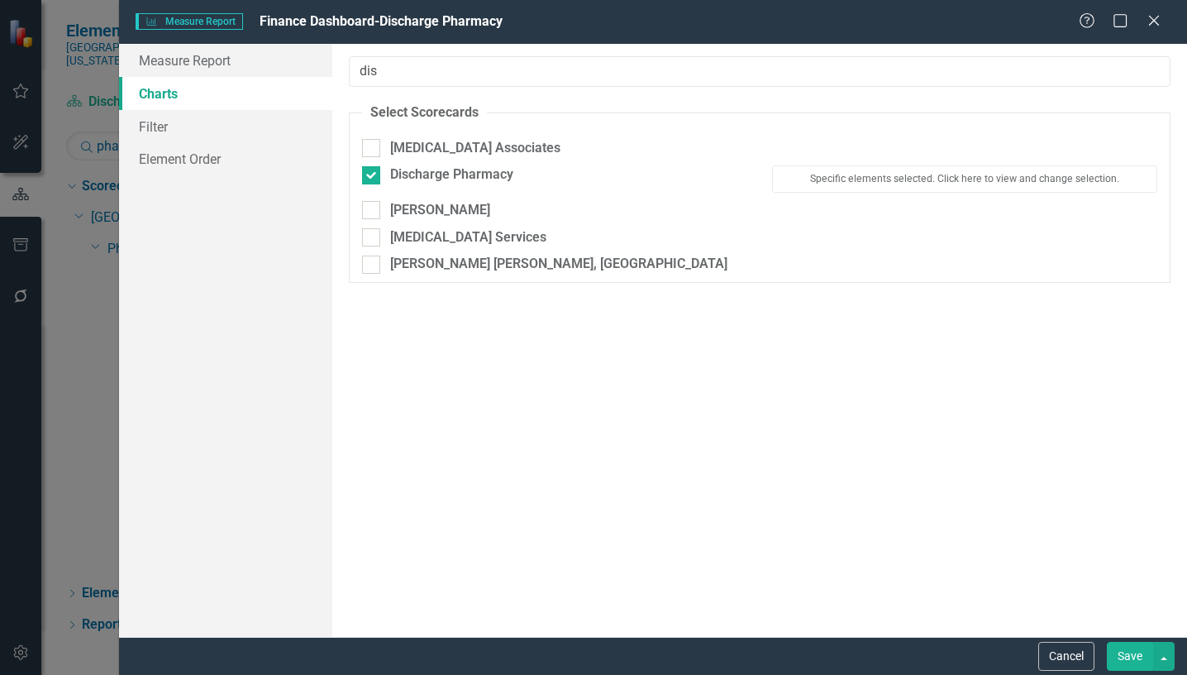
click at [1132, 656] on button "Save" at bounding box center [1130, 655] width 46 height 29
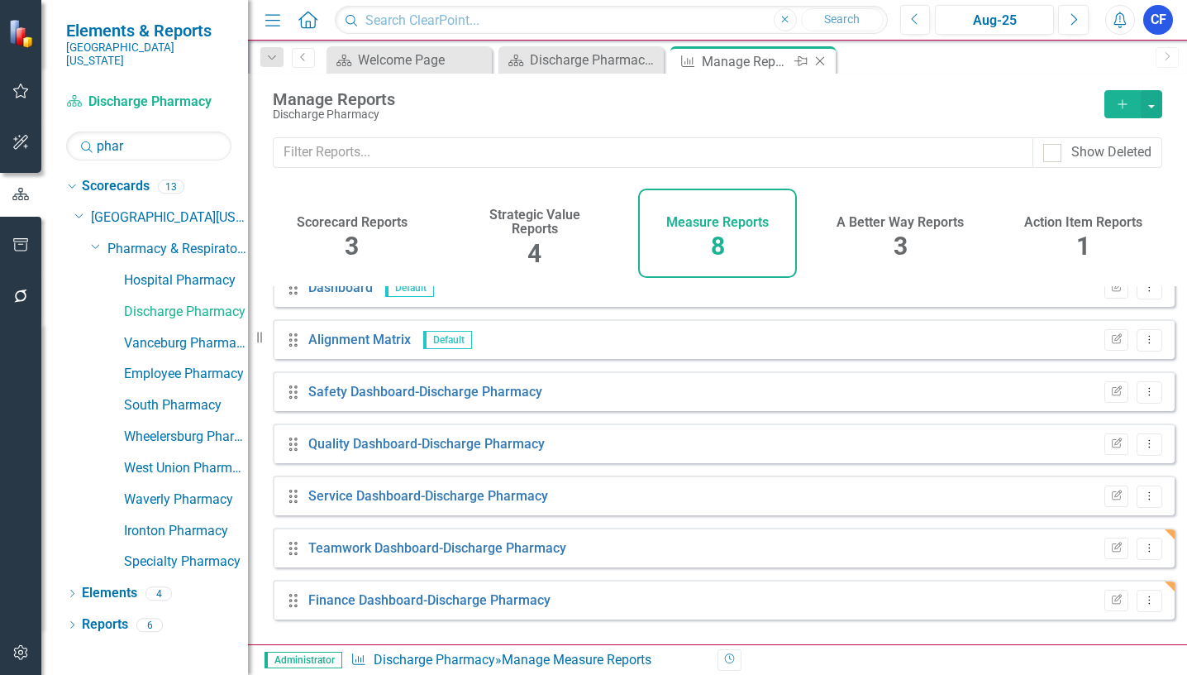
click at [820, 64] on icon "Close" at bounding box center [820, 61] width 17 height 13
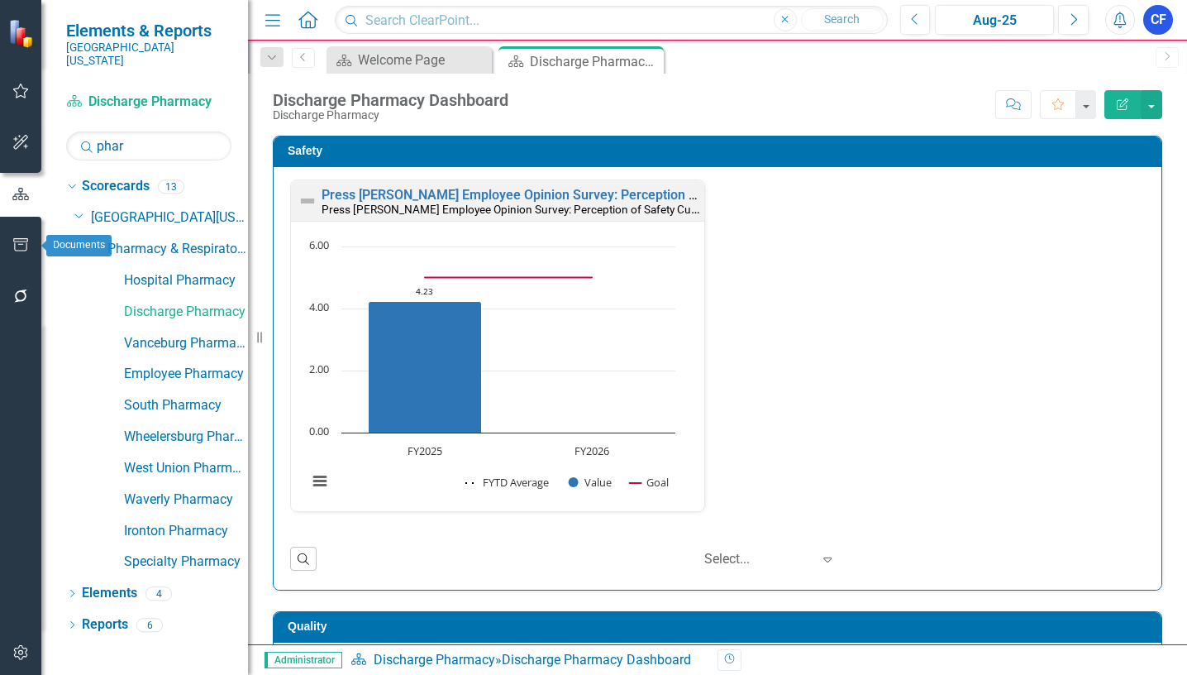
click at [24, 246] on icon "button" at bounding box center [20, 244] width 17 height 13
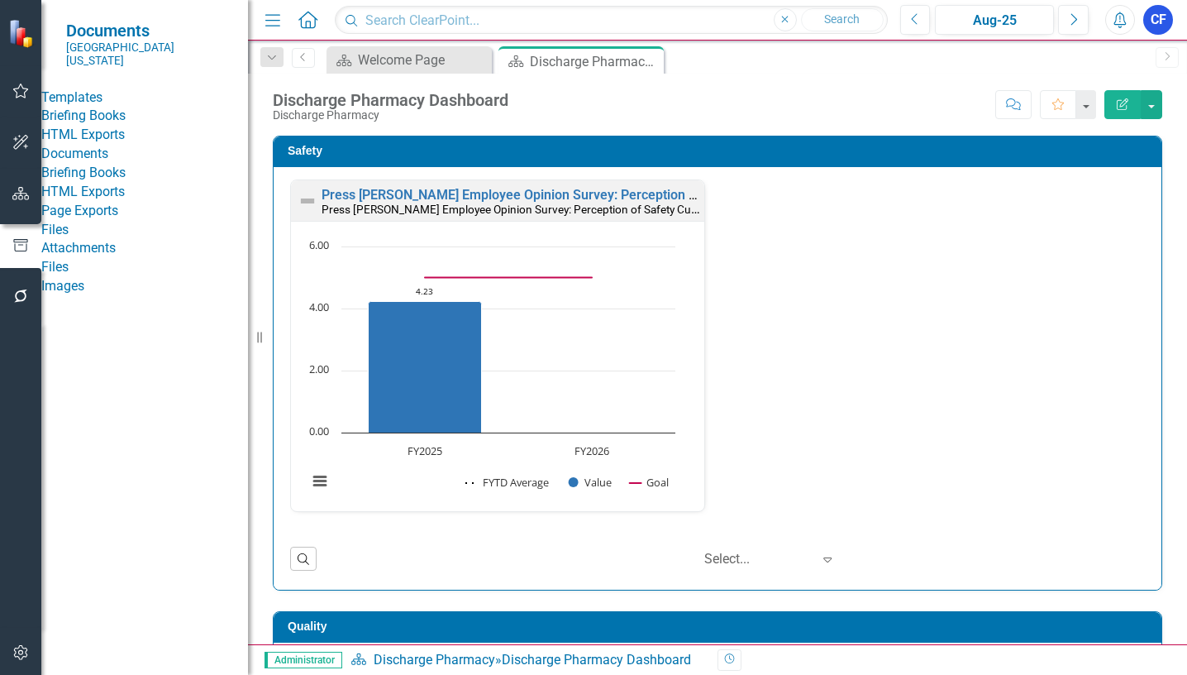
click at [123, 145] on link "HTML Exports" at bounding box center [144, 135] width 207 height 19
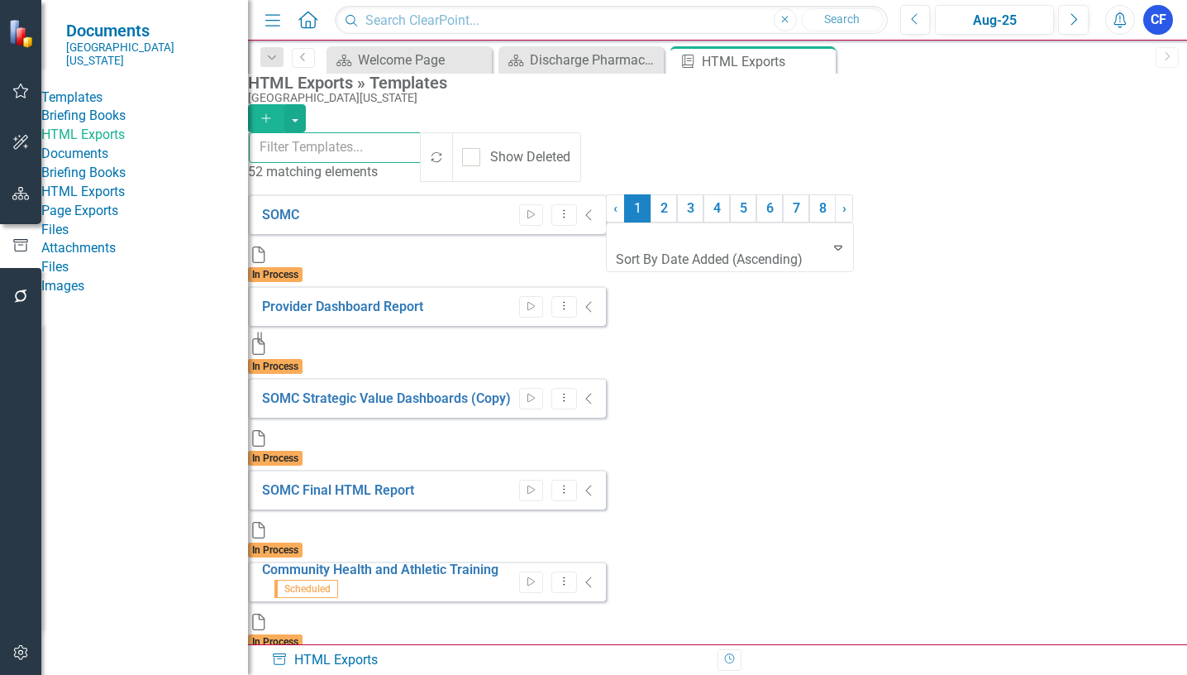
click at [387, 149] on input "text" at bounding box center [336, 147] width 174 height 31
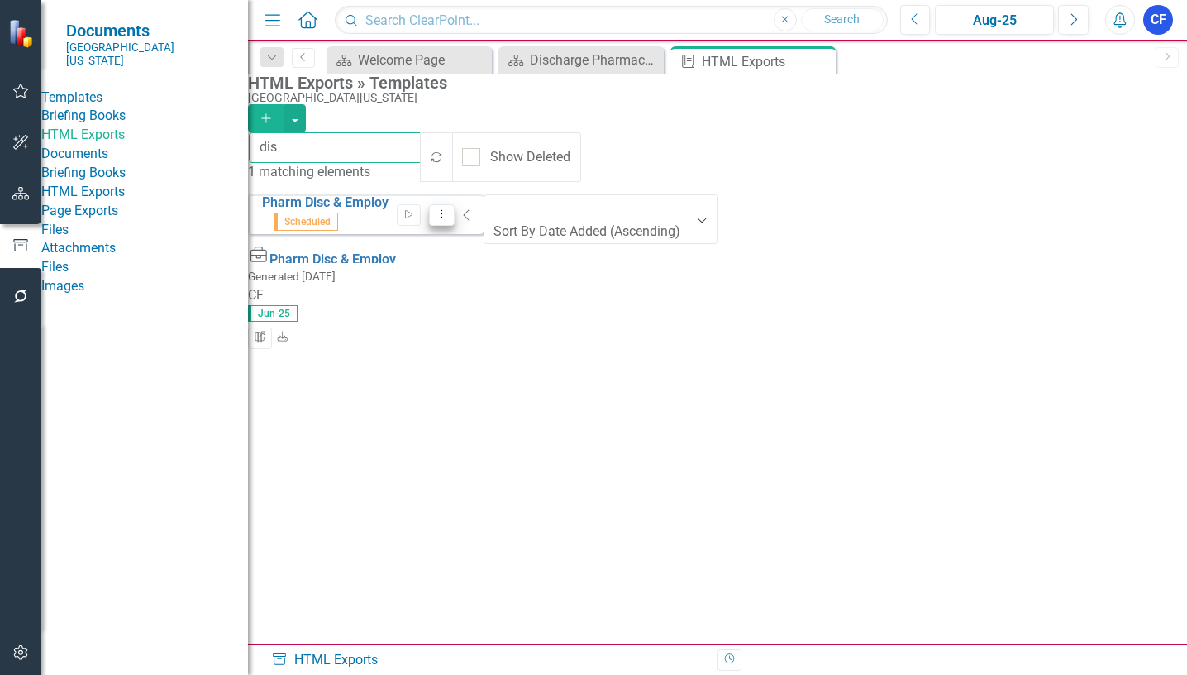
type input "dis"
click at [449, 209] on icon "Dropdown Menu" at bounding box center [442, 213] width 14 height 11
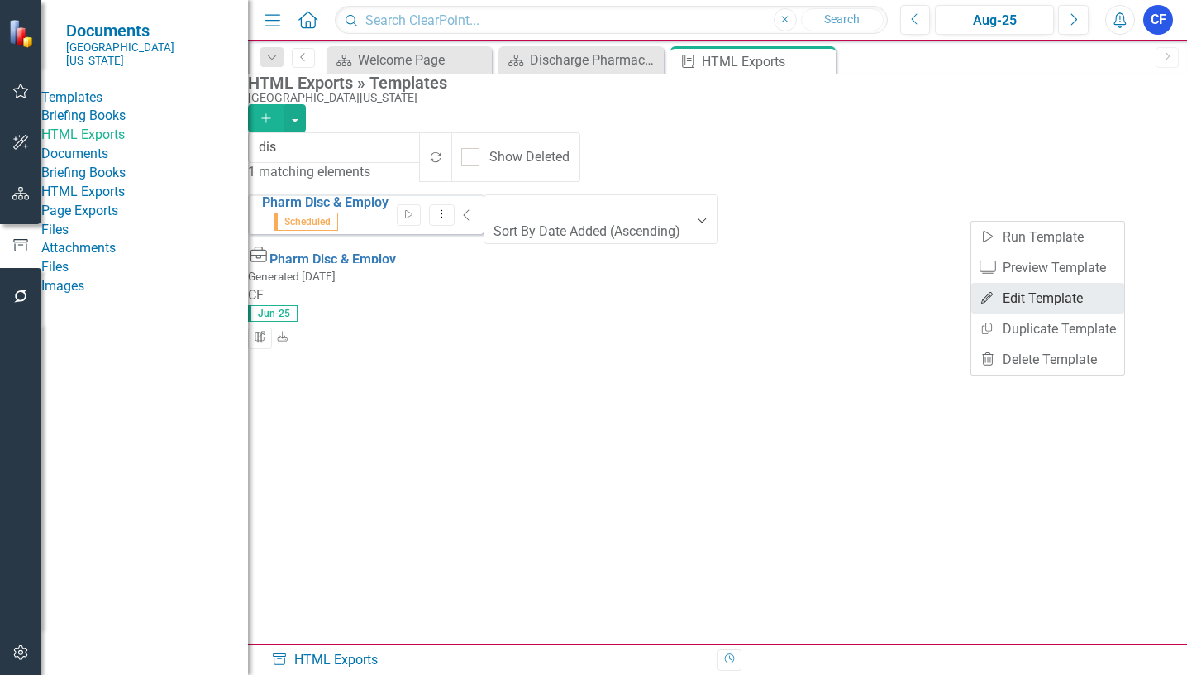
click at [1061, 302] on link "Edit Edit Template" at bounding box center [1047, 298] width 153 height 31
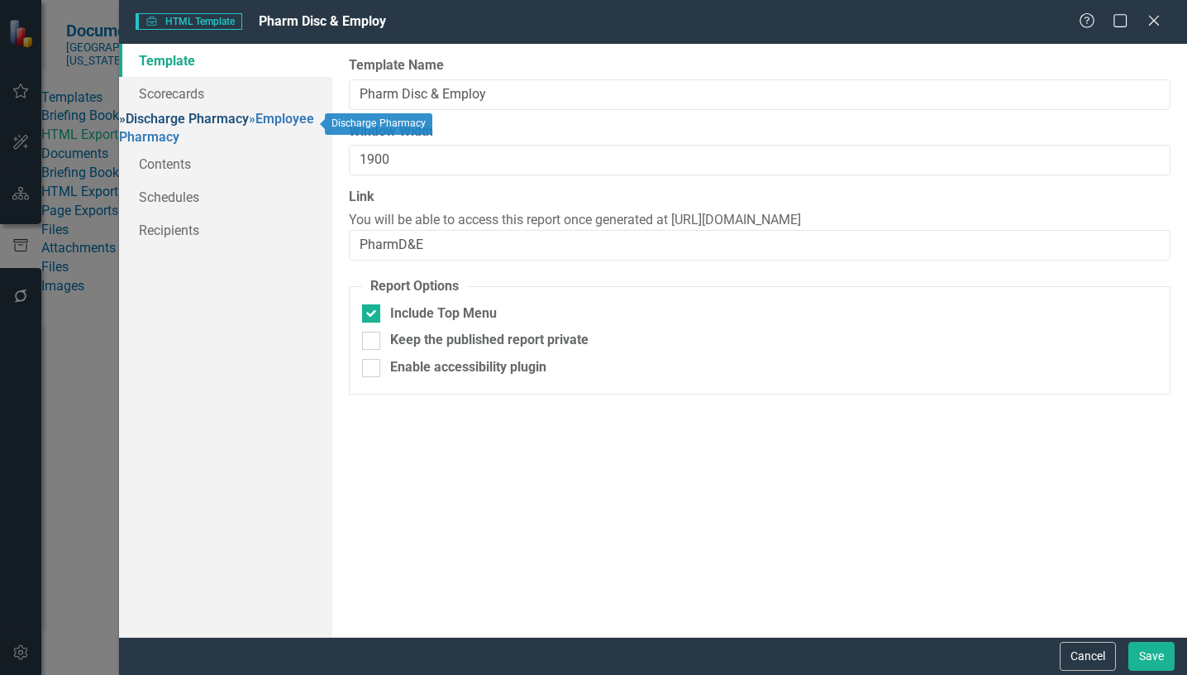
click at [248, 121] on link "» Discharge Pharmacy" at bounding box center [184, 119] width 130 height 16
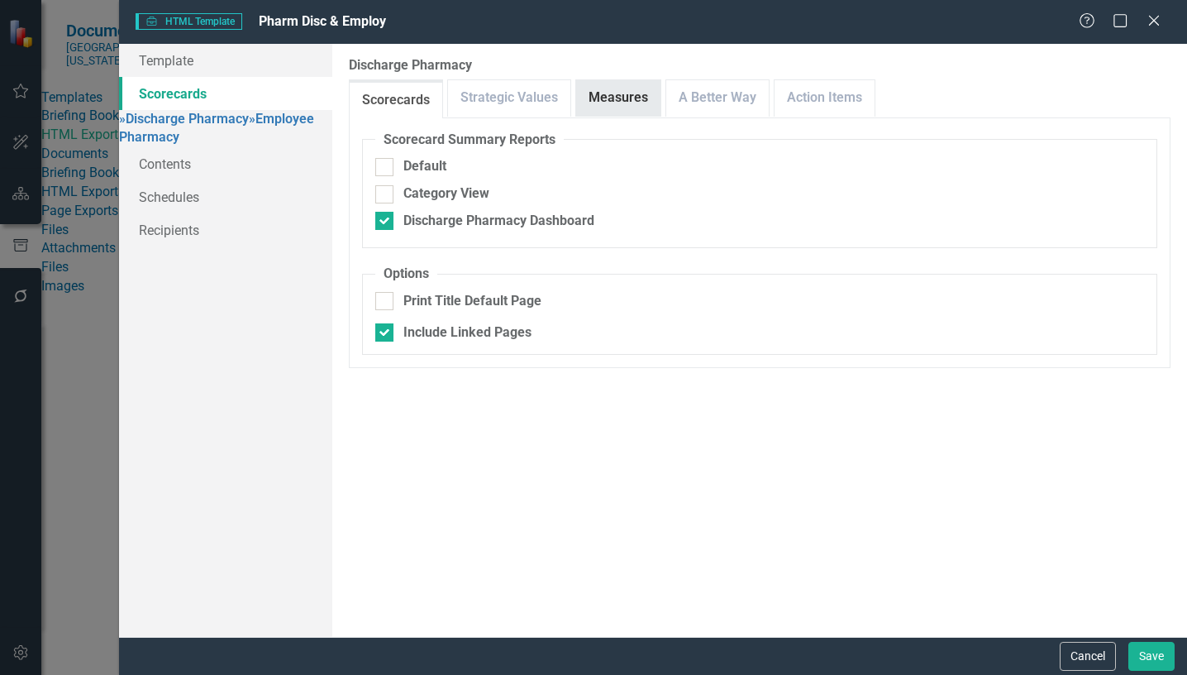
click at [604, 102] on link "Measures" at bounding box center [618, 98] width 84 height 36
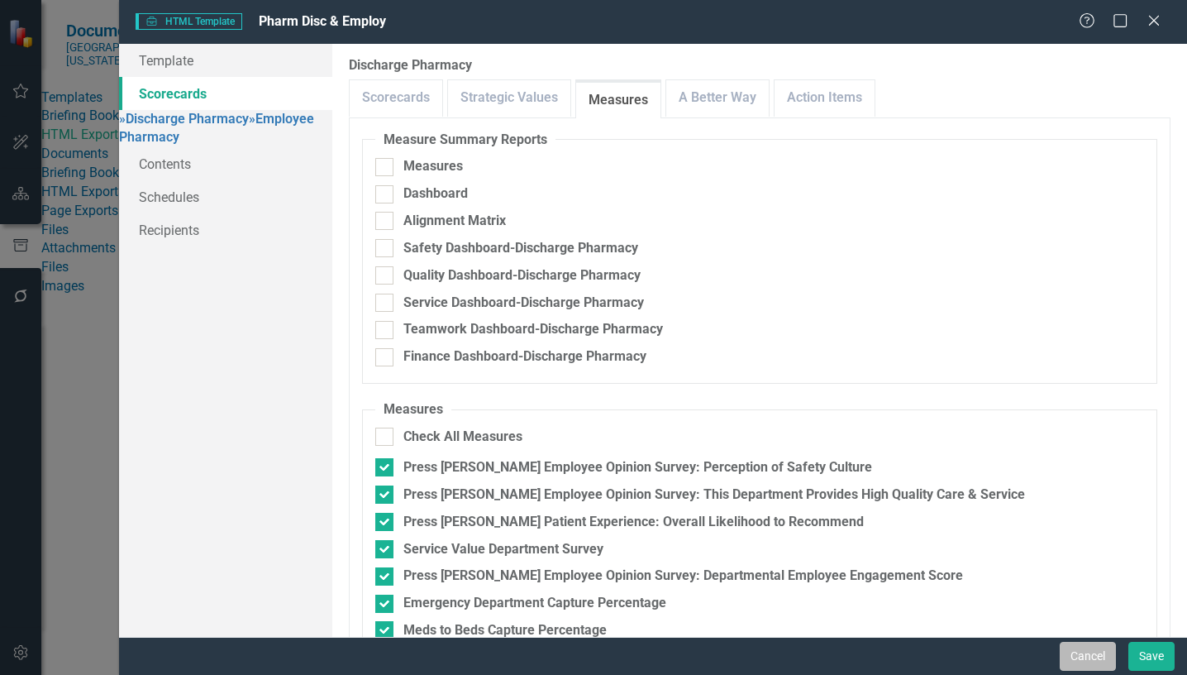
click at [1094, 653] on button "Cancel" at bounding box center [1088, 655] width 56 height 29
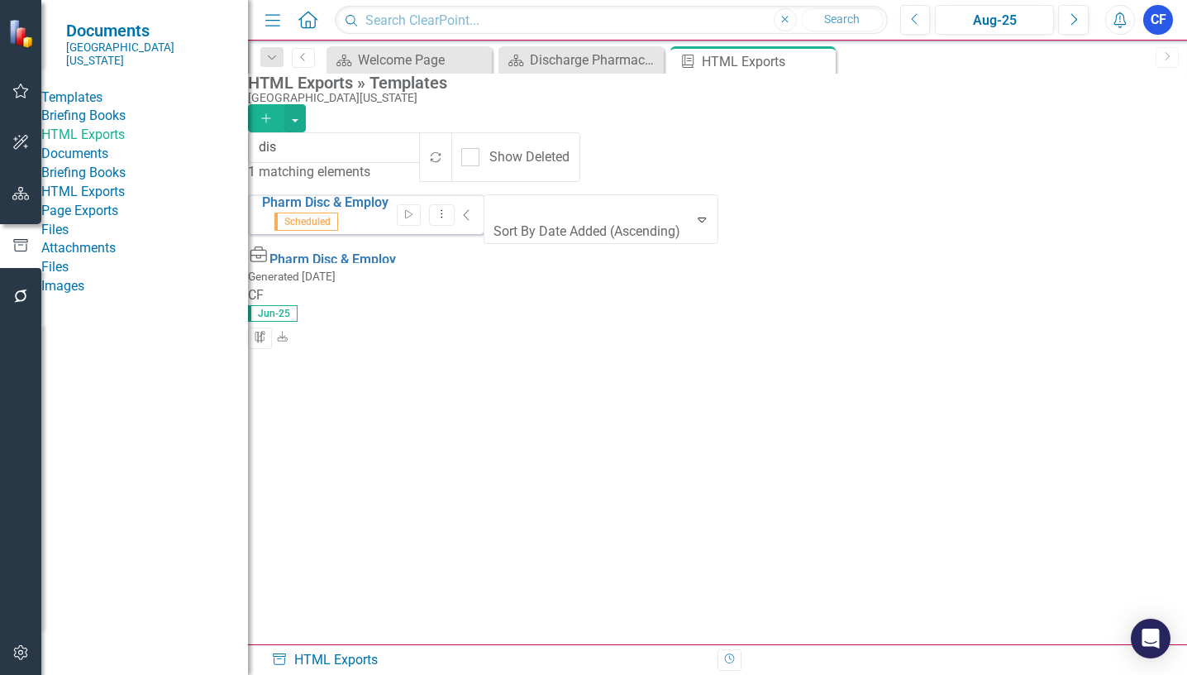
click at [0, 0] on icon "Close" at bounding box center [0, 0] width 0 height 0
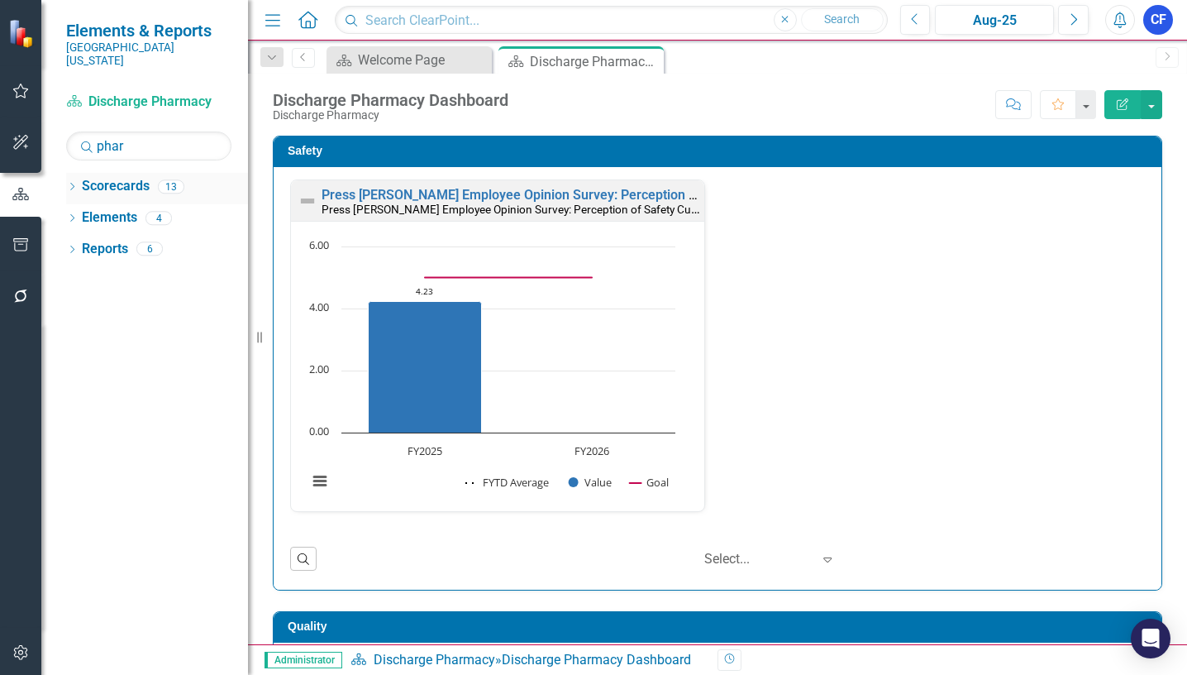
click at [79, 173] on div "Dropdown Scorecards 13" at bounding box center [157, 188] width 182 height 31
click at [74, 184] on icon "Dropdown" at bounding box center [72, 188] width 12 height 9
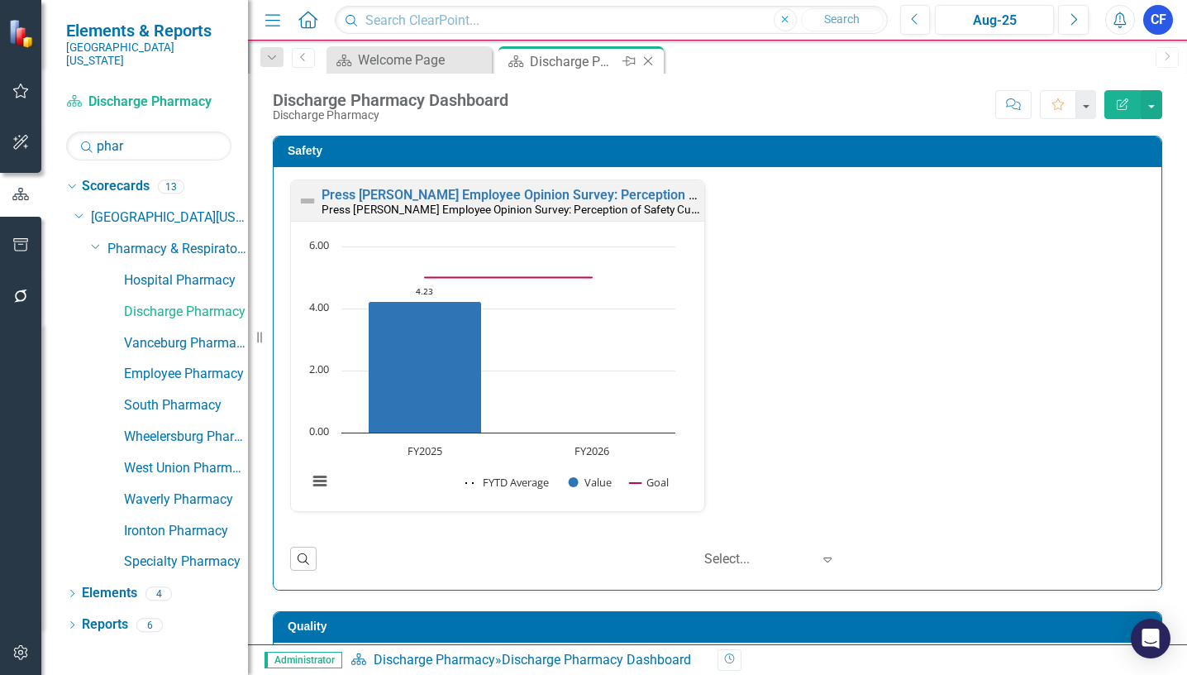
click at [651, 57] on icon "Close" at bounding box center [648, 61] width 17 height 13
